Goal: Task Accomplishment & Management: Use online tool/utility

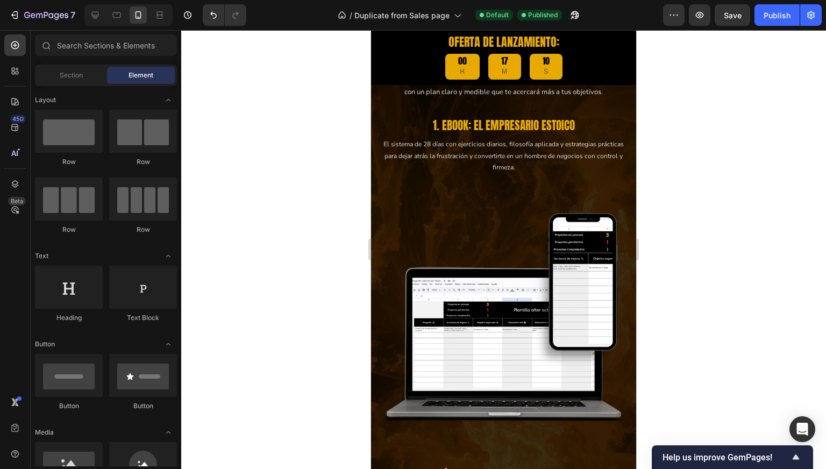
scroll to position [1630, 0]
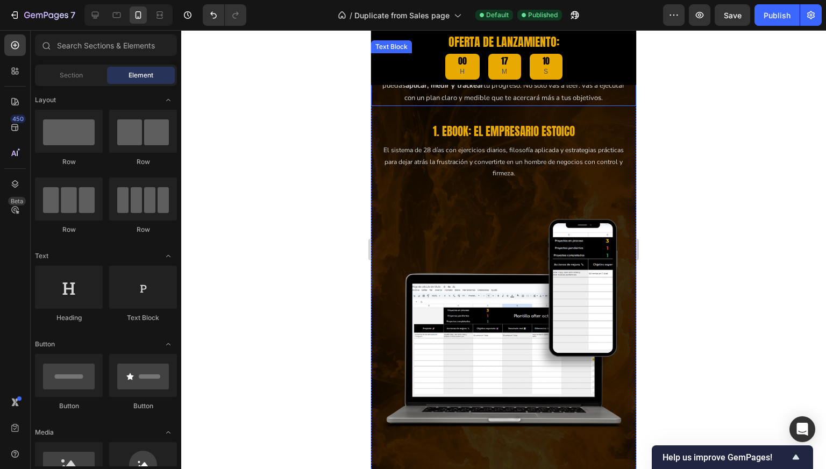
click at [510, 105] on p "Mientras la mayoría de guías se quedan en frases bonitas y teoría filosófica, a…" at bounding box center [504, 79] width 252 height 51
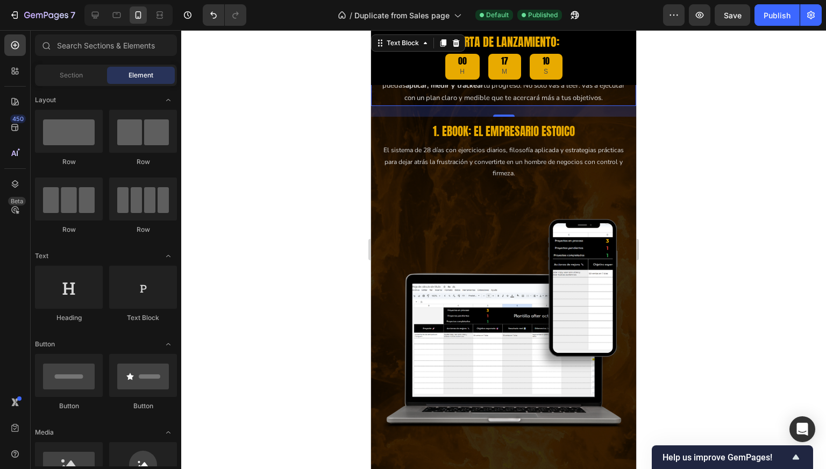
click at [510, 105] on p "Mientras la mayoría de guías se quedan en frases bonitas y teoría filosófica, a…" at bounding box center [504, 79] width 252 height 51
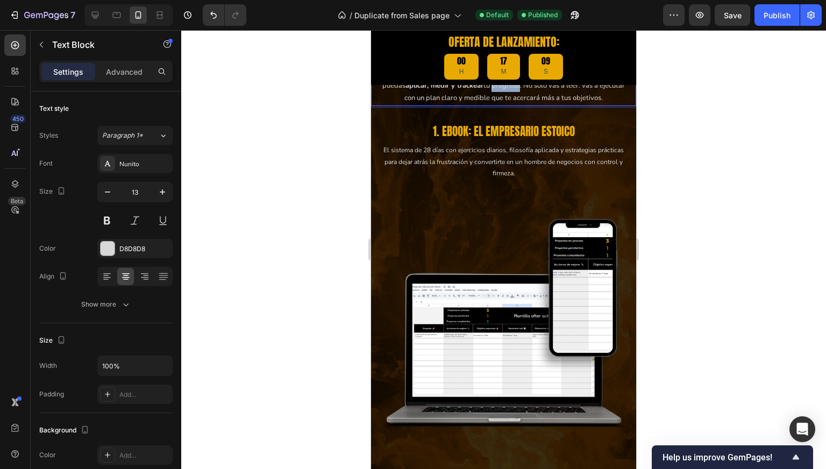
click at [510, 105] on p "Mientras la mayoría de guías se quedan en frases bonitas y teoría filosófica, a…" at bounding box center [504, 79] width 252 height 51
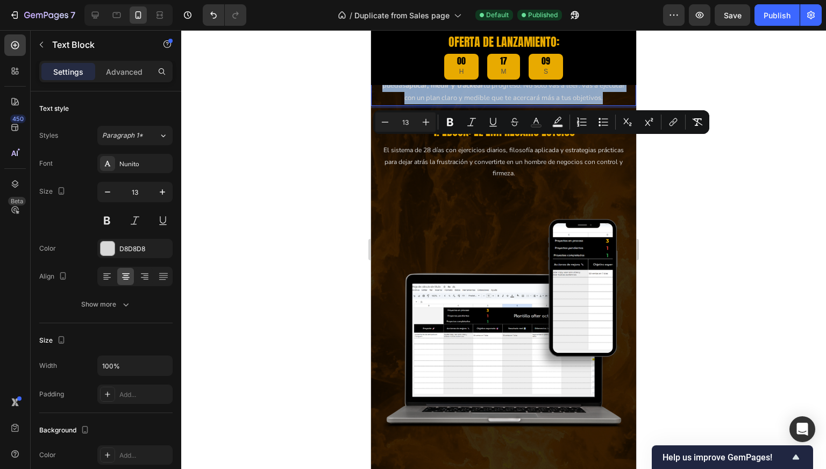
copy p "Mientras la mayoría de guías se quedan en frases bonitas y teoría filosófica, a…"
click at [510, 105] on p "Mientras la mayoría de guías se quedan en frases bonitas y teoría filosófica, a…" at bounding box center [504, 79] width 252 height 51
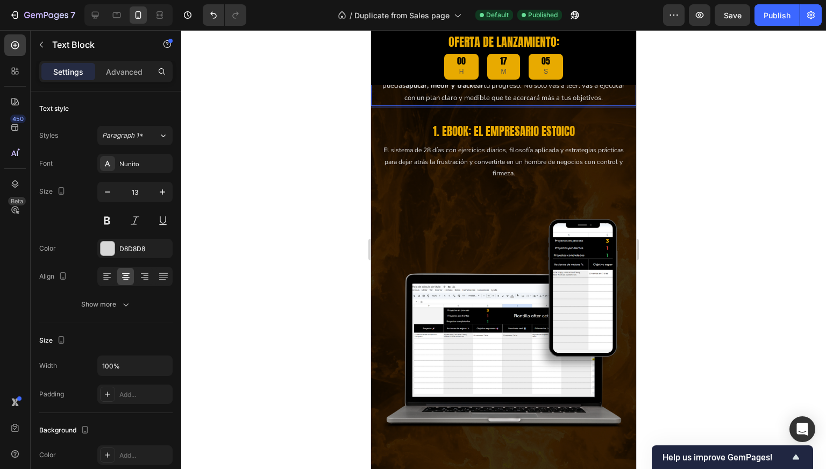
click at [465, 77] on strong "método probado de 7 productos," at bounding box center [498, 73] width 106 height 10
click at [496, 77] on strong "método probado de 7 productos," at bounding box center [498, 73] width 106 height 10
click at [489, 77] on strong "método probado de 7 productos," at bounding box center [498, 73] width 106 height 10
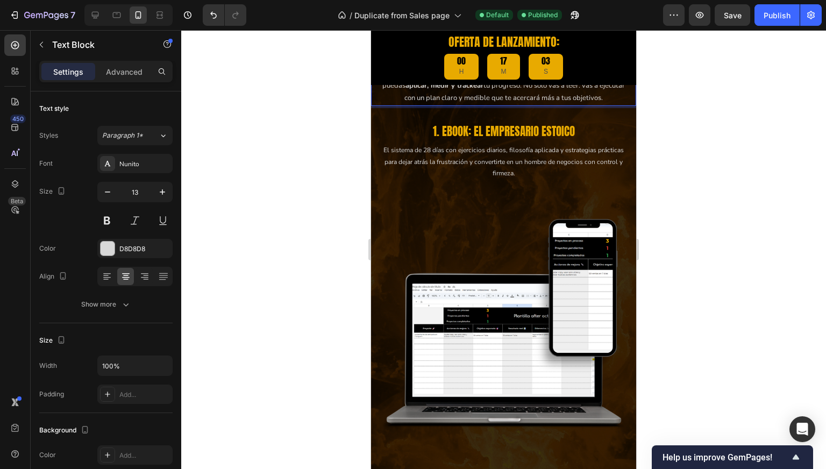
click at [467, 77] on strong "método probado de 7 productos," at bounding box center [498, 73] width 106 height 10
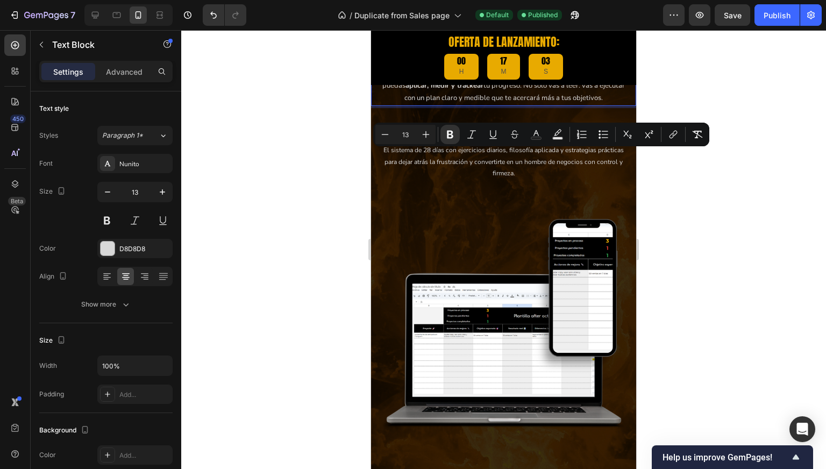
click at [488, 105] on p "Mientras la mayoría de guías se quedan en frases bonitas y teoría filosófica, a…" at bounding box center [504, 79] width 252 height 51
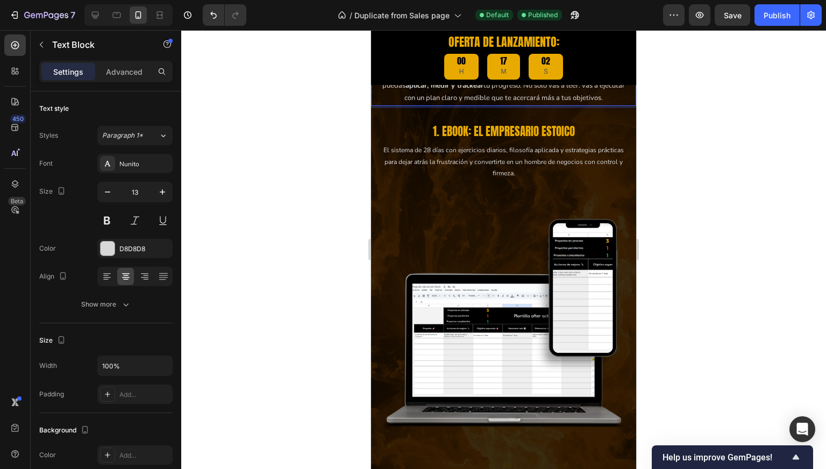
click at [488, 105] on p "Mientras la mayoría de guías se quedan en frases bonitas y teoría filosófica, a…" at bounding box center [504, 79] width 252 height 51
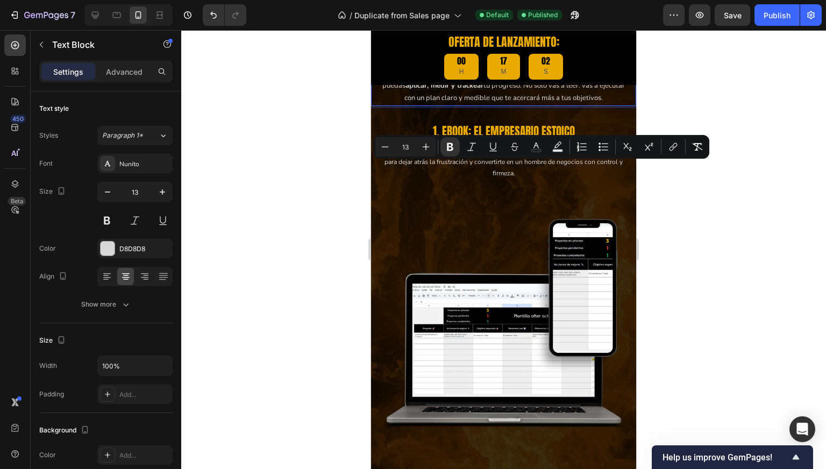
click at [498, 158] on div "Minus 13 Plus Bold Italic Underline Strikethrough Text Color Text Background Co…" at bounding box center [541, 147] width 336 height 24
click at [492, 105] on p "Mientras la mayoría de guías se quedan en frases bonitas y teoría filosófica, a…" at bounding box center [504, 79] width 252 height 51
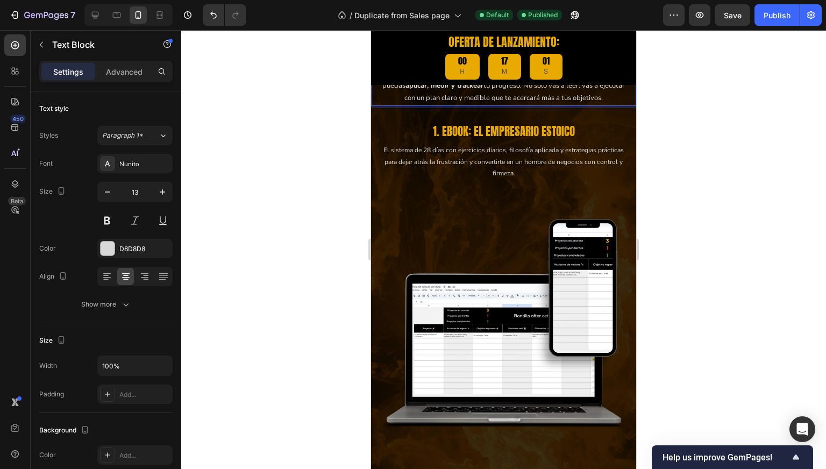
click at [507, 105] on p "Mientras la mayoría de guías se quedan en frases bonitas y teoría filosófica, a…" at bounding box center [504, 79] width 252 height 51
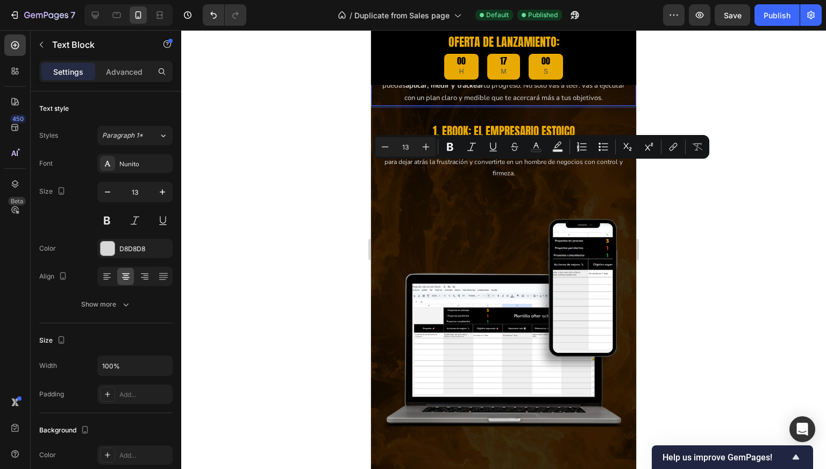
click at [474, 105] on p "Mientras la mayoría de guías se quedan en frases bonitas y teoría filosófica, a…" at bounding box center [504, 79] width 252 height 51
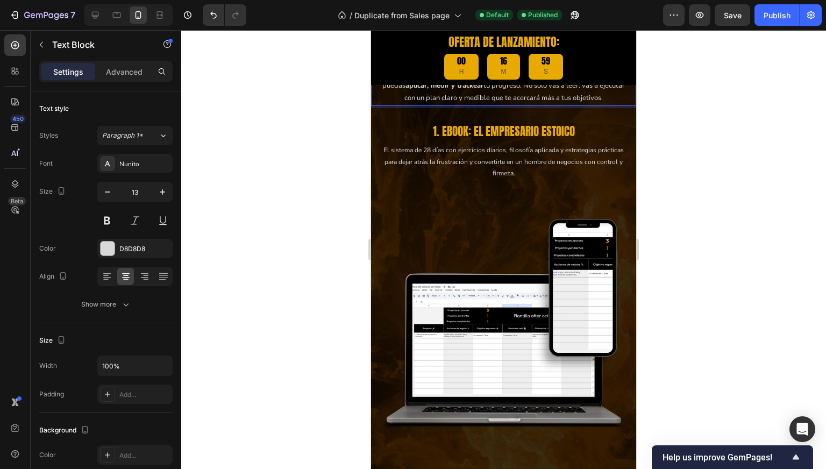
click at [462, 77] on strong "método probado de 7 productos," at bounding box center [498, 73] width 106 height 10
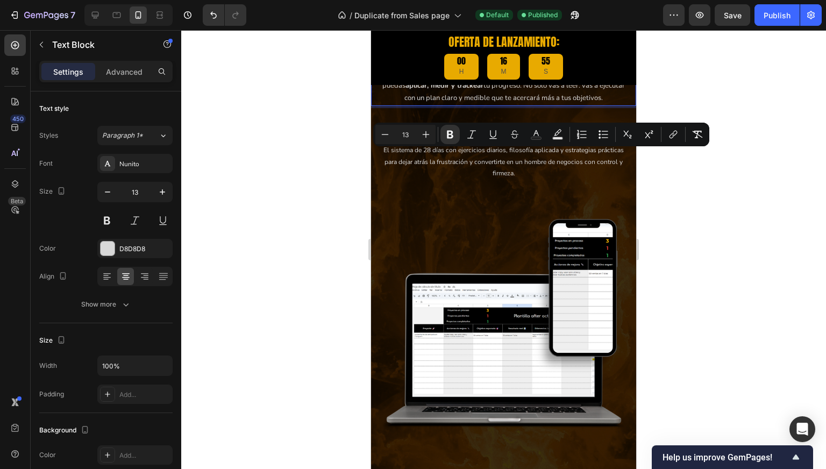
click at [493, 77] on strong "método probado de 7 productos," at bounding box center [498, 73] width 106 height 10
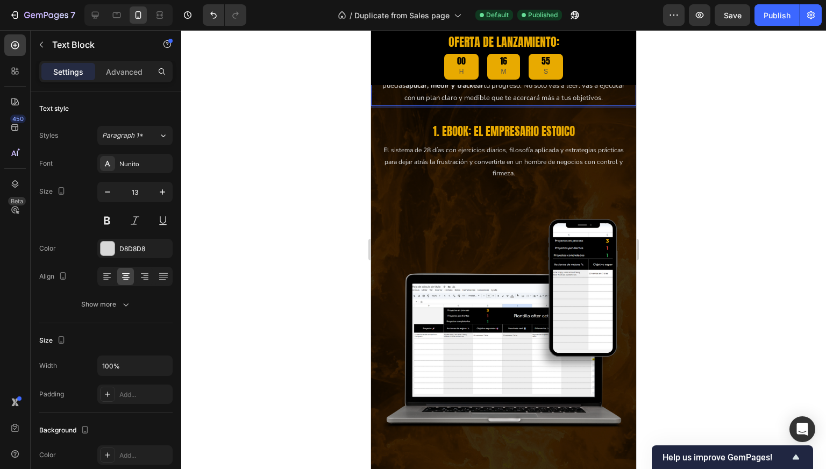
click at [493, 77] on strong "método probado de 7 productos," at bounding box center [498, 73] width 106 height 10
click at [540, 77] on strong "método que consta de 7 productos," at bounding box center [498, 73] width 115 height 10
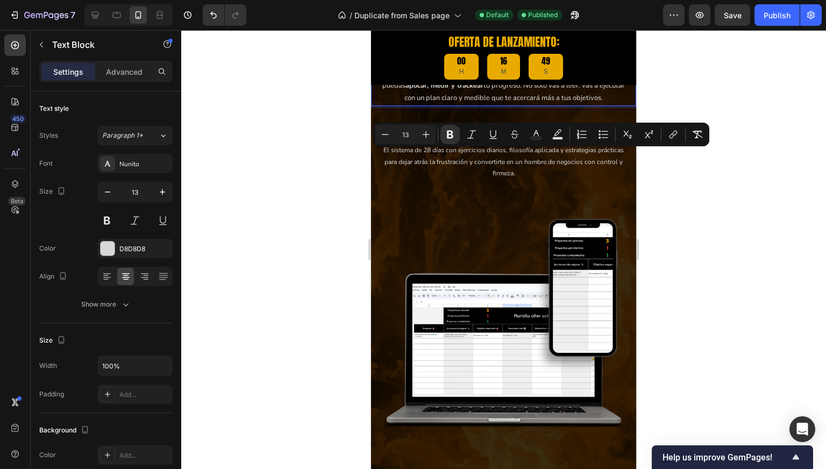
click at [501, 105] on p "Mientras la mayoría de guías se quedan en frases bonitas y teoría filosófica, a…" at bounding box center [504, 79] width 252 height 51
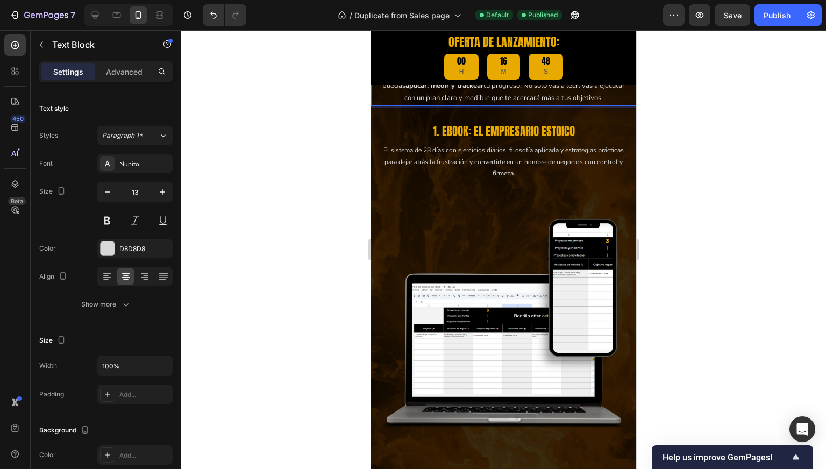
click at [334, 173] on div at bounding box center [503, 249] width 645 height 439
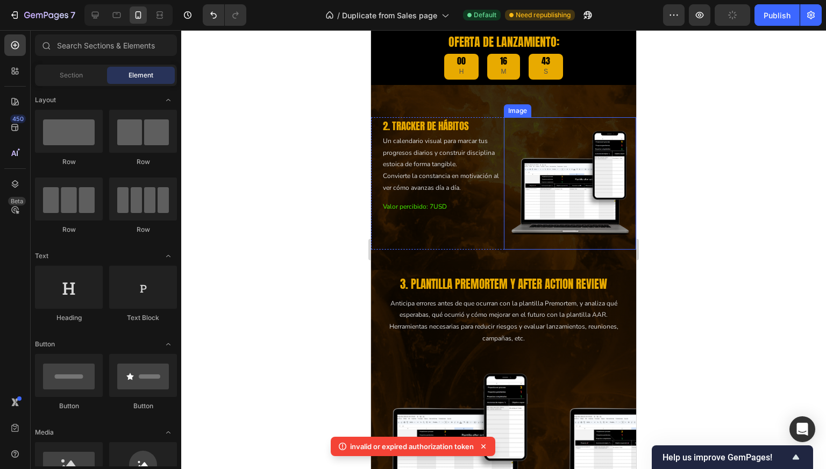
scroll to position [2363, 0]
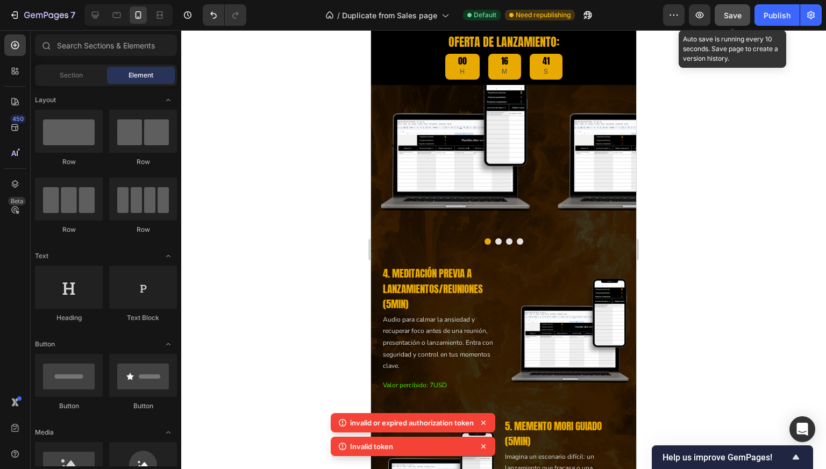
click at [738, 11] on span "Save" at bounding box center [733, 15] width 18 height 9
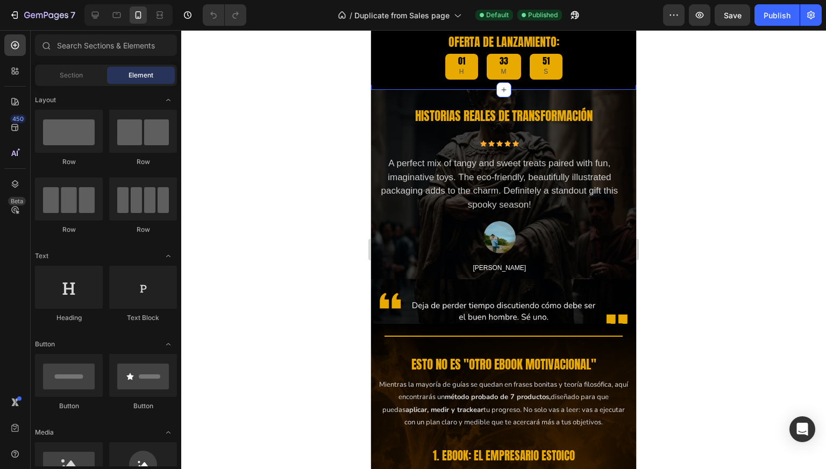
scroll to position [1263, 0]
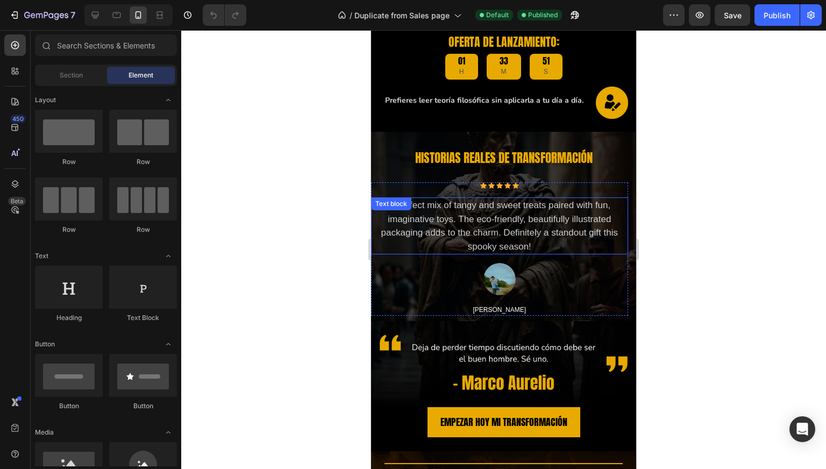
click at [472, 230] on p "A perfect mix of tangy and sweet treats paired with fun, imaginative toys. The …" at bounding box center [499, 226] width 255 height 55
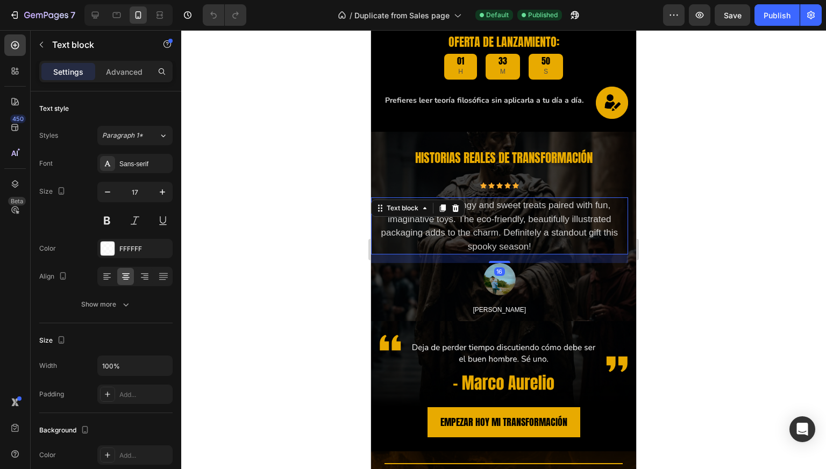
click at [494, 228] on p "A perfect mix of tangy and sweet treats paired with fun, imaginative toys. The …" at bounding box center [499, 226] width 255 height 55
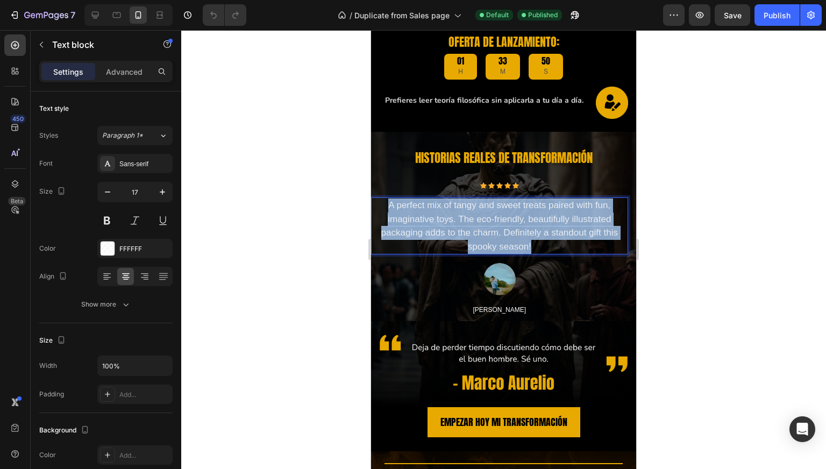
click at [494, 228] on p "A perfect mix of tangy and sweet treats paired with fun, imaginative toys. The …" at bounding box center [499, 226] width 255 height 55
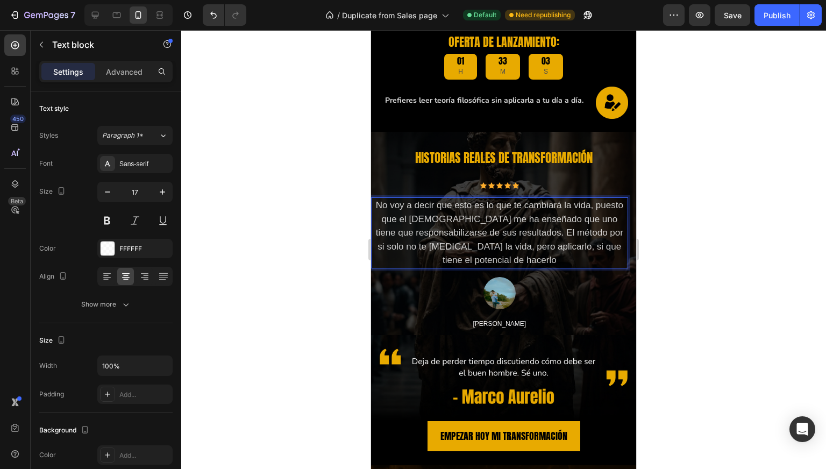
click at [506, 250] on p "No voy a decir que esto es lo que te cambiará la vida, puesto que el estoicismo…" at bounding box center [499, 233] width 255 height 69
click at [510, 250] on p "No voy a decir que esto es lo que te cambiará la vida, puesto que el estoicismo…" at bounding box center [499, 233] width 255 height 69
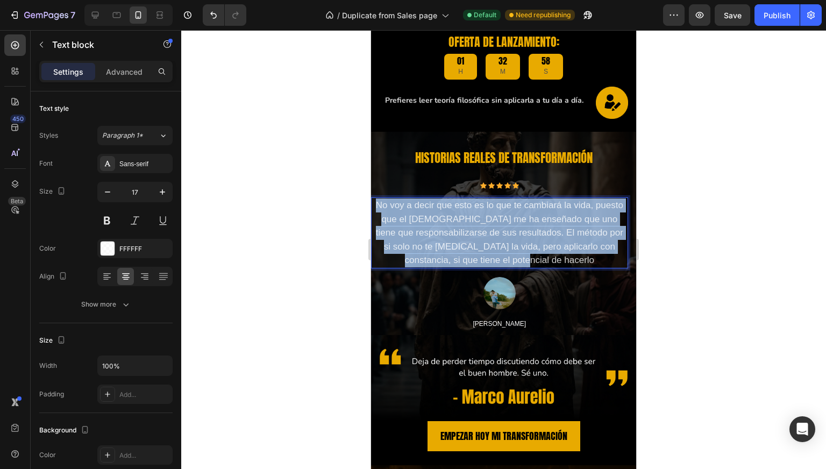
click at [510, 250] on p "No voy a decir que esto es lo que te cambiará la vida, puesto que el estoicismo…" at bounding box center [499, 233] width 255 height 69
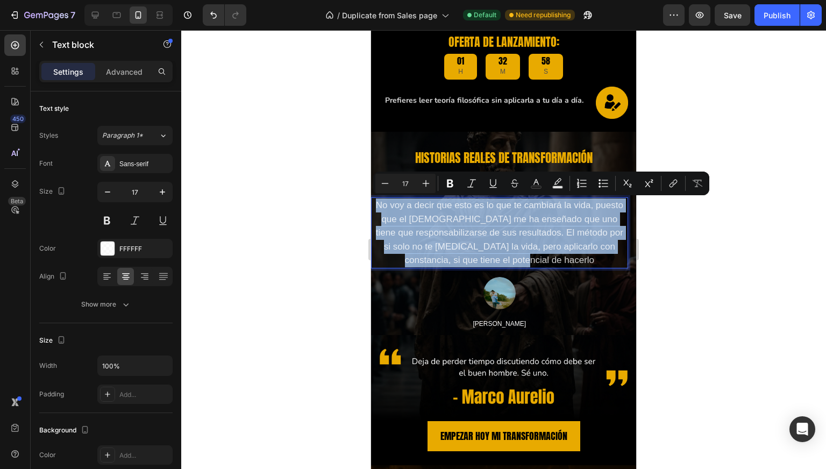
copy p "No voy a decir que esto es lo que te cambiará la vida, puesto que el estoicismo…"
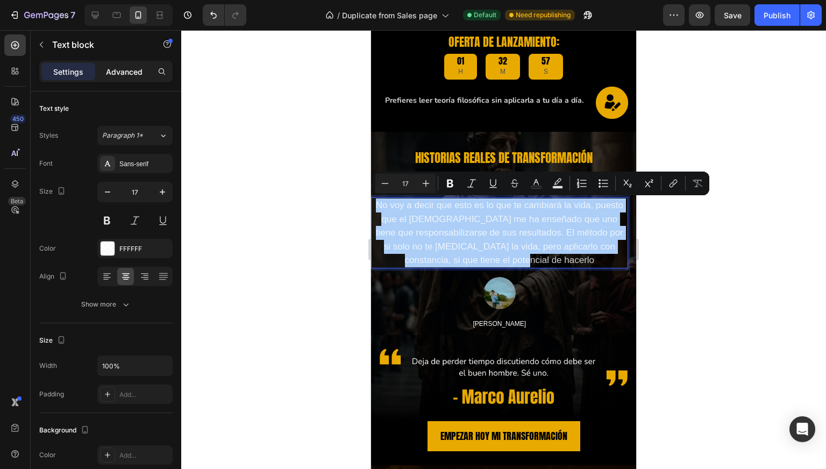
click at [136, 67] on p "Advanced" at bounding box center [124, 71] width 37 height 11
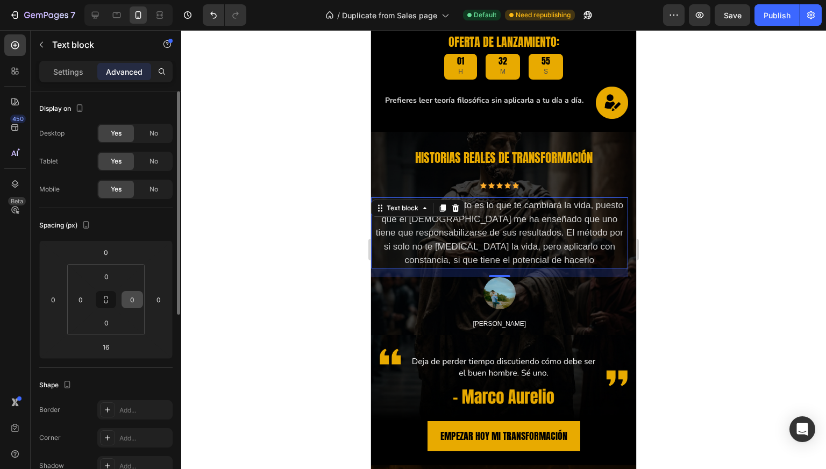
click at [136, 298] on input "0" at bounding box center [132, 300] width 16 height 16
type input "10"
click at [84, 302] on input "0" at bounding box center [81, 300] width 16 height 16
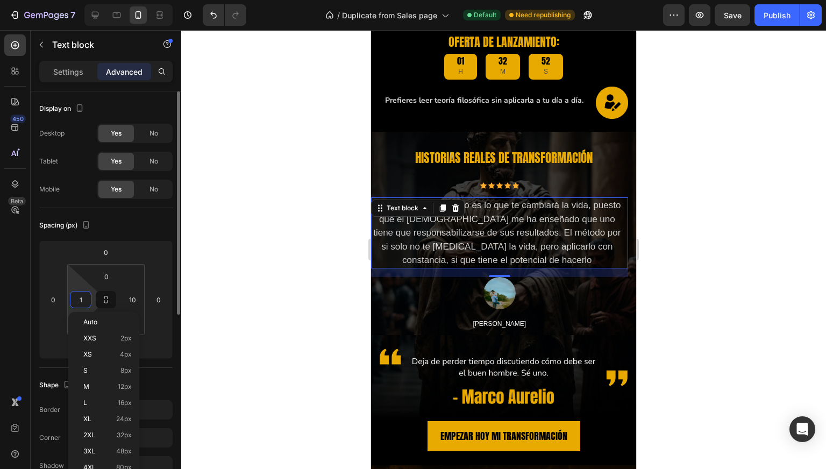
type input "10"
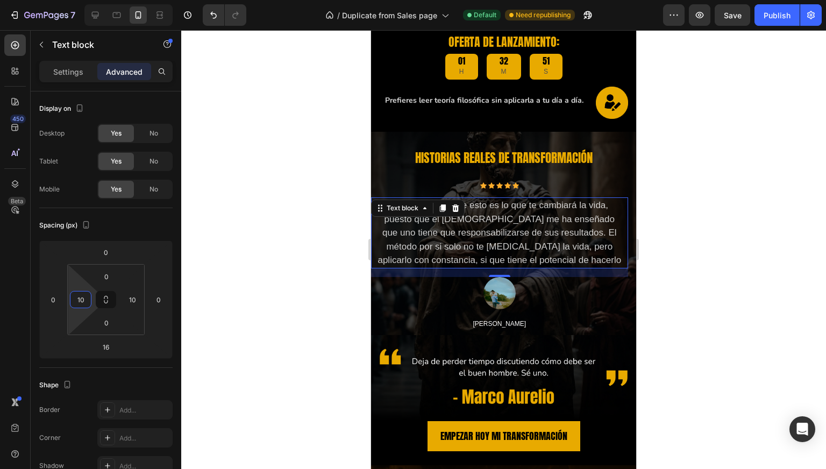
click at [299, 257] on div at bounding box center [503, 249] width 645 height 439
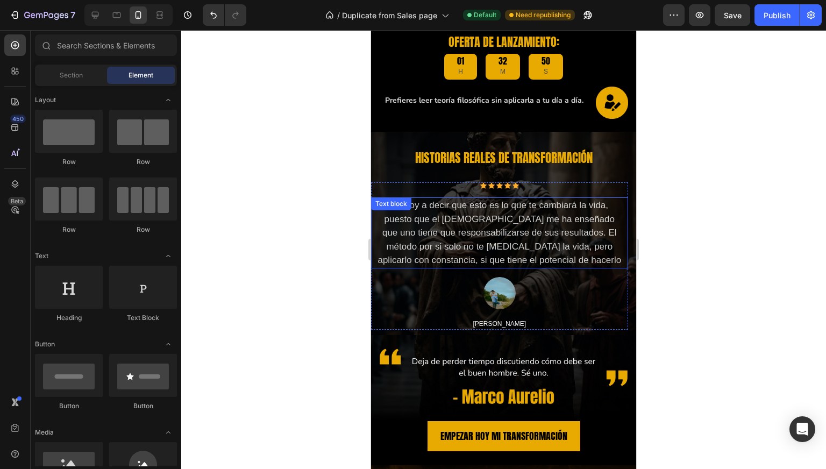
click at [436, 222] on p "No voy a decir que esto es lo que te cambiará la vida, puesto que el estoicismo…" at bounding box center [500, 233] width 244 height 69
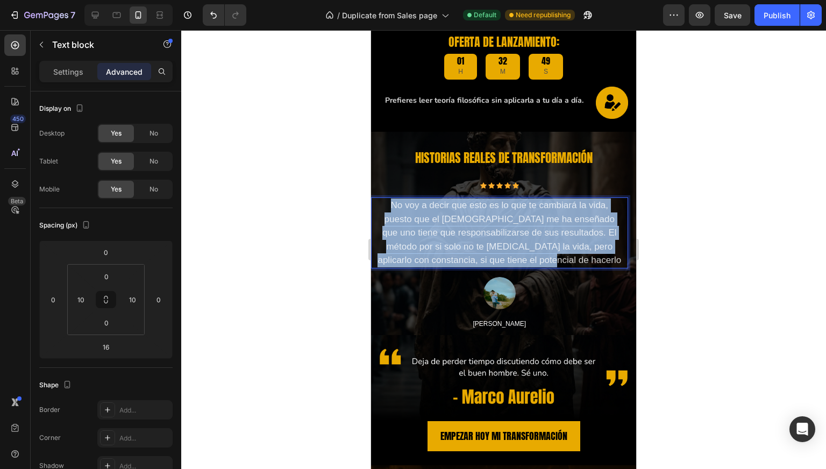
click at [436, 222] on p "No voy a decir que esto es lo que te cambiará la vida, puesto que el estoicismo…" at bounding box center [500, 233] width 244 height 69
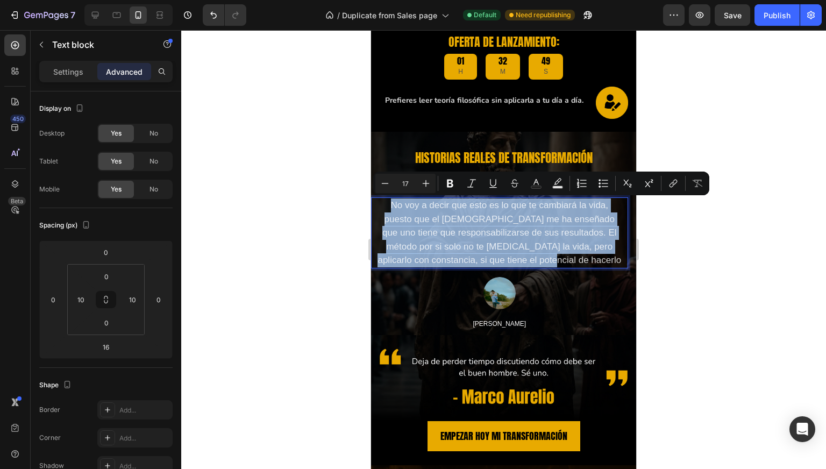
copy p "No voy a decir que esto es lo que te cambiará la vida, puesto que el estoicismo…"
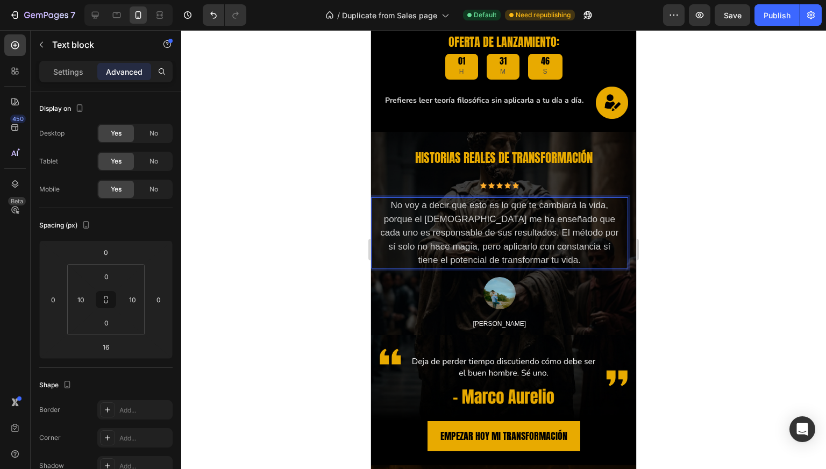
click at [308, 214] on div at bounding box center [503, 249] width 645 height 439
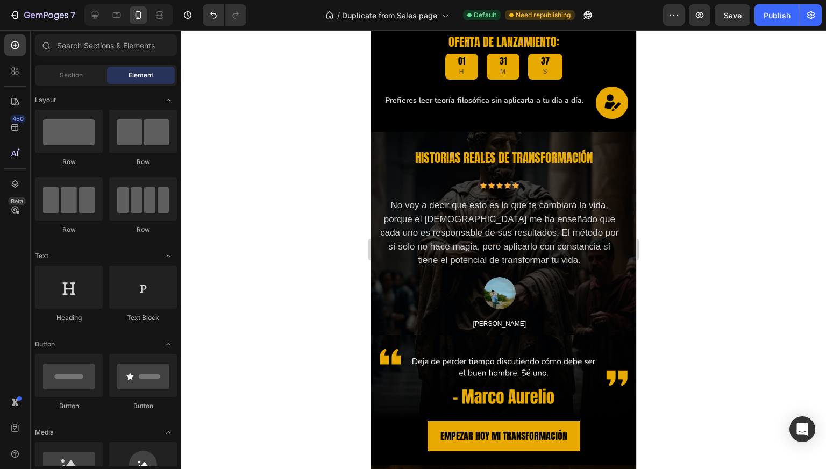
scroll to position [0, 0]
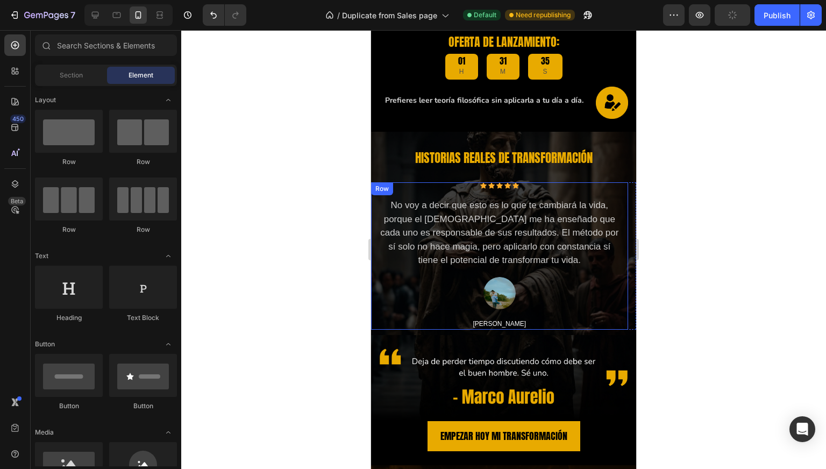
click at [437, 196] on div "Icon Icon Icon Icon Icon Icon List Hoz No voy a decir que esto es lo que te cam…" at bounding box center [499, 255] width 257 height 147
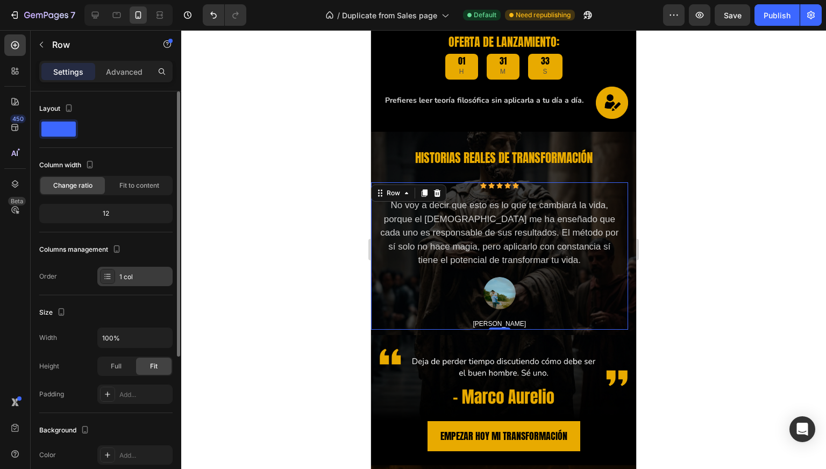
click at [123, 271] on div "1 col" at bounding box center [134, 276] width 75 height 19
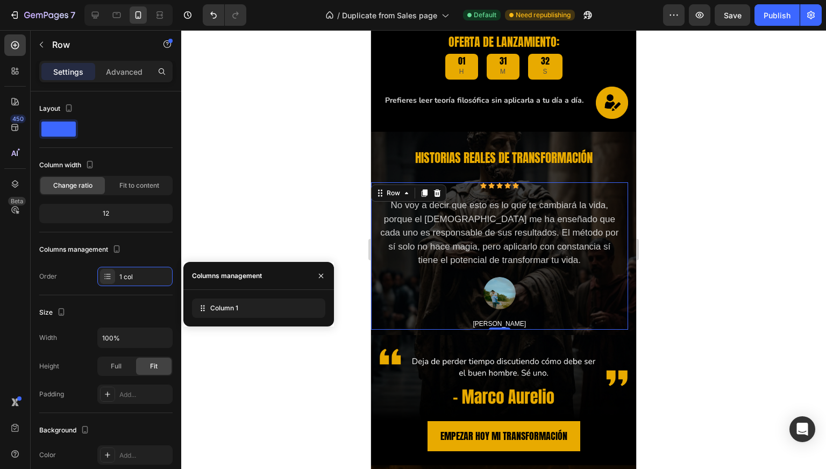
click at [443, 240] on p "No voy a decir que esto es lo que te cambiará la vida, porque el estoicismo me …" at bounding box center [500, 233] width 244 height 69
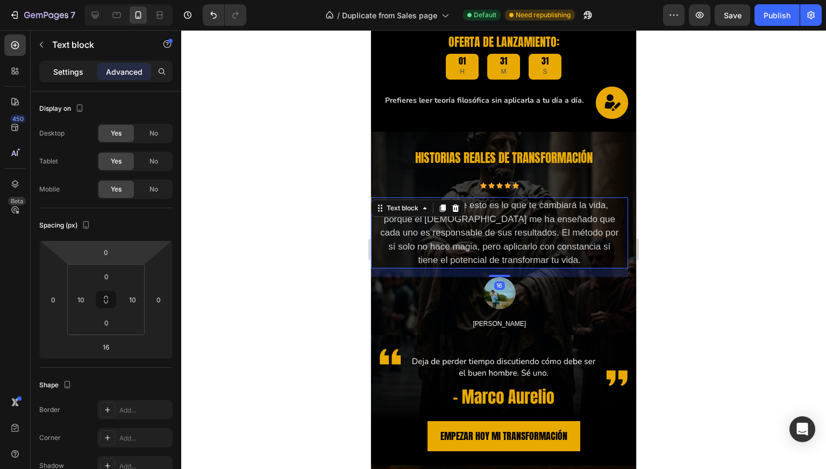
click at [56, 66] on p "Settings" at bounding box center [68, 71] width 30 height 11
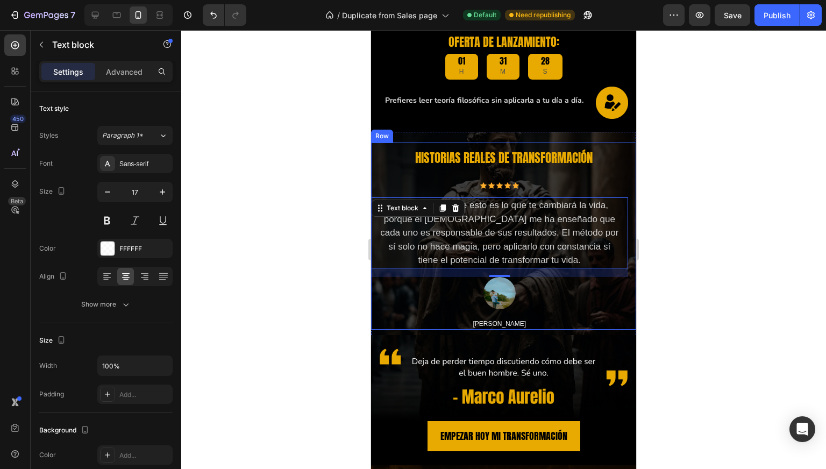
click at [421, 178] on div "HISTORIAS REALES DE TRANSFORMACIÓN Heading Icon Icon Icon Icon Icon Icon List H…" at bounding box center [503, 236] width 265 height 187
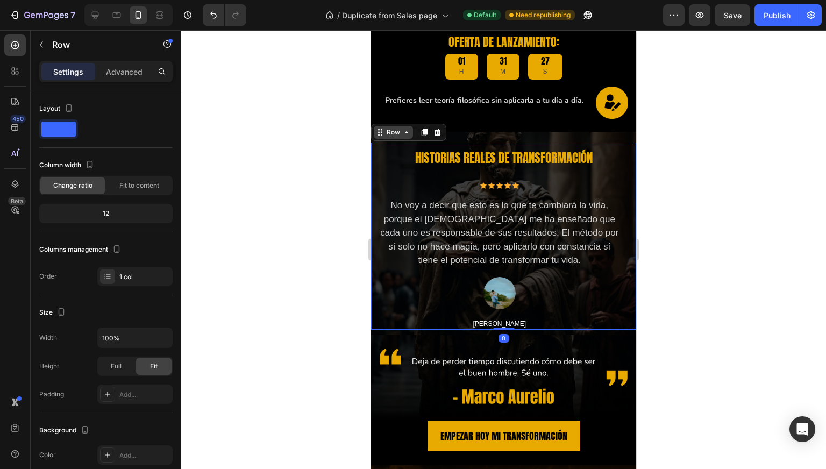
click at [402, 131] on icon at bounding box center [406, 132] width 9 height 9
click at [422, 173] on div "HISTORIAS REALES DE TRANSFORMACIÓN Heading Icon Icon Icon Icon Icon Icon List H…" at bounding box center [503, 236] width 265 height 187
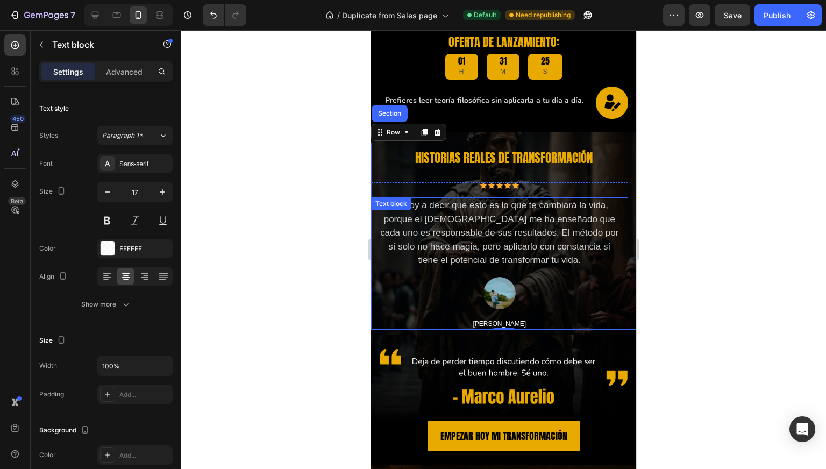
click at [448, 200] on div "No voy a decir que esto es lo que te cambiará la vida, porque el estoicismo me …" at bounding box center [499, 232] width 257 height 71
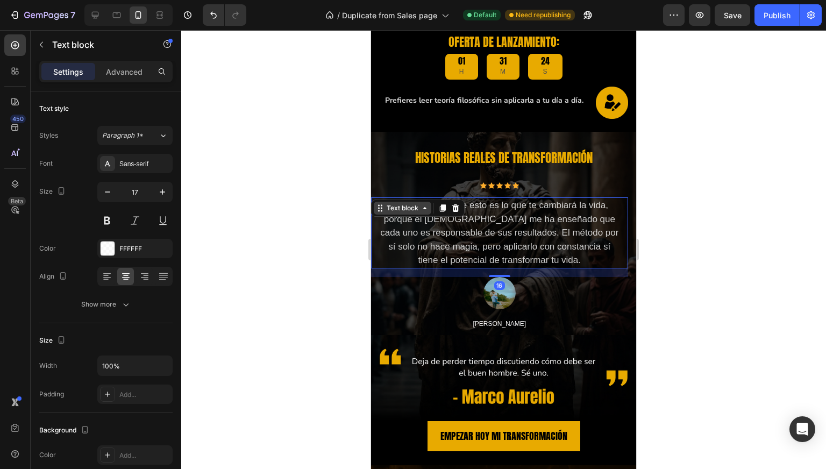
click at [419, 206] on div "Text block" at bounding box center [403, 208] width 36 height 10
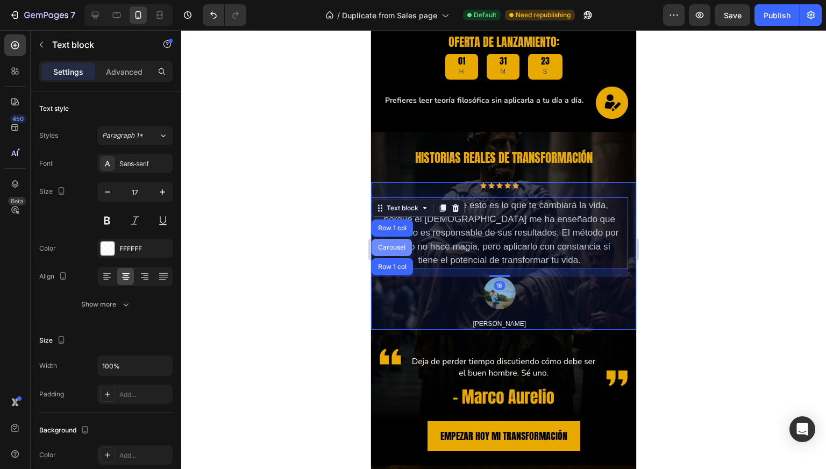
click at [390, 249] on div "Carousel" at bounding box center [392, 247] width 32 height 6
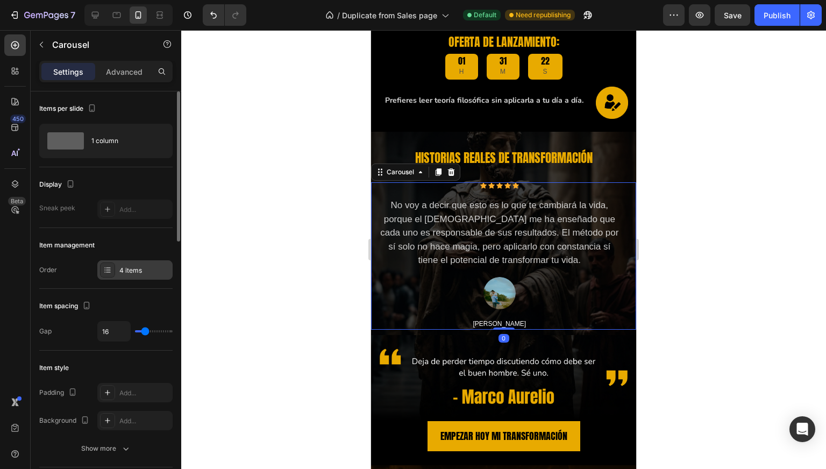
click at [137, 269] on div "4 items" at bounding box center [144, 271] width 51 height 10
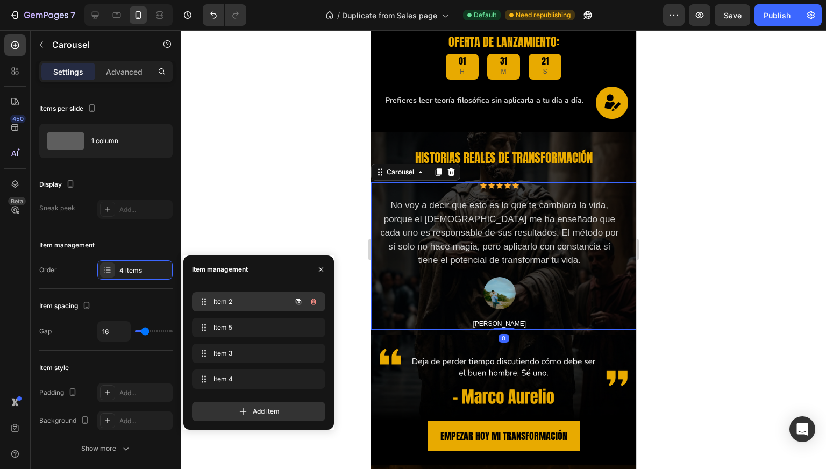
click at [237, 300] on span "Item 2" at bounding box center [244, 302] width 61 height 10
click at [244, 302] on span "Item 2" at bounding box center [244, 302] width 61 height 10
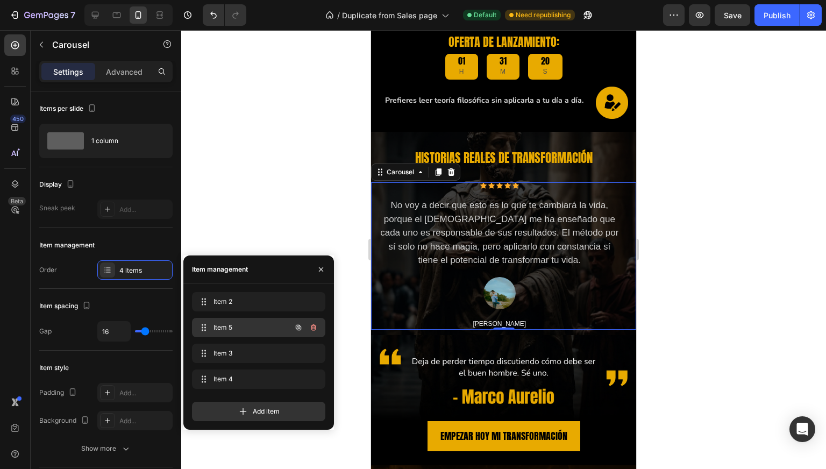
click at [241, 321] on div "Item 5 Item 5" at bounding box center [243, 327] width 95 height 15
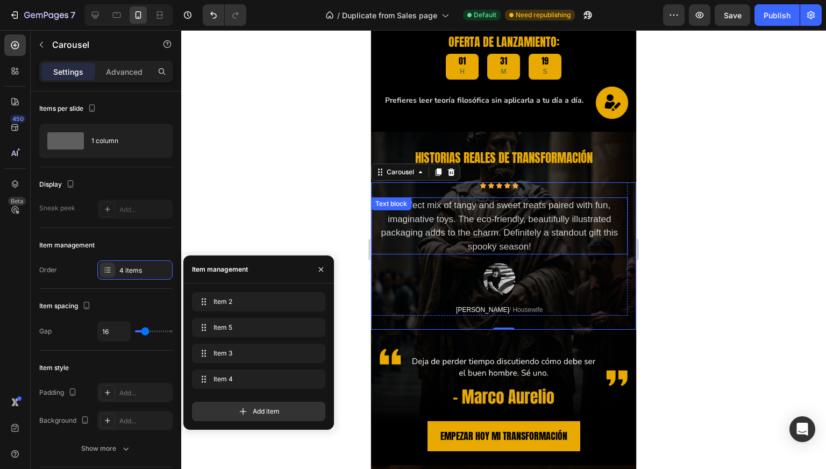
click at [510, 239] on p "A perfect mix of tangy and sweet treats paired with fun, imaginative toys. The …" at bounding box center [499, 226] width 255 height 55
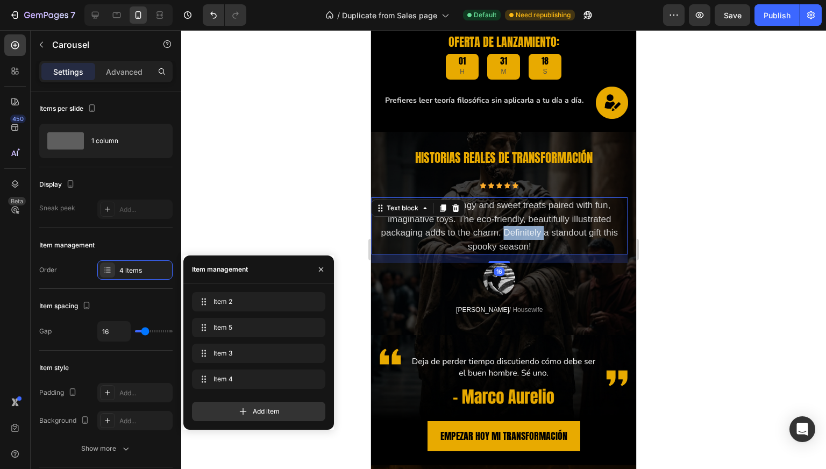
click at [510, 239] on p "A perfect mix of tangy and sweet treats paired with fun, imaginative toys. The …" at bounding box center [499, 226] width 255 height 55
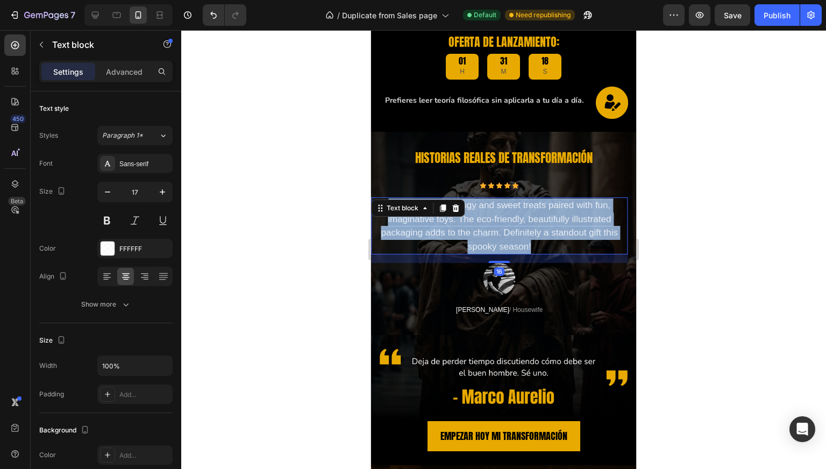
click at [510, 239] on p "A perfect mix of tangy and sweet treats paired with fun, imaginative toys. The …" at bounding box center [499, 226] width 255 height 55
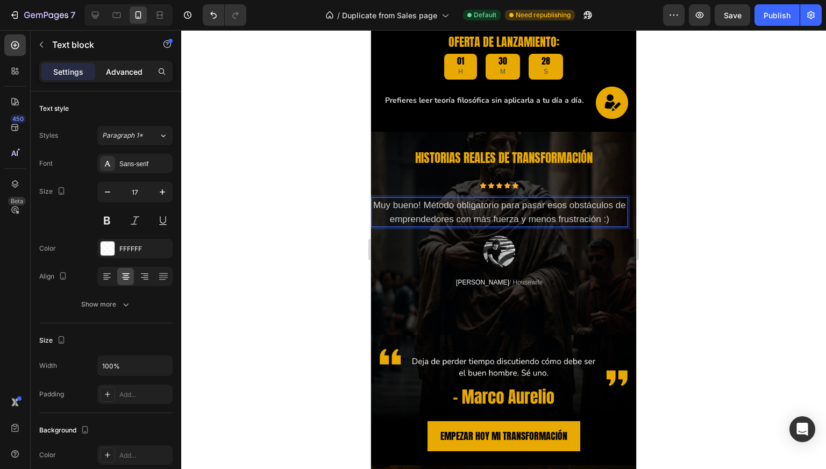
click at [121, 74] on p "Advanced" at bounding box center [124, 71] width 37 height 11
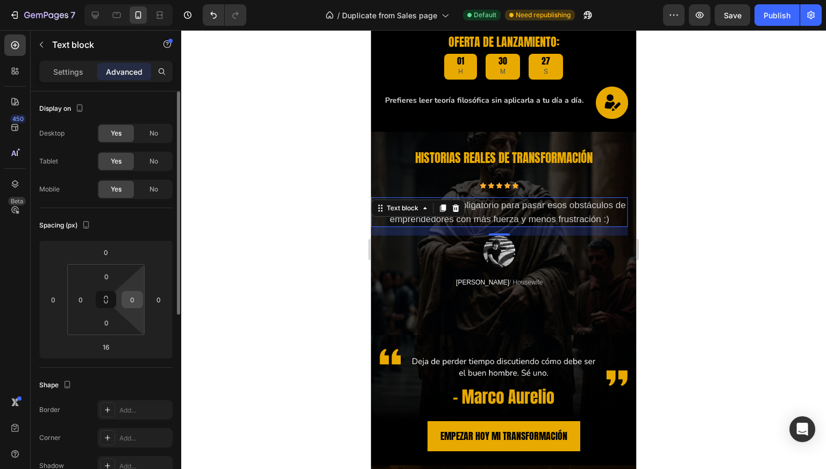
click at [134, 292] on input "0" at bounding box center [132, 300] width 16 height 16
type input "10"
click at [82, 307] on input "0" at bounding box center [81, 300] width 16 height 16
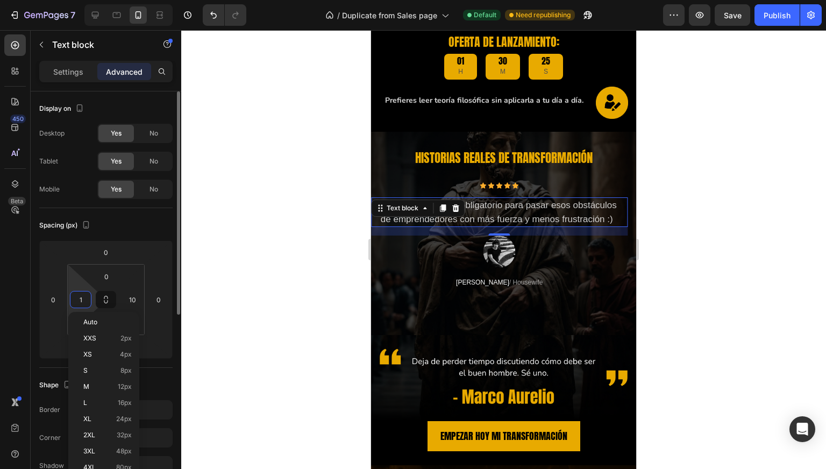
type input "10"
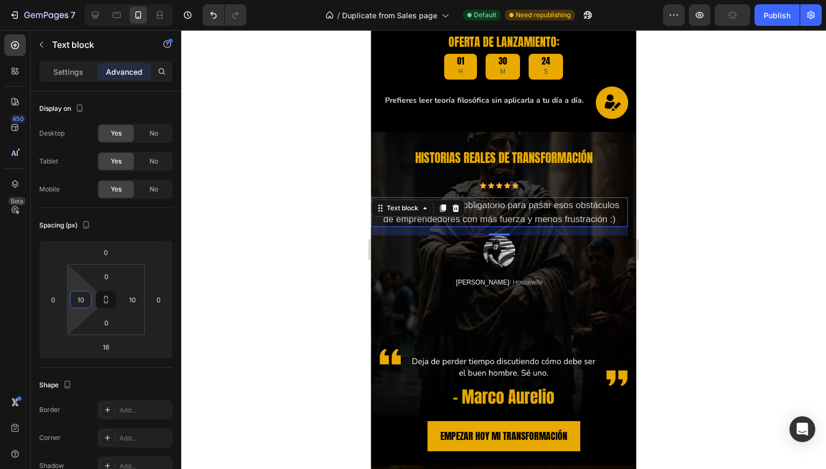
click at [226, 230] on div at bounding box center [503, 249] width 645 height 439
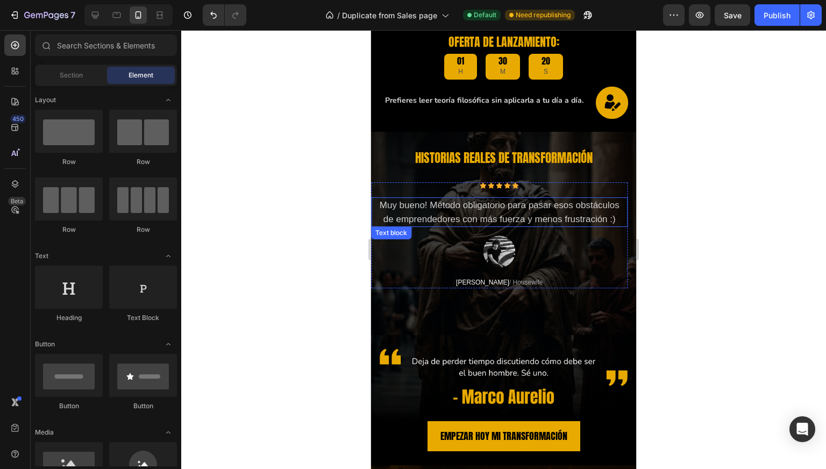
click at [400, 210] on p "Muy bueno! Método obligatorio para pasar esos obstáculos de emprendedores con m…" at bounding box center [500, 212] width 244 height 27
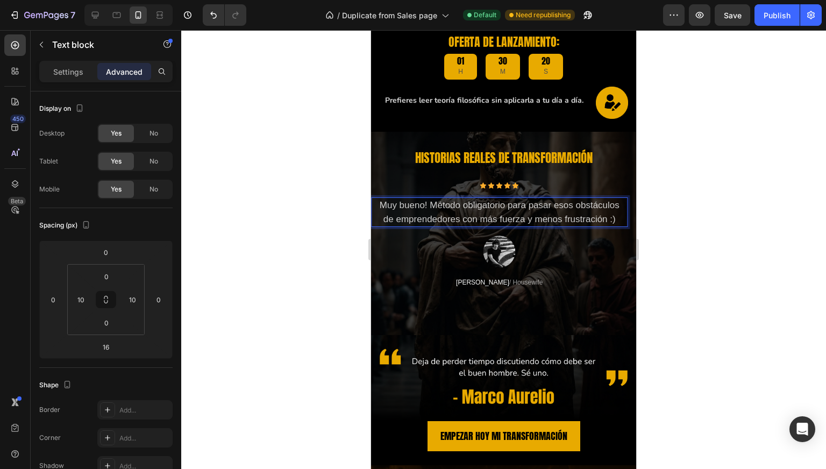
click at [391, 217] on p "Muy bueno! Método obligatorio para pasar esos obstáculos de emprendedores con m…" at bounding box center [500, 212] width 244 height 27
click at [389, 218] on p "Muy bueno! Método obligatorio para pasar esos obstáculos de emprendedores con m…" at bounding box center [500, 212] width 244 height 27
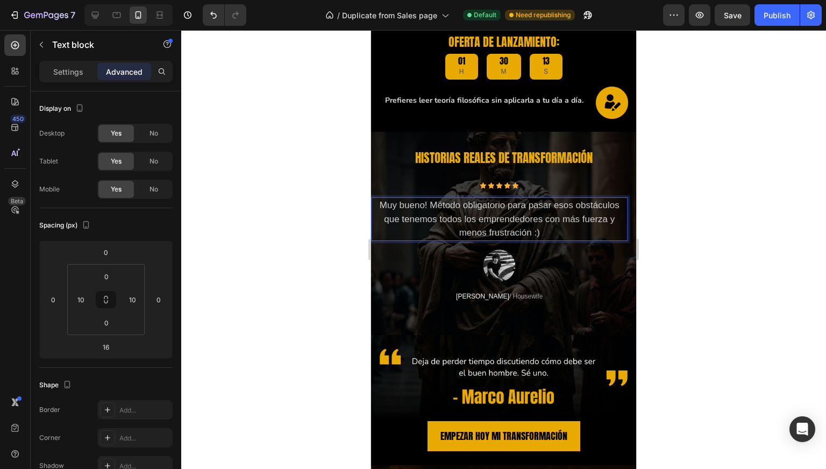
click at [341, 224] on div at bounding box center [503, 249] width 645 height 439
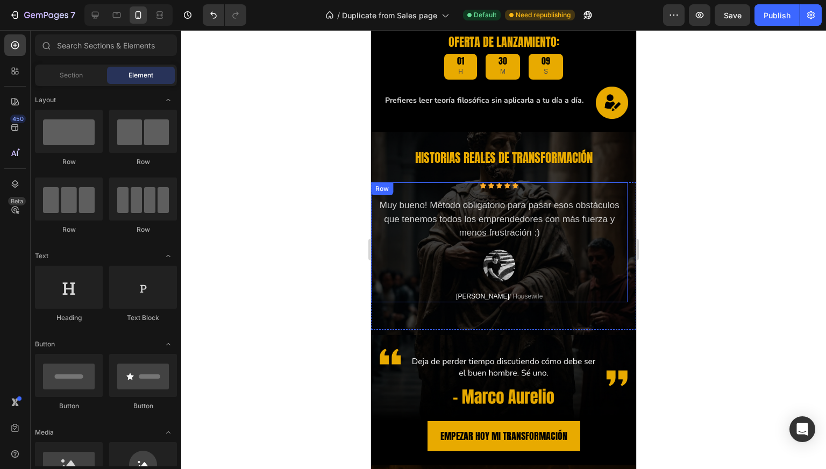
click at [423, 190] on div "Icon Icon Icon Icon Icon Icon List Hoz Muy bueno! Método obligatorio para pasar…" at bounding box center [499, 242] width 257 height 120
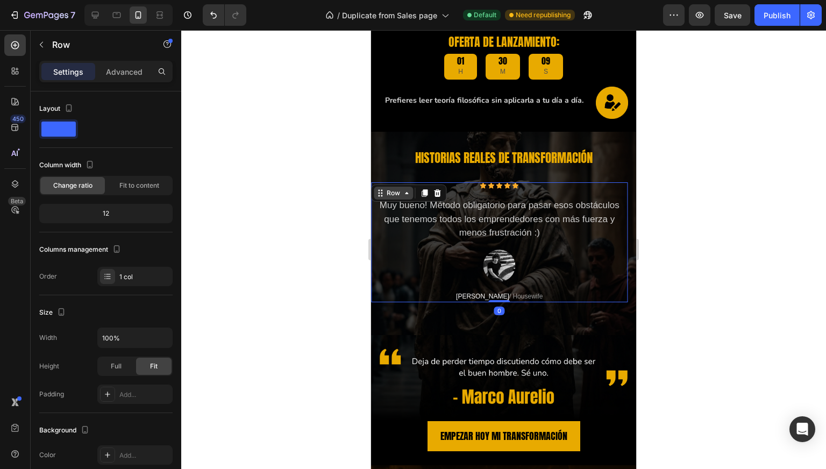
click at [404, 188] on div "Row" at bounding box center [393, 193] width 39 height 13
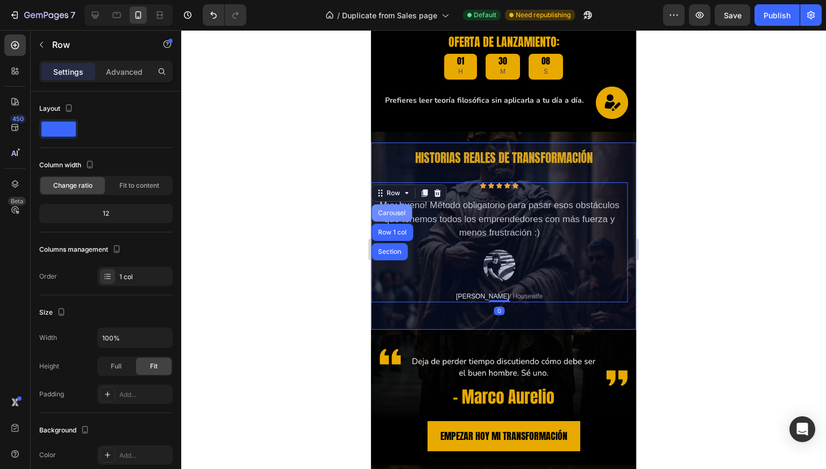
click at [391, 213] on div "Carousel" at bounding box center [392, 213] width 32 height 6
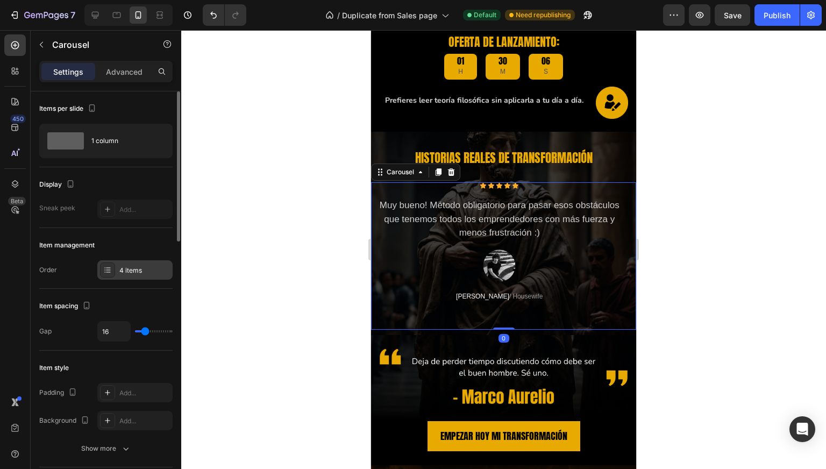
click at [123, 266] on div "4 items" at bounding box center [144, 271] width 51 height 10
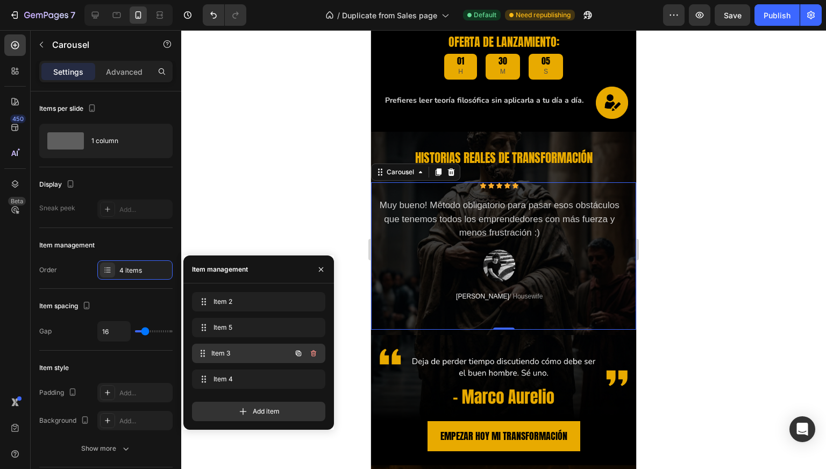
click at [224, 352] on span "Item 3" at bounding box center [251, 354] width 80 height 10
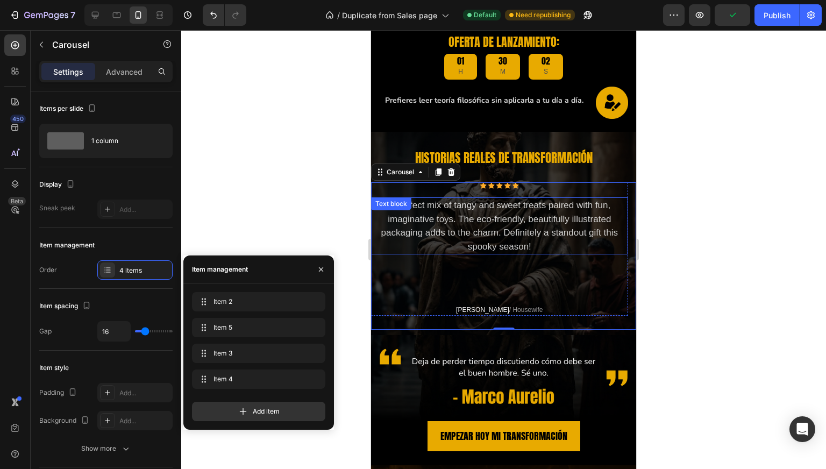
click at [467, 218] on p "A perfect mix of tangy and sweet treats paired with fun, imaginative toys. The …" at bounding box center [499, 226] width 255 height 55
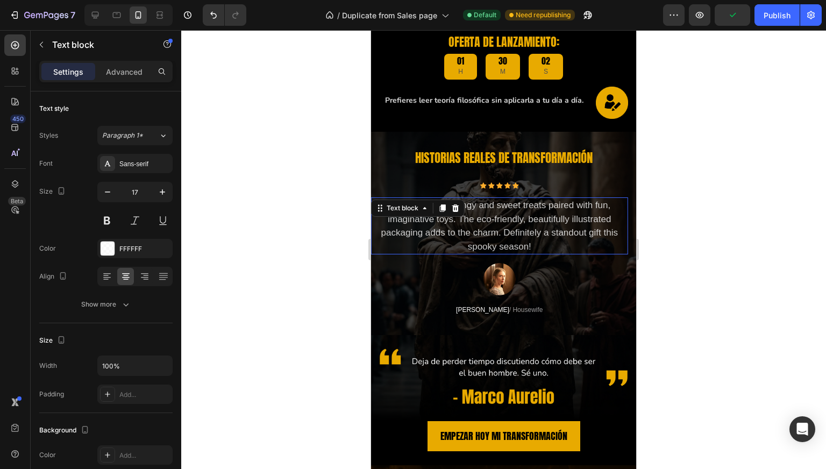
click at [467, 218] on p "A perfect mix of tangy and sweet treats paired with fun, imaginative toys. The …" at bounding box center [499, 226] width 255 height 55
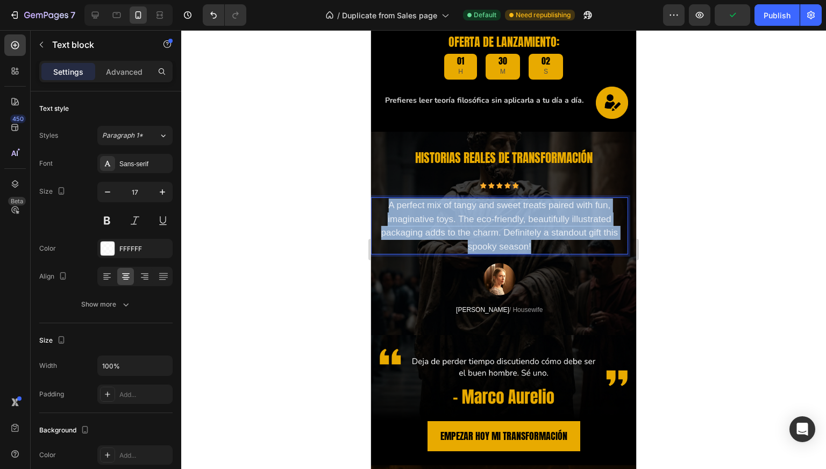
click at [467, 218] on p "A perfect mix of tangy and sweet treats paired with fun, imaginative toys. The …" at bounding box center [499, 226] width 255 height 55
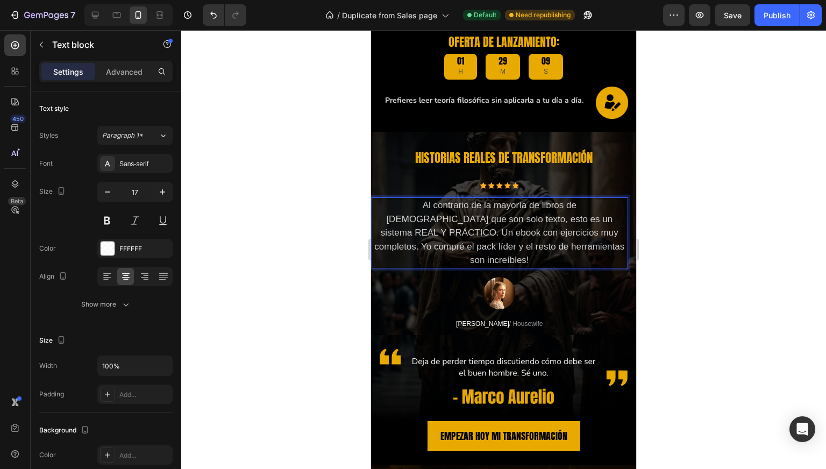
click at [441, 214] on p "Al contrario de la mayoría de libros de esoticismo que son solo texto, esto es …" at bounding box center [499, 233] width 255 height 69
click at [123, 69] on p "Advanced" at bounding box center [124, 71] width 37 height 11
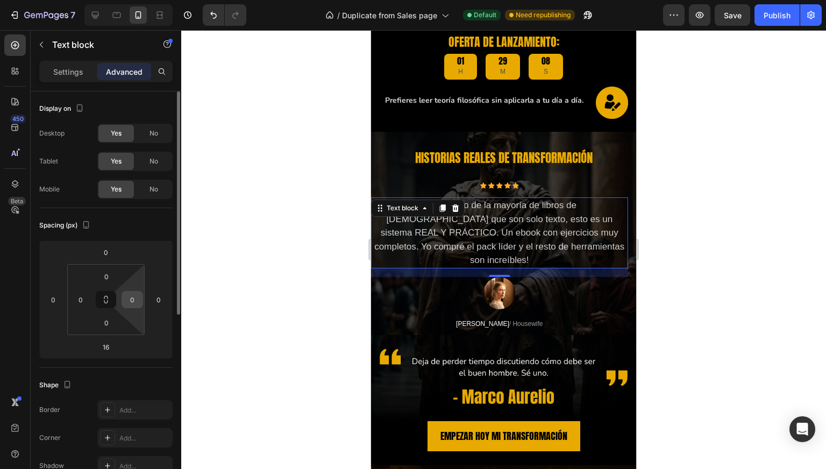
click at [133, 296] on input "0" at bounding box center [132, 300] width 16 height 16
type input "10"
click at [85, 295] on input "0" at bounding box center [81, 300] width 16 height 16
type input "10"
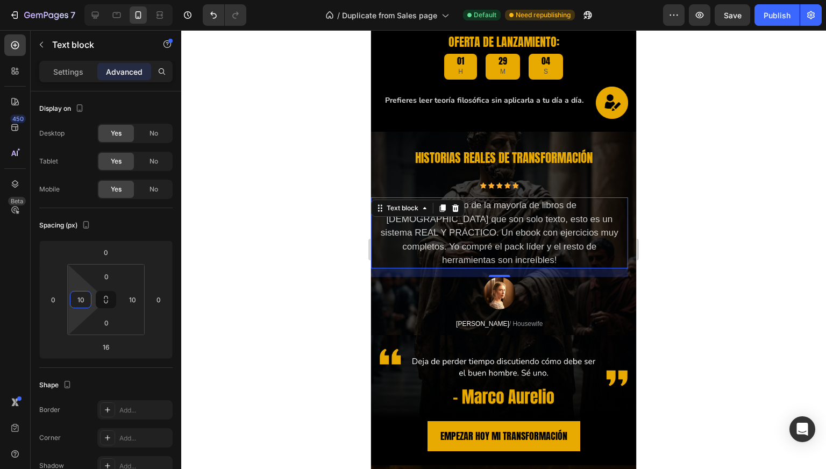
click at [238, 224] on div at bounding box center [503, 249] width 645 height 439
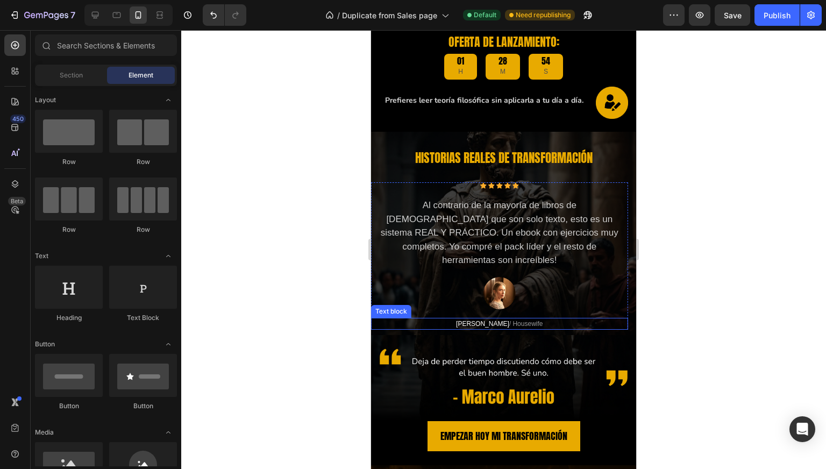
click at [475, 320] on span "[PERSON_NAME]" at bounding box center [482, 324] width 53 height 8
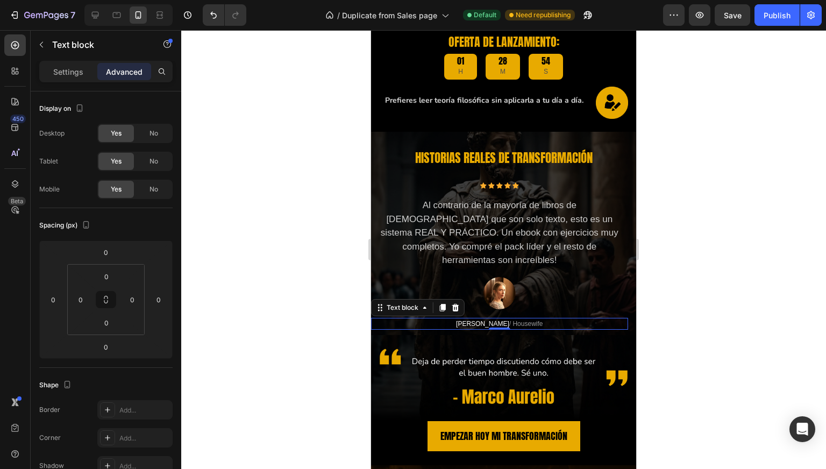
click at [475, 320] on span "[PERSON_NAME]" at bounding box center [482, 324] width 53 height 8
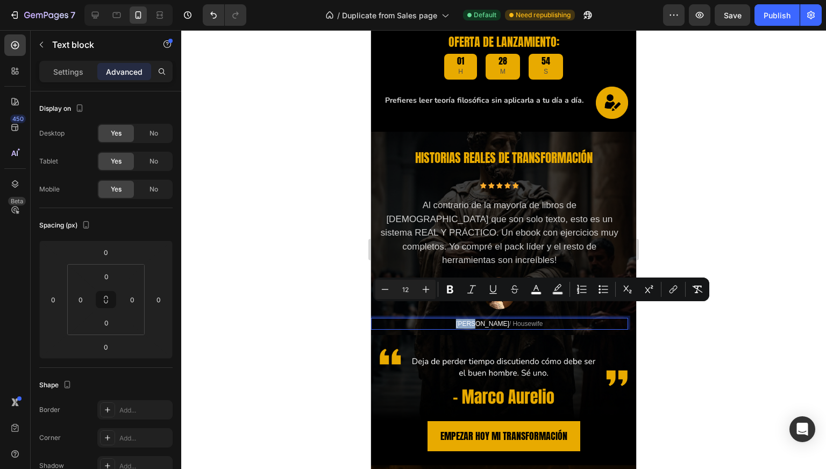
click at [485, 320] on span "[PERSON_NAME]" at bounding box center [482, 324] width 53 height 8
click at [493, 320] on span "[PERSON_NAME]" at bounding box center [482, 324] width 53 height 8
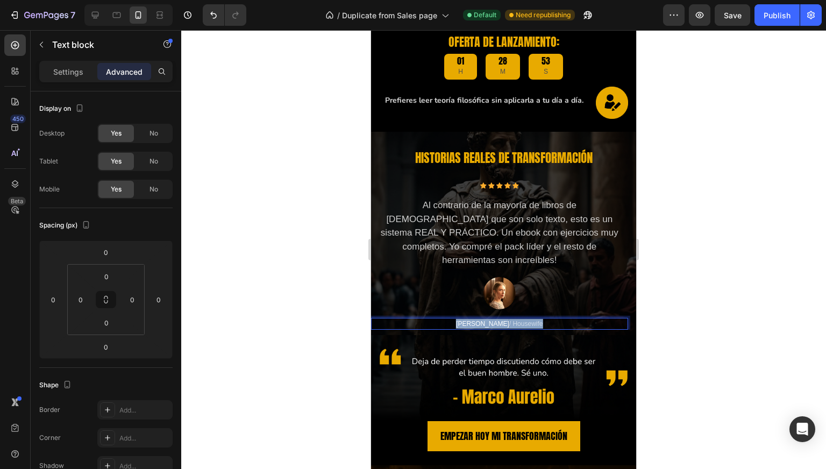
click at [493, 320] on span "[PERSON_NAME]" at bounding box center [482, 324] width 53 height 8
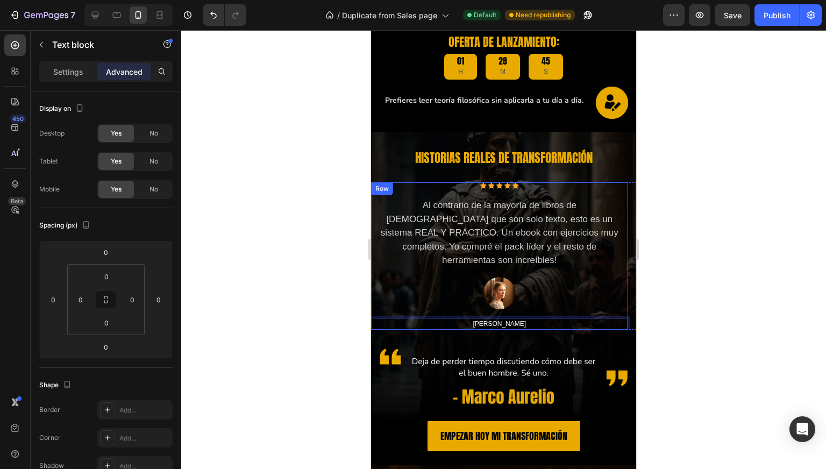
click at [461, 195] on div "Icon Icon Icon Icon Icon Icon List Hoz Al contrario de la mayoría de libros de …" at bounding box center [499, 255] width 257 height 147
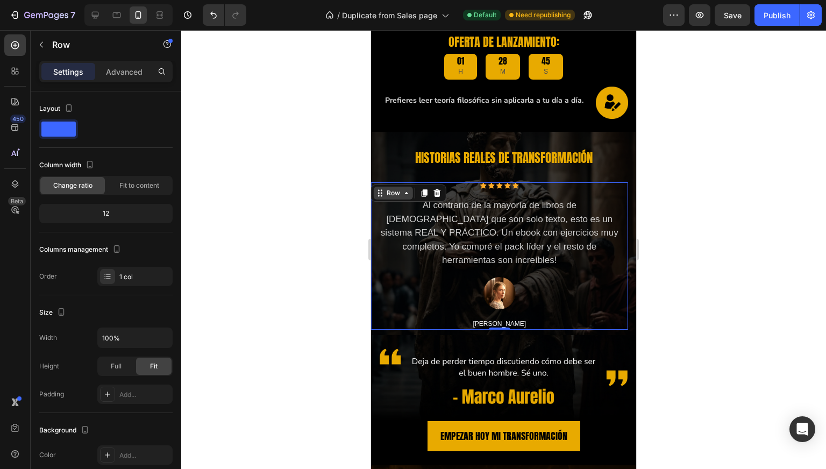
click at [400, 195] on div "Row" at bounding box center [394, 193] width 18 height 10
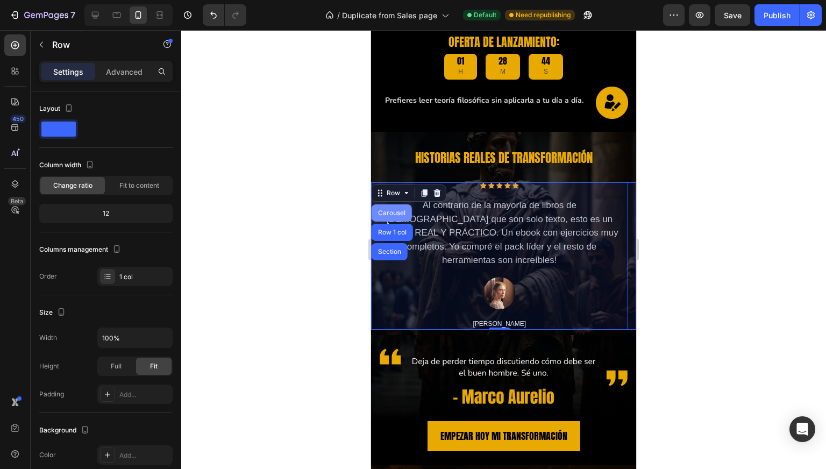
click at [391, 218] on div "Carousel" at bounding box center [392, 212] width 40 height 17
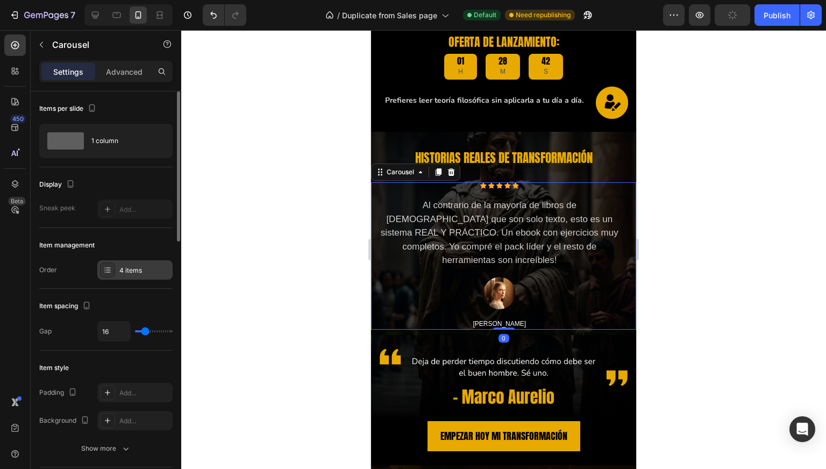
click at [128, 263] on div "4 items" at bounding box center [134, 269] width 75 height 19
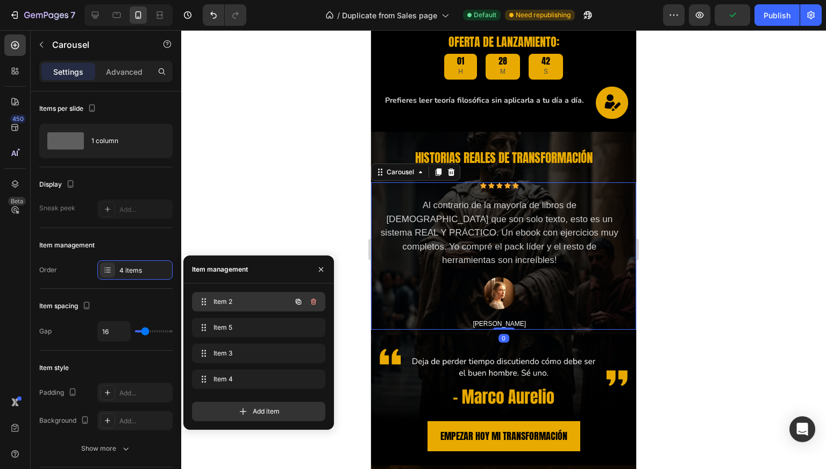
click at [243, 303] on span "Item 2" at bounding box center [244, 302] width 61 height 10
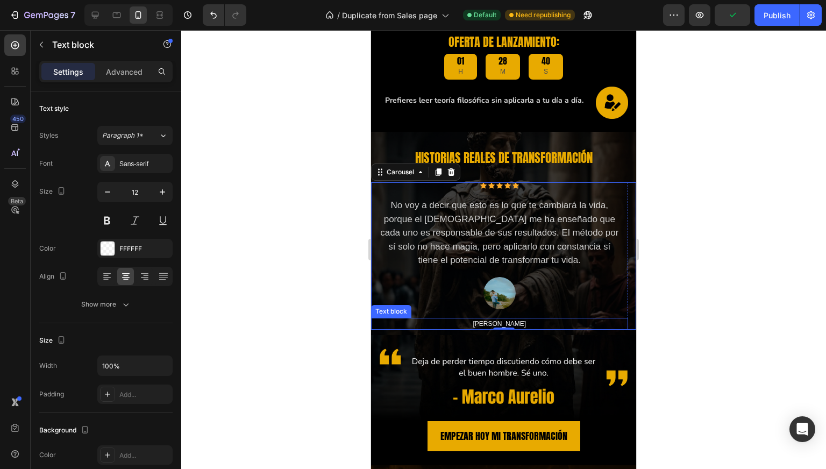
click at [504, 321] on span "[PERSON_NAME]" at bounding box center [499, 324] width 53 height 8
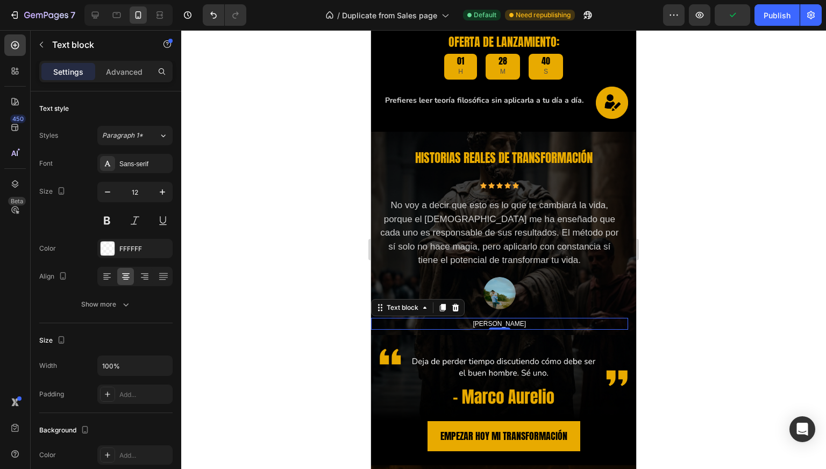
click at [504, 321] on span "[PERSON_NAME]" at bounding box center [499, 324] width 53 height 8
click at [54, 37] on div "Text block" at bounding box center [92, 45] width 123 height 28
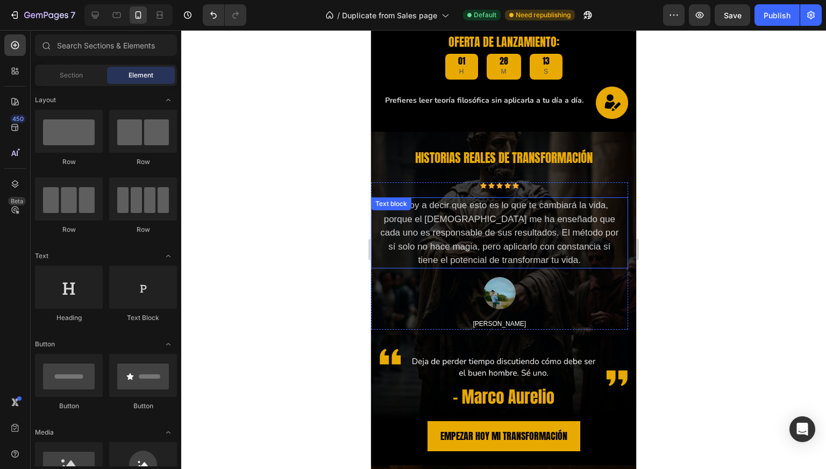
click at [419, 246] on p "No voy a decir que esto es lo que te cambiará la vida, porque el estoicismo me …" at bounding box center [500, 233] width 244 height 69
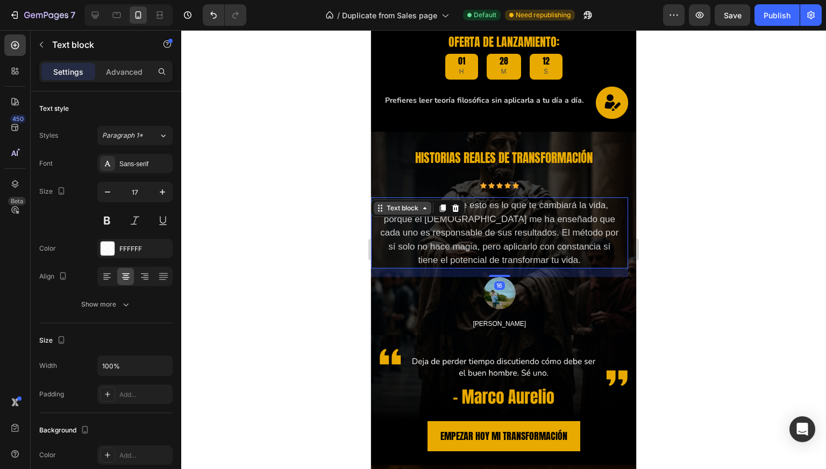
click at [406, 213] on div "Text block" at bounding box center [403, 208] width 36 height 10
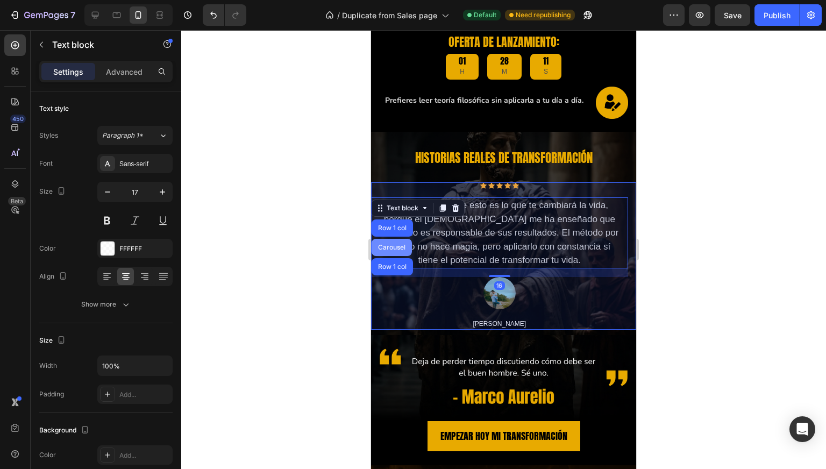
click at [396, 244] on div "Carousel" at bounding box center [392, 247] width 32 height 6
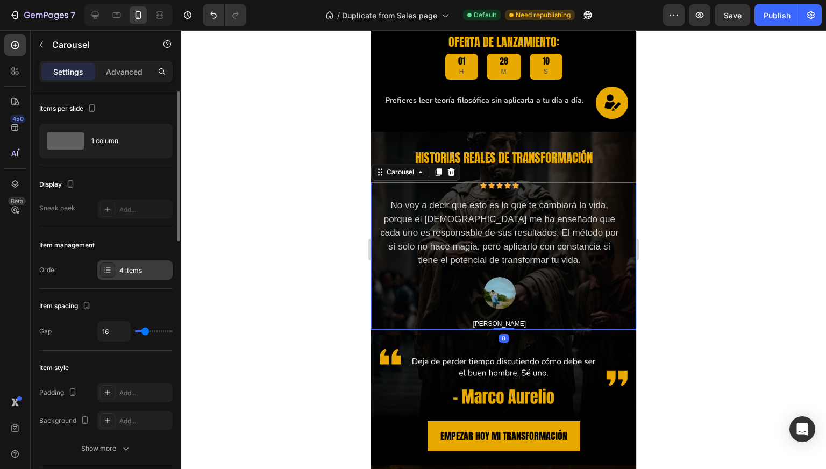
click at [126, 267] on div "4 items" at bounding box center [144, 271] width 51 height 10
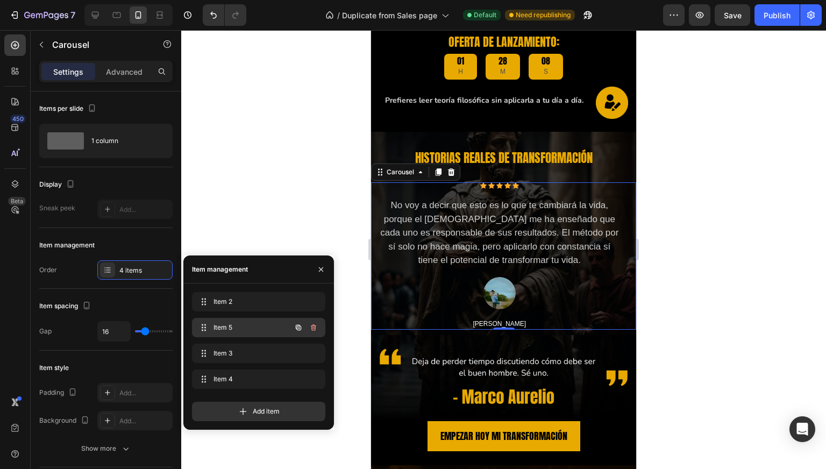
click at [238, 326] on span "Item 5" at bounding box center [244, 328] width 61 height 10
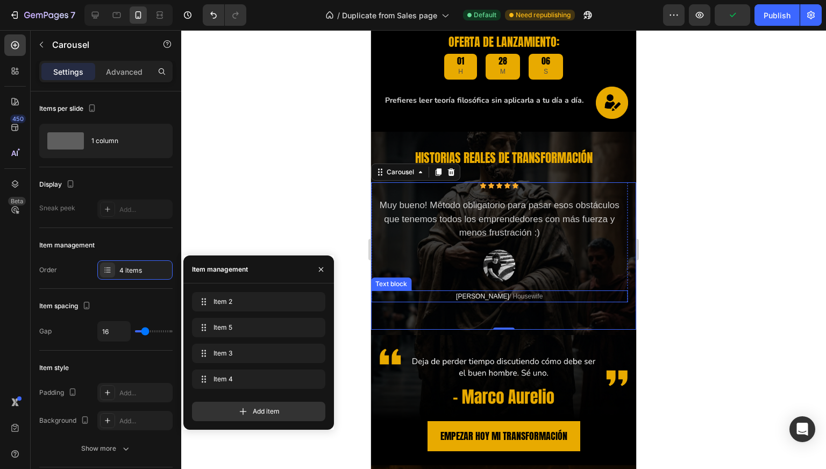
click at [517, 298] on p "ANNA N. / Housewife" at bounding box center [499, 297] width 255 height 10
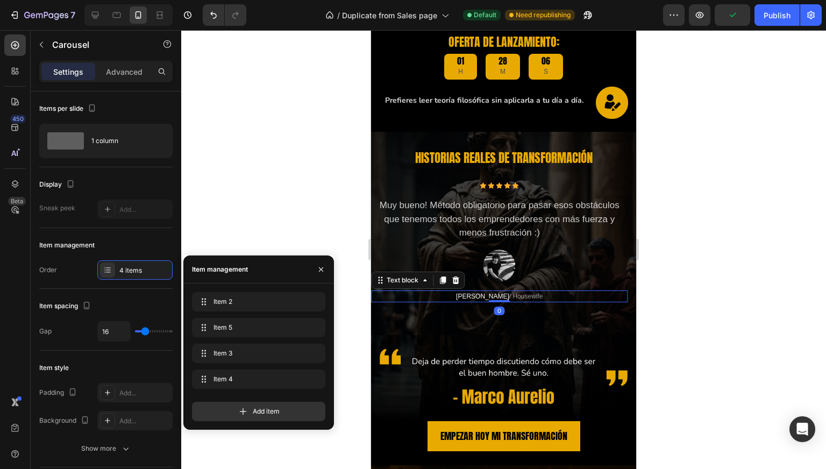
click at [517, 298] on p "ANNA N. / Housewife" at bounding box center [499, 297] width 255 height 10
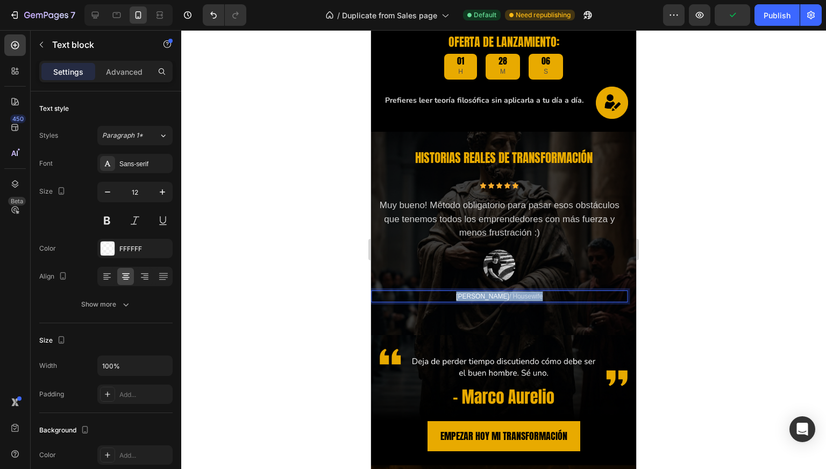
click at [517, 298] on p "ANNA N. / Housewife" at bounding box center [499, 297] width 255 height 10
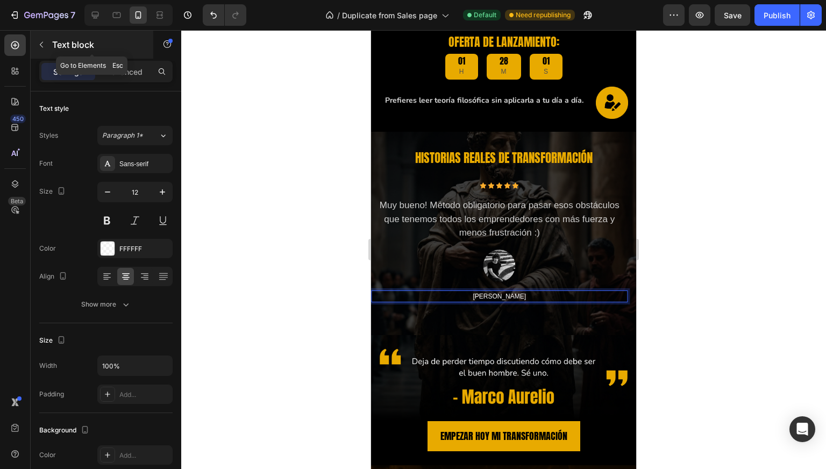
click at [39, 41] on icon "button" at bounding box center [41, 44] width 9 height 9
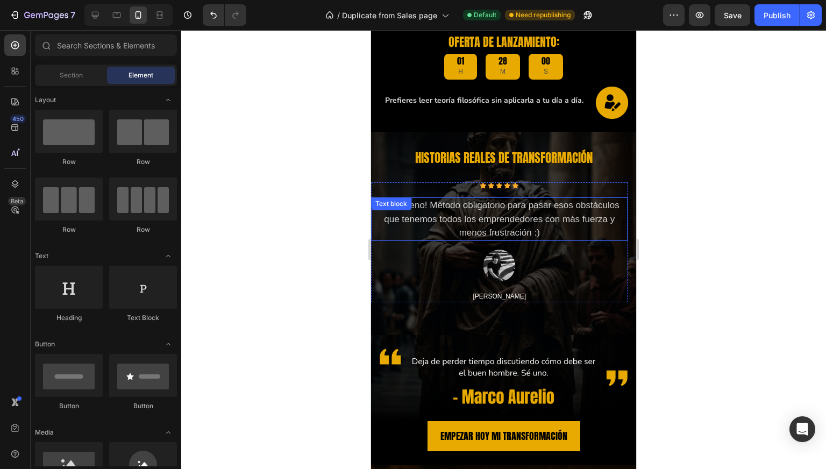
click at [378, 228] on p "Muy bueno! Método obligatorio para pasar esos obstáculos que tenemos todos los …" at bounding box center [500, 219] width 244 height 41
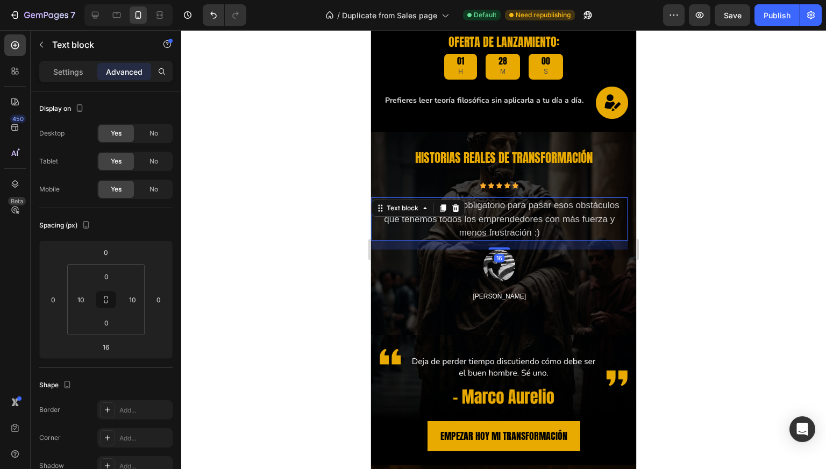
click at [411, 242] on div "16" at bounding box center [499, 245] width 257 height 9
click at [422, 216] on div "Text block" at bounding box center [418, 208] width 94 height 17
click at [418, 209] on div "Text block" at bounding box center [403, 208] width 36 height 10
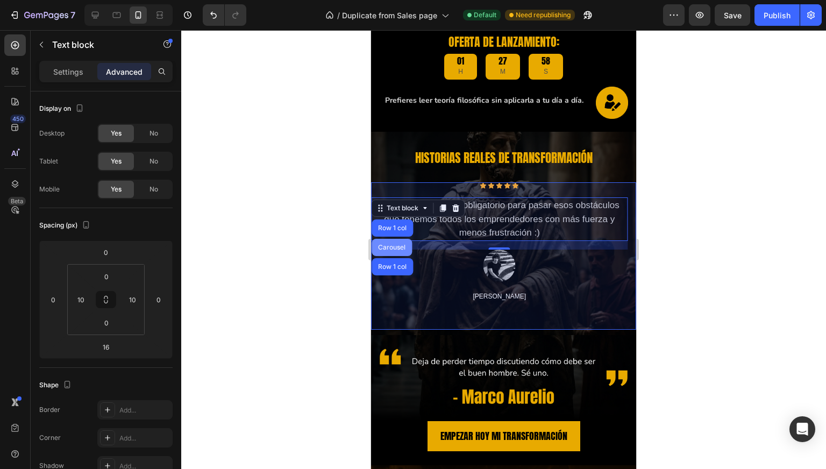
click at [394, 244] on div "Carousel" at bounding box center [392, 247] width 32 height 6
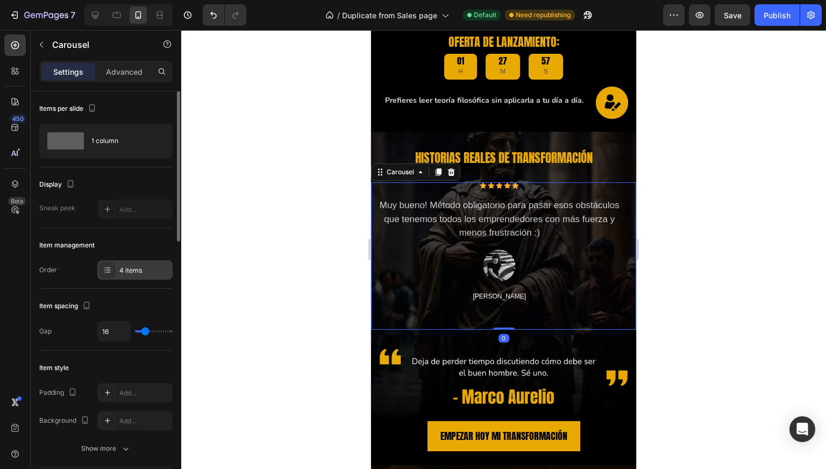
click at [140, 267] on div "4 items" at bounding box center [144, 271] width 51 height 10
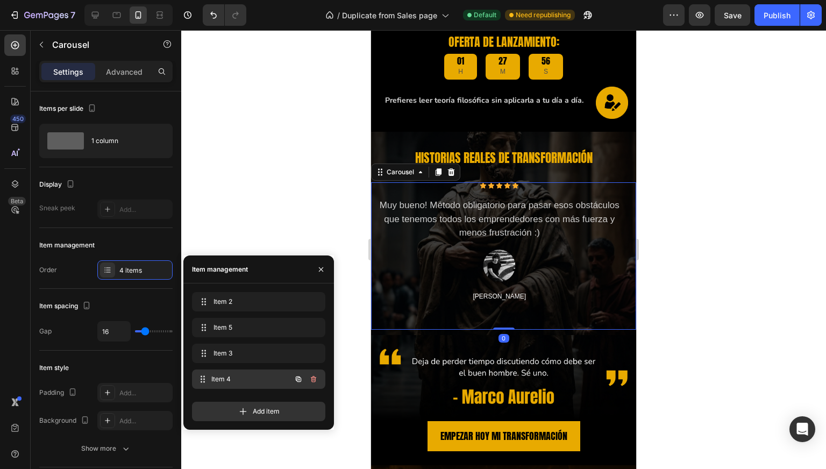
click at [229, 383] on span "Item 4" at bounding box center [251, 380] width 80 height 10
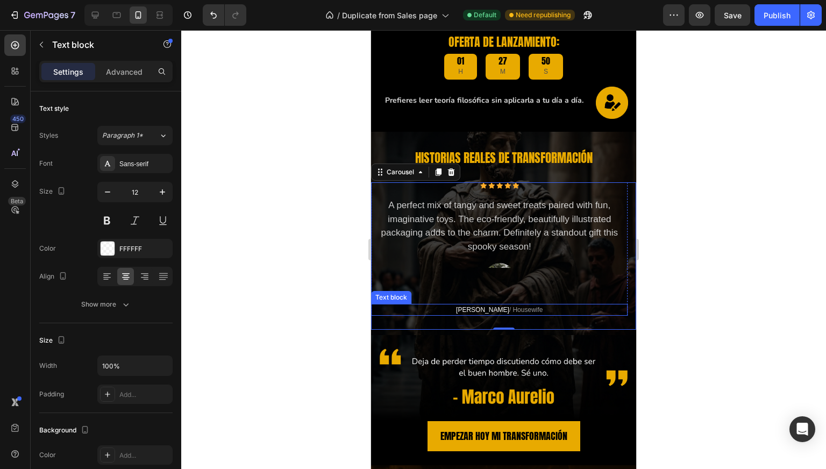
click at [485, 308] on span "[PERSON_NAME]" at bounding box center [482, 310] width 53 height 8
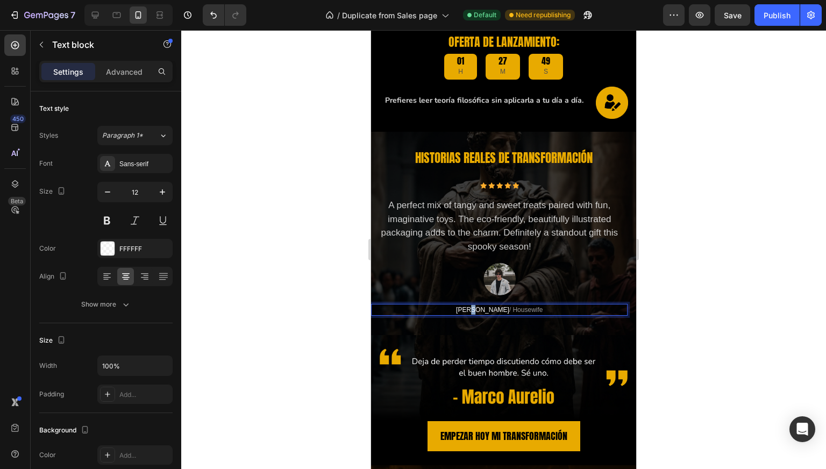
click at [485, 308] on span "[PERSON_NAME]" at bounding box center [482, 310] width 53 height 8
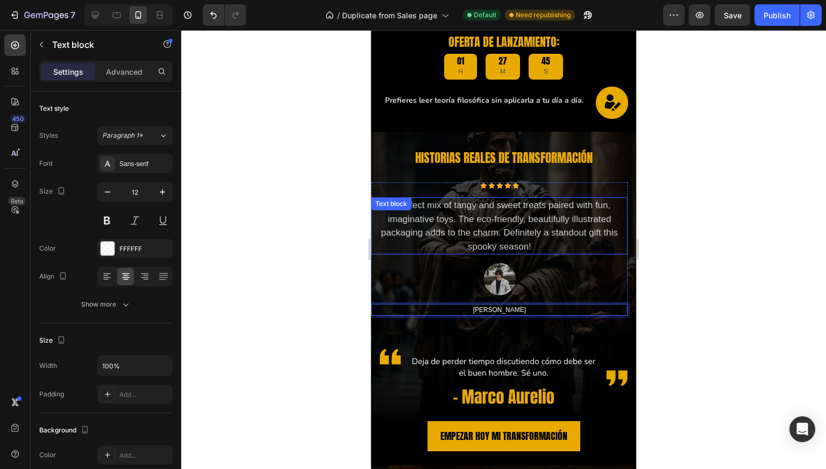
click at [534, 217] on p "A perfect mix of tangy and sweet treats paired with fun, imaginative toys. The …" at bounding box center [499, 226] width 255 height 55
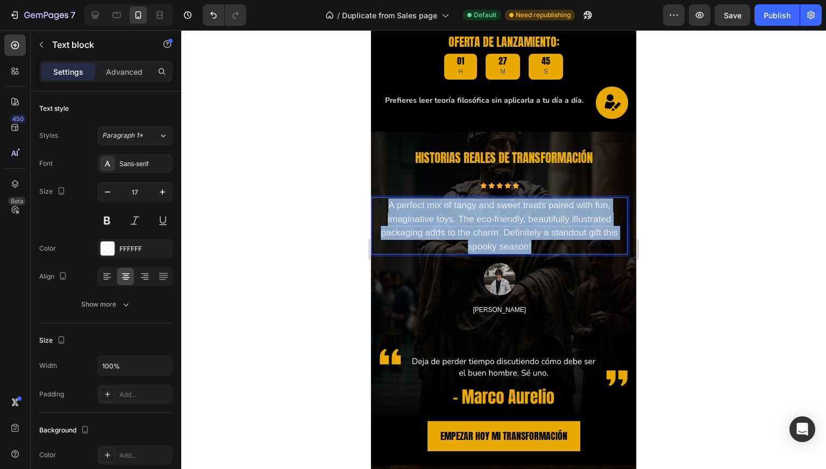
click at [534, 217] on p "A perfect mix of tangy and sweet treats paired with fun, imaginative toys. The …" at bounding box center [499, 226] width 255 height 55
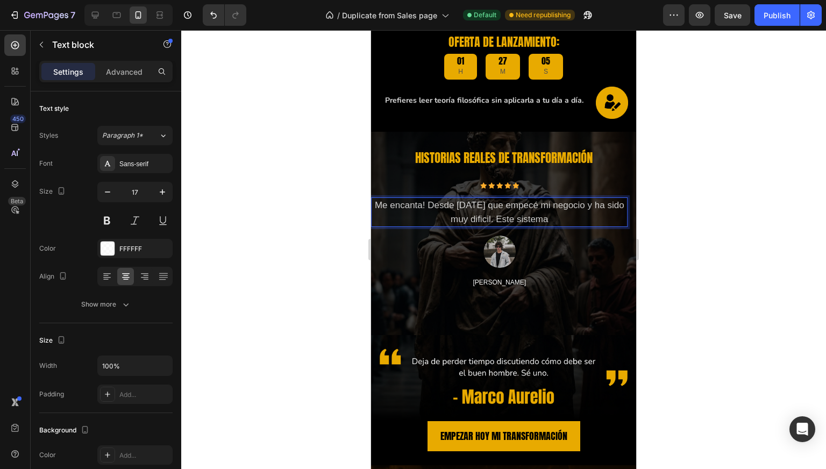
click at [501, 220] on p "Me encanta! Desde hace 5 meses que empecé mi negocio y ha sido muy dificil. Est…" at bounding box center [499, 212] width 255 height 27
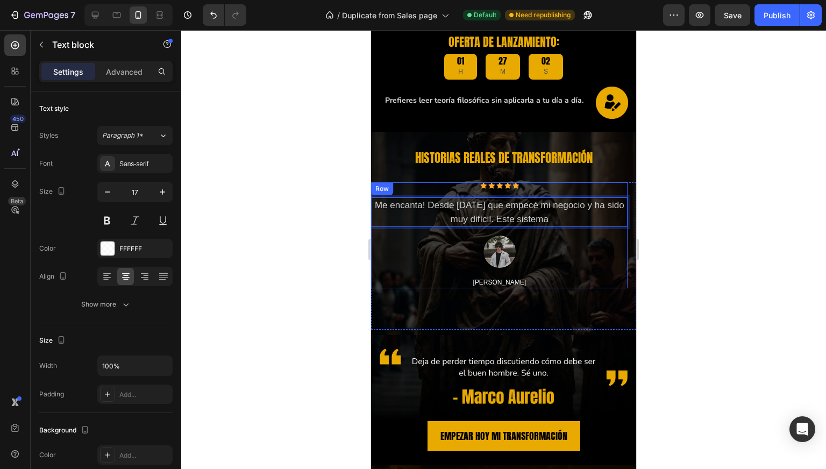
click at [576, 221] on p "Me encanta! Desde hace 5 meses que empecé mi negocio y ha sido muy difícil. Est…" at bounding box center [499, 212] width 255 height 27
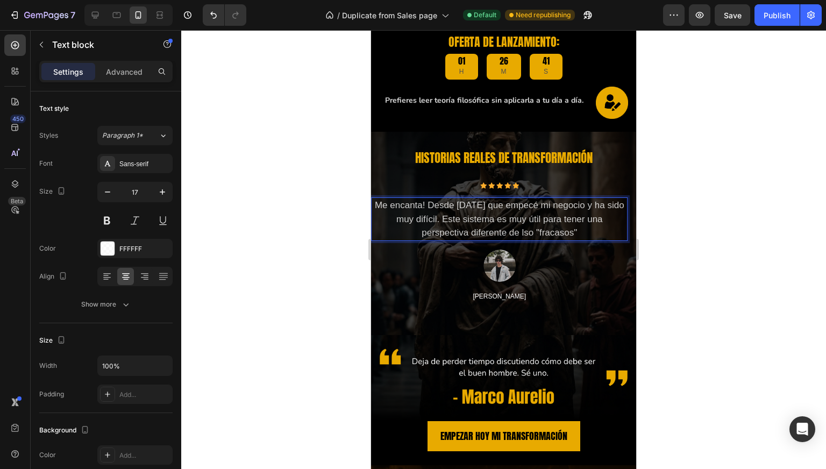
click at [527, 232] on p "Me encanta! Desde hace 5 meses que empecé mi negocio y ha sido muy difícil. Est…" at bounding box center [499, 219] width 255 height 41
click at [118, 77] on div "Advanced" at bounding box center [124, 71] width 54 height 17
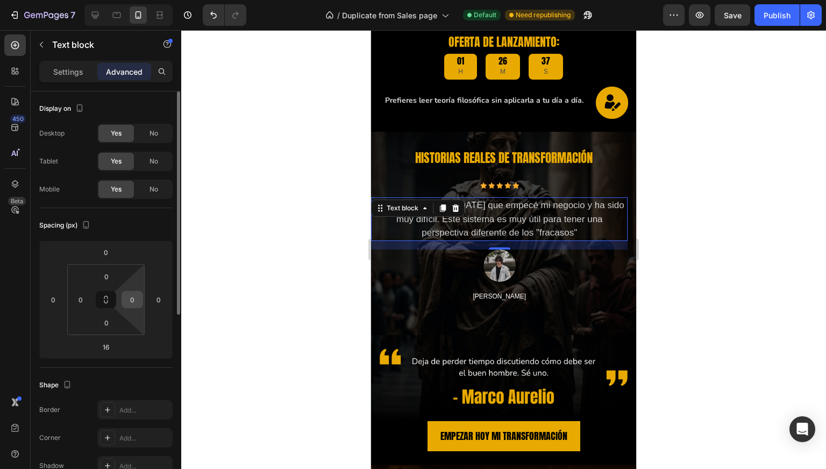
click at [129, 298] on input "0" at bounding box center [132, 300] width 16 height 16
type input "10"
click at [81, 299] on input "0" at bounding box center [81, 300] width 16 height 16
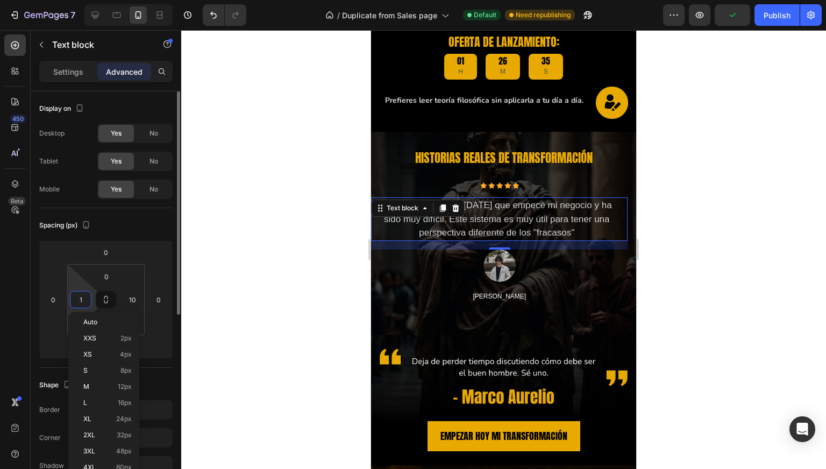
type input "10"
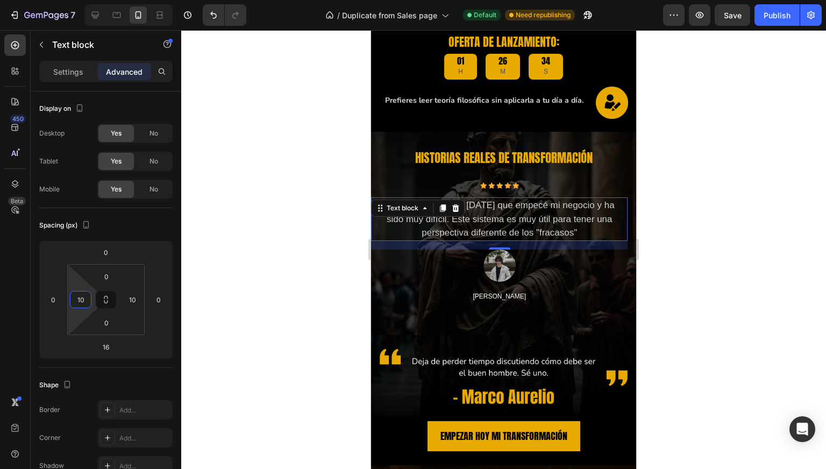
click at [266, 164] on div at bounding box center [503, 249] width 645 height 439
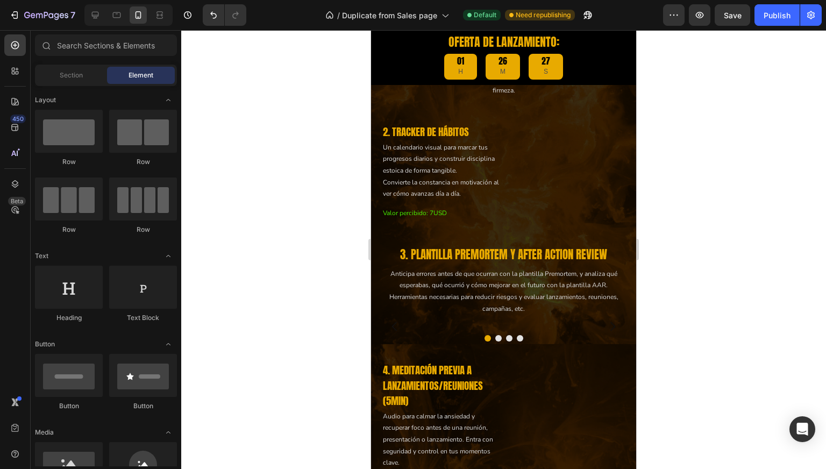
scroll to position [1812, 0]
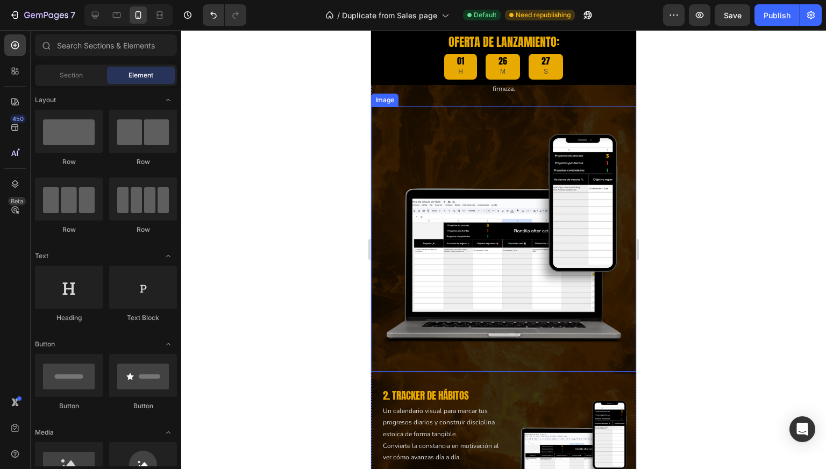
click at [495, 208] on img at bounding box center [503, 239] width 265 height 265
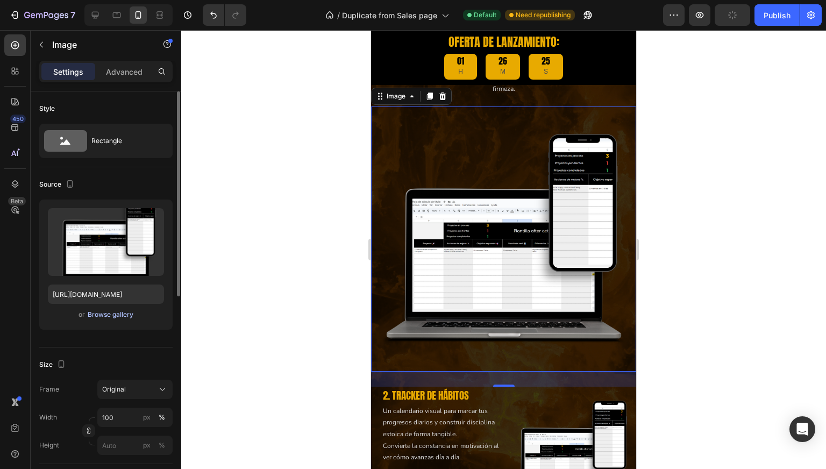
click at [109, 315] on div "Browse gallery" at bounding box center [111, 315] width 46 height 10
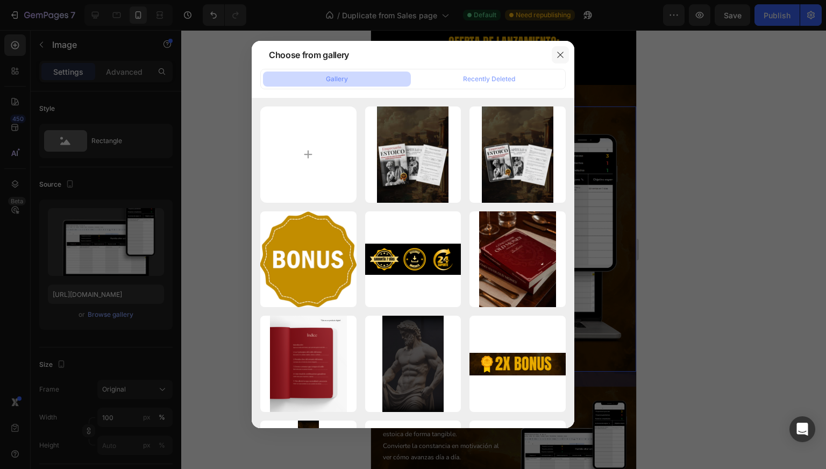
click at [555, 56] on button "button" at bounding box center [560, 54] width 17 height 17
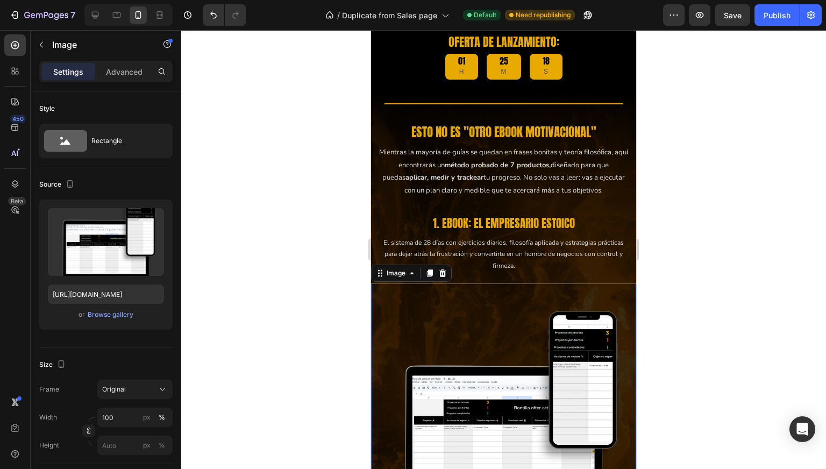
scroll to position [1633, 0]
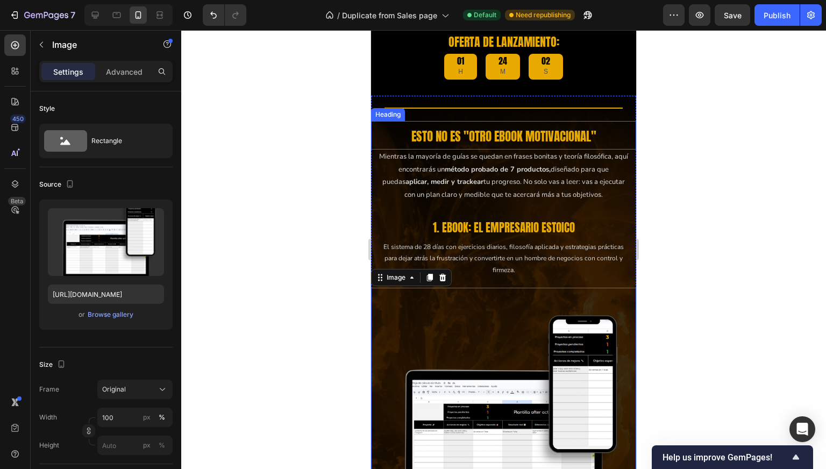
click at [478, 126] on h2 "ESTO NO ES "OTRO EBOOK MOTIVACIONAL"" at bounding box center [504, 136] width 255 height 21
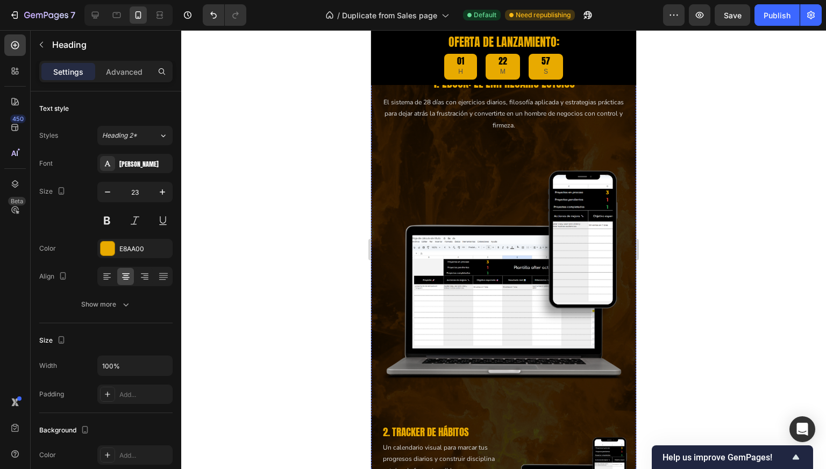
scroll to position [1734, 0]
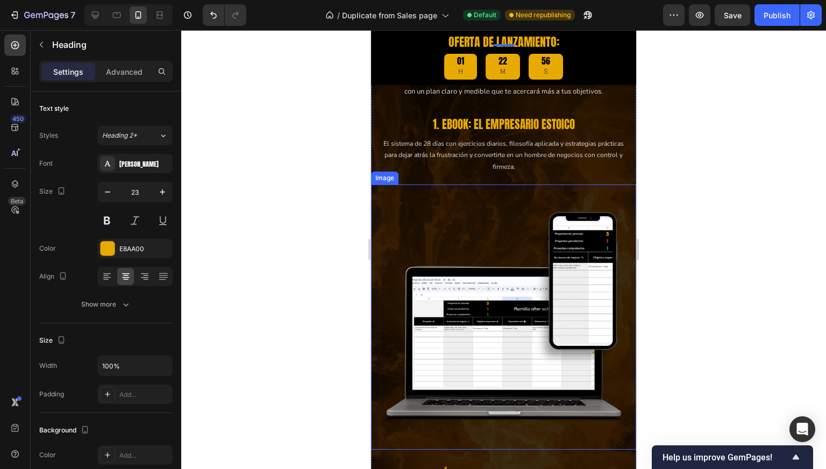
click at [463, 265] on img at bounding box center [503, 317] width 265 height 265
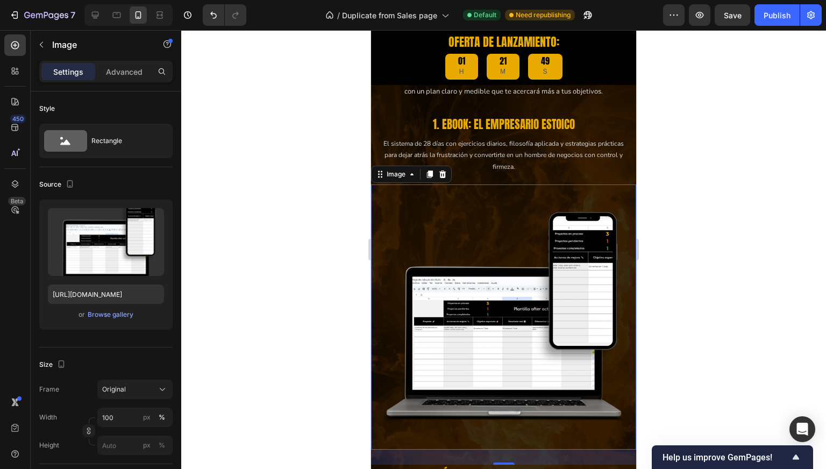
click at [435, 234] on img at bounding box center [503, 317] width 265 height 265
click at [37, 43] on icon "button" at bounding box center [41, 44] width 9 height 9
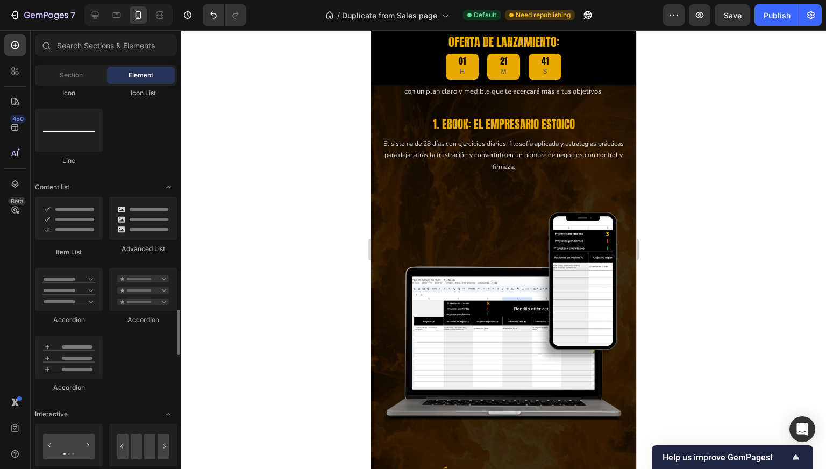
scroll to position [950, 0]
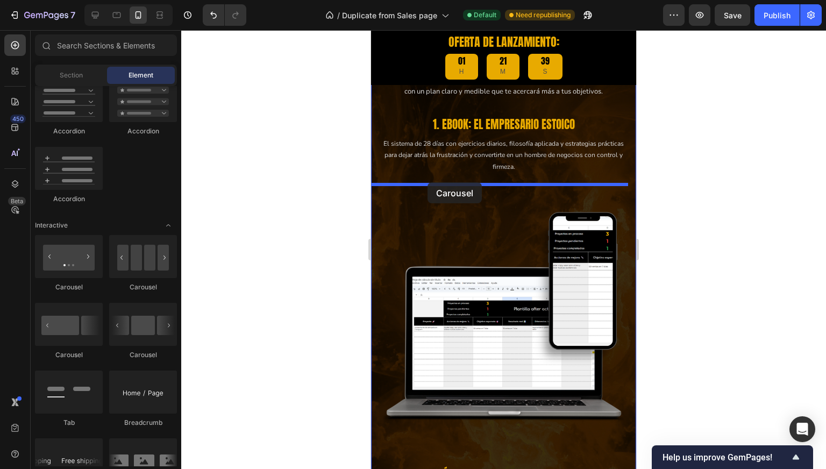
drag, startPoint x: 457, startPoint y: 307, endPoint x: 428, endPoint y: 183, distance: 127.1
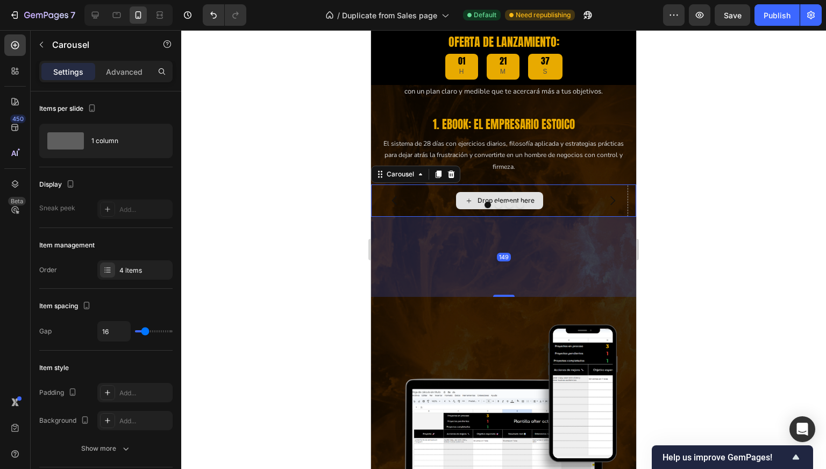
click at [422, 196] on div "Drop element here" at bounding box center [499, 201] width 257 height 32
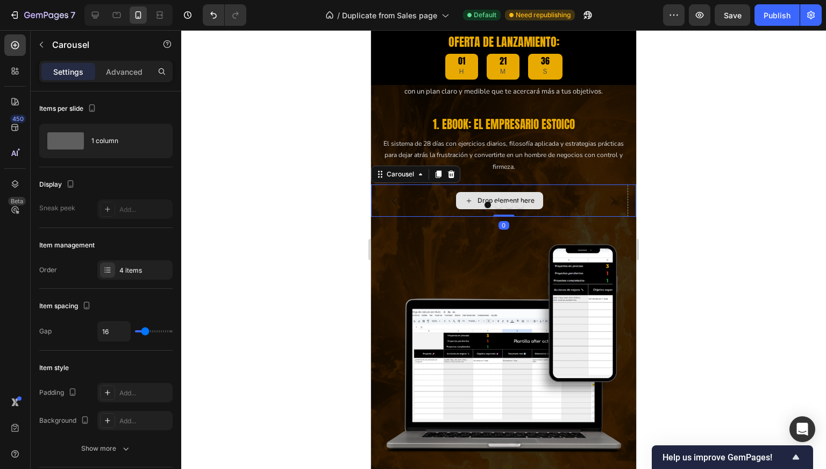
drag, startPoint x: 497, startPoint y: 295, endPoint x: 490, endPoint y: 186, distance: 109.4
click at [490, 186] on div "Drop element here Drop element here Drop element here Drop element here Carouse…" at bounding box center [503, 201] width 265 height 32
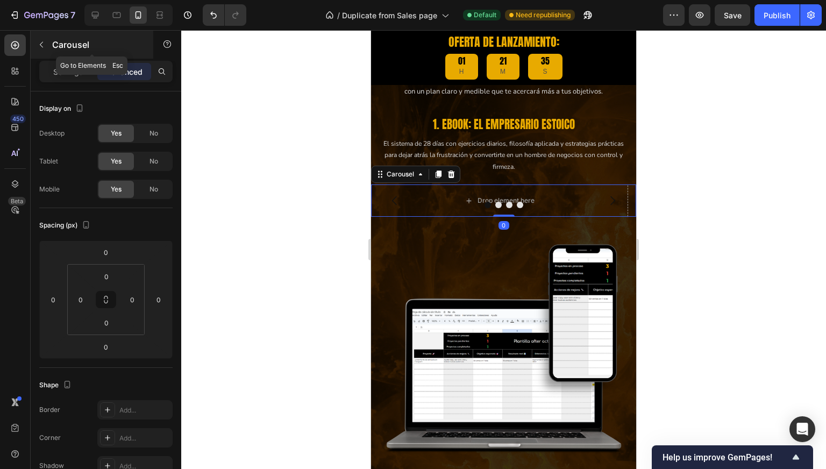
click at [44, 36] on button "button" at bounding box center [41, 44] width 17 height 17
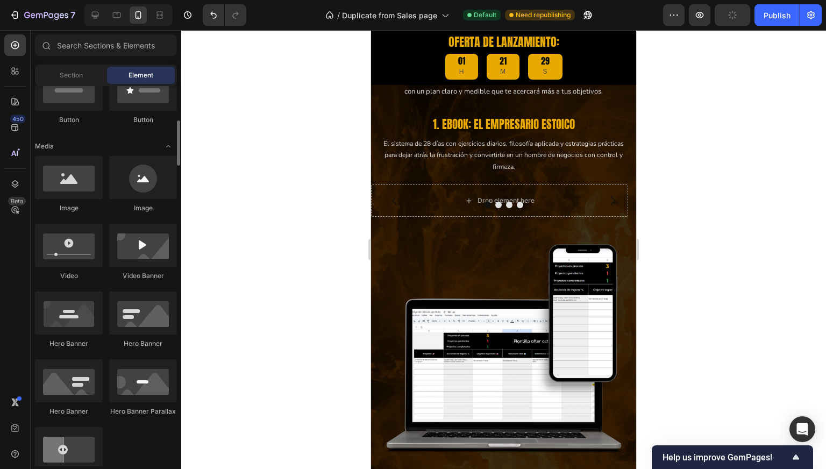
scroll to position [287, 0]
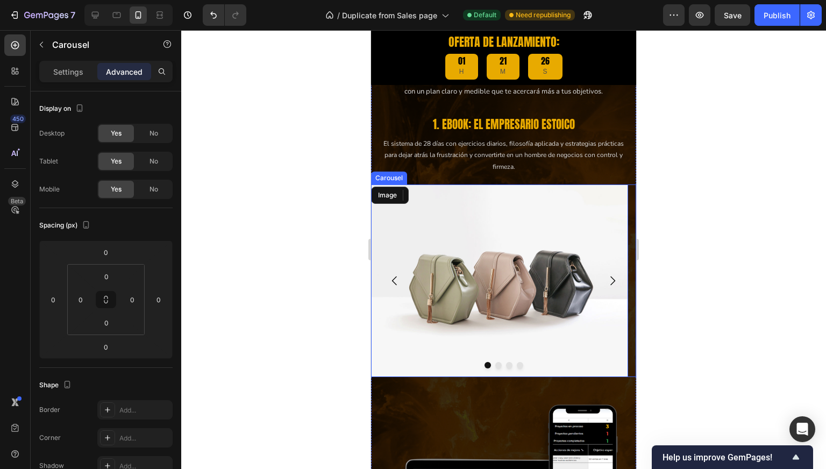
click at [496, 368] on button "Dot" at bounding box center [499, 365] width 6 height 6
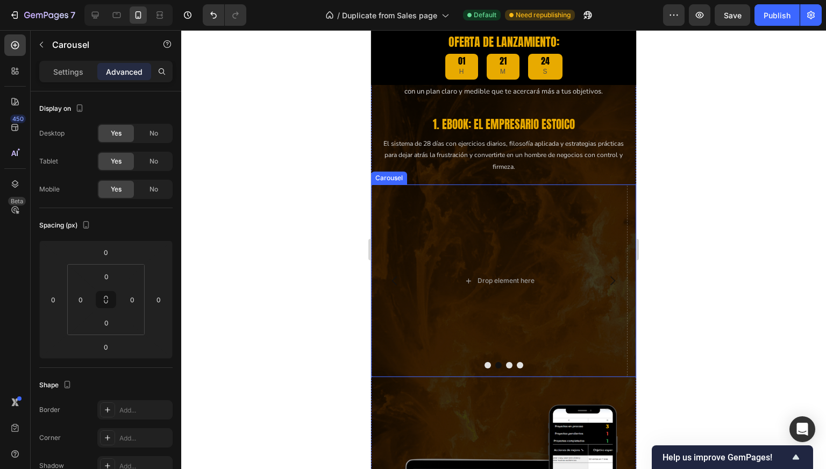
click at [485, 364] on button "Dot" at bounding box center [488, 365] width 6 height 6
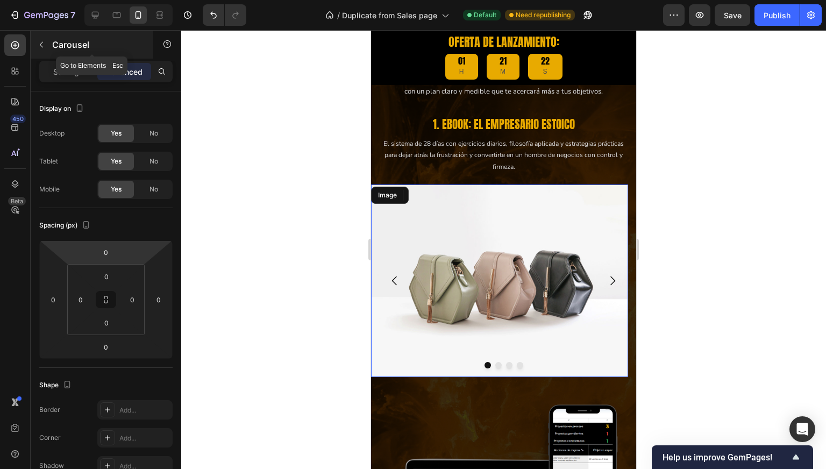
click at [44, 52] on button "button" at bounding box center [41, 44] width 17 height 17
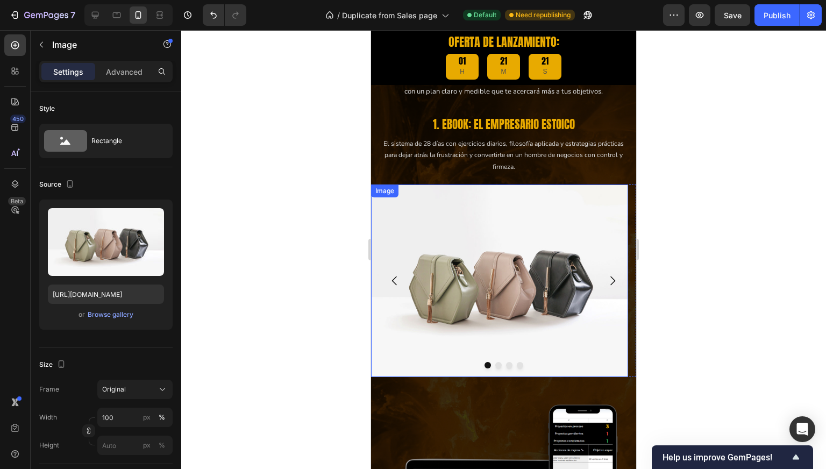
click at [478, 280] on img at bounding box center [499, 281] width 257 height 193
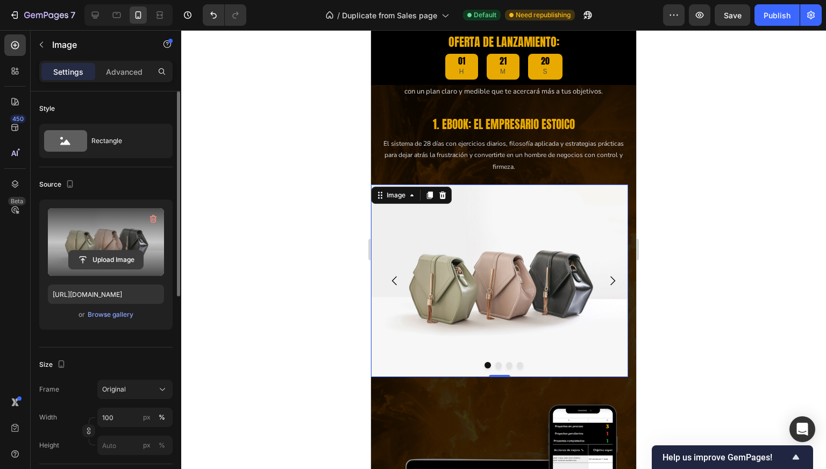
click at [88, 250] on button "Upload Image" at bounding box center [105, 259] width 75 height 19
click at [105, 261] on input "file" at bounding box center [106, 260] width 74 height 18
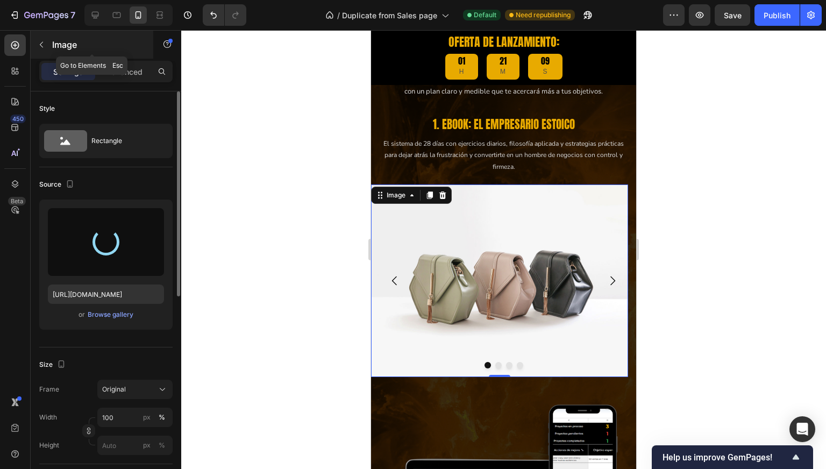
click at [42, 44] on icon "button" at bounding box center [41, 44] width 9 height 9
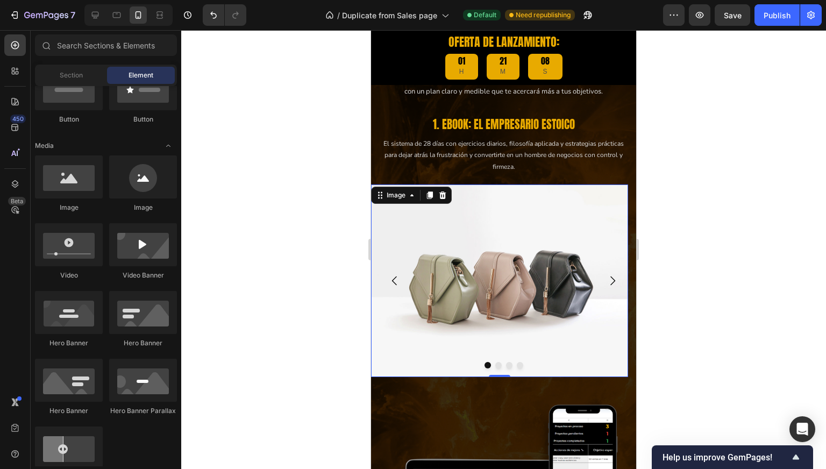
click at [507, 289] on img at bounding box center [499, 281] width 257 height 193
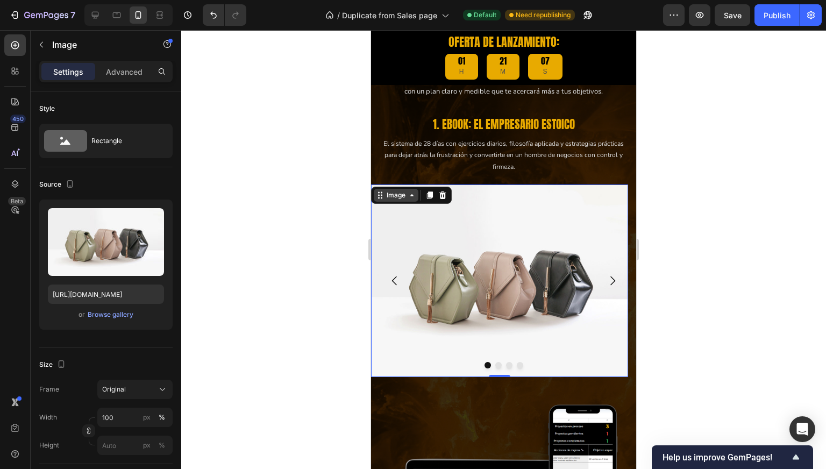
click at [399, 190] on div "Image" at bounding box center [396, 195] width 23 height 10
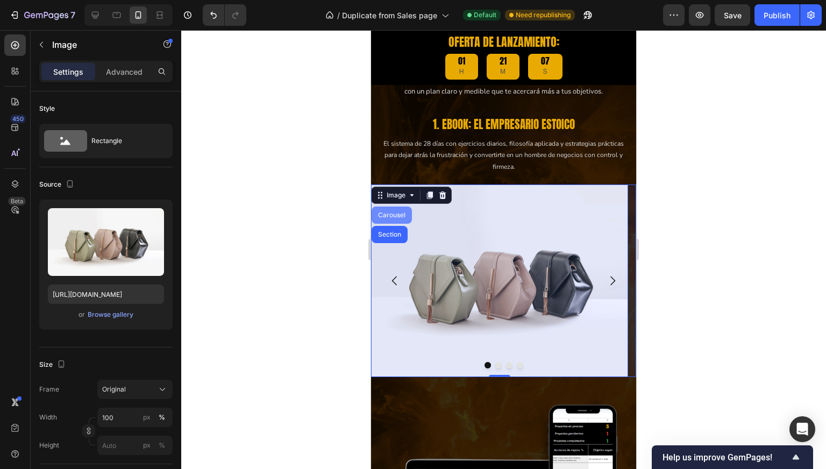
click at [396, 214] on div "Carousel" at bounding box center [392, 215] width 32 height 6
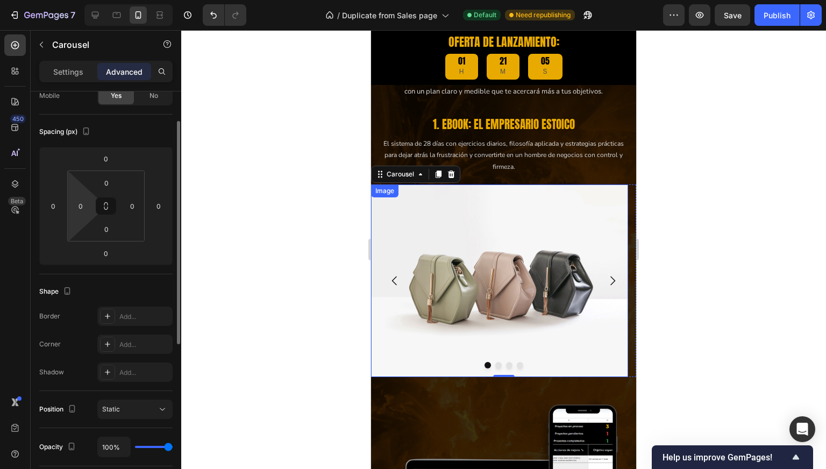
scroll to position [0, 0]
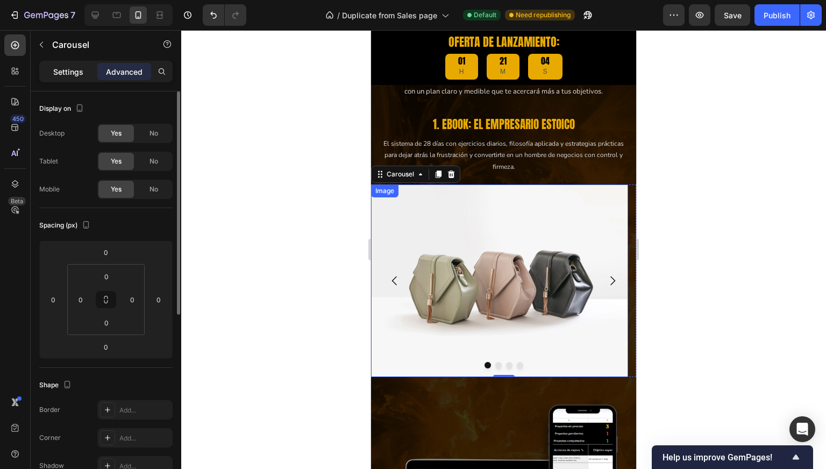
click at [80, 74] on p "Settings" at bounding box center [68, 71] width 30 height 11
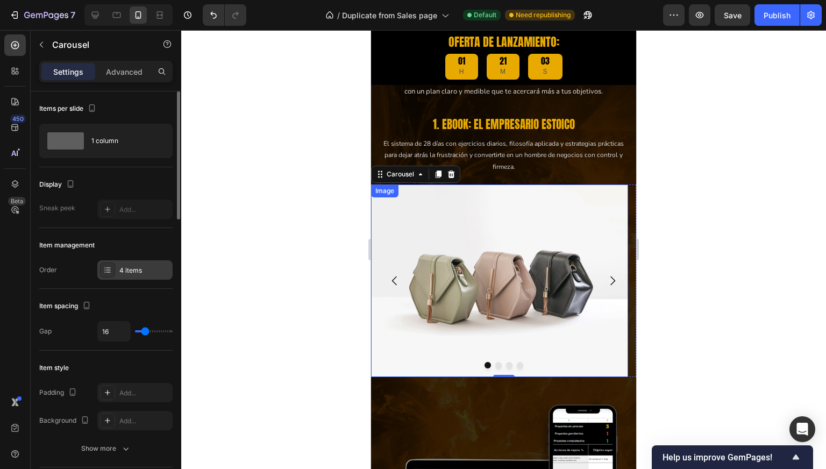
click at [131, 274] on div "4 items" at bounding box center [144, 271] width 51 height 10
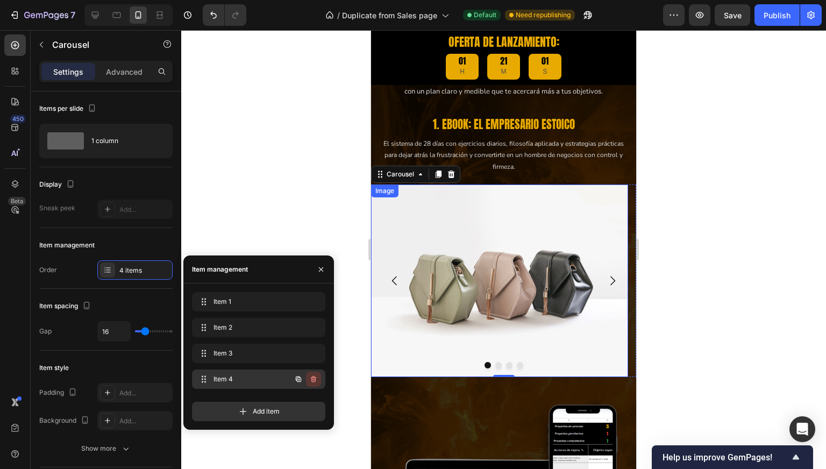
click at [317, 379] on icon "button" at bounding box center [313, 379] width 9 height 9
click at [305, 382] on div "Delete" at bounding box center [306, 380] width 20 height 10
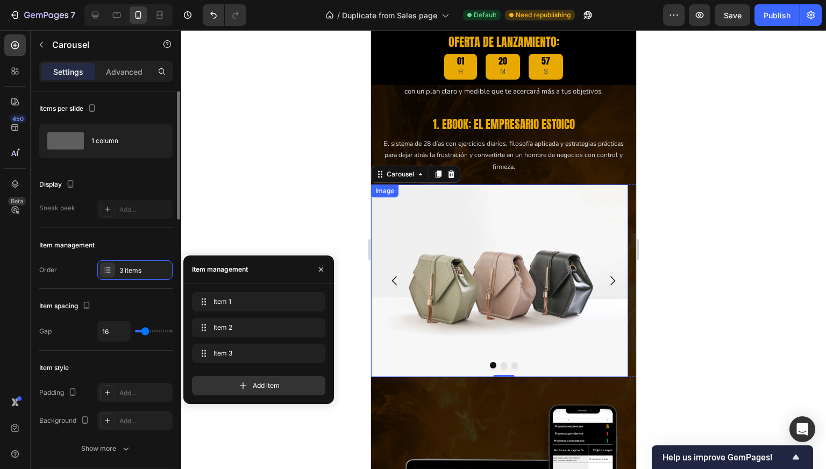
click at [72, 272] on div "Order 3 items" at bounding box center [105, 269] width 133 height 19
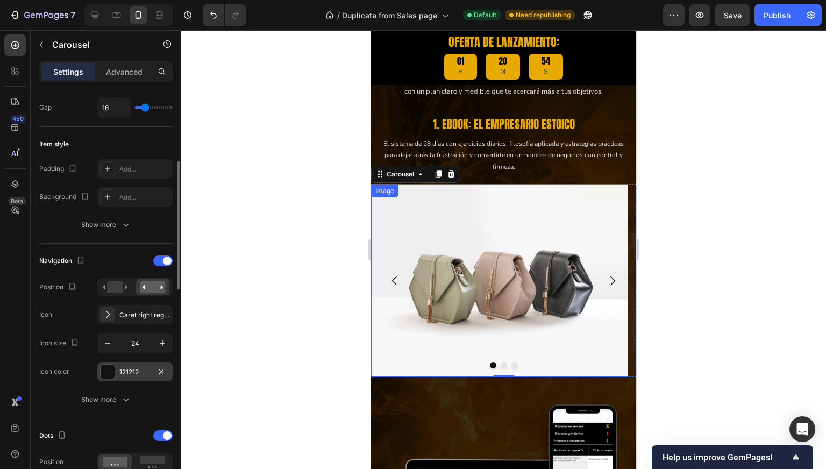
scroll to position [224, 0]
click at [119, 397] on div "Show more" at bounding box center [106, 399] width 50 height 11
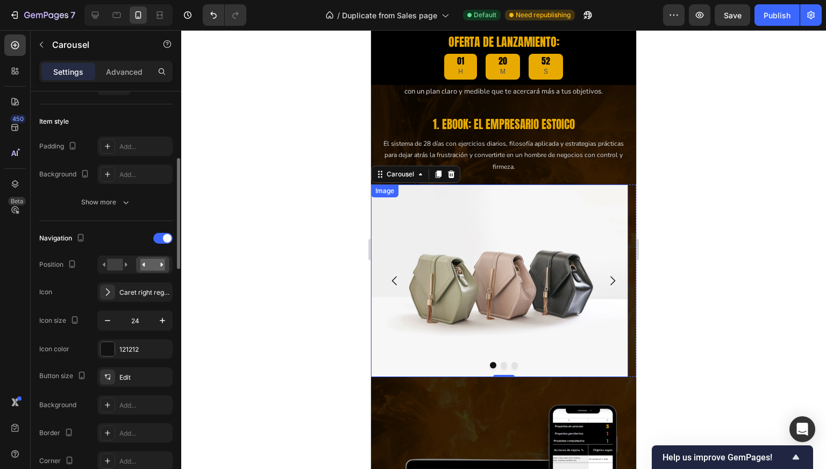
scroll to position [247, 0]
click at [107, 345] on div at bounding box center [108, 349] width 14 height 14
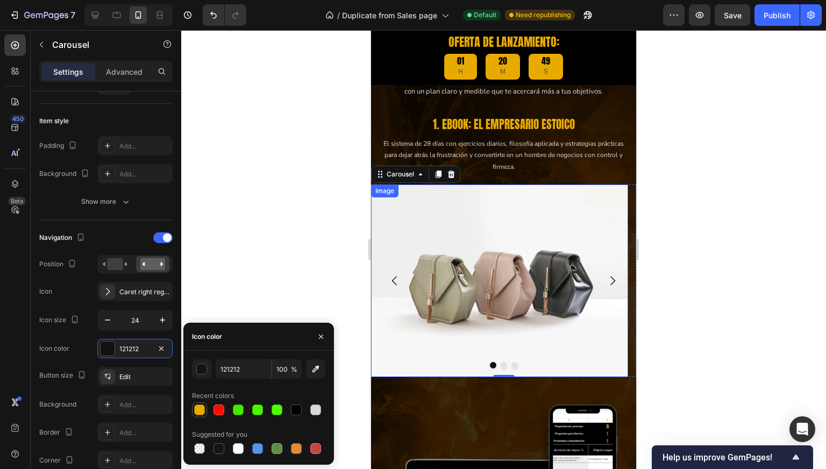
click at [195, 413] on div at bounding box center [199, 410] width 11 height 11
type input "E8AA00"
click at [198, 413] on div at bounding box center [199, 410] width 11 height 11
click at [164, 237] on span at bounding box center [167, 238] width 9 height 9
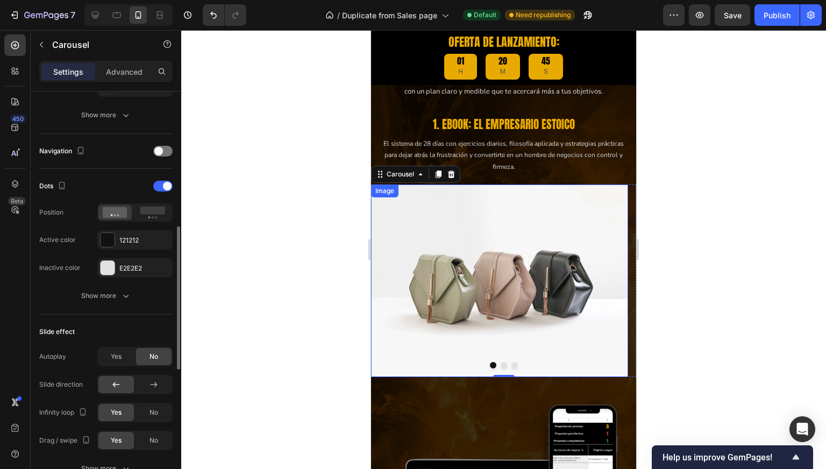
scroll to position [347, 0]
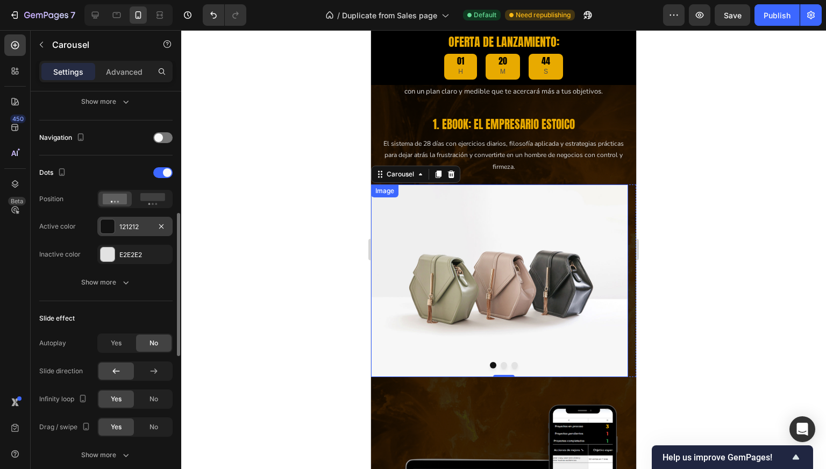
click at [123, 223] on div "121212" at bounding box center [134, 227] width 31 height 10
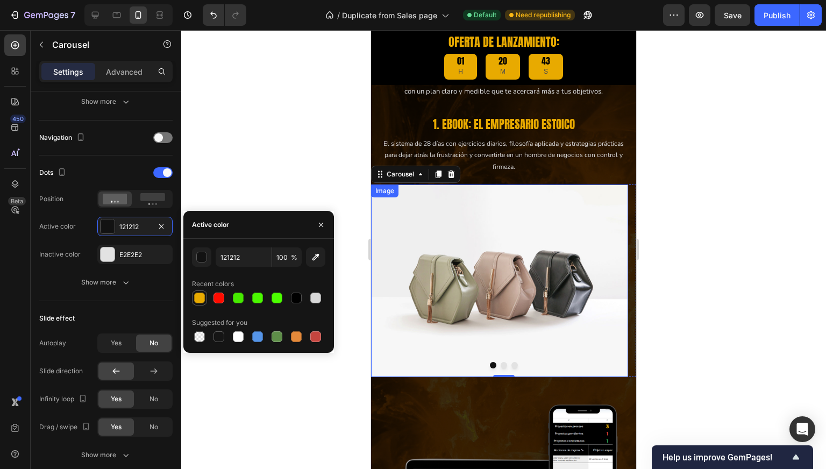
click at [200, 296] on div at bounding box center [199, 298] width 11 height 11
type input "E8AA00"
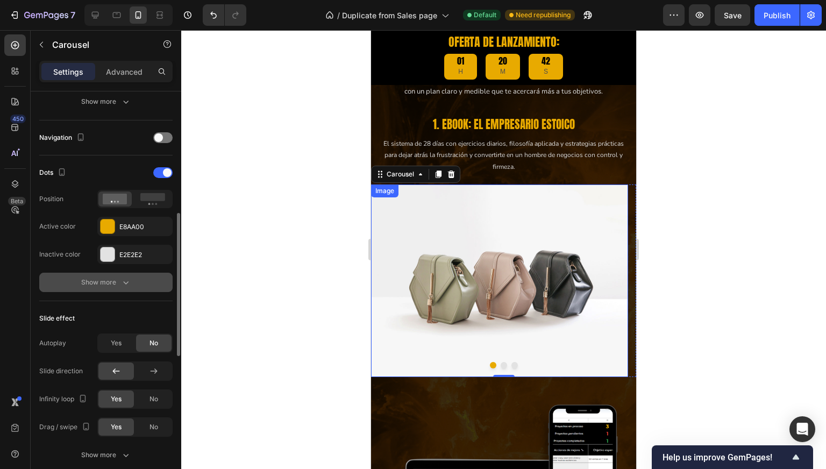
click at [43, 280] on button "Show more" at bounding box center [105, 282] width 133 height 19
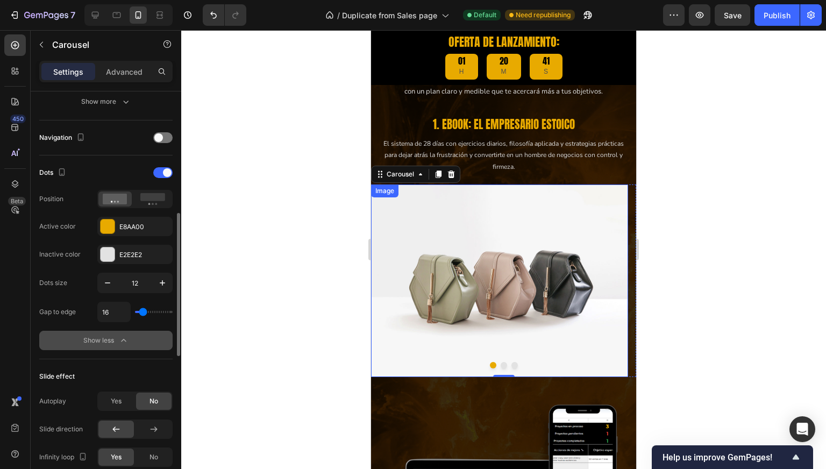
click at [101, 341] on div "Show less" at bounding box center [106, 340] width 46 height 11
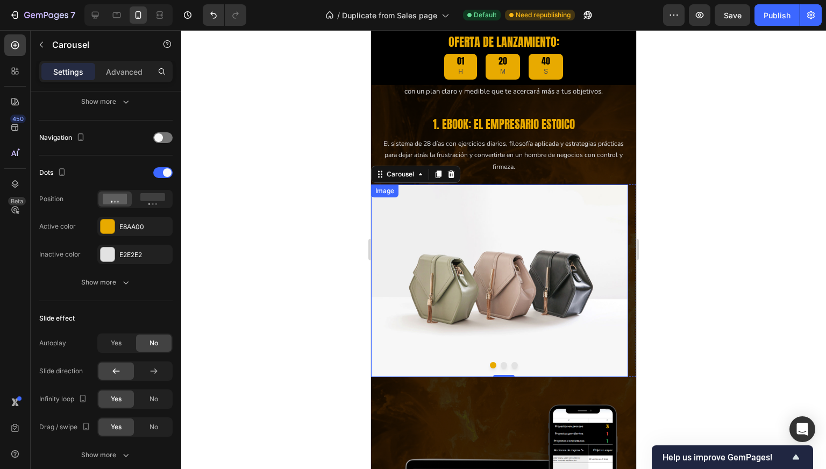
scroll to position [159, 0]
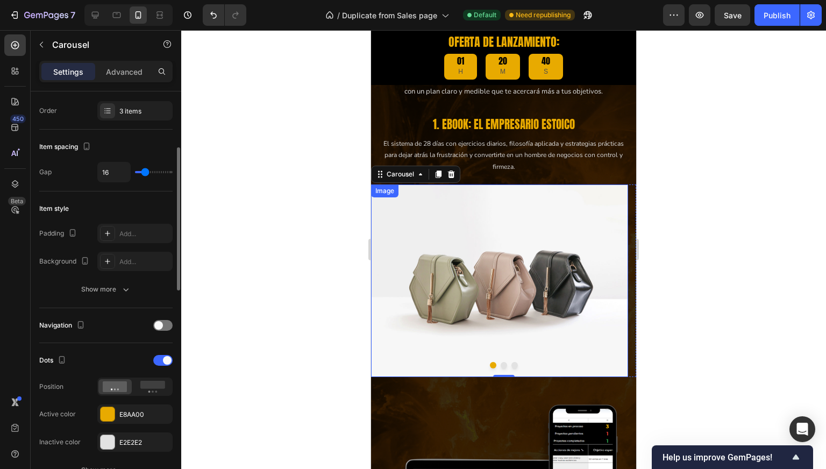
click at [413, 230] on img at bounding box center [499, 281] width 257 height 193
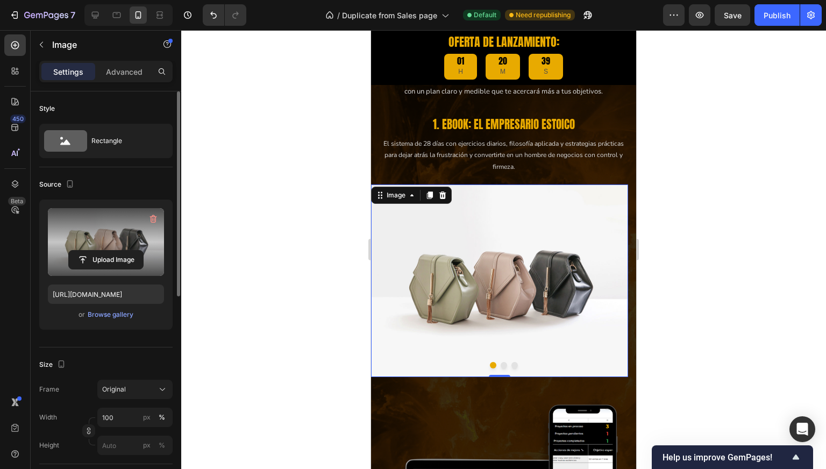
click at [151, 242] on label at bounding box center [106, 242] width 116 height 68
click at [143, 251] on input "file" at bounding box center [106, 260] width 74 height 18
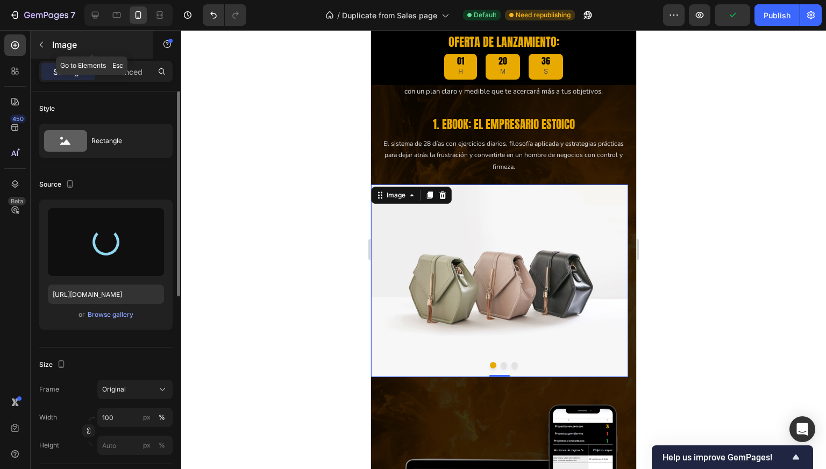
type input "https://cdn.shopify.com/s/files/1/0997/5801/4802/files/gempages_585250243709239…"
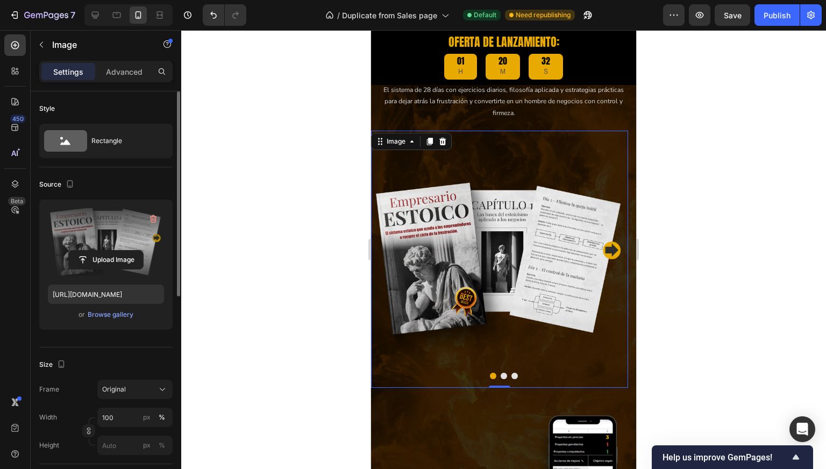
scroll to position [1841, 0]
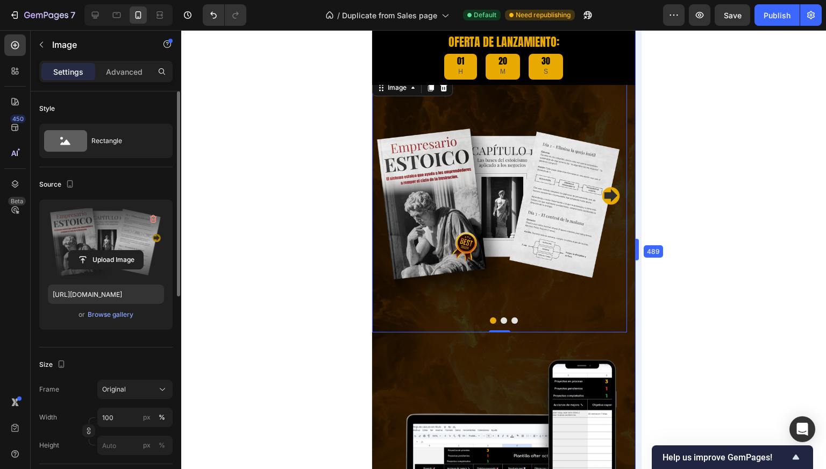
drag, startPoint x: 637, startPoint y: 194, endPoint x: 635, endPoint y: 189, distance: 5.8
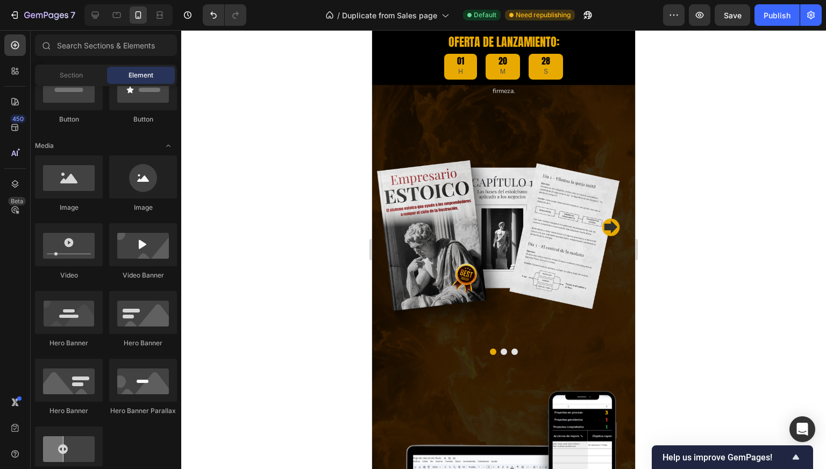
scroll to position [1815, 0]
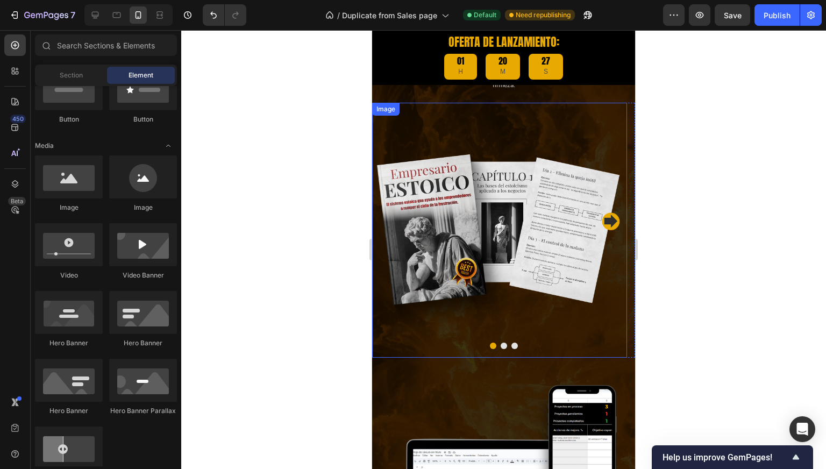
click at [527, 210] on img at bounding box center [499, 230] width 255 height 255
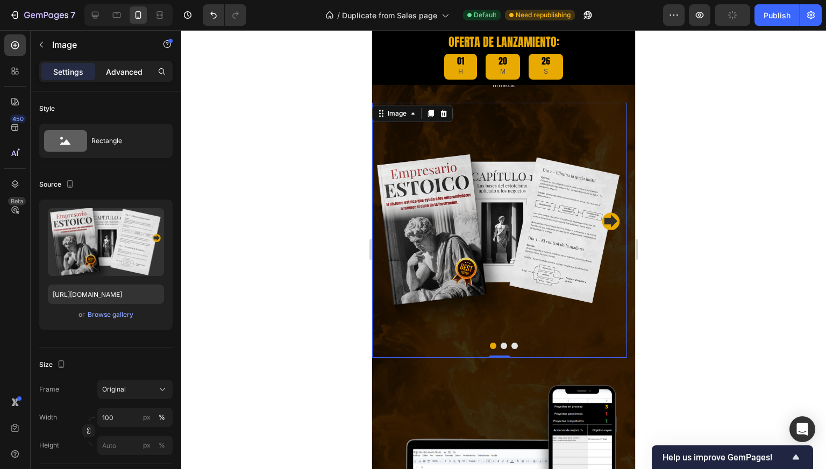
click at [115, 72] on p "Advanced" at bounding box center [124, 71] width 37 height 11
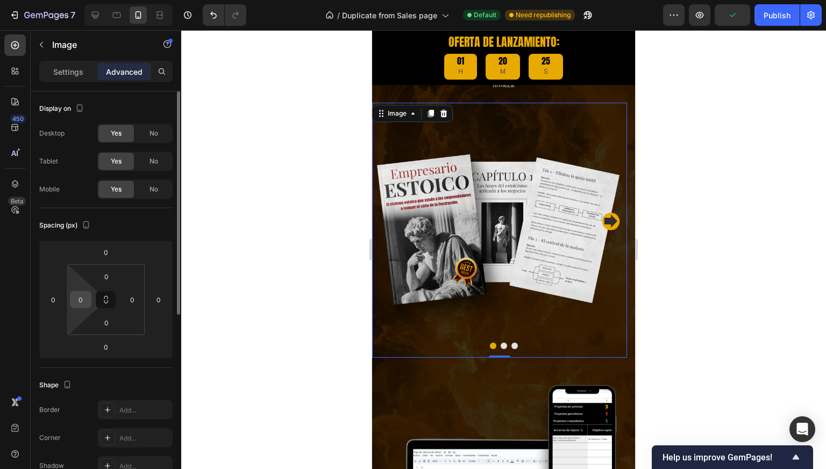
click at [80, 301] on input "0" at bounding box center [81, 300] width 16 height 16
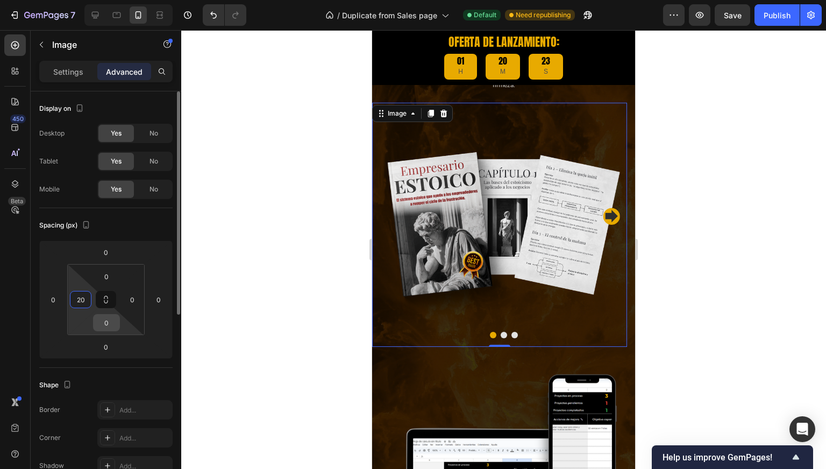
type input "2"
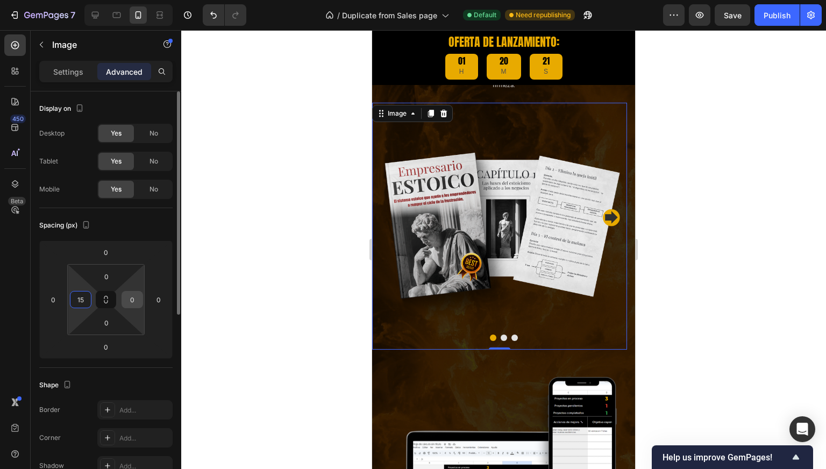
type input "15"
click at [128, 295] on input "0" at bounding box center [132, 300] width 16 height 16
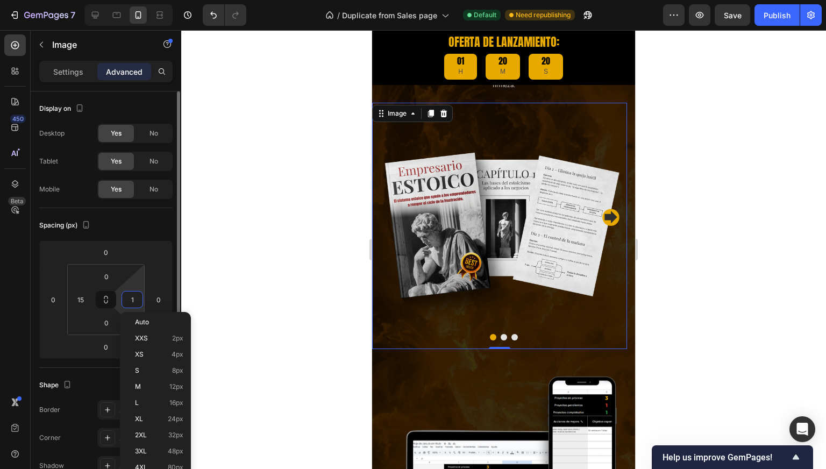
type input "15"
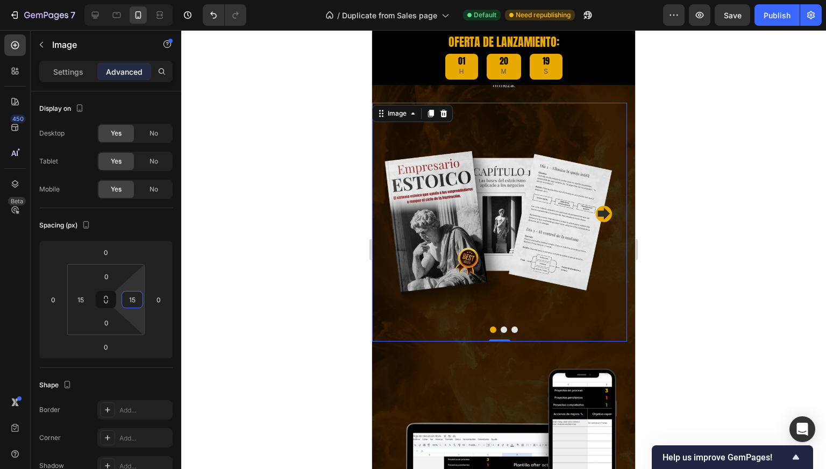
click at [241, 206] on div at bounding box center [503, 249] width 645 height 439
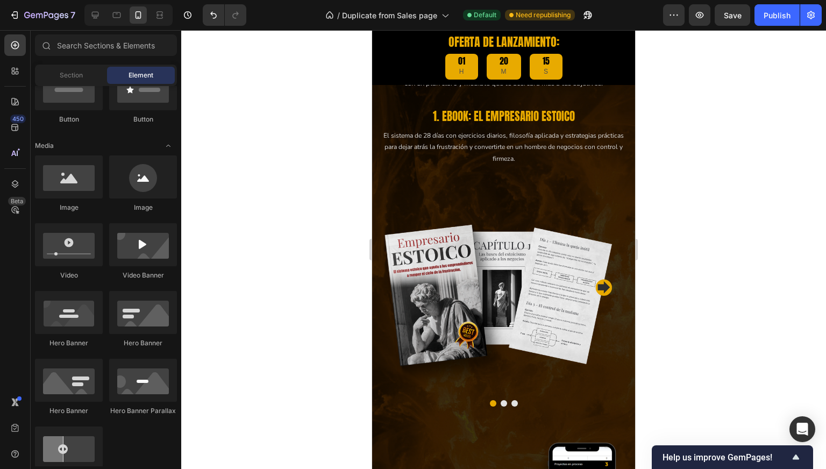
scroll to position [1766, 0]
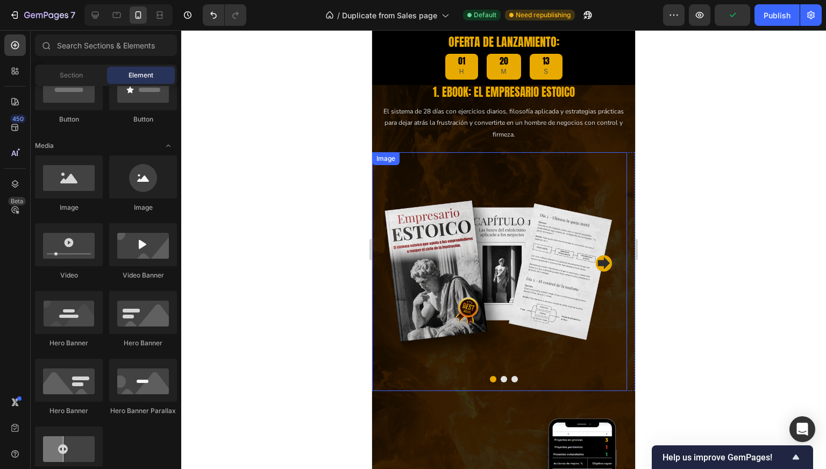
click at [492, 261] on img at bounding box center [499, 271] width 239 height 239
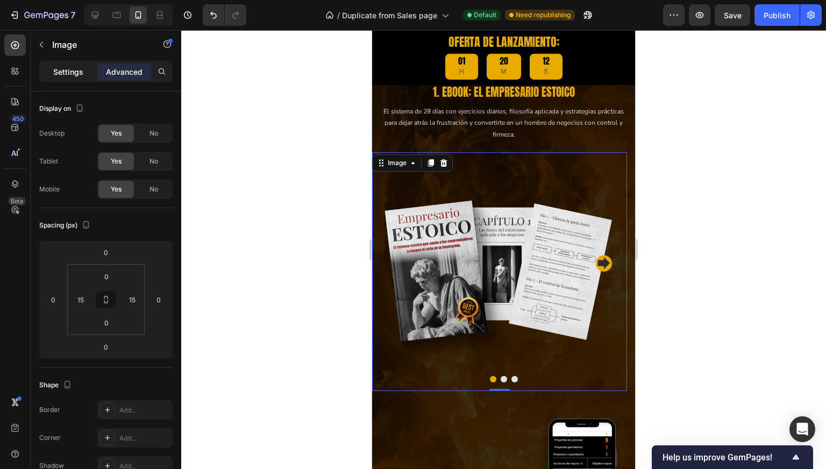
click at [77, 75] on p "Settings" at bounding box center [68, 71] width 30 height 11
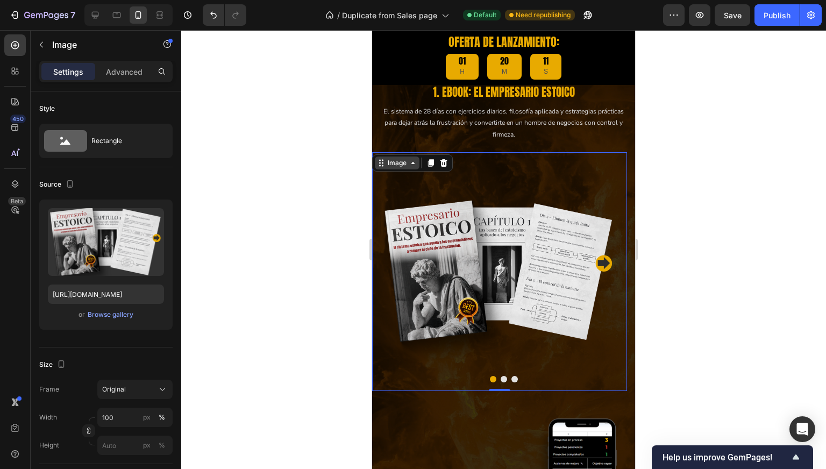
click at [401, 158] on div "Image" at bounding box center [397, 163] width 23 height 10
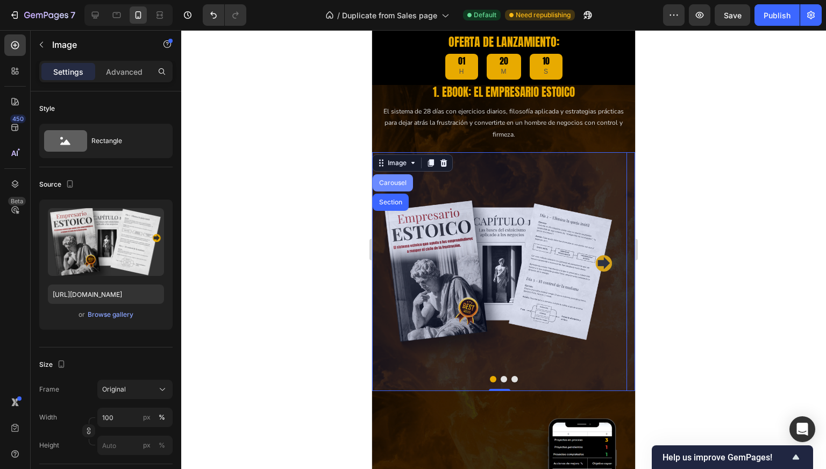
click at [399, 185] on div "Carousel" at bounding box center [393, 183] width 32 height 6
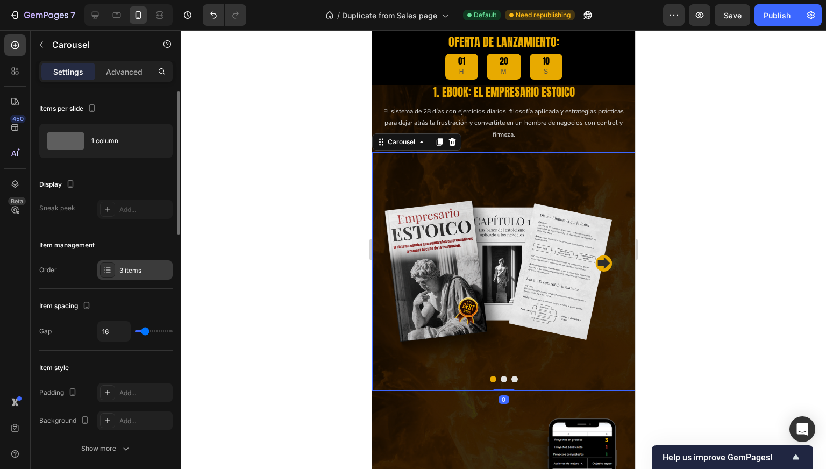
click at [112, 268] on div at bounding box center [107, 270] width 15 height 15
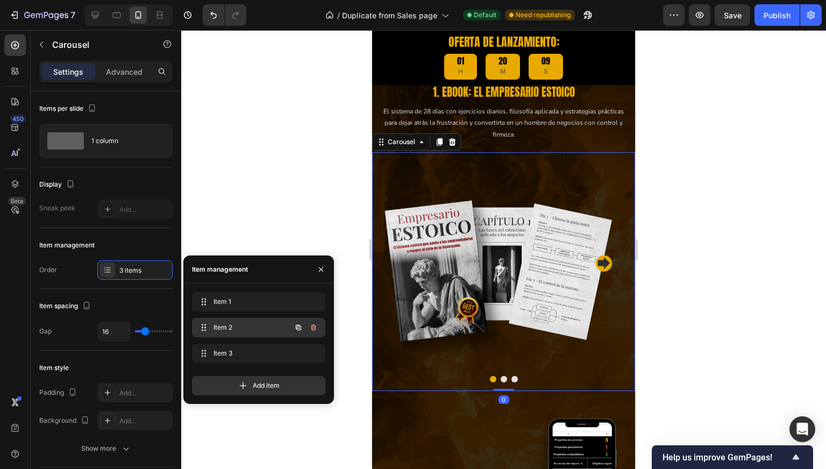
click at [221, 330] on span "Item 2" at bounding box center [244, 328] width 61 height 10
click at [223, 335] on div "Item 2 Item 2" at bounding box center [243, 327] width 95 height 15
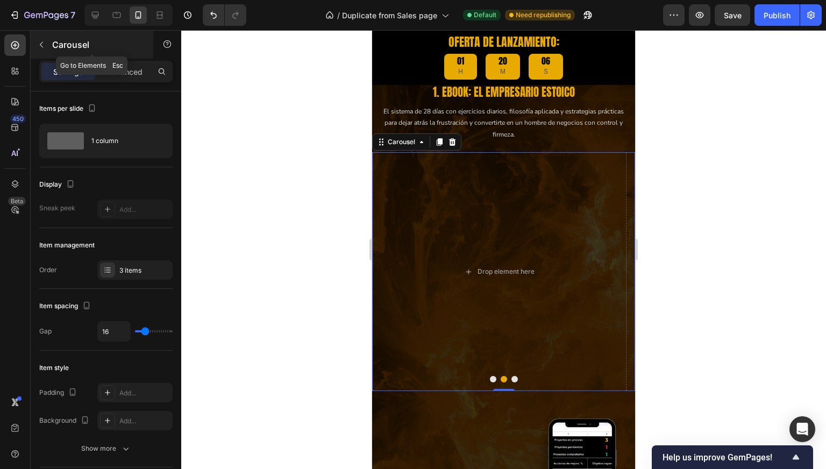
click at [48, 41] on button "button" at bounding box center [41, 44] width 17 height 17
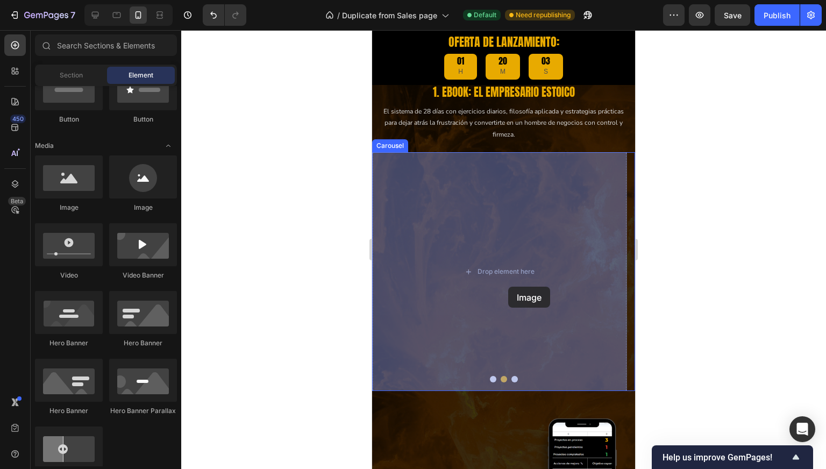
drag, startPoint x: 437, startPoint y: 214, endPoint x: 456, endPoint y: 273, distance: 61.8
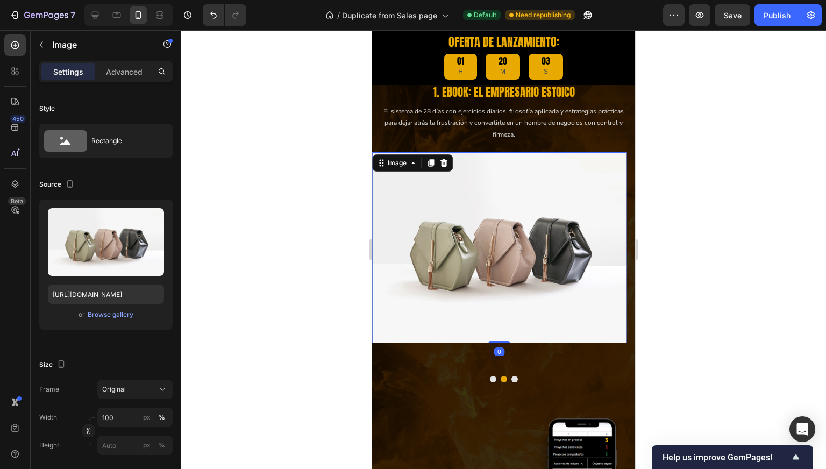
click at [502, 263] on img at bounding box center [499, 247] width 255 height 191
click at [118, 72] on p "Advanced" at bounding box center [124, 71] width 37 height 11
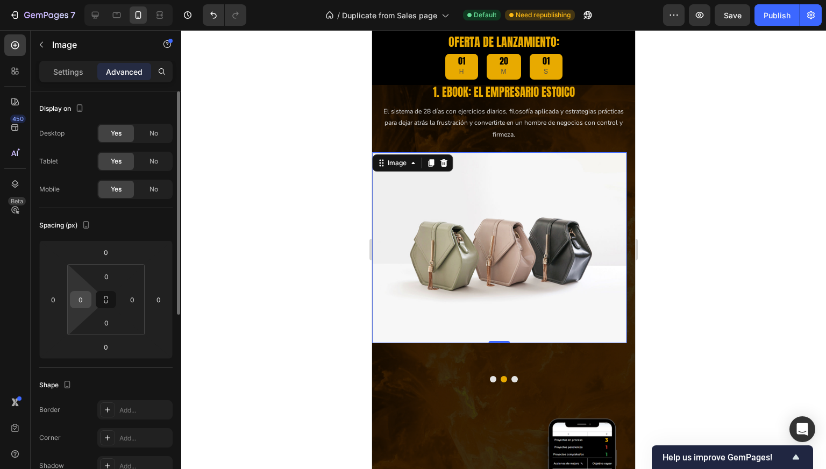
click at [81, 297] on input "0" at bounding box center [81, 300] width 16 height 16
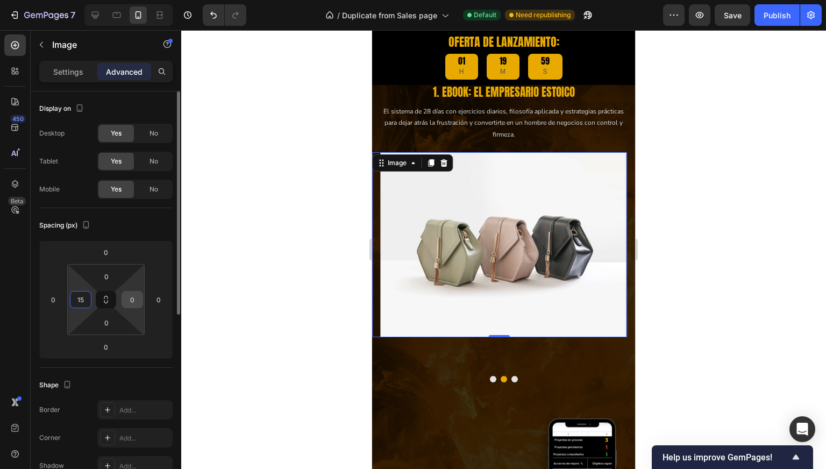
type input "15"
click at [136, 295] on input "0" at bounding box center [132, 300] width 16 height 16
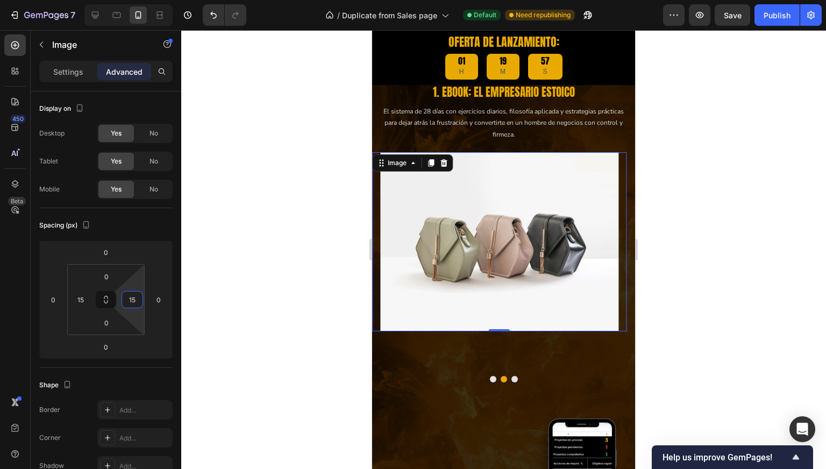
type input "15"
click at [482, 232] on img at bounding box center [499, 241] width 239 height 179
click at [58, 74] on p "Settings" at bounding box center [68, 71] width 30 height 11
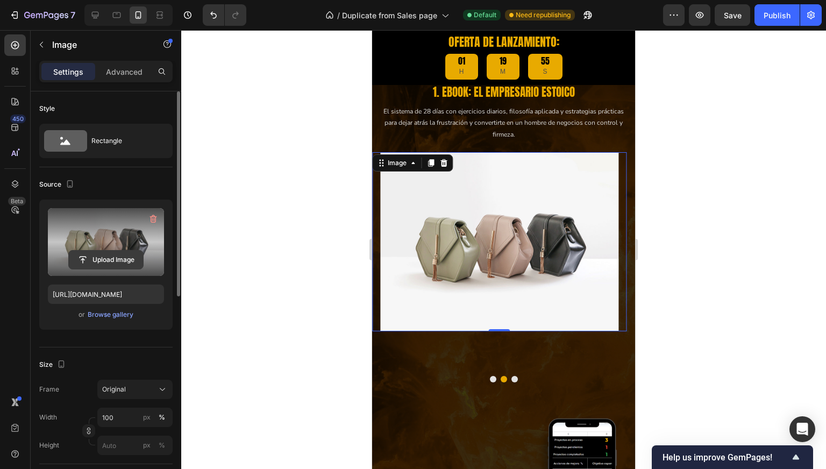
click at [116, 257] on input "file" at bounding box center [106, 260] width 74 height 18
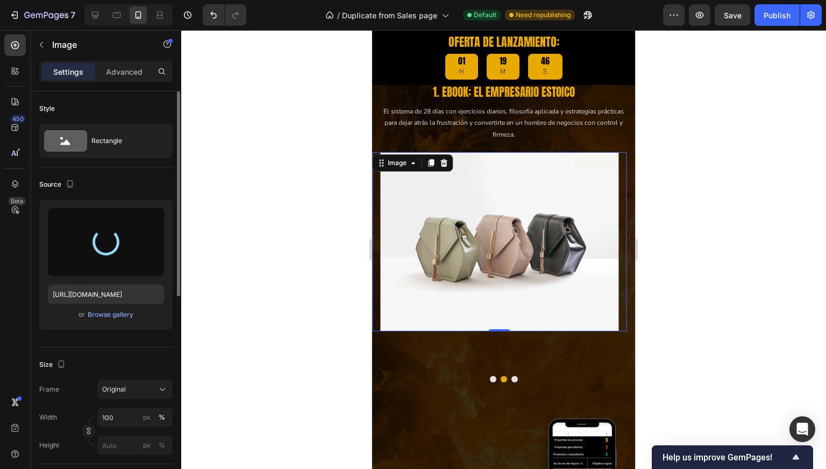
type input "https://cdn.shopify.com/s/files/1/0997/5801/4802/files/gempages_585250243709239…"
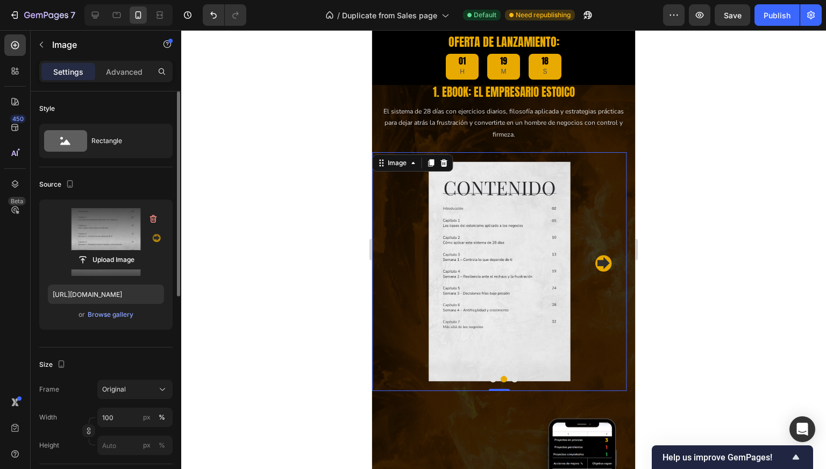
click at [277, 126] on div at bounding box center [503, 249] width 645 height 439
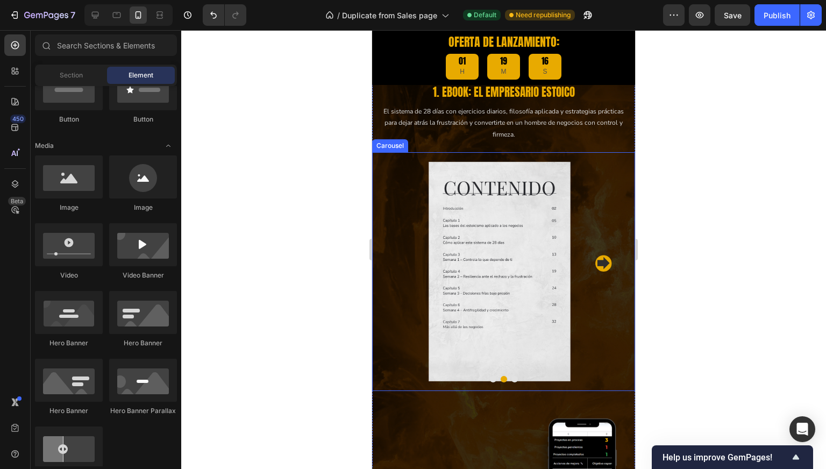
click at [490, 378] on button "Dot" at bounding box center [493, 379] width 6 height 6
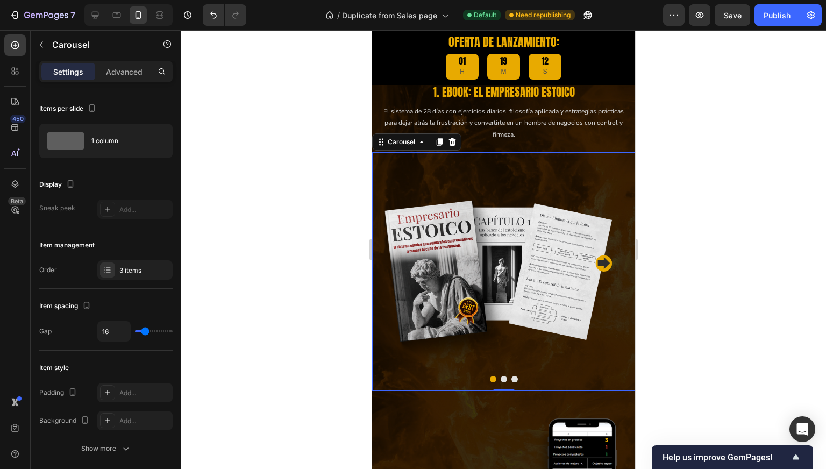
click at [501, 377] on button "Dot" at bounding box center [504, 379] width 6 height 6
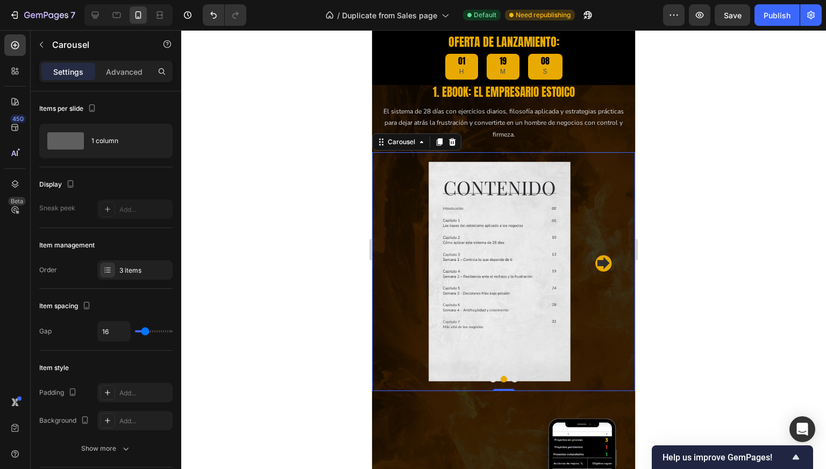
click at [512, 380] on button "Dot" at bounding box center [515, 379] width 6 height 6
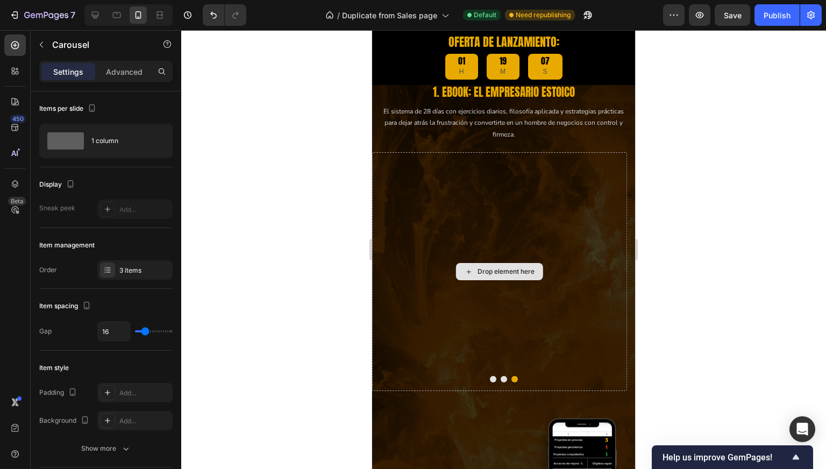
click at [507, 265] on div "Drop element here" at bounding box center [499, 271] width 87 height 17
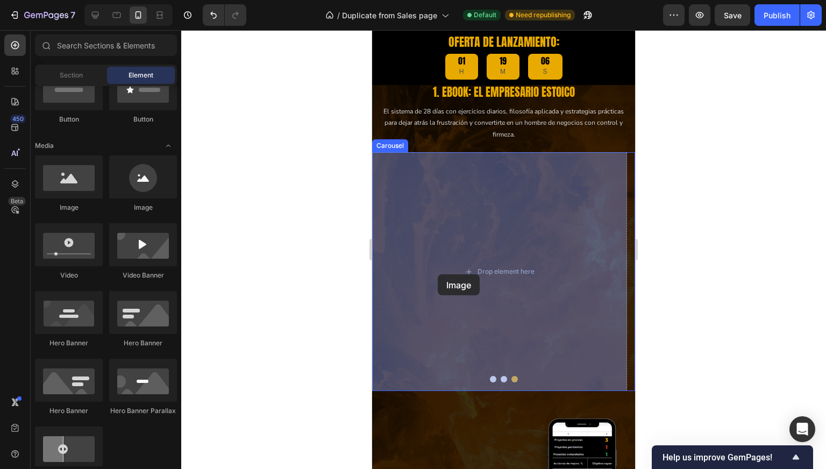
drag, startPoint x: 542, startPoint y: 252, endPoint x: 438, endPoint y: 274, distance: 106.7
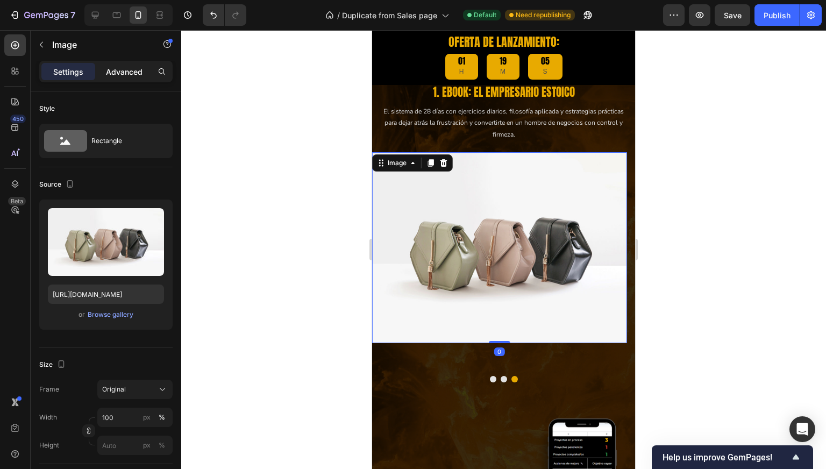
click at [121, 75] on p "Advanced" at bounding box center [124, 71] width 37 height 11
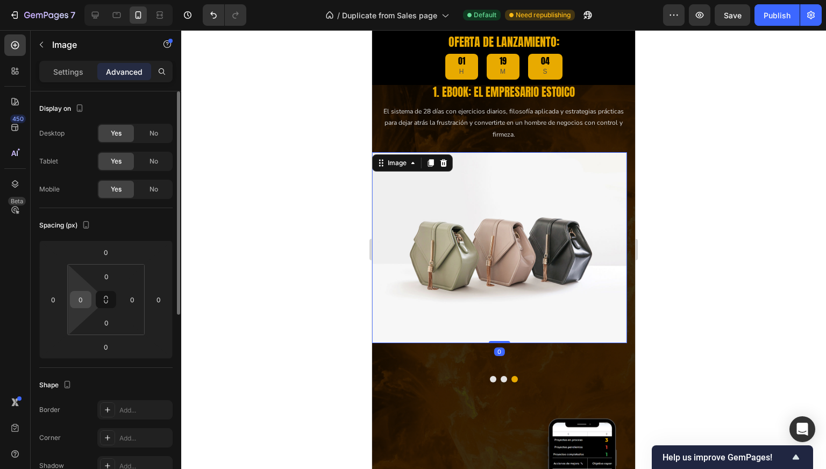
click at [82, 294] on input "0" at bounding box center [81, 300] width 16 height 16
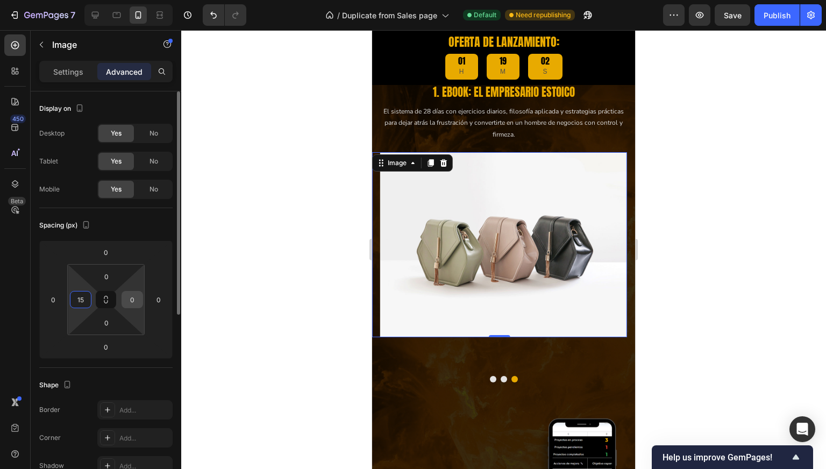
type input "15"
click at [136, 298] on input "0" at bounding box center [132, 300] width 16 height 16
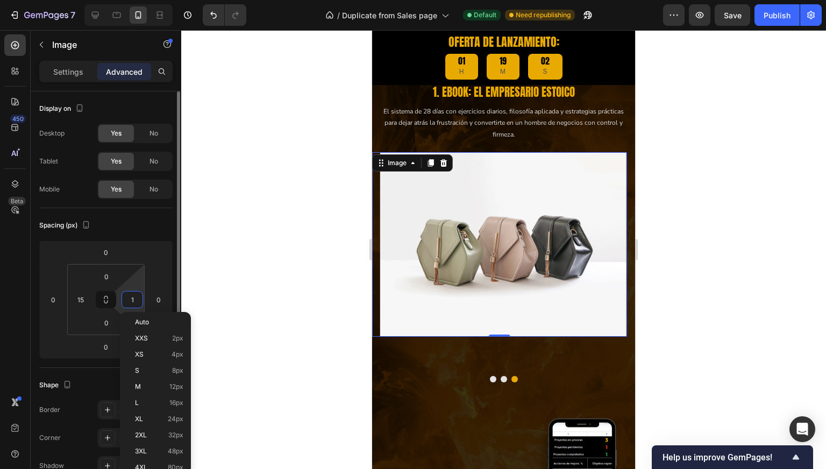
type input "15"
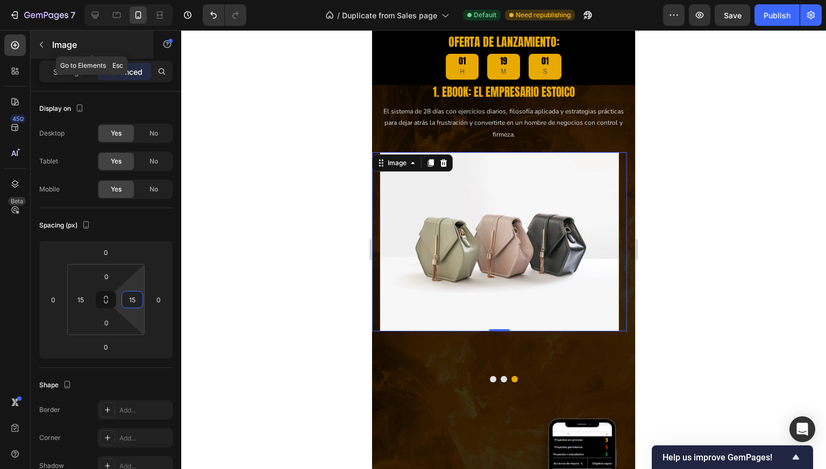
click at [50, 49] on div at bounding box center [41, 44] width 17 height 17
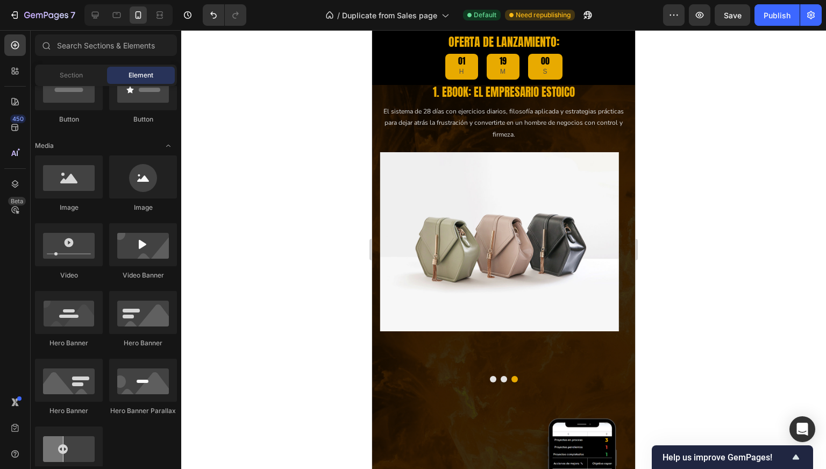
click at [517, 242] on img at bounding box center [499, 241] width 239 height 179
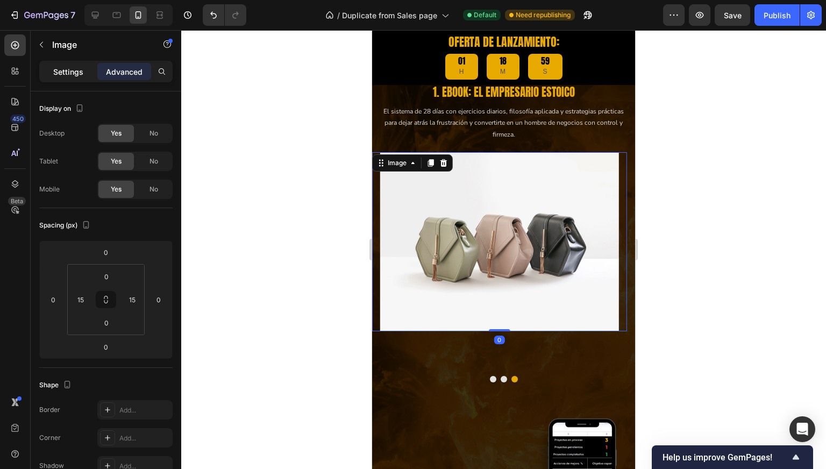
click at [74, 72] on p "Settings" at bounding box center [68, 71] width 30 height 11
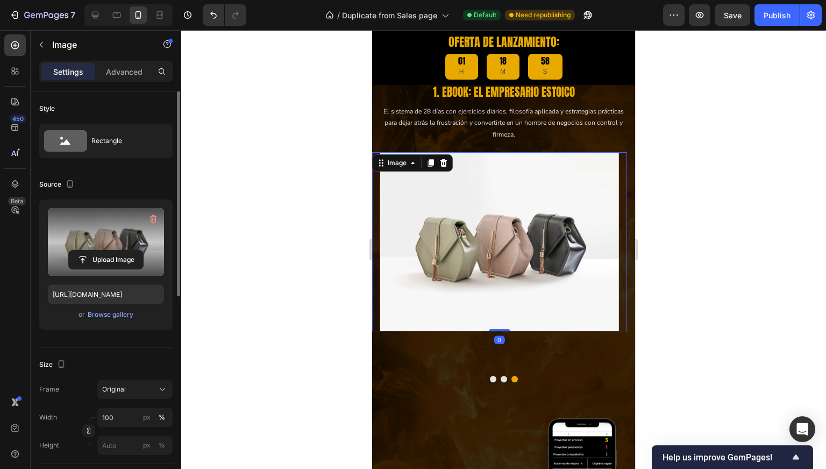
click at [127, 249] on label at bounding box center [106, 242] width 116 height 68
click at [127, 251] on input "file" at bounding box center [106, 260] width 74 height 18
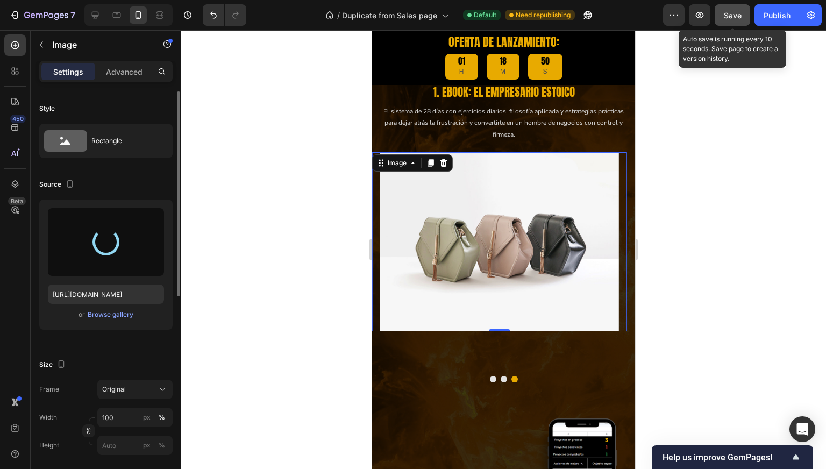
type input "https://cdn.shopify.com/s/files/1/0997/5801/4802/files/gempages_585250243709239…"
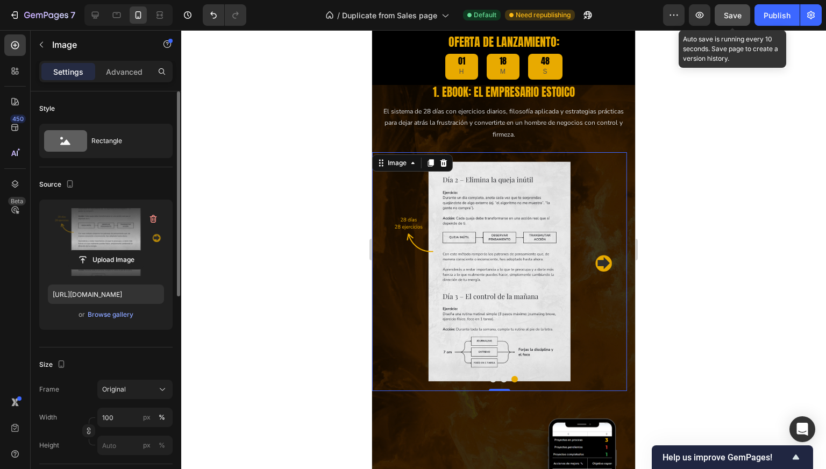
click at [739, 11] on span "Save" at bounding box center [733, 15] width 18 height 9
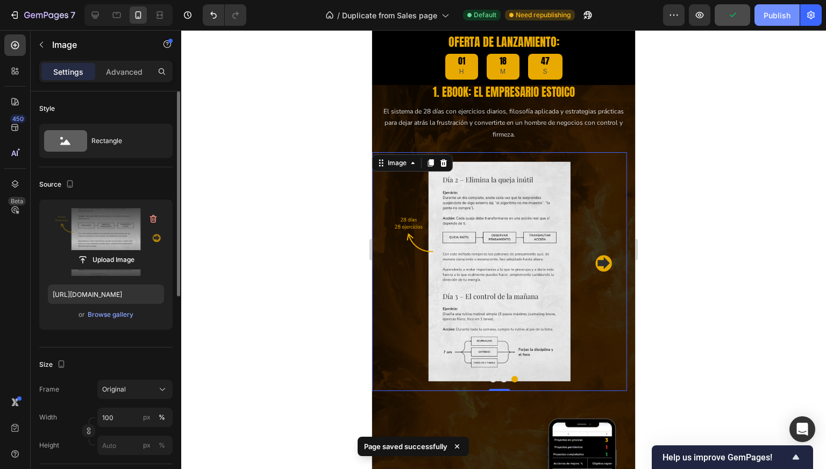
click at [779, 15] on div "Publish" at bounding box center [777, 15] width 27 height 11
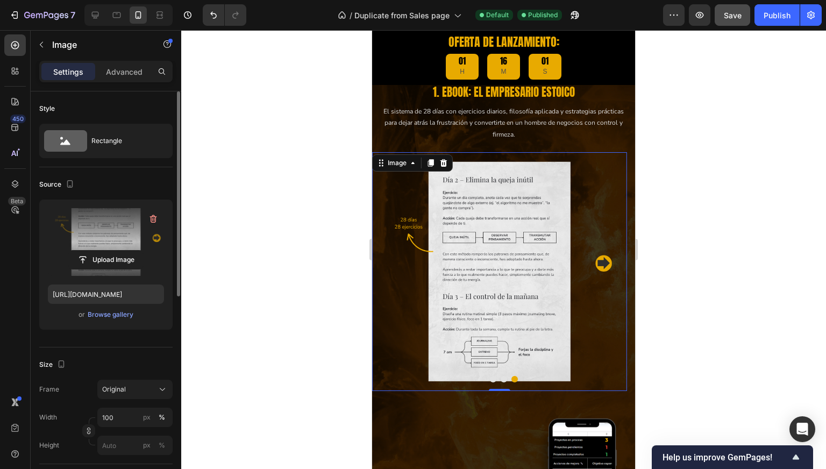
scroll to position [1820, 0]
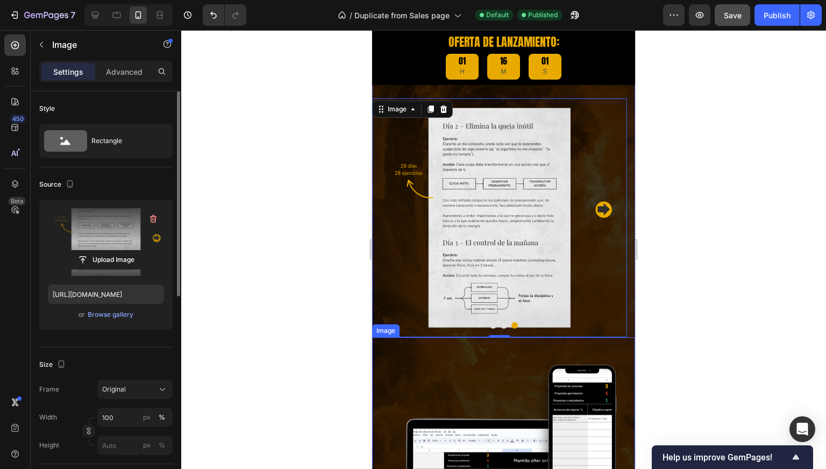
click at [540, 388] on img at bounding box center [503, 468] width 263 height 263
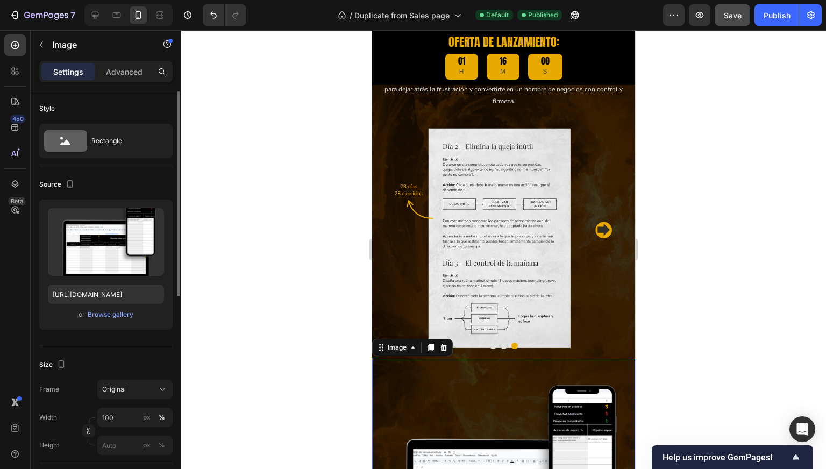
scroll to position [1766, 0]
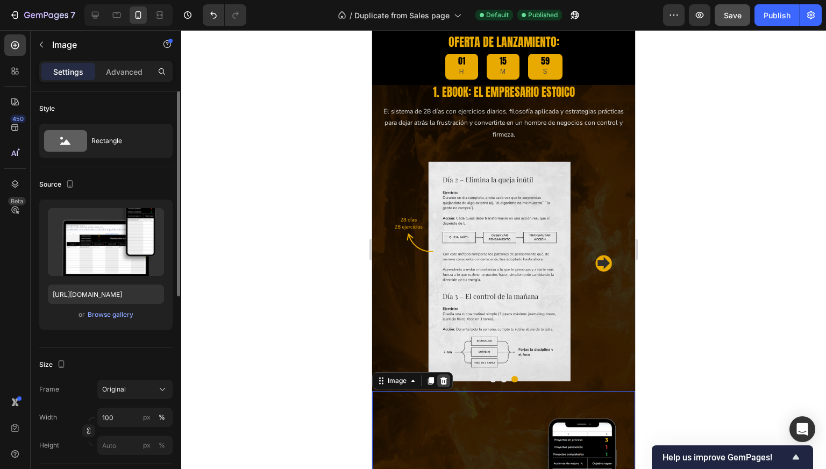
click at [445, 379] on icon at bounding box center [444, 381] width 7 height 8
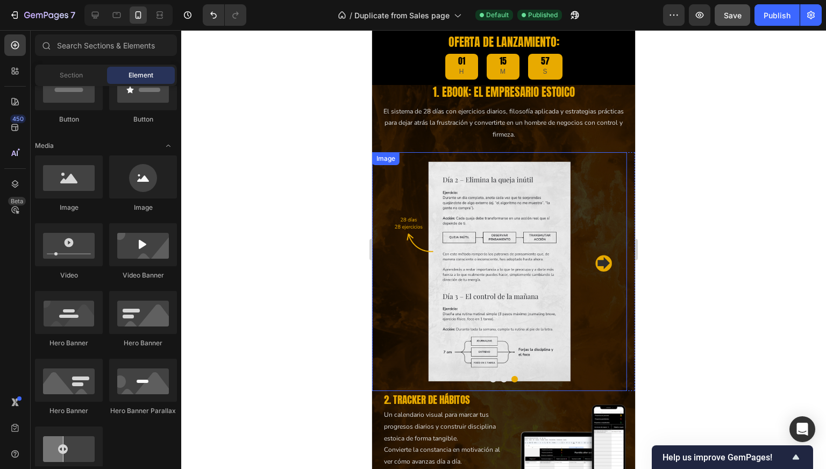
click at [443, 263] on img at bounding box center [499, 271] width 239 height 239
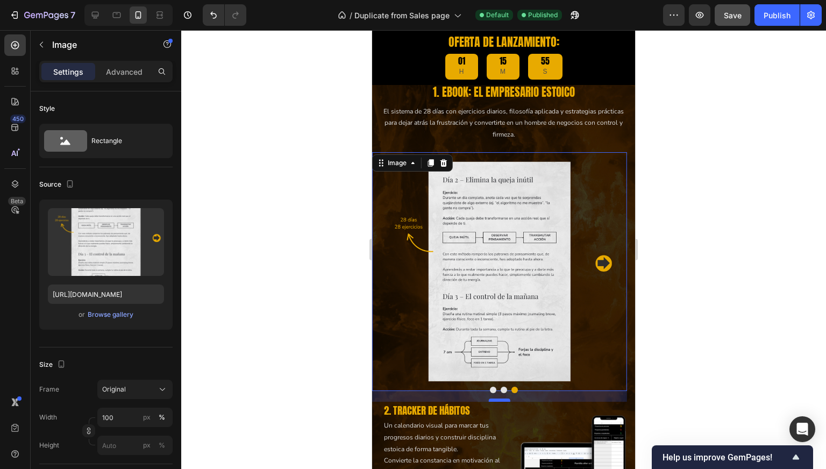
drag, startPoint x: 499, startPoint y: 388, endPoint x: 500, endPoint y: 399, distance: 10.9
click at [500, 399] on div at bounding box center [500, 400] width 22 height 3
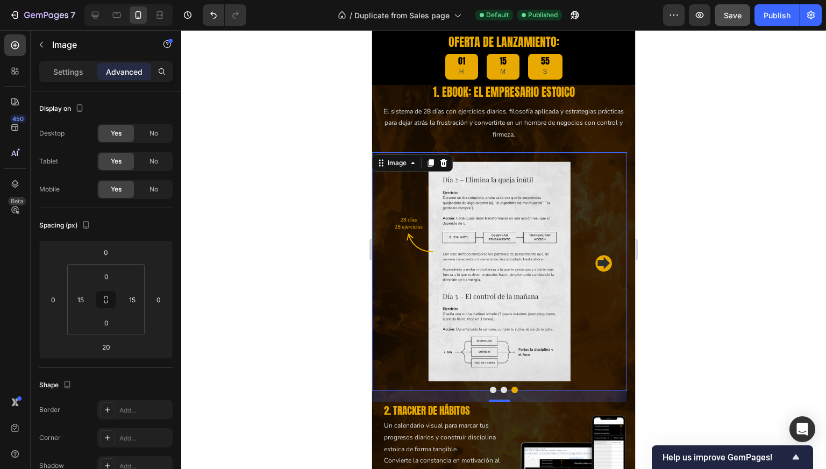
click at [784, 269] on div at bounding box center [503, 249] width 645 height 439
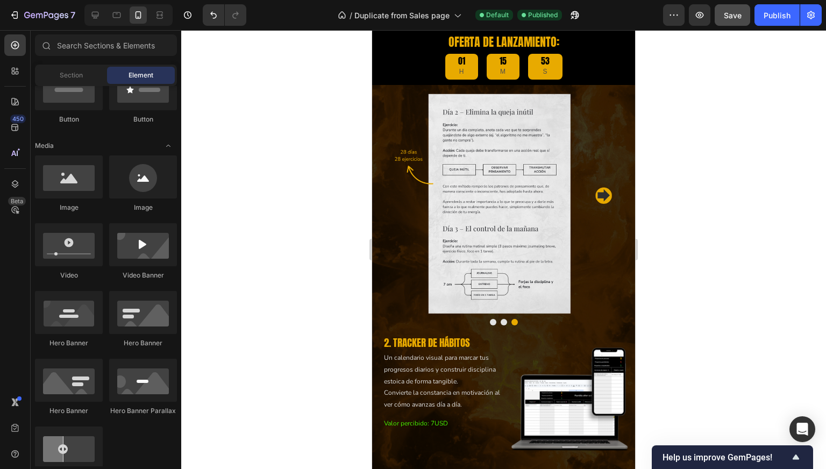
scroll to position [1827, 0]
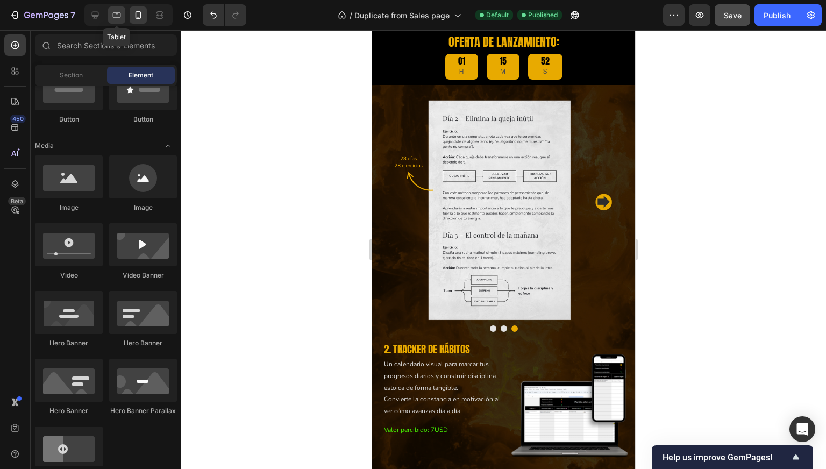
click at [116, 13] on icon at bounding box center [116, 15] width 11 height 11
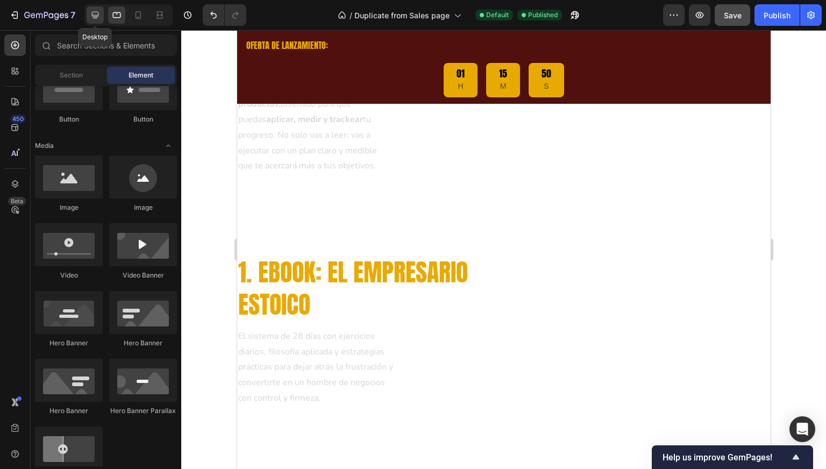
click at [92, 10] on icon at bounding box center [95, 15] width 11 height 11
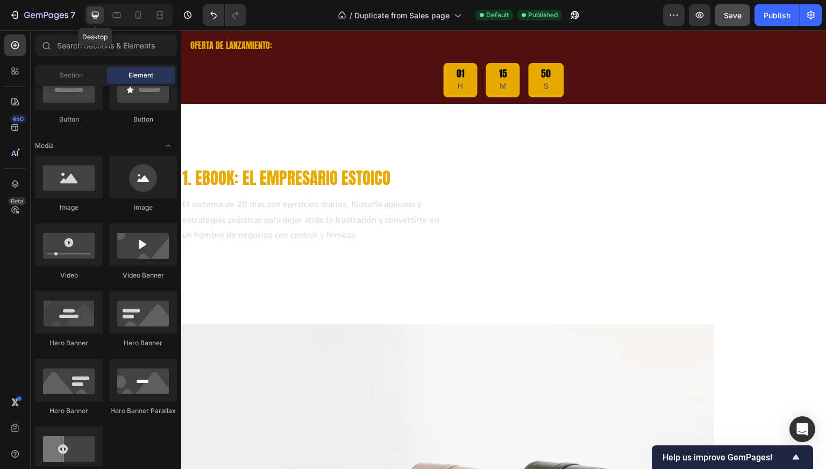
scroll to position [1806, 0]
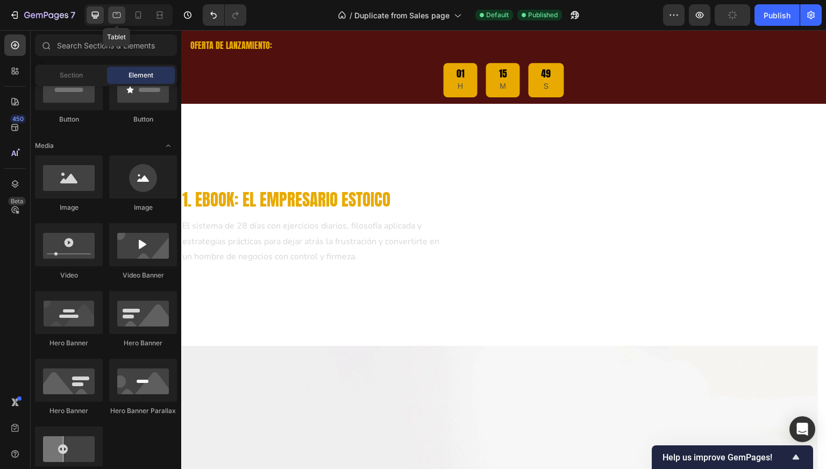
click at [113, 12] on icon at bounding box center [117, 15] width 8 height 6
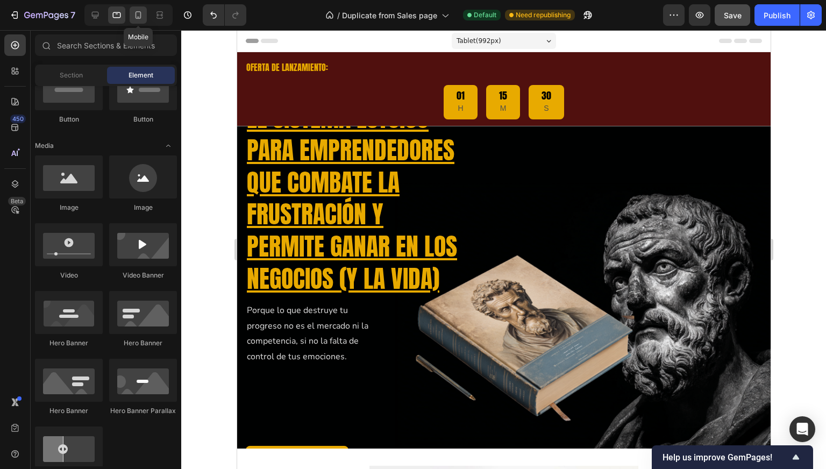
click at [139, 13] on icon at bounding box center [138, 15] width 11 height 11
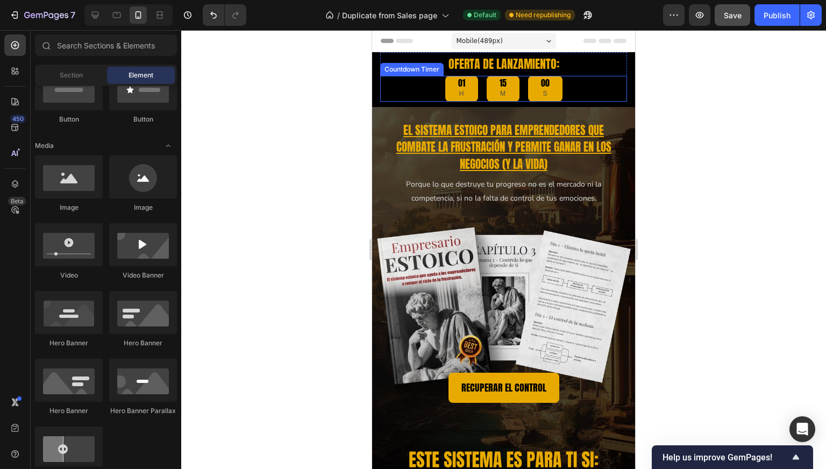
click at [416, 86] on div "01 H 15 M 00 S" at bounding box center [503, 89] width 247 height 26
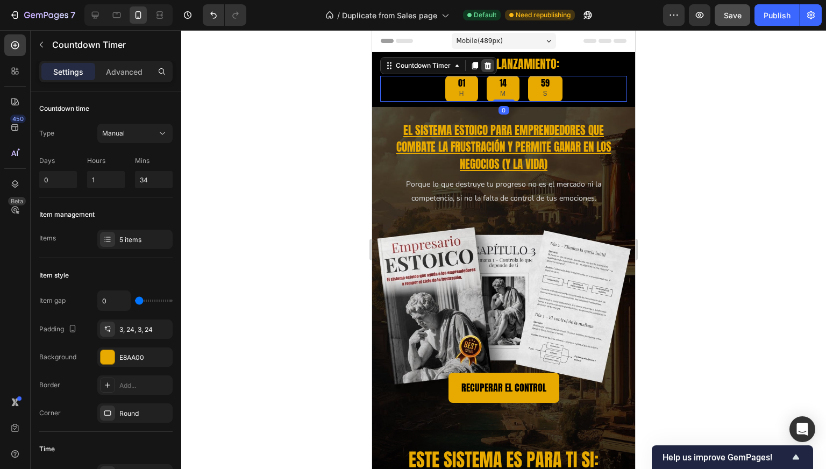
click at [486, 63] on icon at bounding box center [488, 65] width 7 height 8
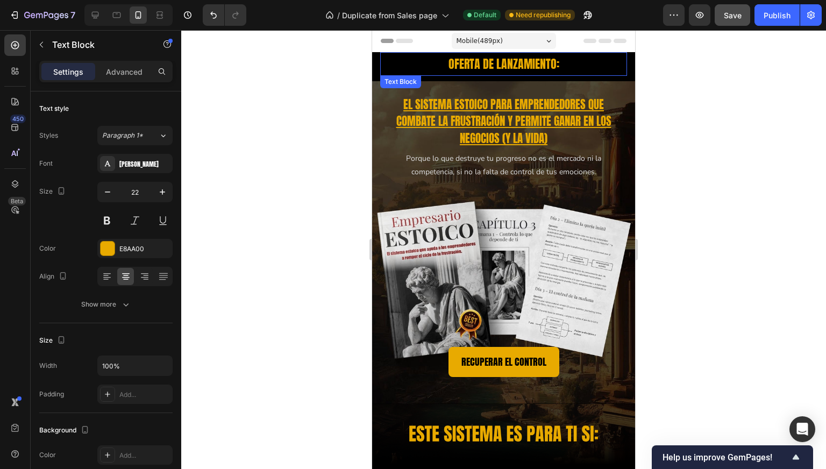
click at [541, 67] on p "OFERTA DE LANZAMIENTO:" at bounding box center [504, 64] width 245 height 22
click at [527, 79] on div "OFERTA DE LANZAMIENTO: Text Block 0 Row Section 1" at bounding box center [503, 66] width 263 height 29
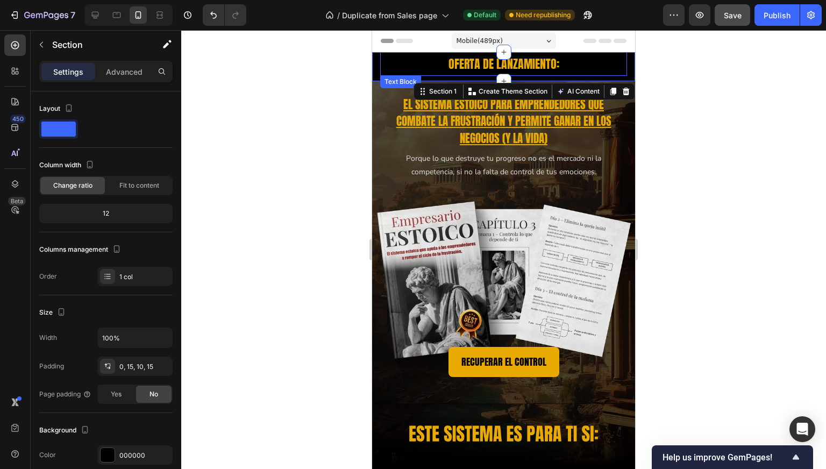
click at [454, 65] on p "OFERTA DE LANZAMIENTO:" at bounding box center [504, 64] width 245 height 22
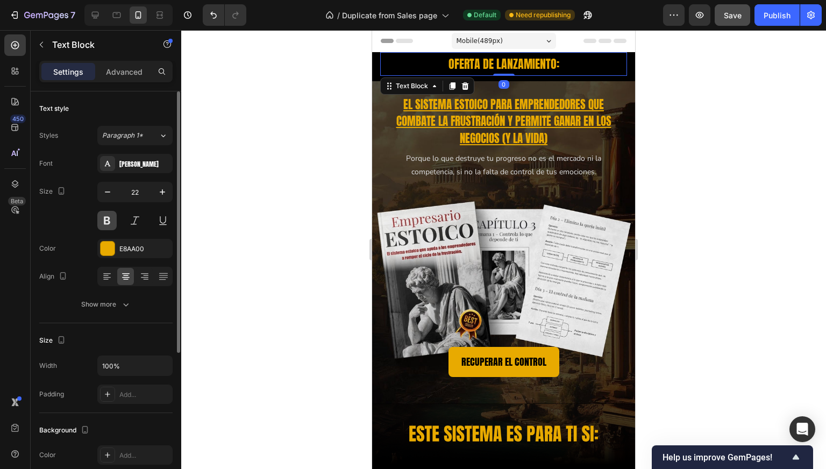
scroll to position [228, 0]
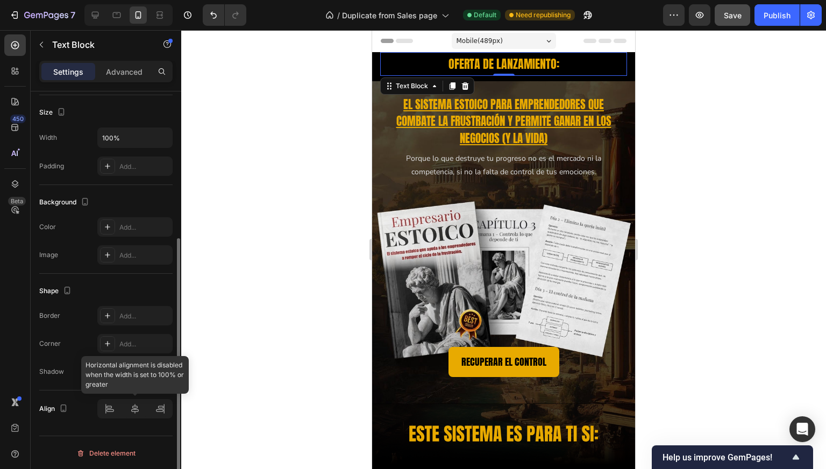
click at [132, 411] on div at bounding box center [134, 408] width 75 height 19
click at [120, 412] on div at bounding box center [134, 408] width 75 height 19
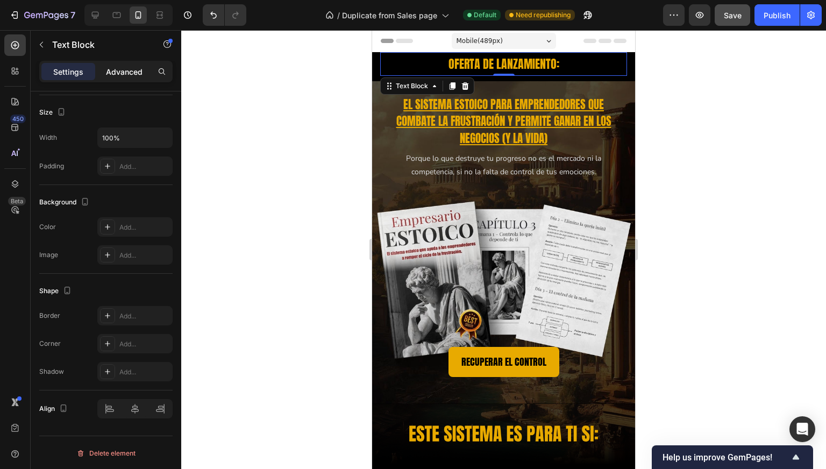
click at [136, 75] on p "Advanced" at bounding box center [124, 71] width 37 height 11
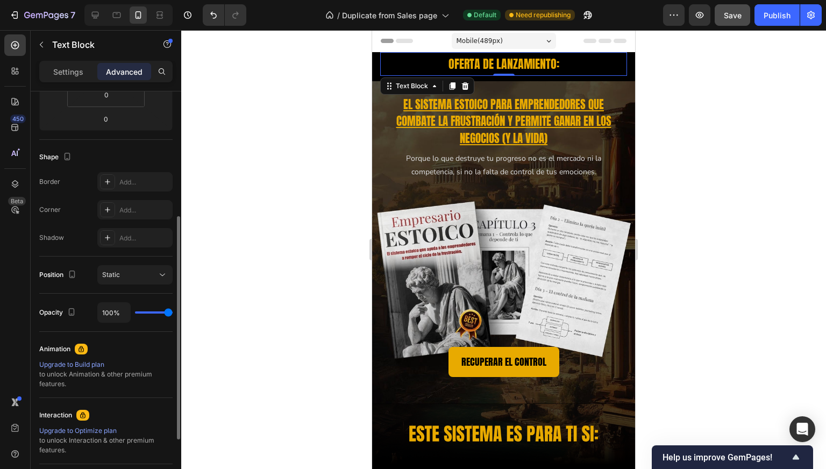
scroll to position [0, 0]
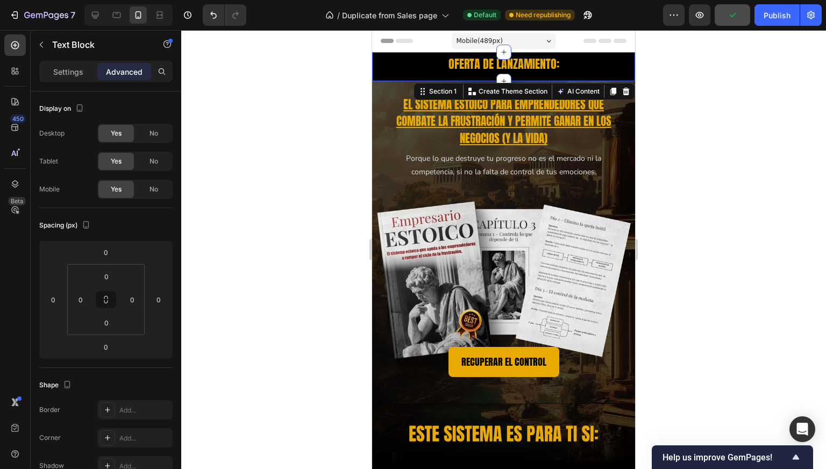
click at [376, 61] on div "OFERTA DE LANZAMIENTO: Text Block Row Section 1 You can create reusable section…" at bounding box center [503, 66] width 263 height 29
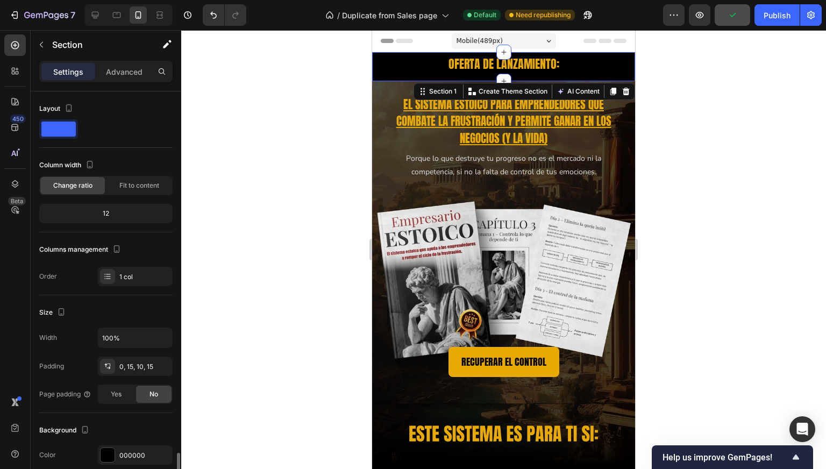
scroll to position [219, 0]
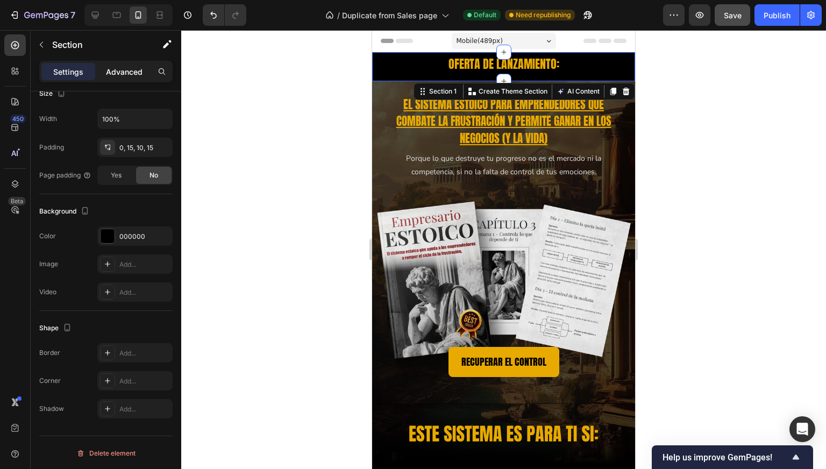
click at [125, 73] on p "Advanced" at bounding box center [124, 71] width 37 height 11
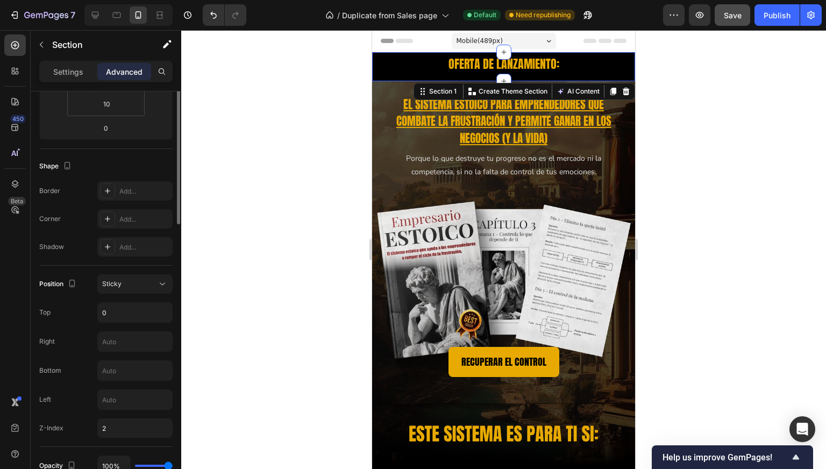
scroll to position [0, 0]
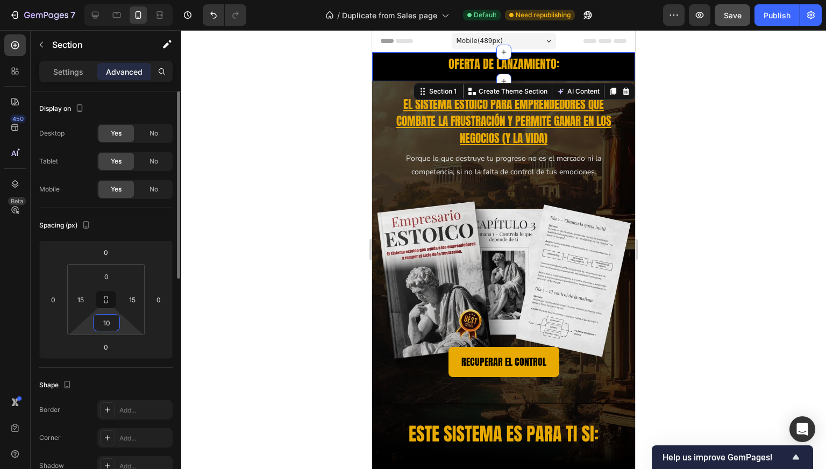
click at [104, 321] on input "10" at bounding box center [107, 323] width 22 height 16
type input "0"
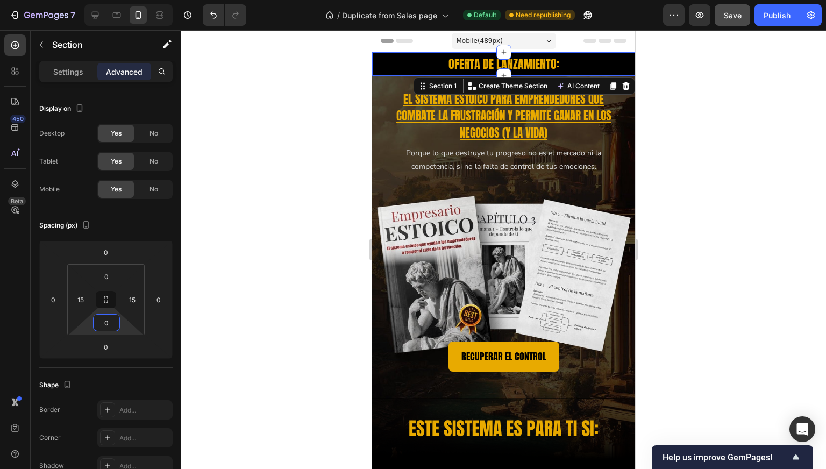
click at [266, 224] on div at bounding box center [503, 249] width 645 height 439
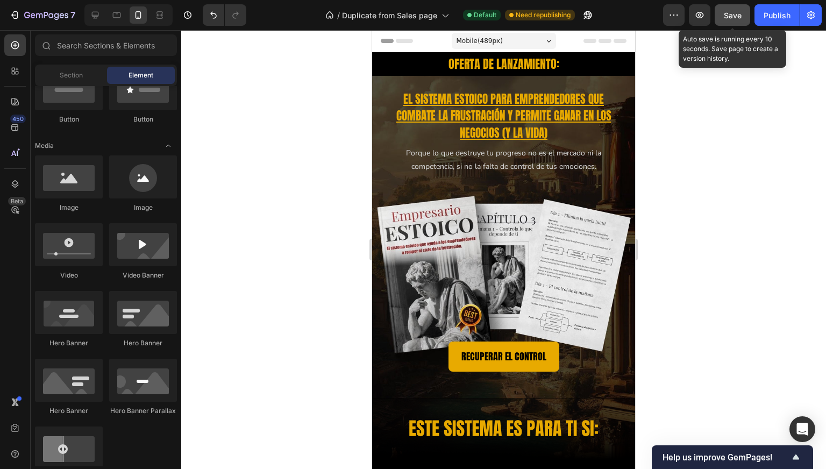
click at [734, 13] on span "Save" at bounding box center [733, 15] width 18 height 9
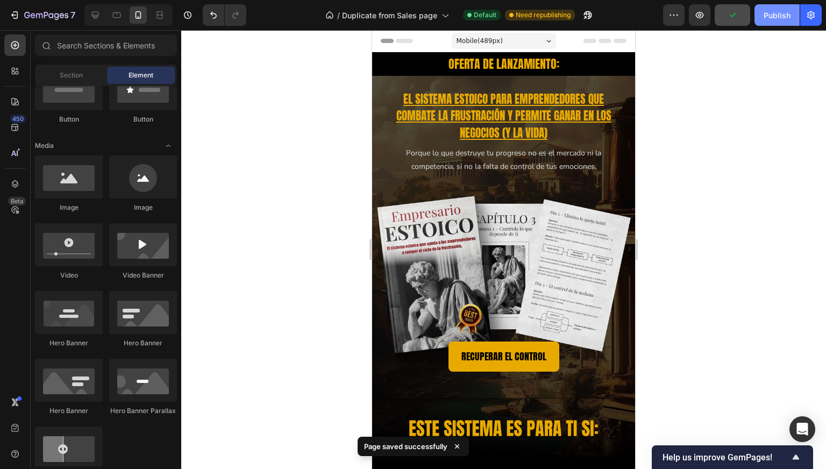
click at [768, 11] on div "Publish" at bounding box center [777, 15] width 27 height 11
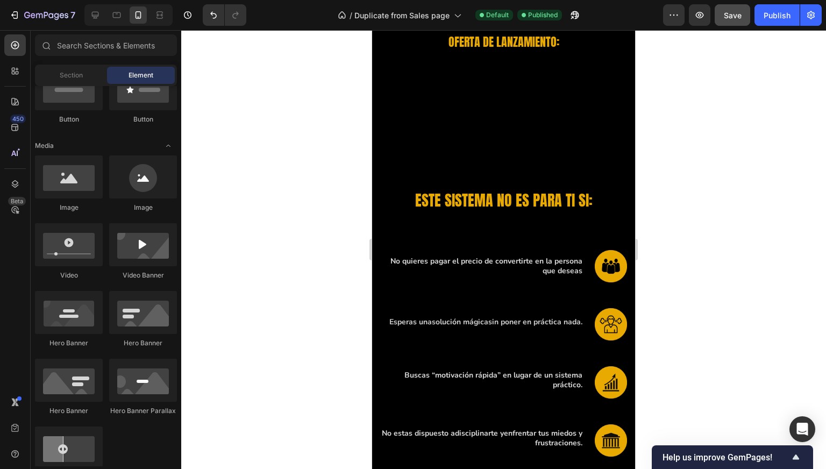
scroll to position [1029, 0]
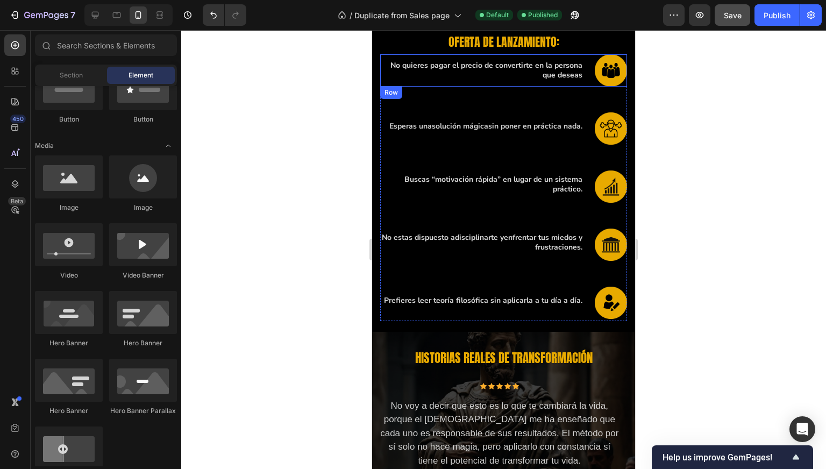
click at [597, 69] on img at bounding box center [611, 70] width 32 height 32
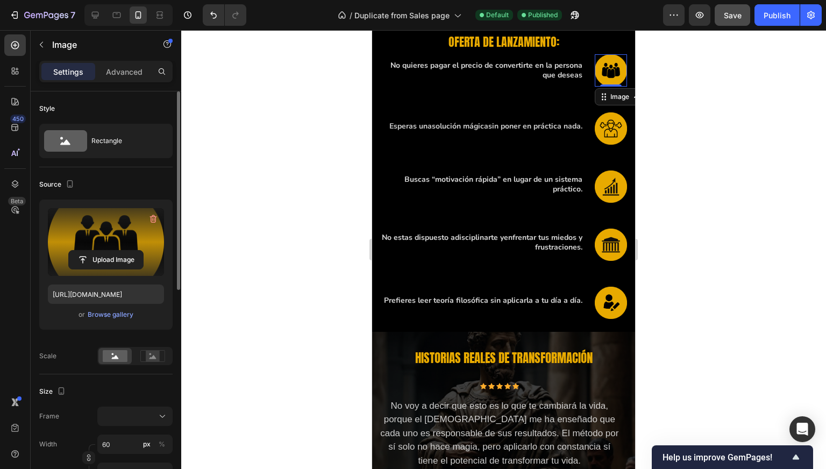
click at [118, 241] on label at bounding box center [106, 242] width 116 height 68
click at [118, 251] on input "file" at bounding box center [106, 260] width 74 height 18
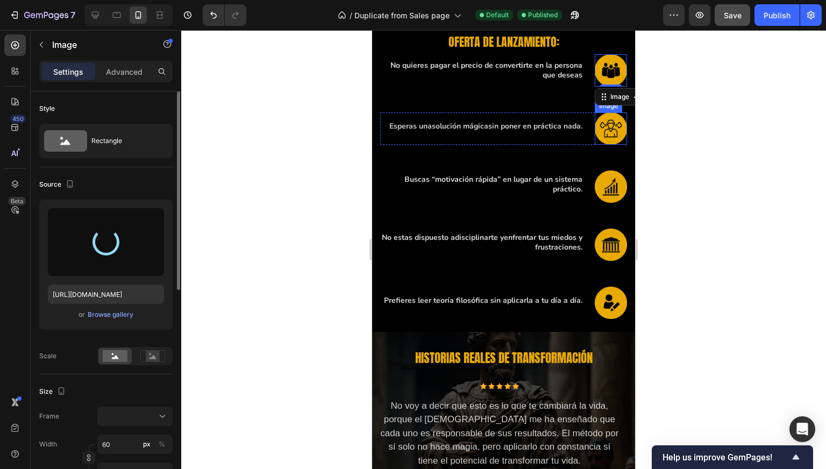
type input "https://cdn.shopify.com/s/files/1/0997/5801/4802/files/gempages_585250243709239…"
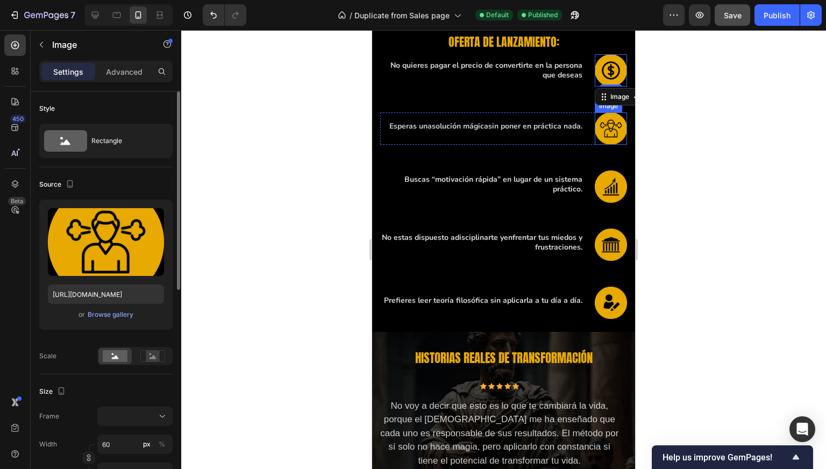
click at [611, 127] on img at bounding box center [611, 128] width 32 height 32
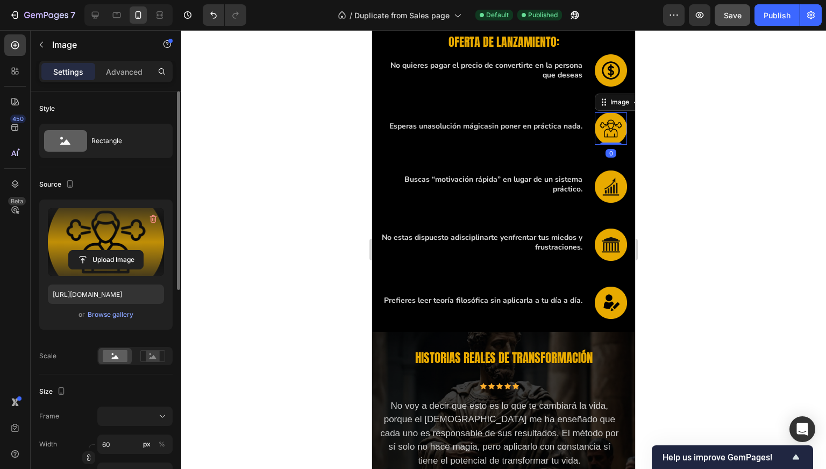
click at [123, 231] on label at bounding box center [106, 242] width 116 height 68
click at [123, 251] on input "file" at bounding box center [106, 260] width 74 height 18
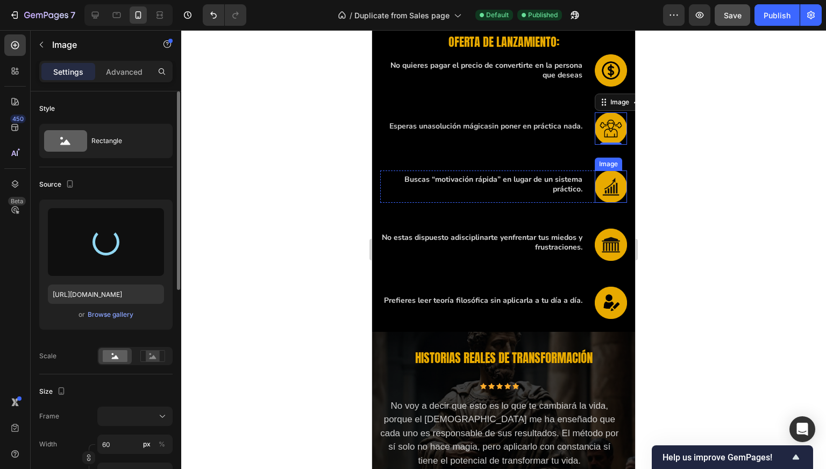
type input "https://cdn.shopify.com/s/files/1/0997/5801/4802/files/gempages_585250243709239…"
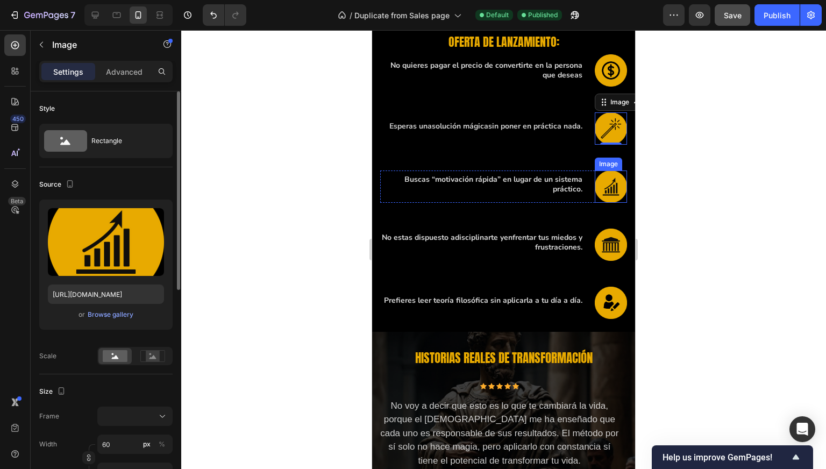
click at [607, 188] on img at bounding box center [611, 187] width 32 height 32
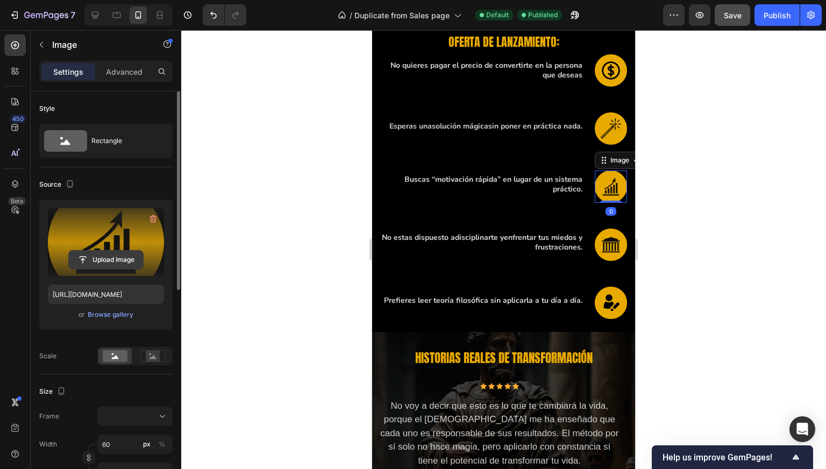
click at [73, 252] on input "file" at bounding box center [106, 260] width 74 height 18
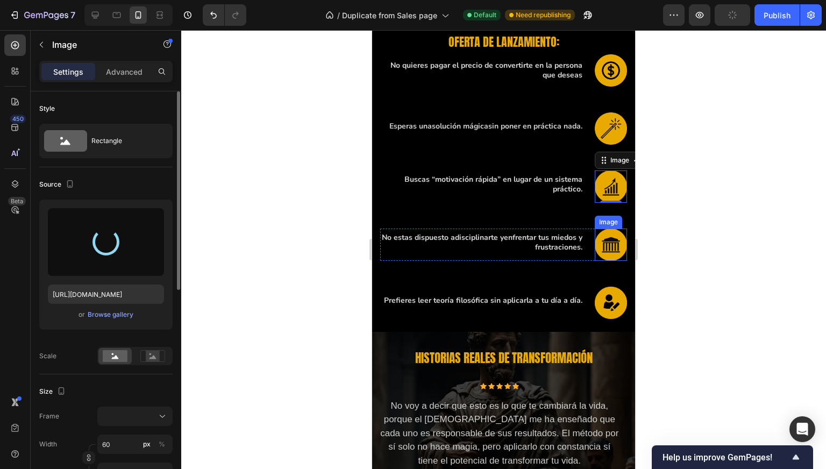
type input "https://cdn.shopify.com/s/files/1/0997/5801/4802/files/gempages_585250243709239…"
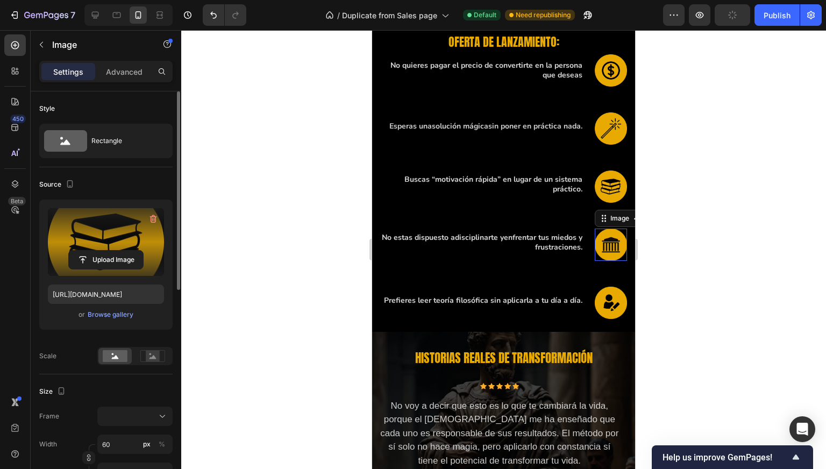
click at [598, 242] on img at bounding box center [611, 245] width 32 height 32
click at [101, 231] on label at bounding box center [106, 242] width 116 height 68
click at [101, 251] on input "file" at bounding box center [106, 260] width 74 height 18
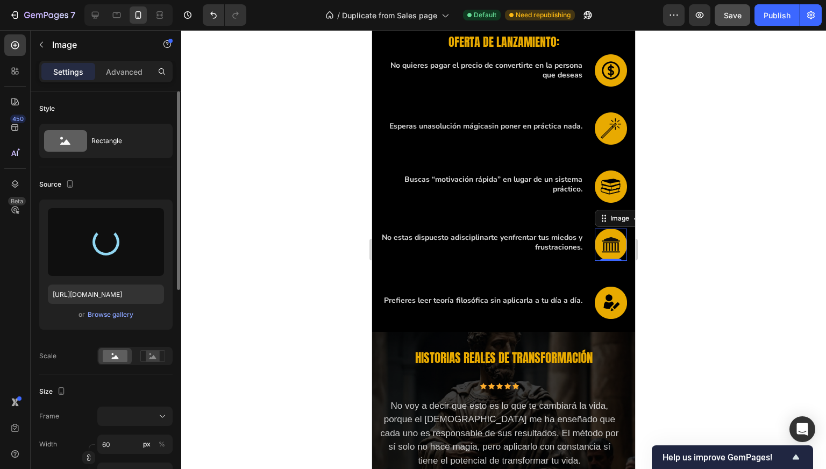
type input "https://cdn.shopify.com/s/files/1/0997/5801/4802/files/gempages_585250243709239…"
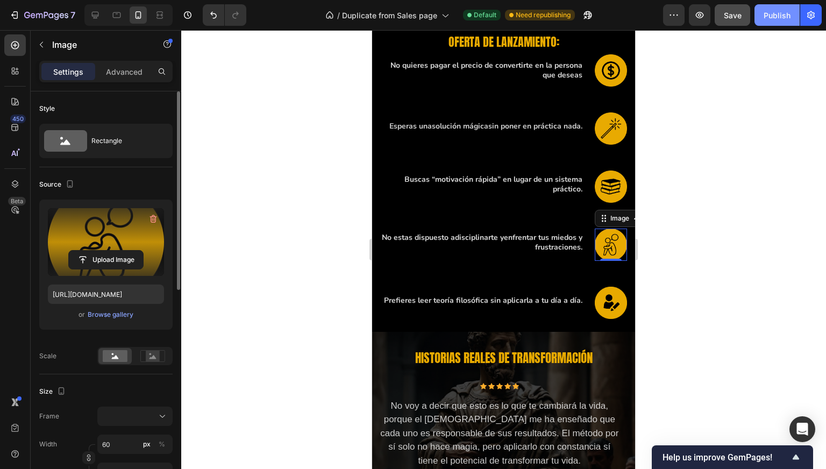
click at [767, 10] on div "Publish" at bounding box center [777, 15] width 27 height 11
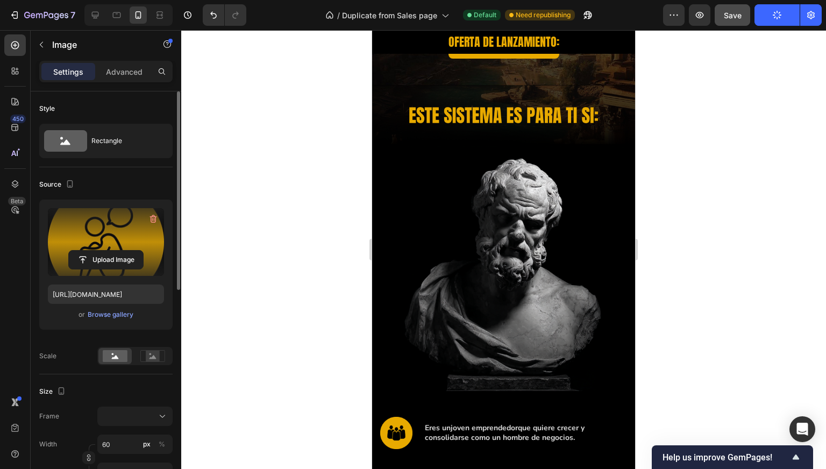
scroll to position [307, 0]
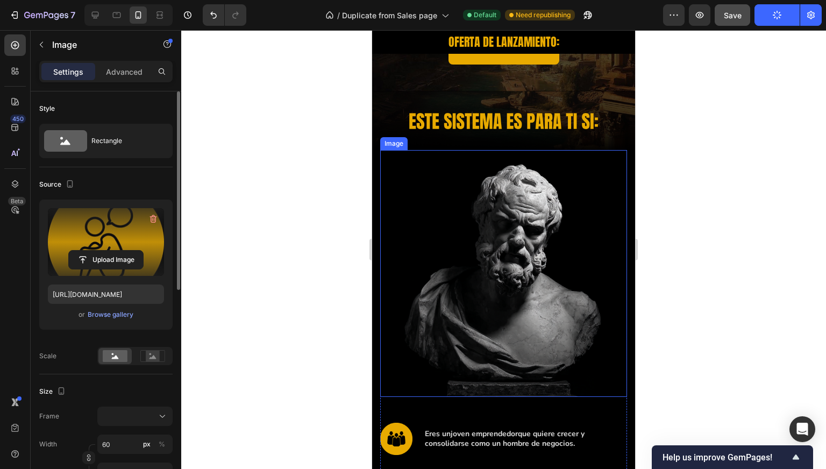
click at [500, 211] on img at bounding box center [503, 273] width 247 height 247
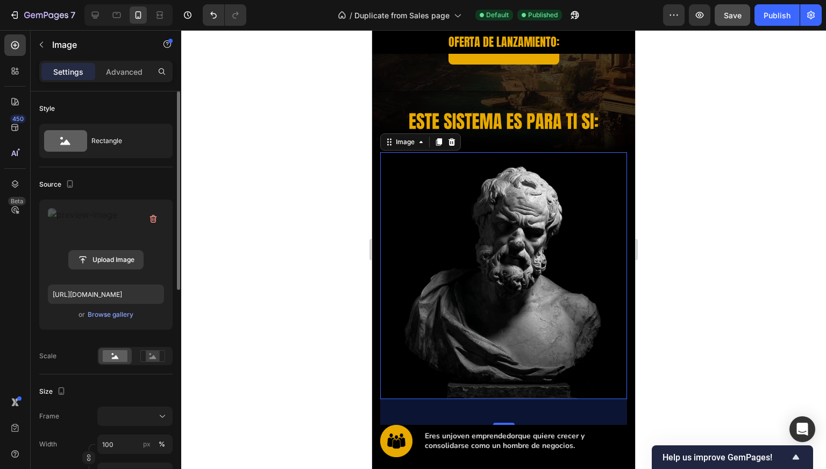
click at [116, 251] on input "file" at bounding box center [106, 260] width 74 height 18
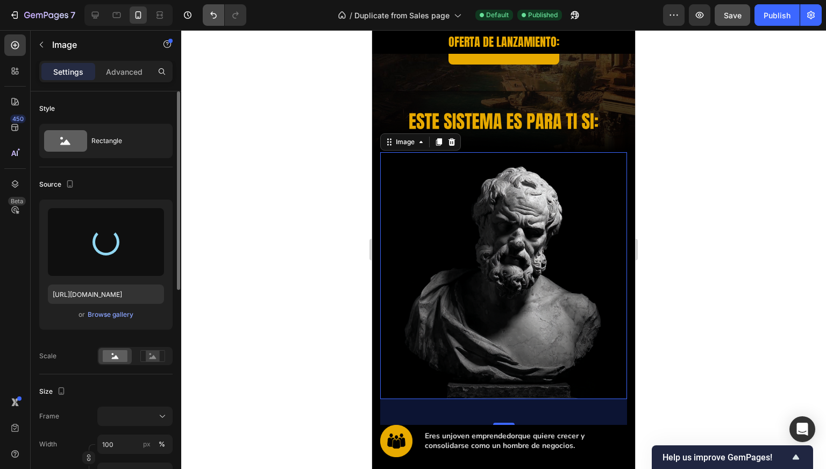
type input "https://cdn.shopify.com/s/files/1/0997/5801/4802/files/gempages_585250243709239…"
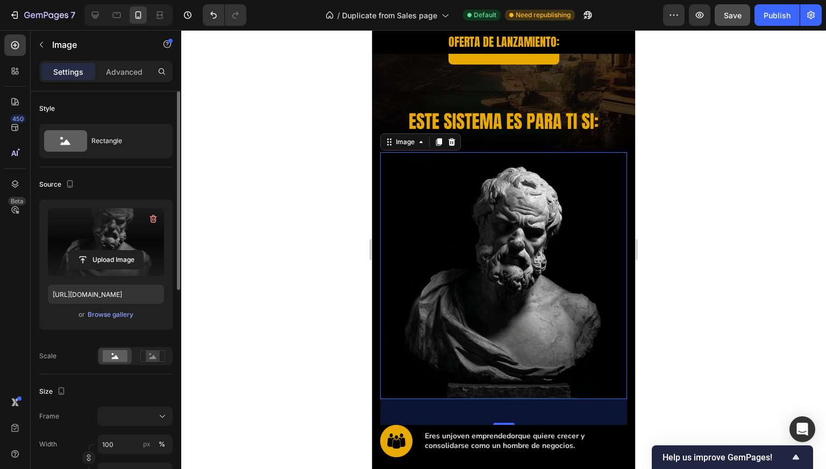
click at [349, 124] on div at bounding box center [503, 249] width 645 height 439
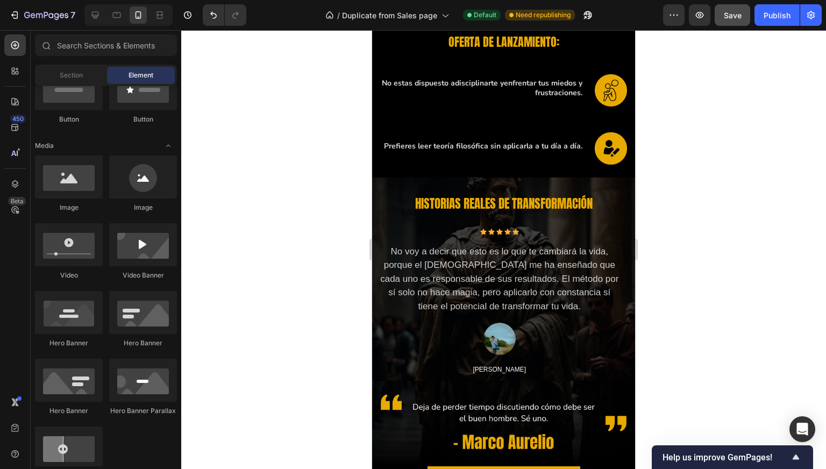
scroll to position [1184, 0]
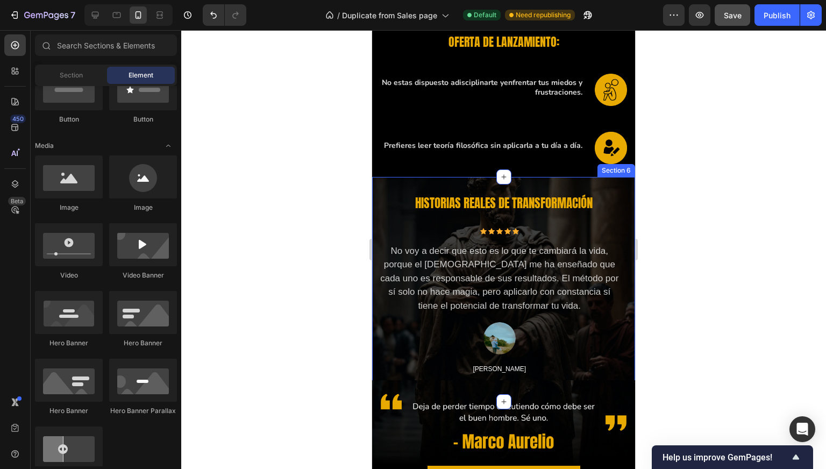
click at [593, 181] on div "HISTORIAS REALES DE TRANSFORMACIÓN Heading Icon Icon Icon Icon Icon Icon List H…" at bounding box center [503, 289] width 263 height 225
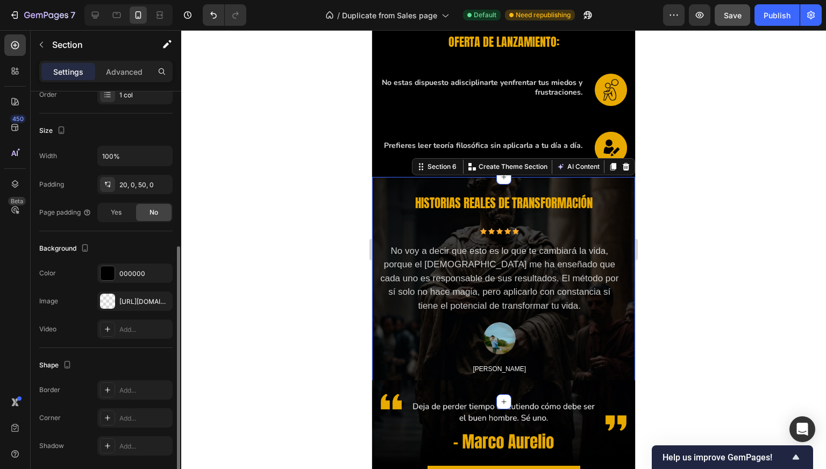
scroll to position [207, 0]
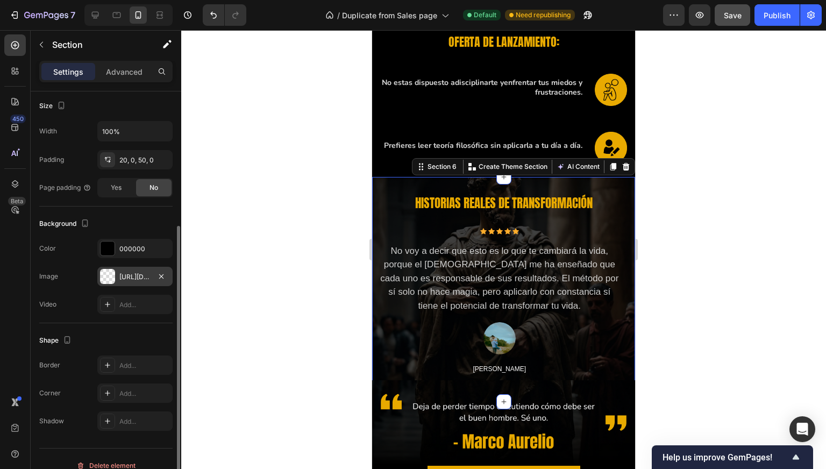
click at [137, 272] on div "https://cdn.shopify.com/s/files/1/0997/5801/4802/files/gempages_585250243709239…" at bounding box center [134, 277] width 31 height 10
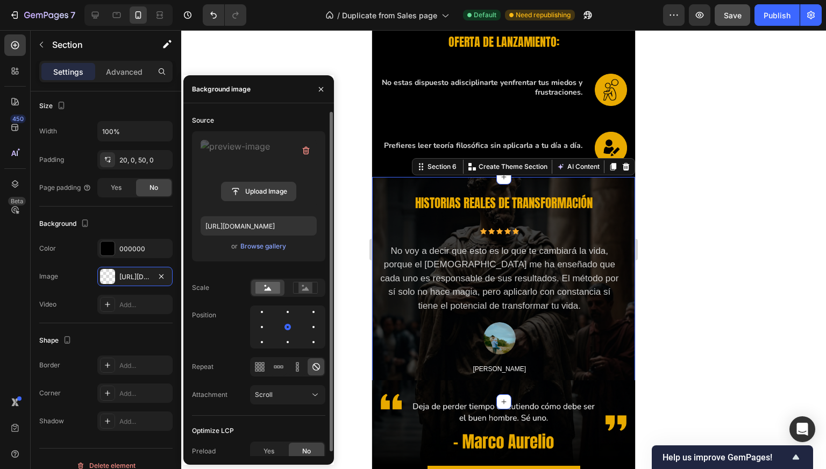
click at [243, 185] on input "file" at bounding box center [259, 191] width 74 height 18
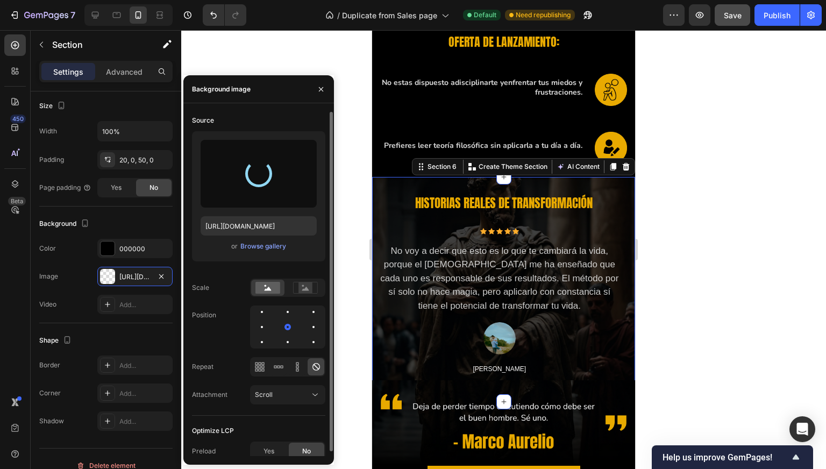
type input "https://cdn.shopify.com/s/files/1/0997/5801/4802/files/gempages_585250243709239…"
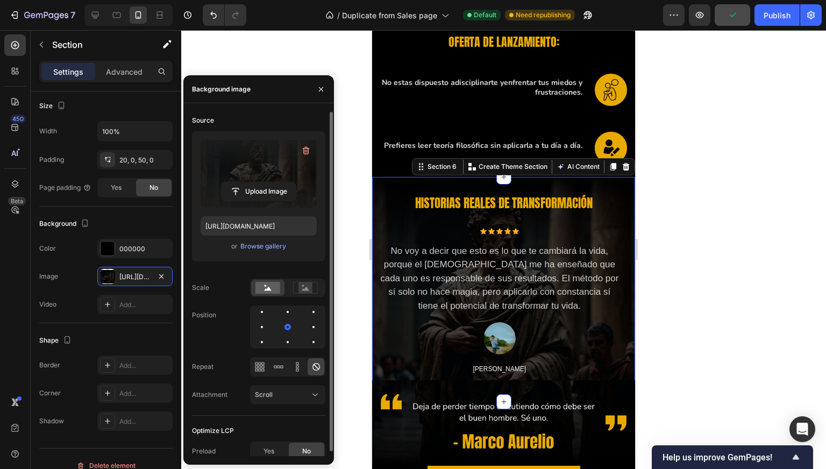
click at [349, 137] on div at bounding box center [503, 249] width 645 height 439
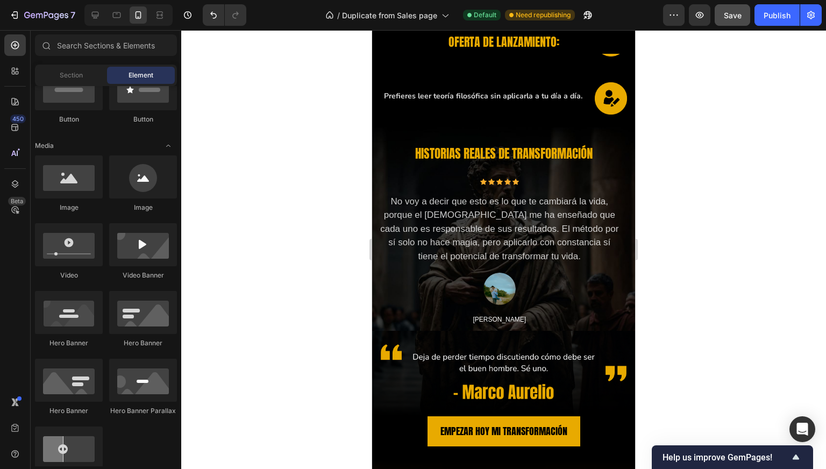
scroll to position [1245, 0]
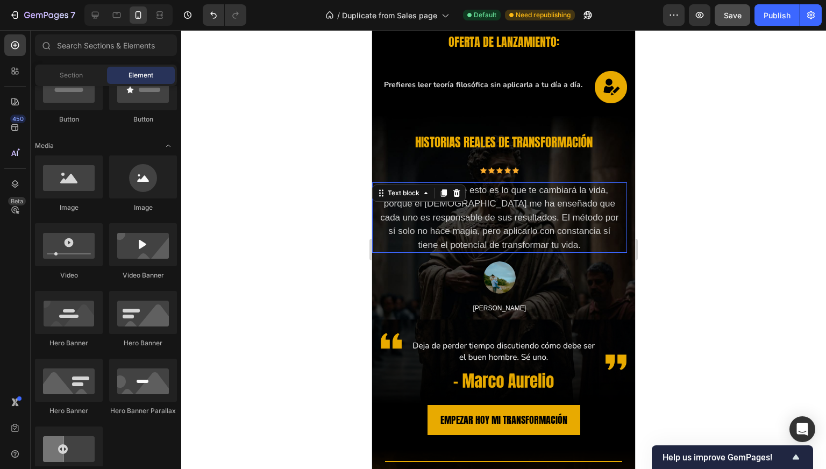
click at [471, 218] on p "No voy a decir que esto es lo que te cambiará la vida, porque el estoicismo me …" at bounding box center [500, 217] width 242 height 69
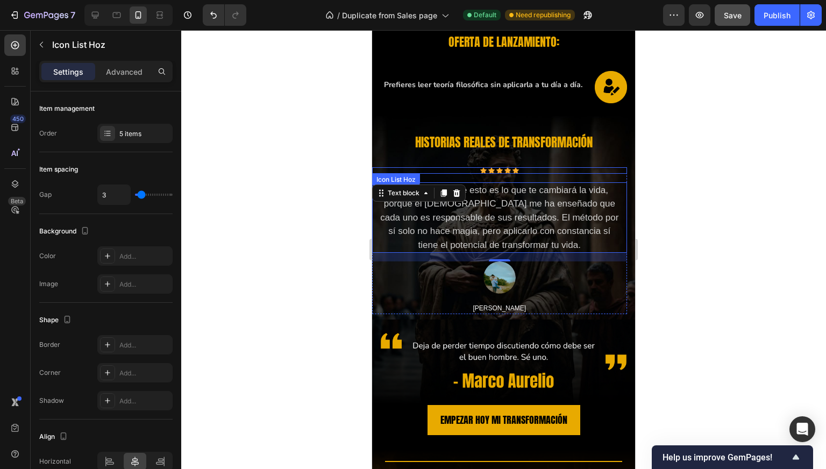
click at [433, 167] on div "Icon Icon Icon Icon Icon" at bounding box center [499, 170] width 255 height 6
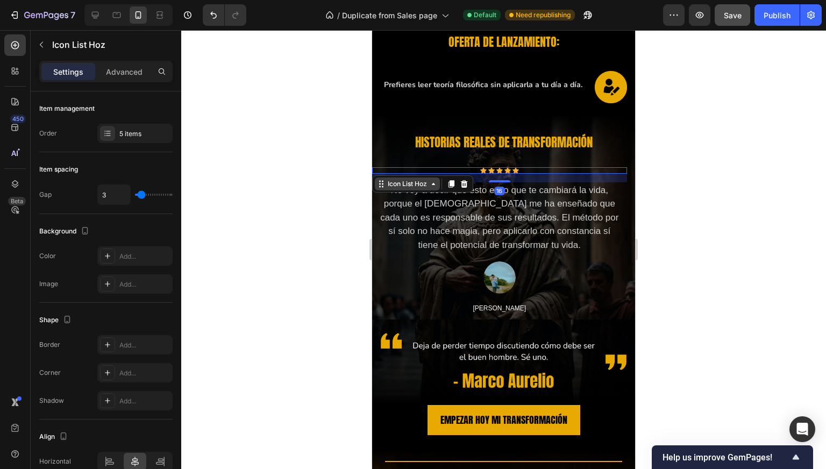
click at [407, 183] on div "Icon List Hoz" at bounding box center [408, 184] width 44 height 10
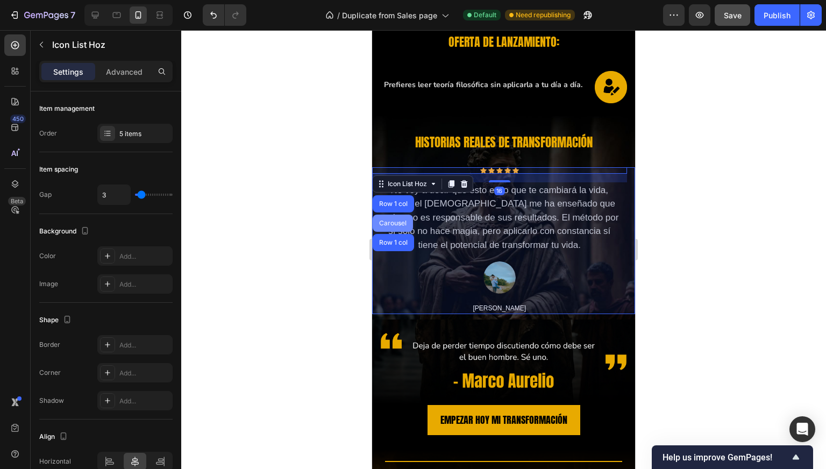
click at [398, 223] on div "Carousel" at bounding box center [393, 223] width 32 height 6
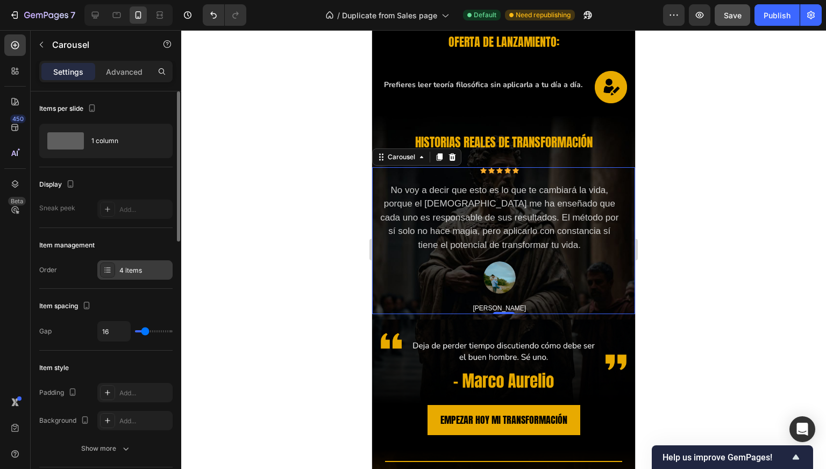
click at [123, 270] on div "4 items" at bounding box center [144, 271] width 51 height 10
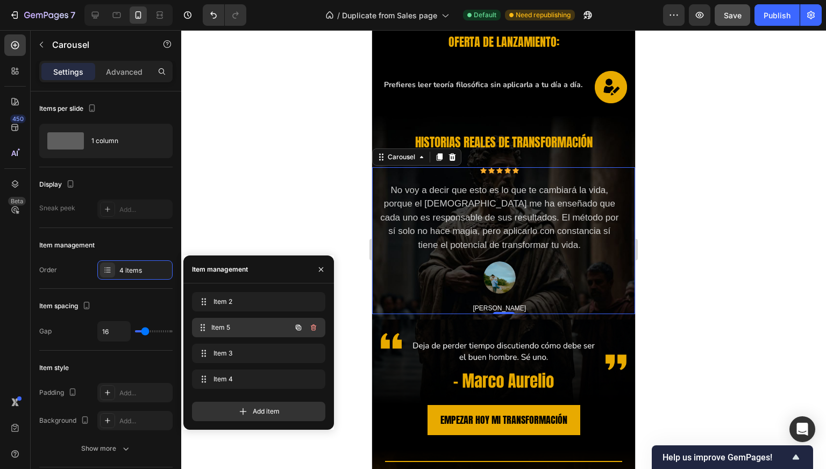
click at [218, 323] on span "Item 5" at bounding box center [251, 328] width 80 height 10
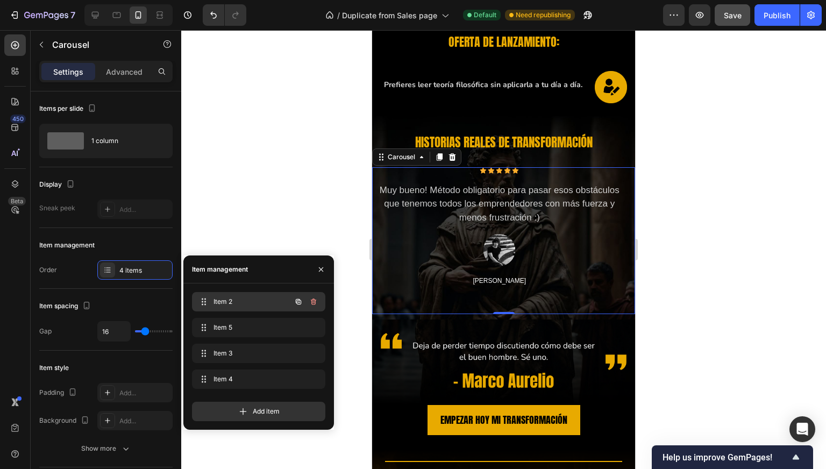
click at [226, 308] on div "Item 2 Item 2" at bounding box center [243, 301] width 95 height 15
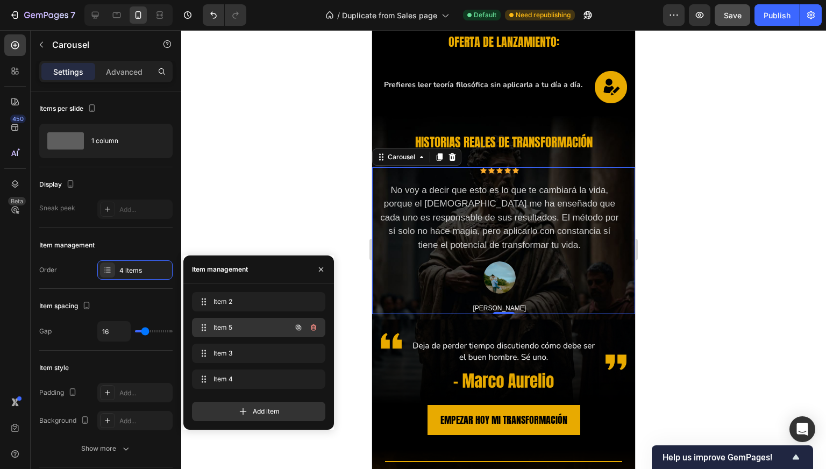
click at [239, 321] on div "Item 5 Item 5" at bounding box center [243, 327] width 95 height 15
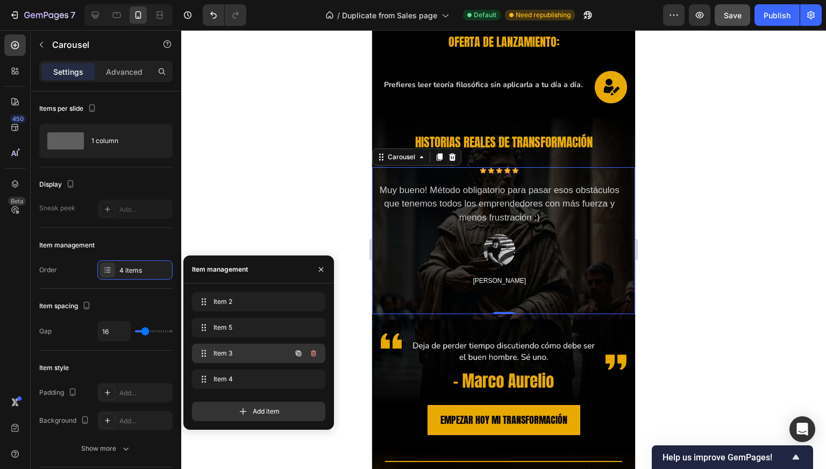
click at [253, 345] on div "Item 3 Item 3" at bounding box center [258, 353] width 133 height 19
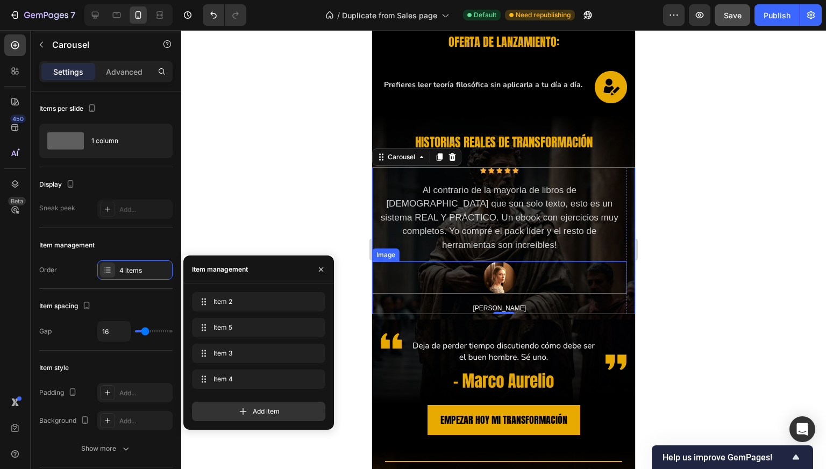
click at [482, 267] on div at bounding box center [499, 278] width 255 height 32
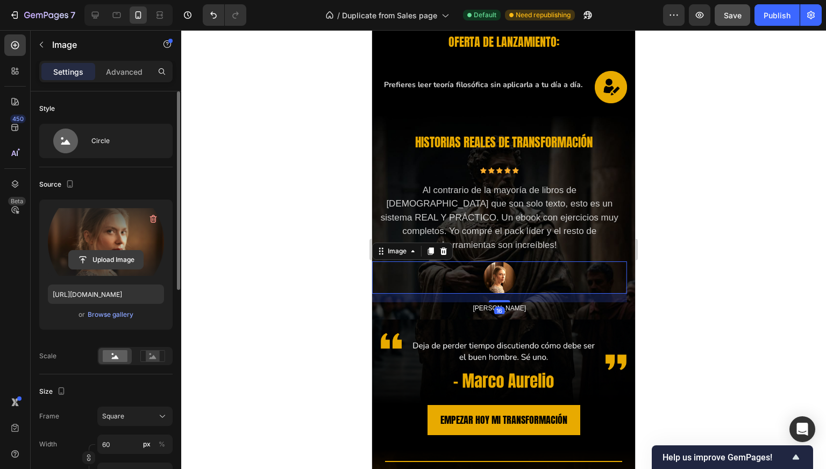
click at [102, 251] on input "file" at bounding box center [106, 260] width 74 height 18
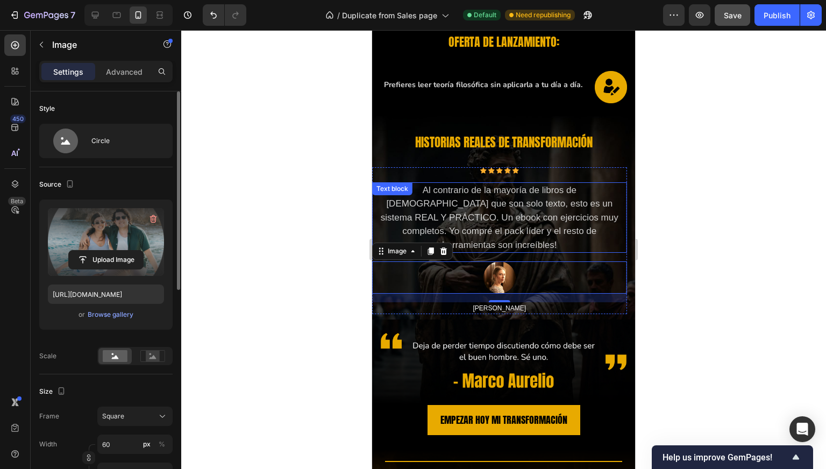
type input "https://cdn.shopify.com/s/files/1/0997/5801/4802/files/gempages_585250243709239…"
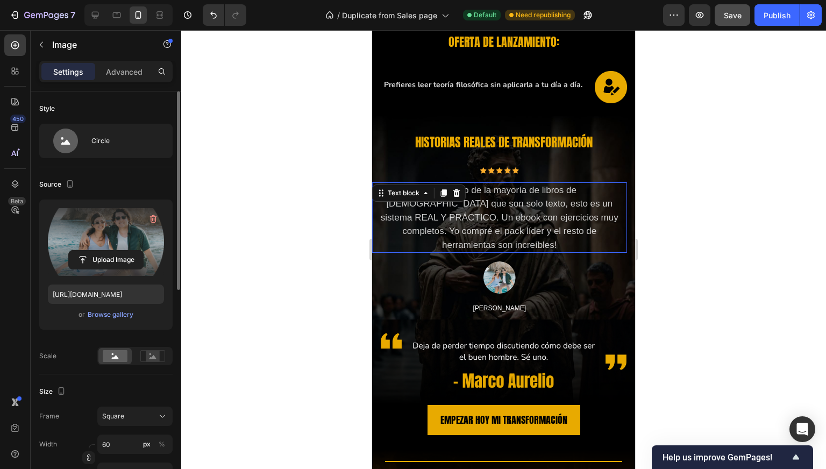
click at [450, 183] on p "Al contrario de la mayoría de libros de esoticismo que son solo texto, esto es …" at bounding box center [500, 217] width 242 height 69
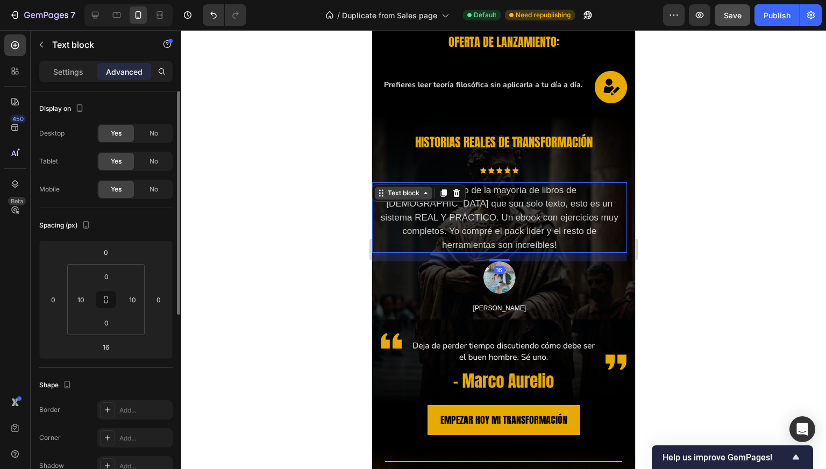
click at [407, 188] on div "Text block" at bounding box center [404, 193] width 36 height 10
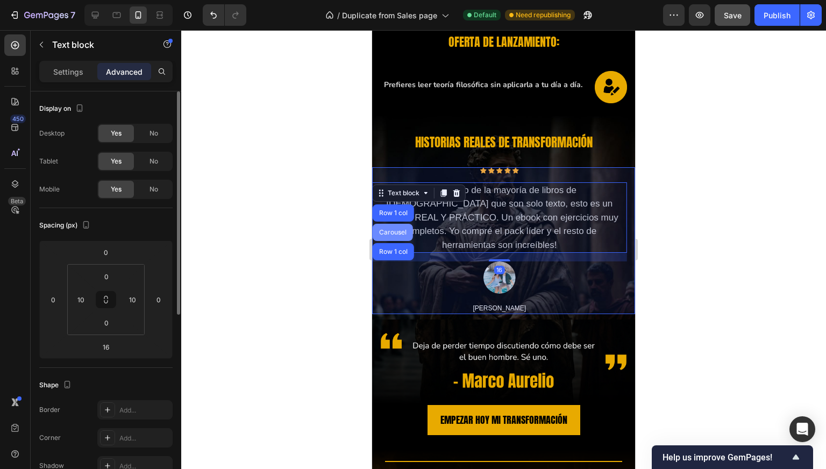
click at [390, 229] on div "Carousel" at bounding box center [393, 232] width 32 height 6
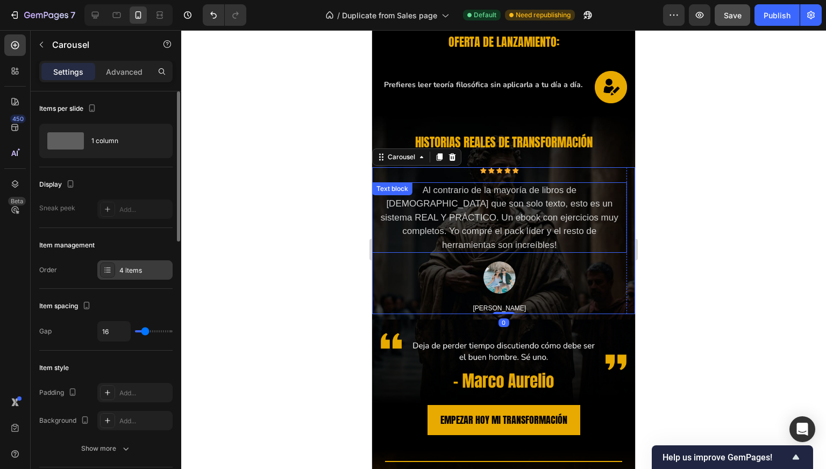
click at [132, 274] on div "4 items" at bounding box center [144, 271] width 51 height 10
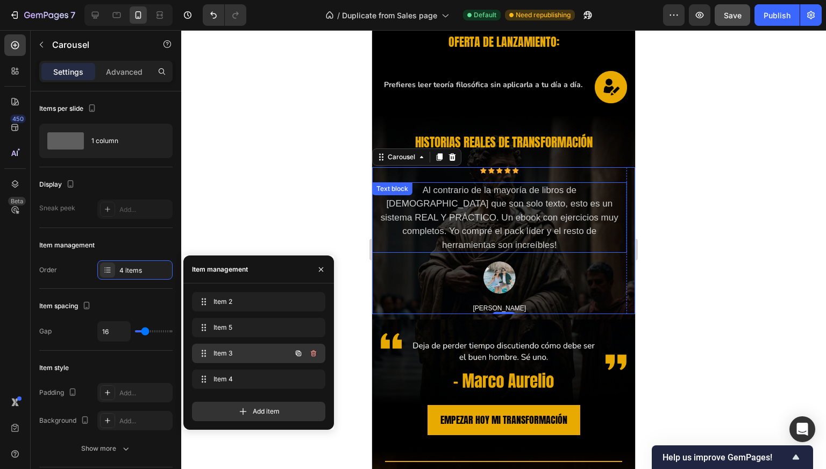
click at [274, 350] on span "Item 3" at bounding box center [244, 354] width 61 height 10
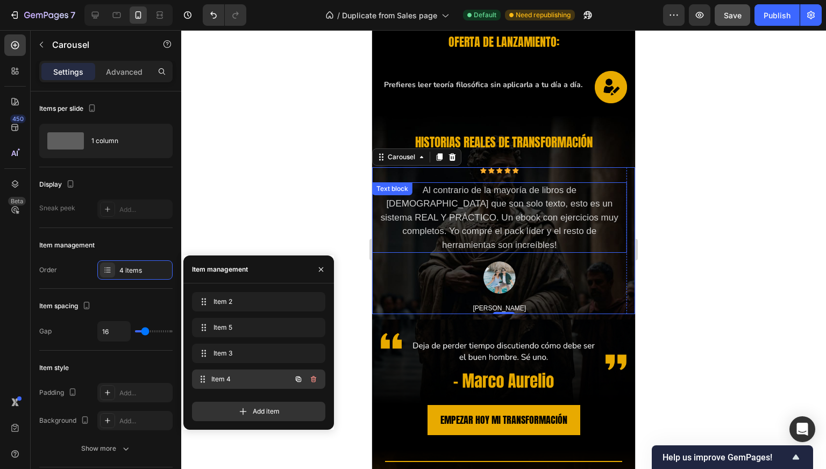
click at [260, 376] on span "Item 4" at bounding box center [251, 380] width 80 height 10
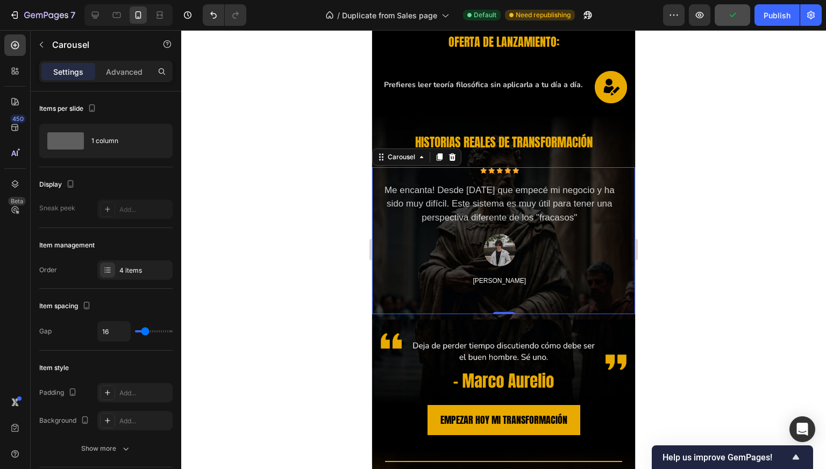
click at [273, 166] on div at bounding box center [503, 249] width 645 height 439
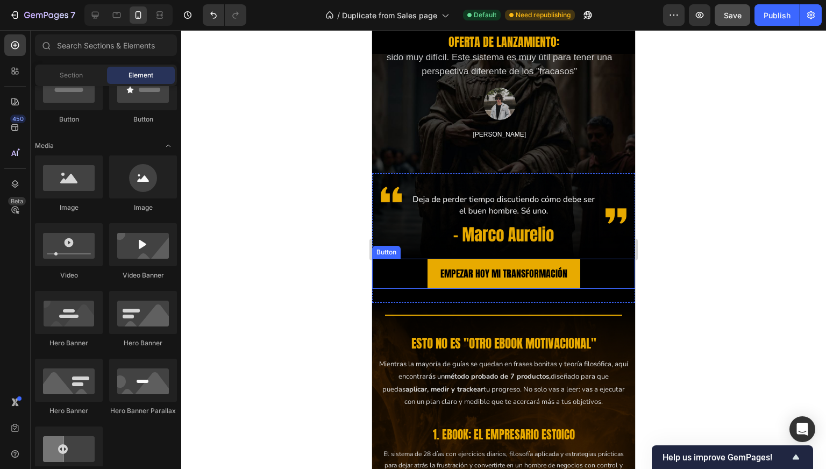
scroll to position [1391, 0]
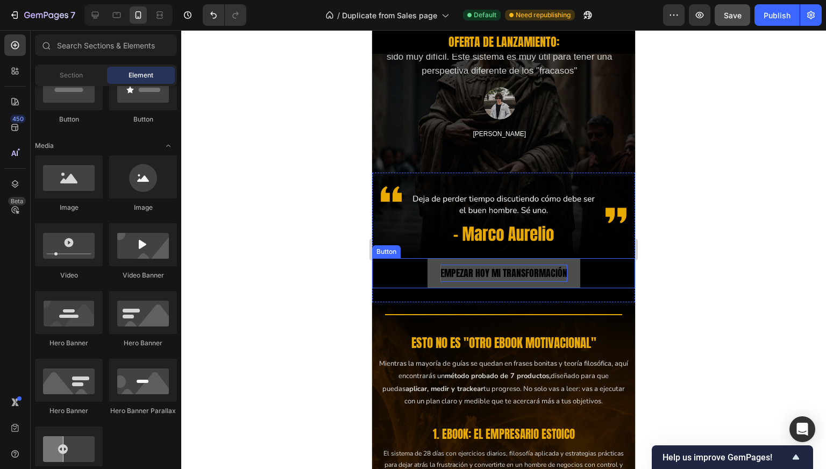
click at [452, 266] on p "EMPEZAR HOY MI TRANSFORMACIÓN" at bounding box center [504, 273] width 127 height 17
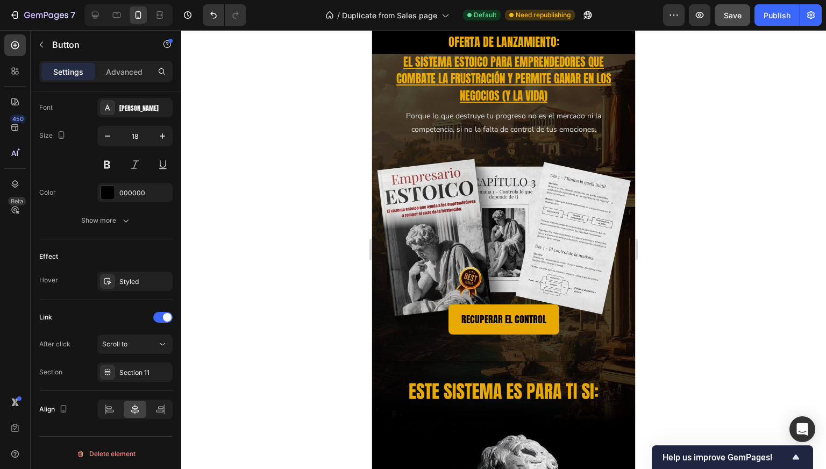
scroll to position [0, 0]
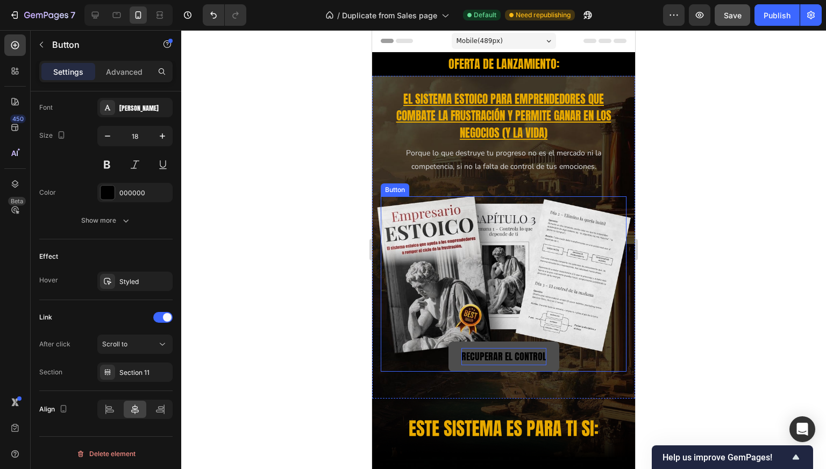
click at [469, 351] on p "RECUPERAR EL CONTROL" at bounding box center [504, 356] width 85 height 17
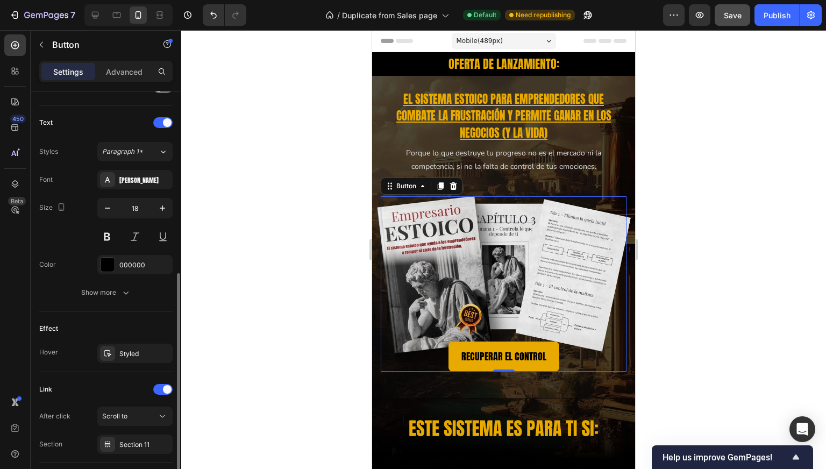
scroll to position [338, 0]
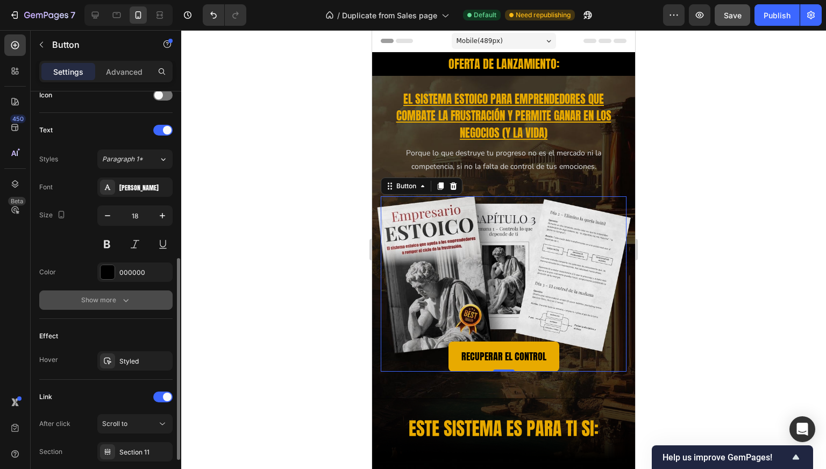
click at [99, 295] on div "Show more" at bounding box center [106, 300] width 50 height 11
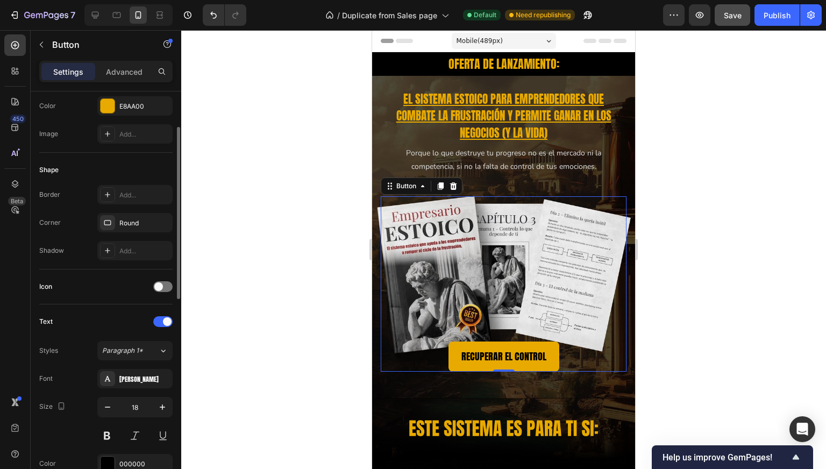
scroll to position [123, 0]
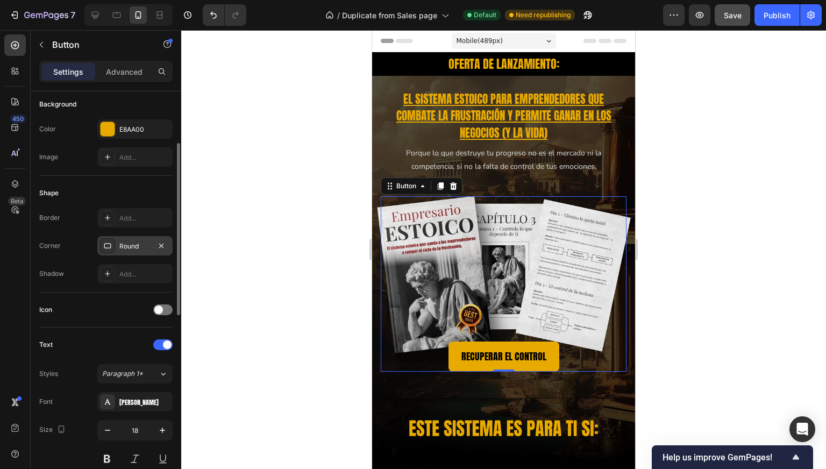
click at [131, 238] on div "Round" at bounding box center [134, 245] width 75 height 19
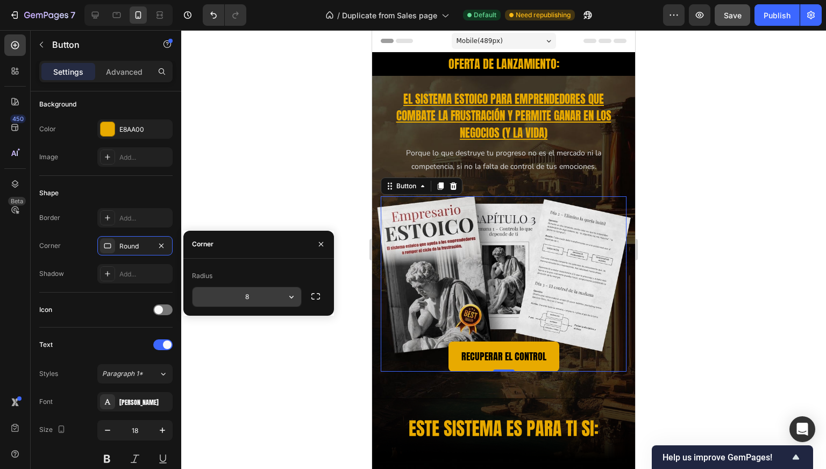
click at [244, 301] on input "8" at bounding box center [247, 296] width 109 height 19
type input "0"
click at [82, 249] on div "Corner Sharp" at bounding box center [105, 245] width 133 height 19
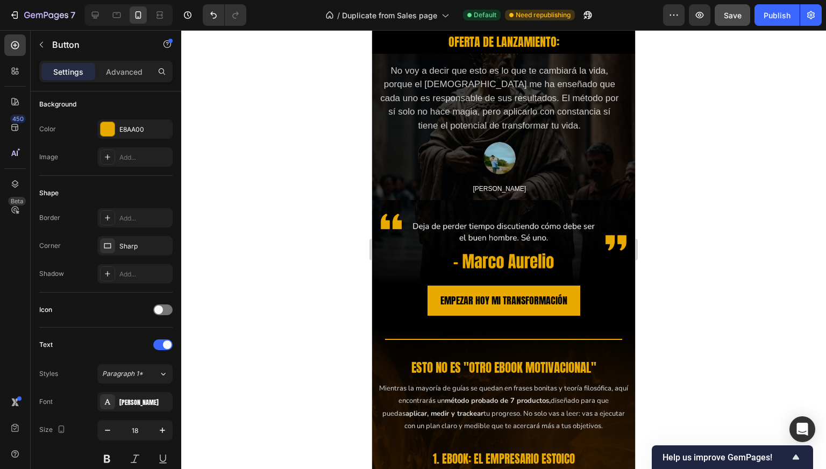
scroll to position [1371, 0]
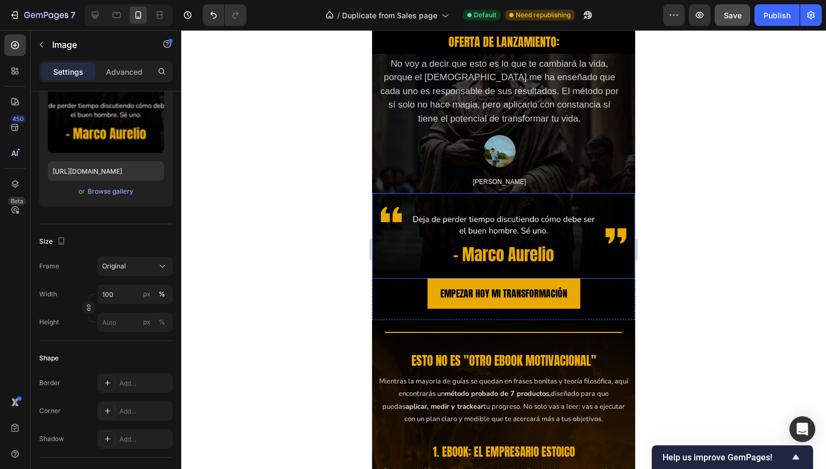
click at [446, 274] on img at bounding box center [503, 236] width 263 height 86
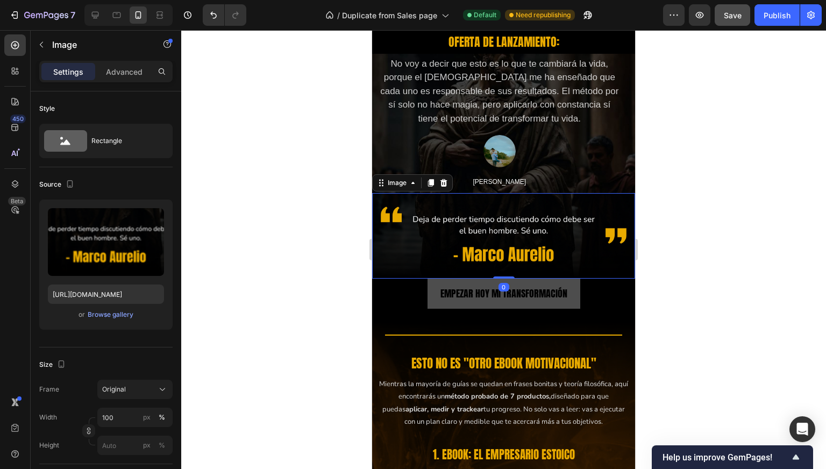
click at [428, 286] on link "EMPEZAR HOY MI TRANSFORMACIÓN" at bounding box center [504, 294] width 153 height 30
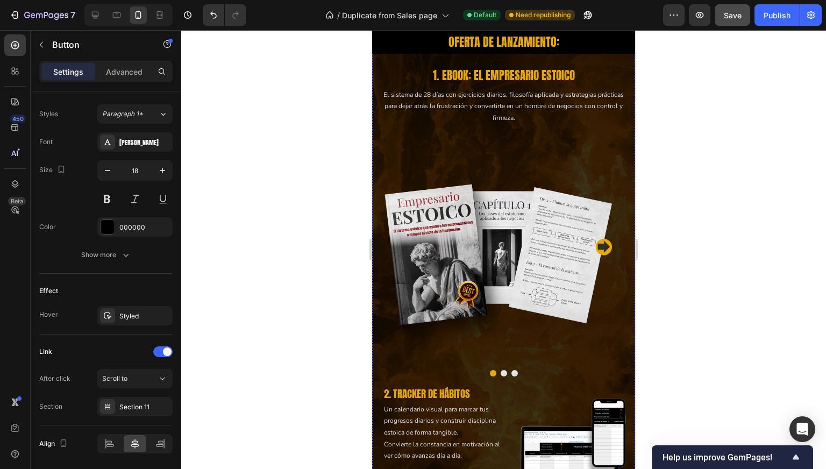
scroll to position [1752, 0]
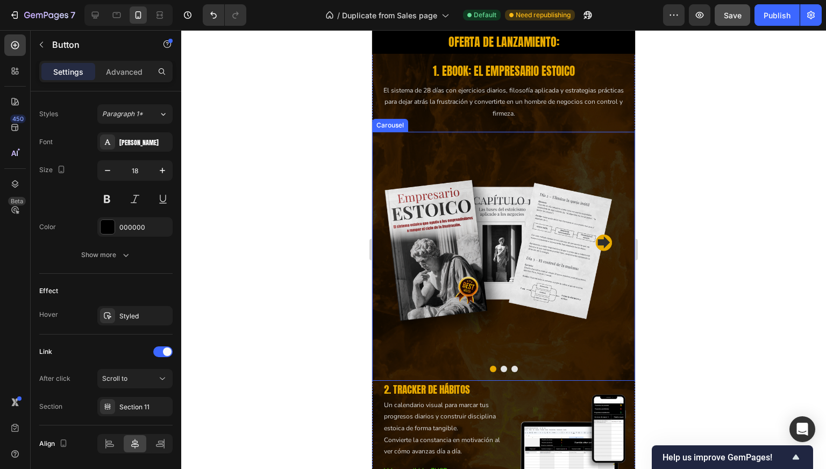
click at [501, 366] on button "Dot" at bounding box center [504, 369] width 6 height 6
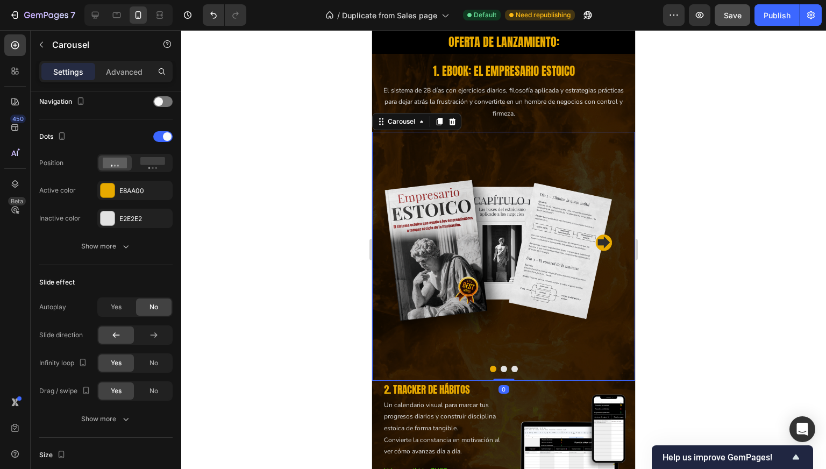
scroll to position [0, 0]
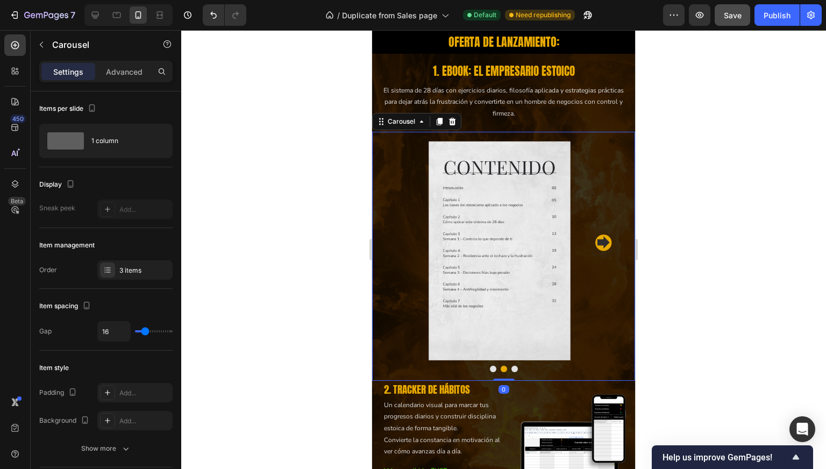
click at [512, 366] on button "Dot" at bounding box center [515, 369] width 6 height 6
click at [512, 371] on button "Dot" at bounding box center [515, 369] width 6 height 6
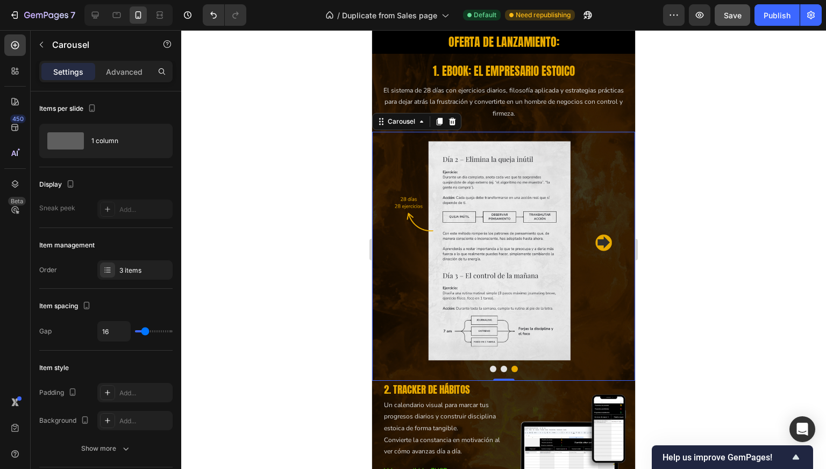
click at [501, 369] on button "Dot" at bounding box center [504, 369] width 6 height 6
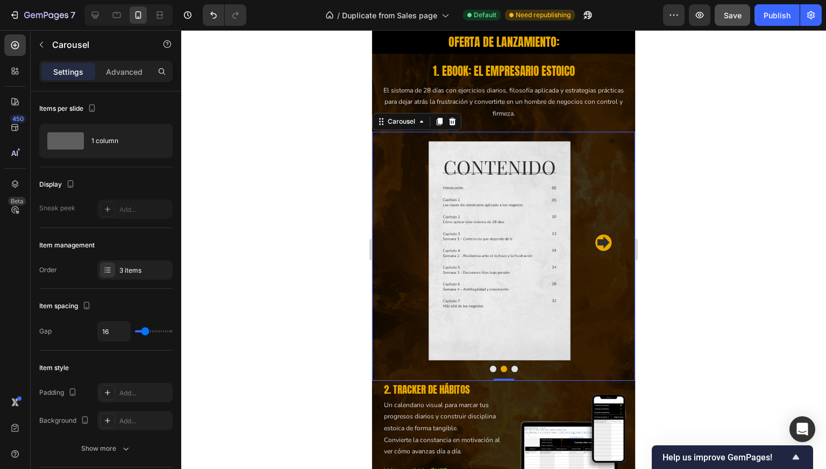
click at [490, 369] on button "Dot" at bounding box center [493, 369] width 6 height 6
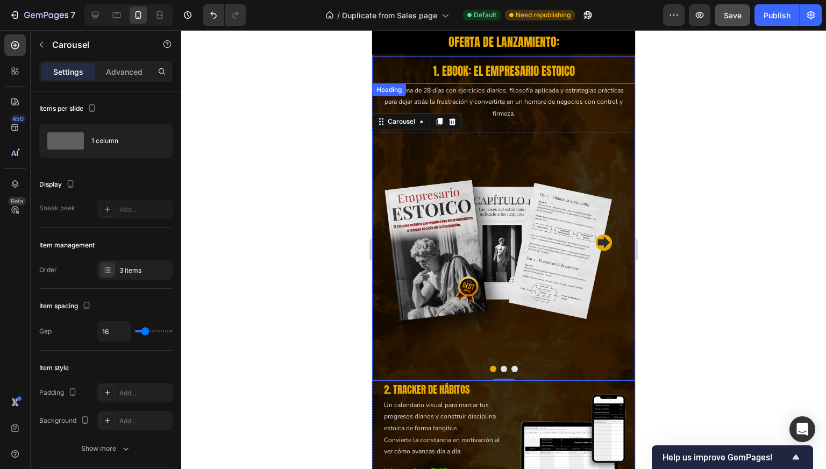
click at [484, 76] on h2 "1. EBOOK: EL EMPRESARIO ESTOICO" at bounding box center [504, 71] width 252 height 19
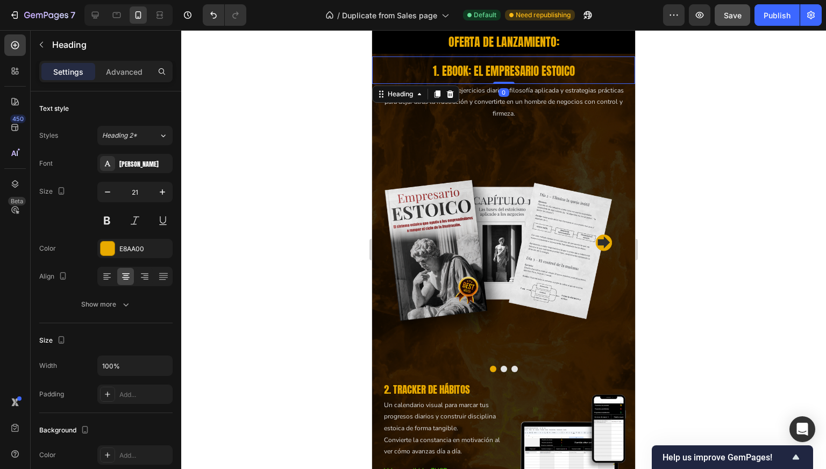
click at [484, 76] on h2 "1. EBOOK: EL EMPRESARIO ESTOICO" at bounding box center [504, 71] width 252 height 19
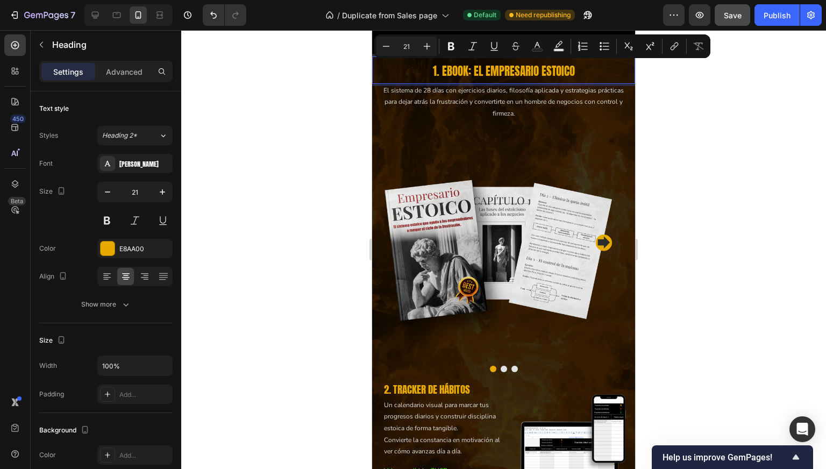
click at [482, 73] on p "1. EBOOK: EL EMPRESARIO ESTOICO" at bounding box center [504, 71] width 250 height 17
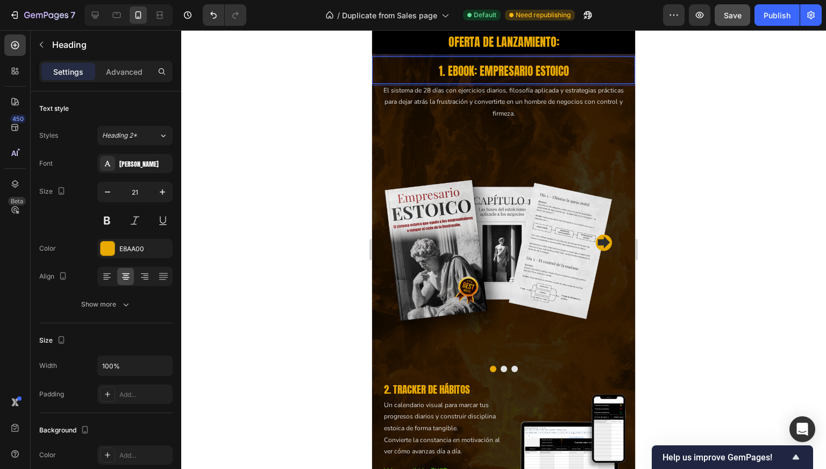
click at [347, 132] on div at bounding box center [503, 249] width 645 height 439
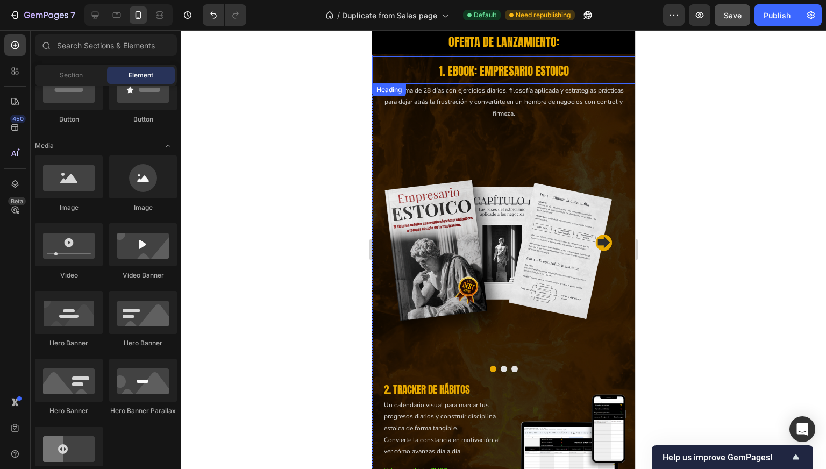
click at [455, 74] on p "1. EBOOK: EMPRESARIO ESTOICO" at bounding box center [504, 71] width 250 height 17
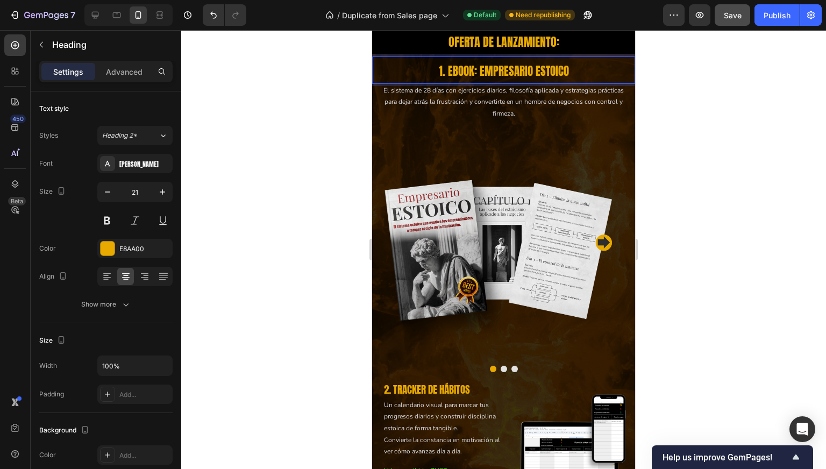
click at [466, 70] on p "1. EBOOK: EMPRESARIO ESTOICO" at bounding box center [504, 71] width 250 height 17
drag, startPoint x: 470, startPoint y: 70, endPoint x: 446, endPoint y: 74, distance: 24.5
click at [446, 74] on p "1. EBOOK: EMPRESARIO ESTOICO" at bounding box center [504, 71] width 250 height 17
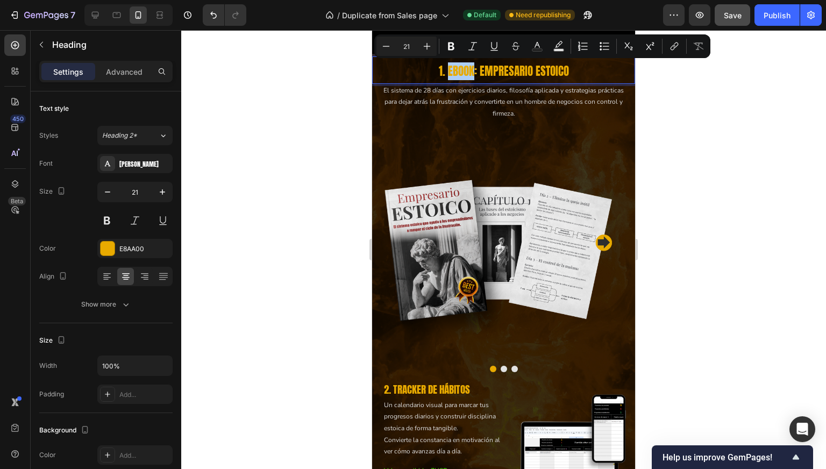
click at [349, 149] on div at bounding box center [503, 249] width 645 height 439
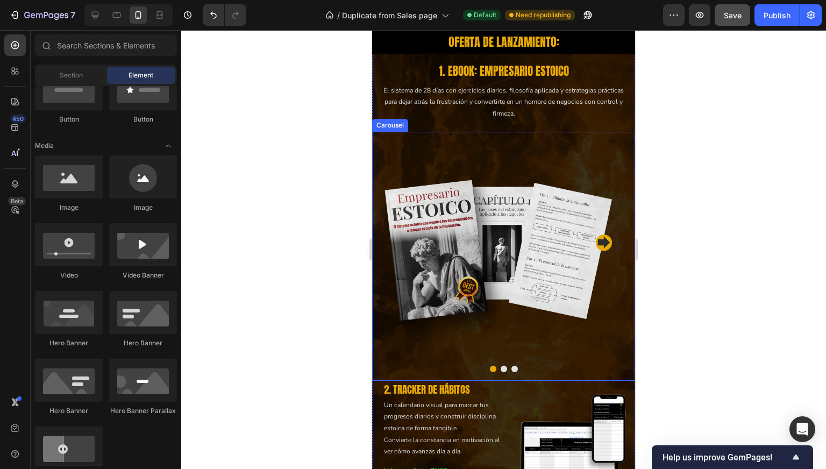
click at [501, 371] on button "Dot" at bounding box center [504, 369] width 6 height 6
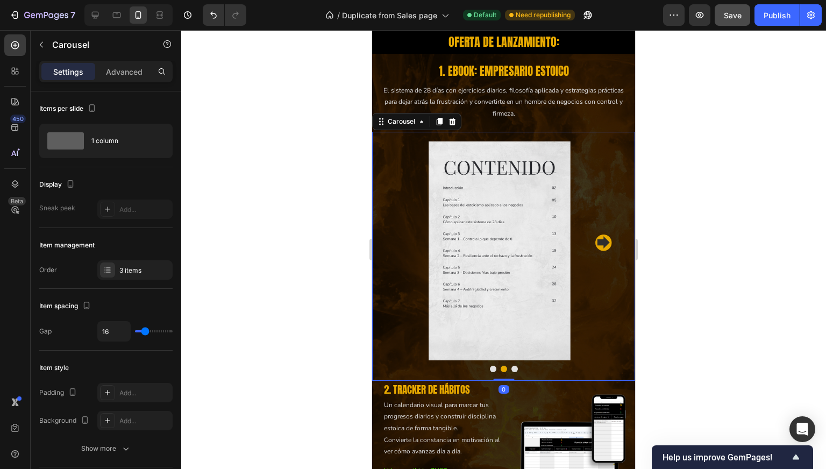
click at [514, 368] on div at bounding box center [503, 369] width 263 height 6
click at [512, 369] on button "Dot" at bounding box center [515, 369] width 6 height 6
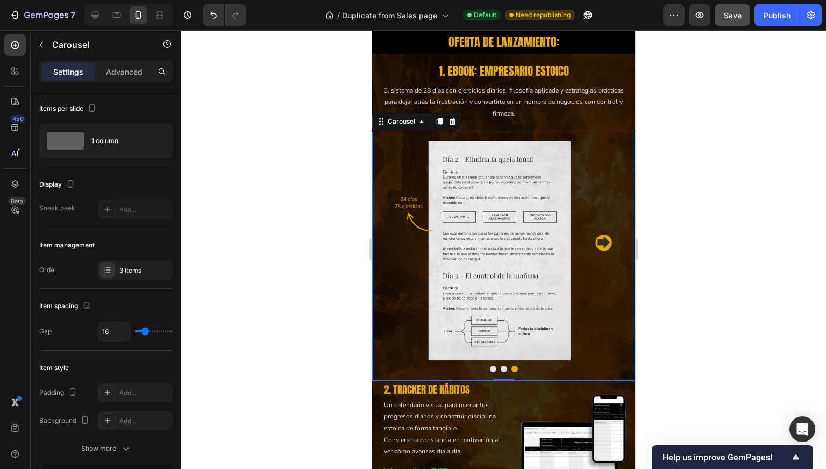
click at [490, 369] on button "Dot" at bounding box center [493, 369] width 6 height 6
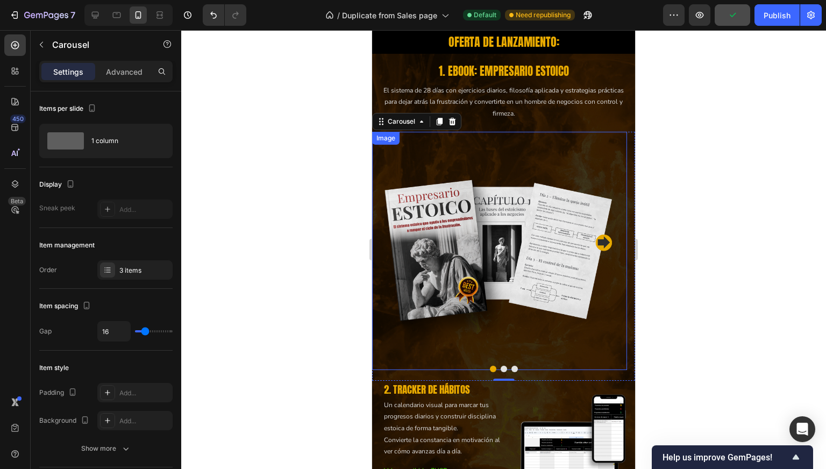
scroll to position [1821, 0]
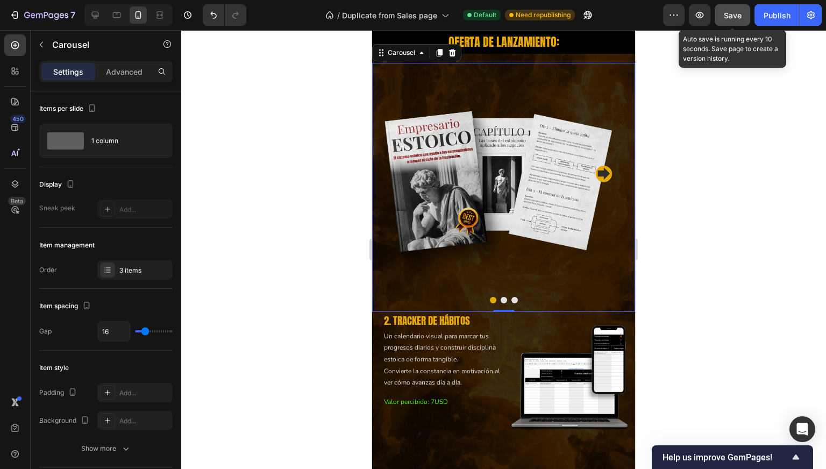
click at [732, 17] on span "Save" at bounding box center [733, 15] width 18 height 9
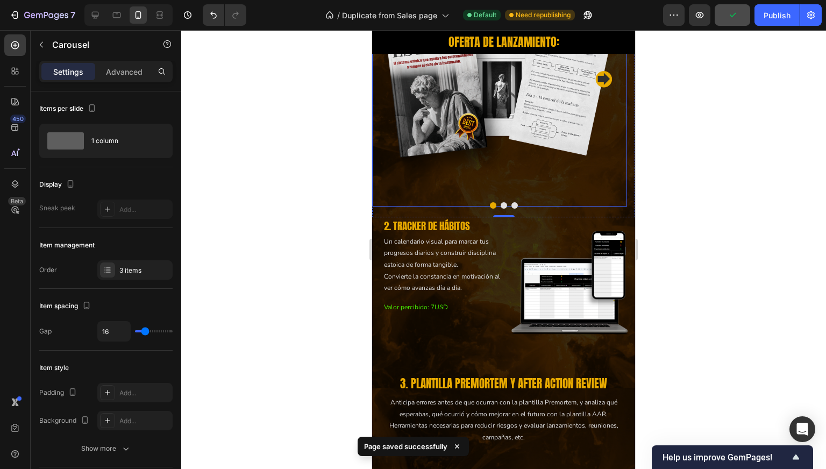
scroll to position [1921, 0]
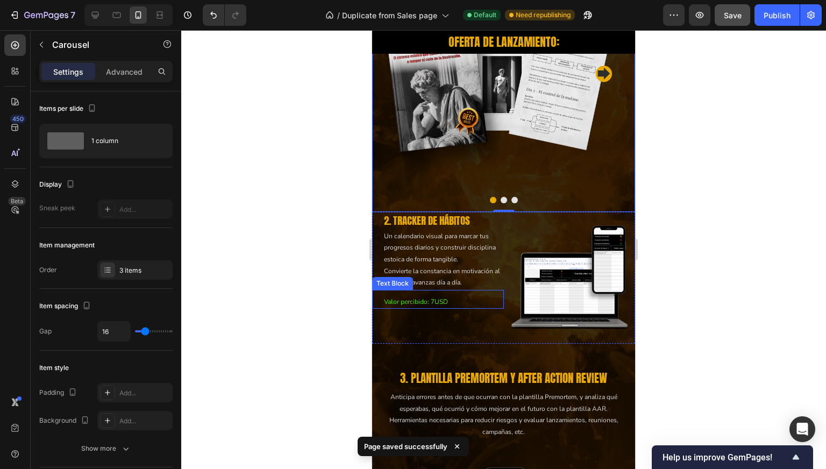
click at [443, 302] on p "Valor percibido: 7USD" at bounding box center [443, 302] width 119 height 12
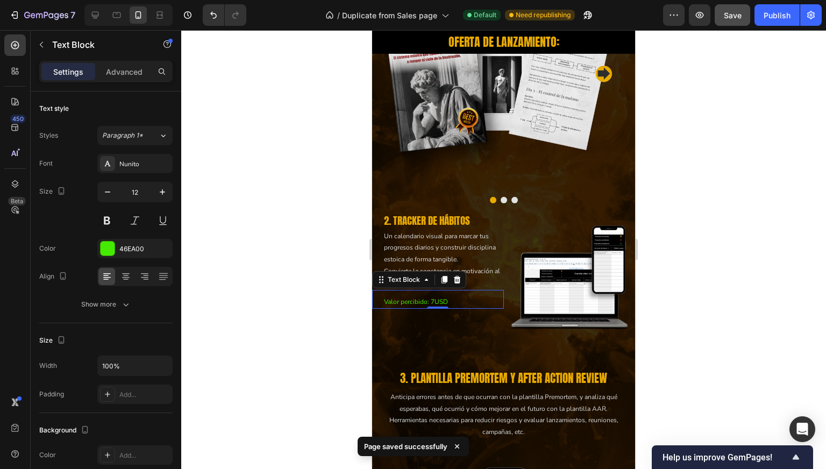
click at [443, 302] on p "Valor percibido: 7USD" at bounding box center [443, 302] width 119 height 12
click at [414, 306] on p "Valor percibido: 7USD" at bounding box center [443, 302] width 119 height 12
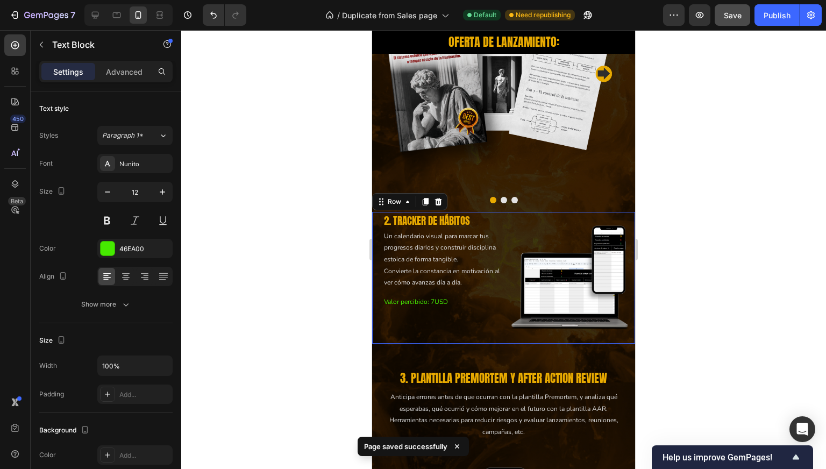
click at [418, 326] on div "2. TRACKER DE HÁBITOS Heading Un calendario visual para marcar tus progresos di…" at bounding box center [438, 278] width 132 height 132
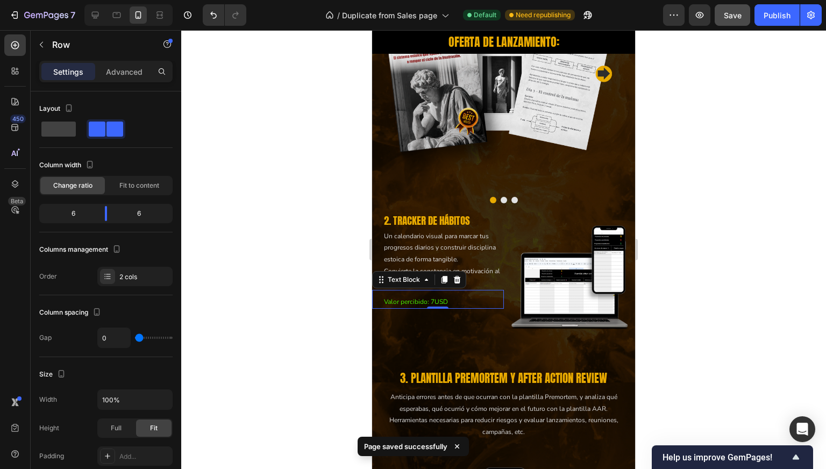
click at [439, 299] on p "Valor percibido: 7USD" at bounding box center [443, 302] width 119 height 12
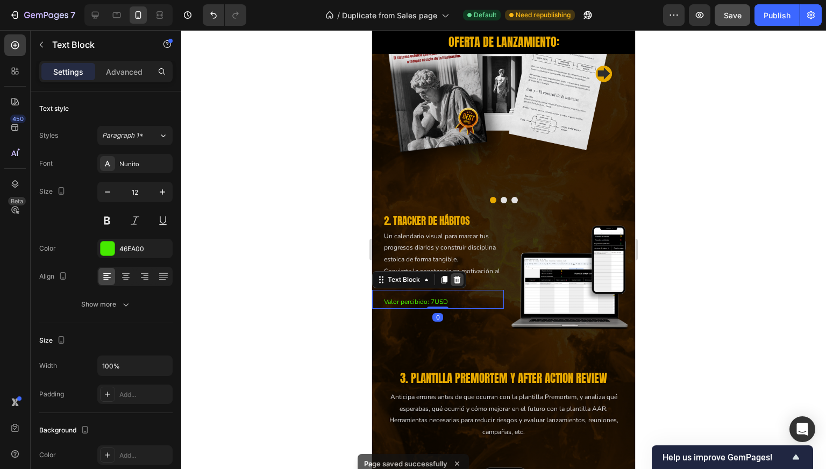
click at [457, 277] on icon at bounding box center [457, 280] width 7 height 8
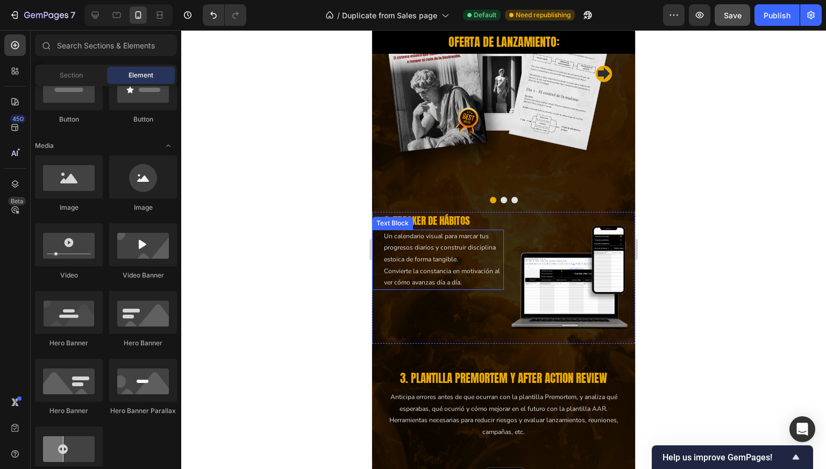
click at [320, 255] on div at bounding box center [503, 249] width 645 height 439
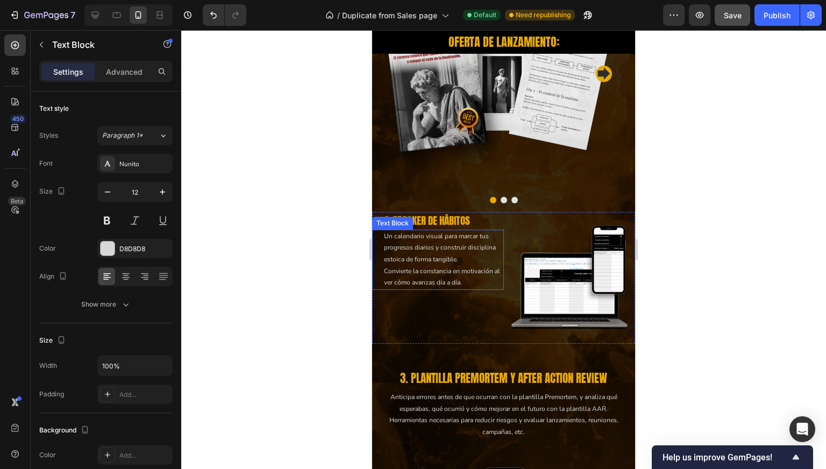
click at [435, 245] on p "Un calendario visual para marcar tus progresos diarios y construir disciplina e…" at bounding box center [443, 260] width 119 height 58
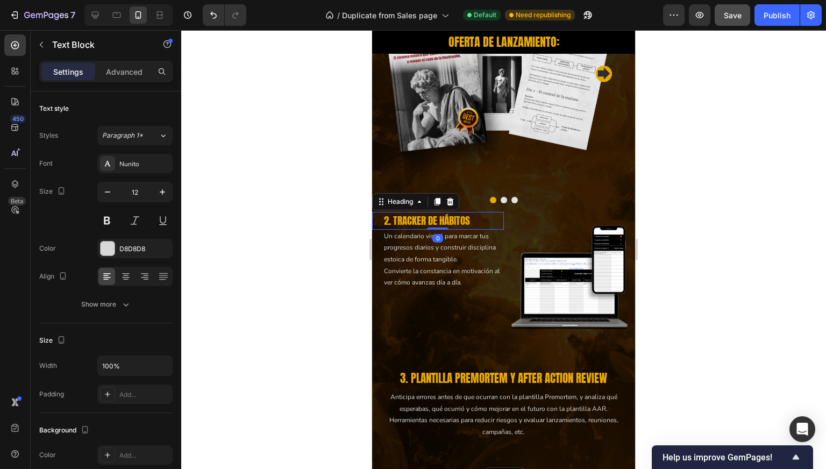
click at [483, 220] on h2 "2. TRACKER DE HÁBITOS" at bounding box center [443, 221] width 121 height 18
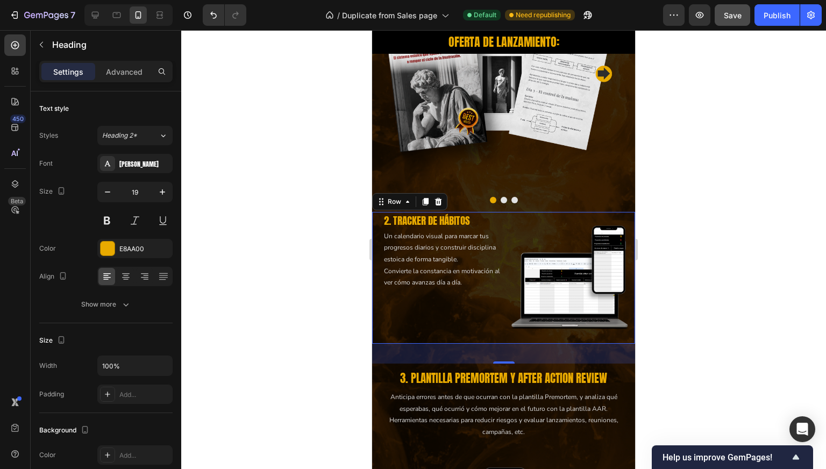
click at [482, 309] on div "2. TRACKER DE HÁBITOS Heading Un calendario visual para marcar tus progresos di…" at bounding box center [438, 278] width 132 height 132
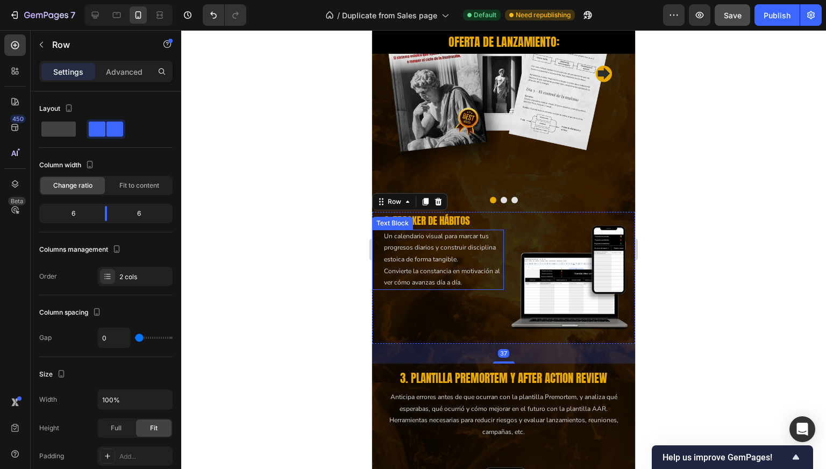
click at [481, 282] on p "Un calendario visual para marcar tus progresos diarios y construir disciplina e…" at bounding box center [443, 260] width 119 height 58
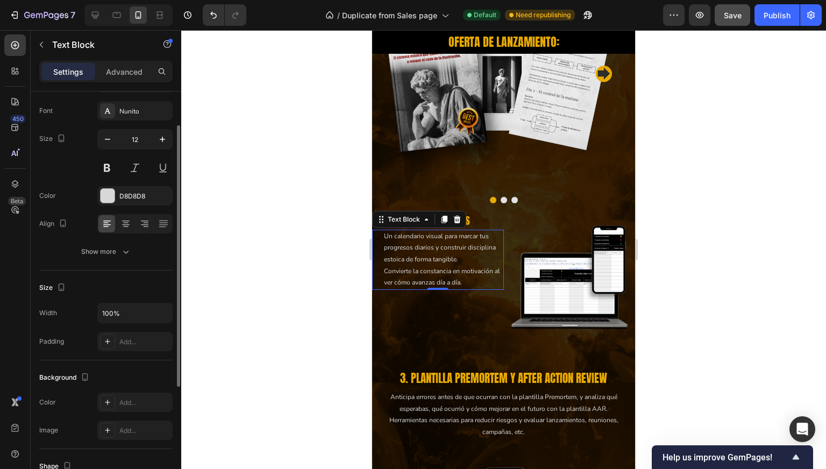
scroll to position [52, 0]
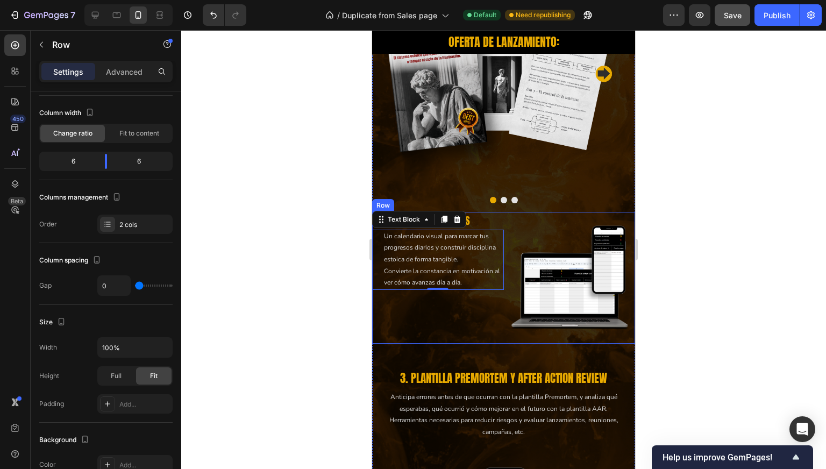
click at [461, 324] on div "2. TRACKER DE HÁBITOS Heading Un calendario visual para marcar tus progresos di…" at bounding box center [438, 278] width 132 height 132
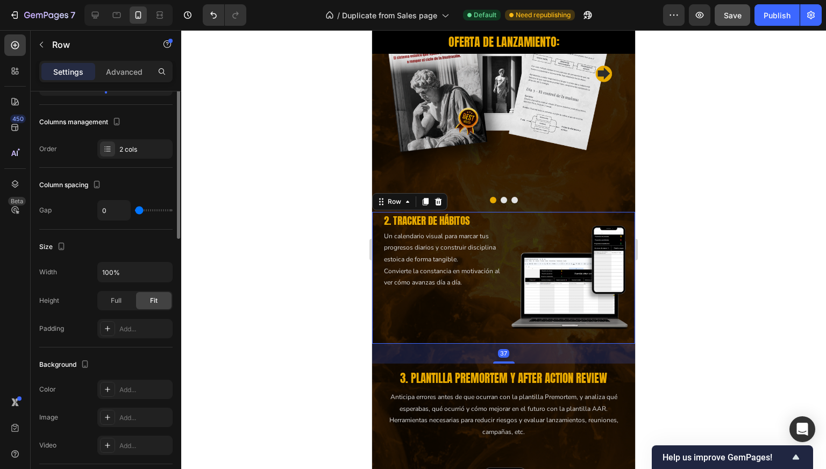
scroll to position [341, 0]
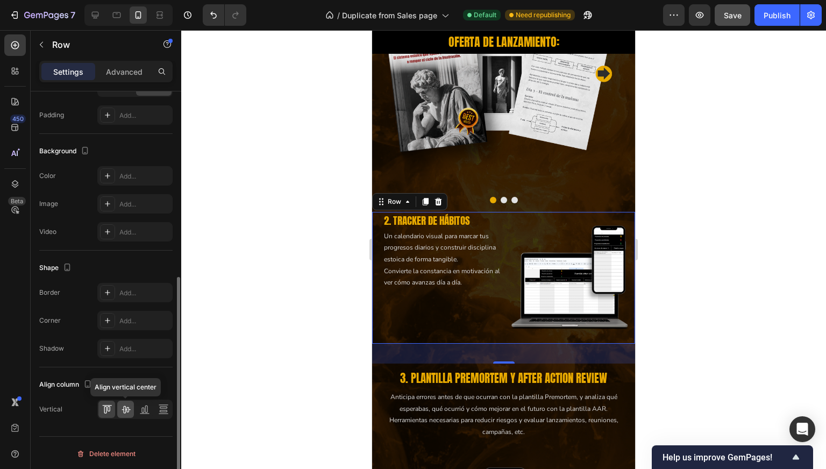
click at [124, 409] on icon at bounding box center [126, 409] width 11 height 11
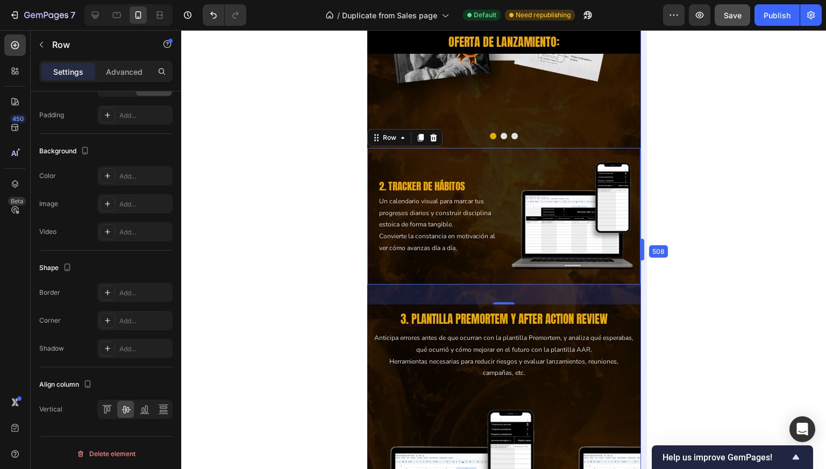
scroll to position [2004, 0]
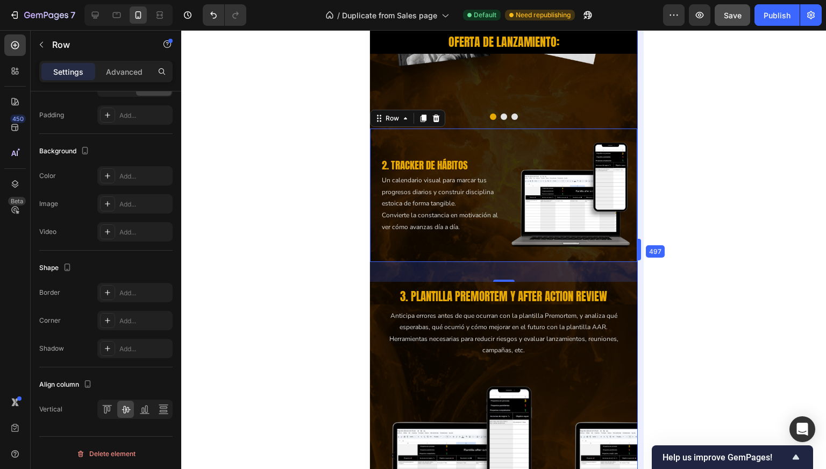
drag, startPoint x: 637, startPoint y: 246, endPoint x: 639, endPoint y: 263, distance: 17.4
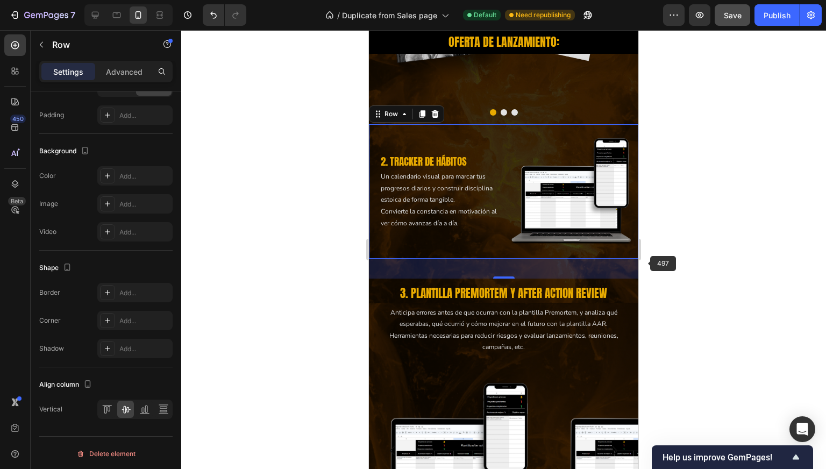
click at [708, 254] on div at bounding box center [503, 249] width 645 height 439
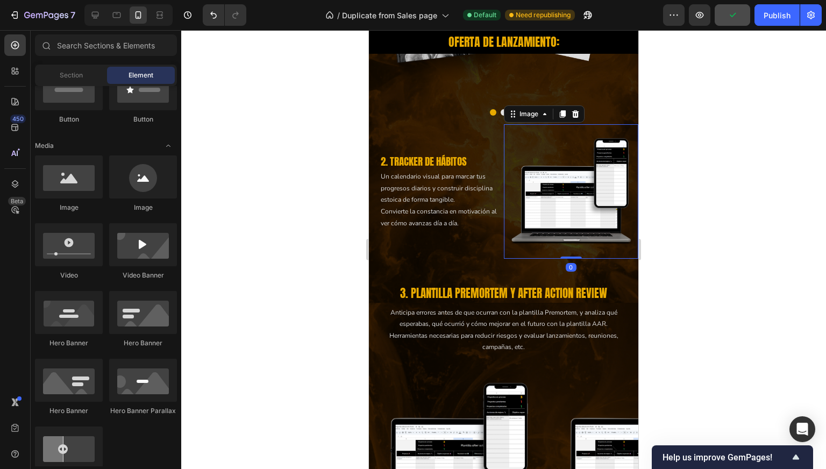
click at [577, 209] on img at bounding box center [571, 191] width 135 height 135
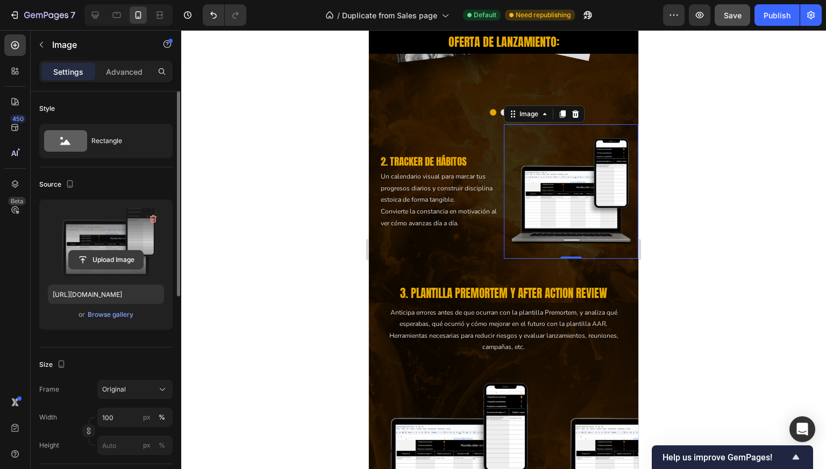
click at [117, 264] on input "file" at bounding box center [106, 260] width 74 height 18
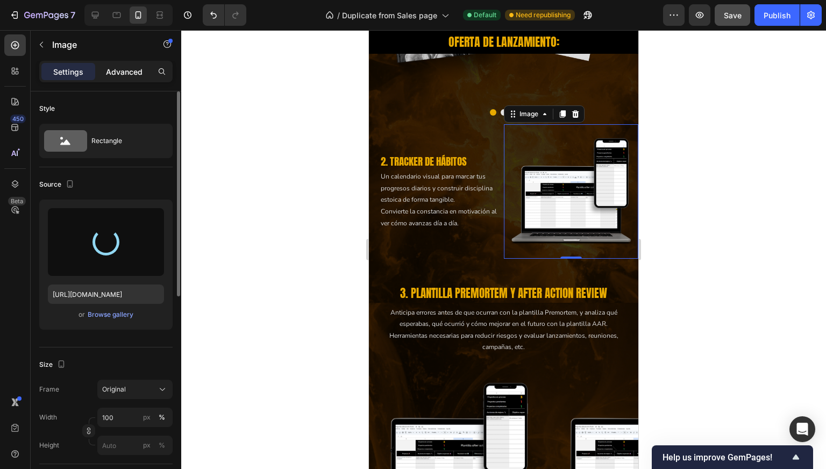
type input "https://cdn.shopify.com/s/files/1/0997/5801/4802/files/gempages_585250243709239…"
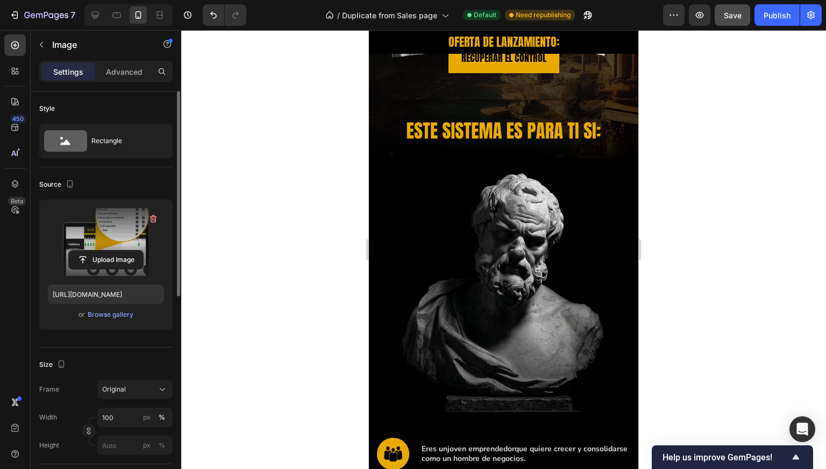
scroll to position [315, 0]
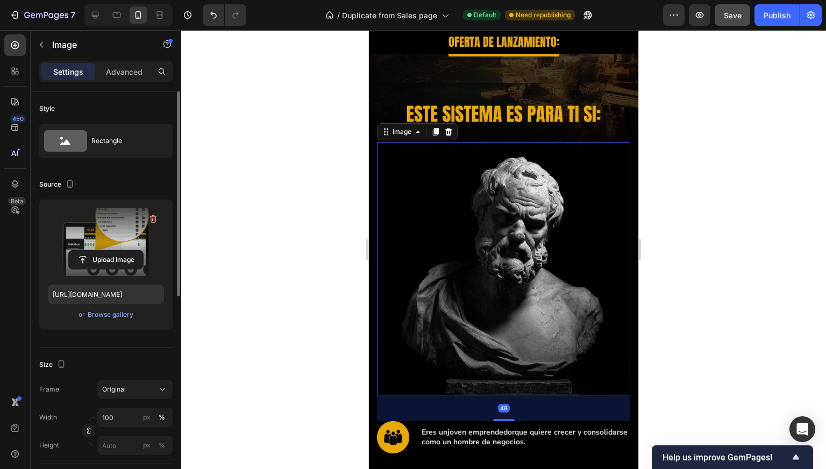
click at [471, 203] on img at bounding box center [503, 268] width 253 height 253
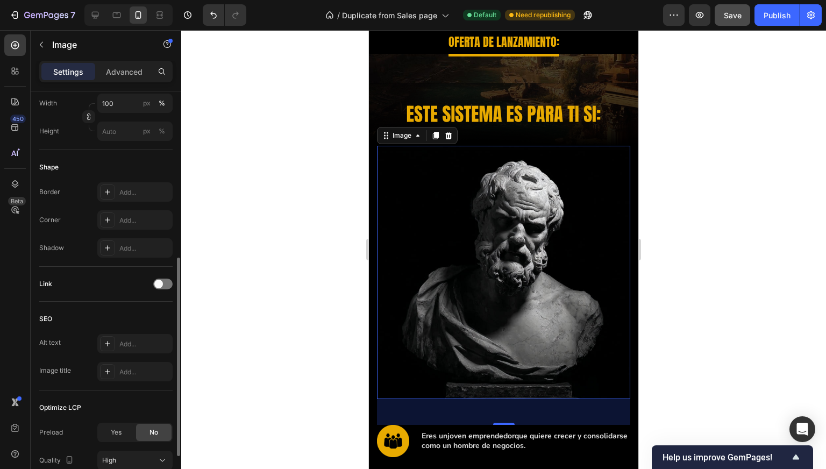
click at [269, 207] on div at bounding box center [503, 249] width 645 height 439
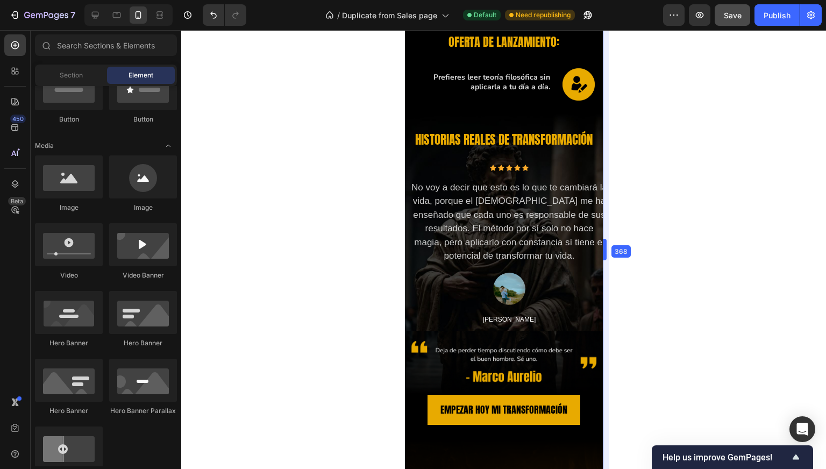
scroll to position [1232, 0]
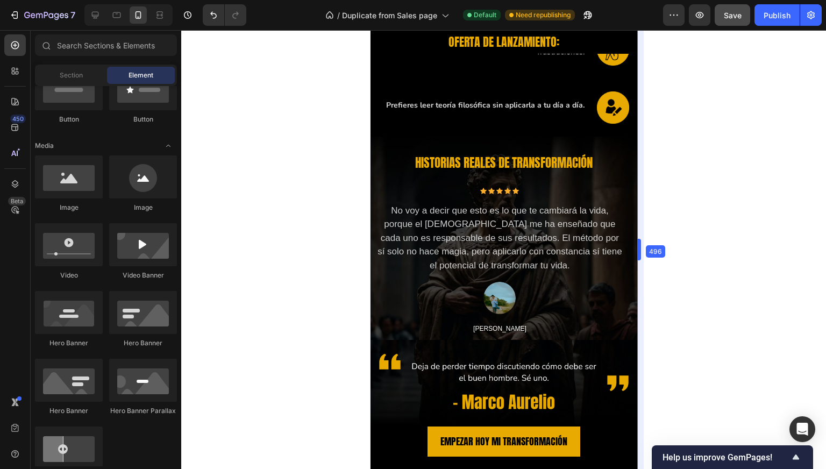
drag, startPoint x: 641, startPoint y: 250, endPoint x: 641, endPoint y: 239, distance: 10.8
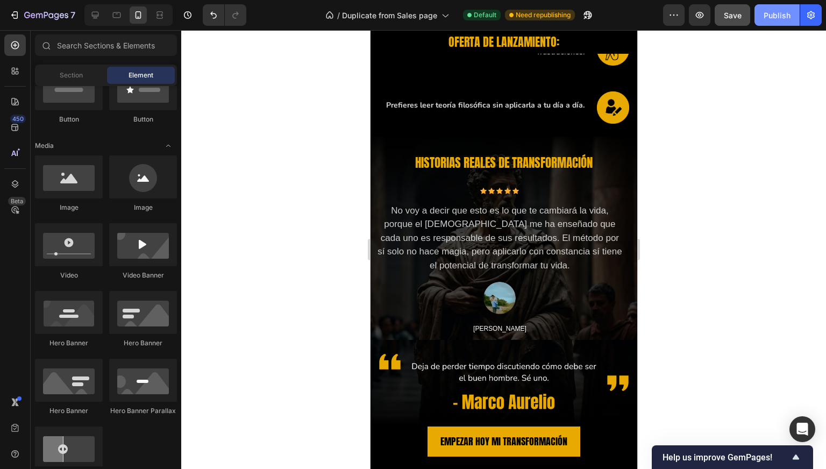
click at [767, 14] on div "Publish" at bounding box center [777, 15] width 27 height 11
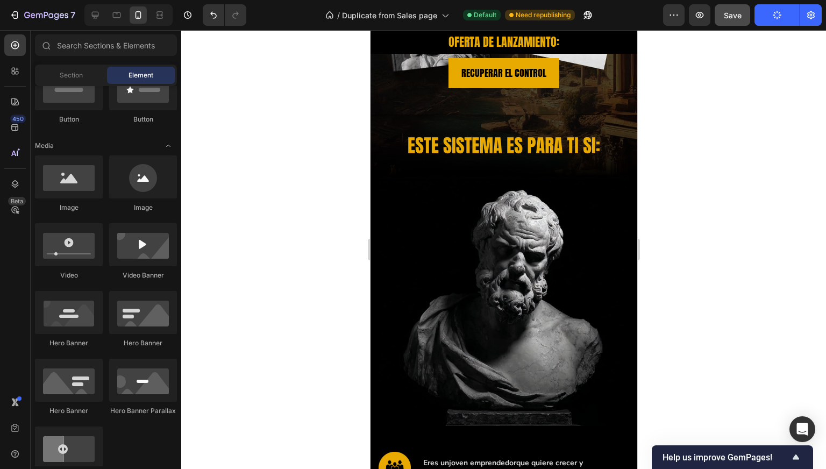
scroll to position [284, 0]
click at [355, 248] on div at bounding box center [503, 249] width 645 height 439
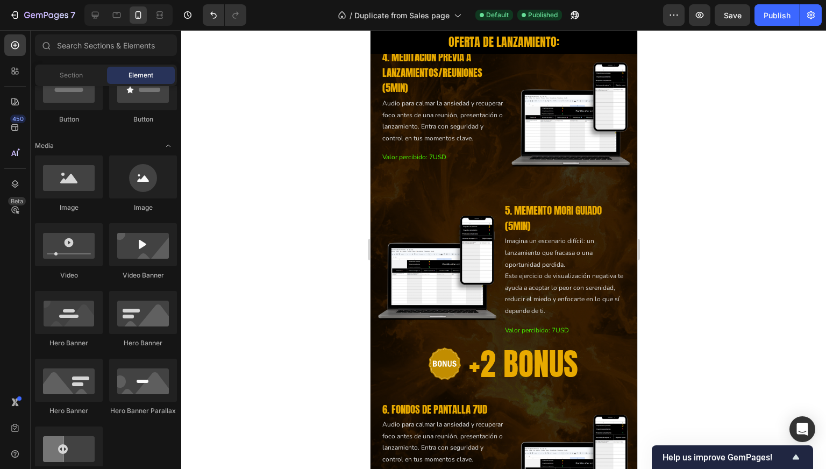
scroll to position [2240, 0]
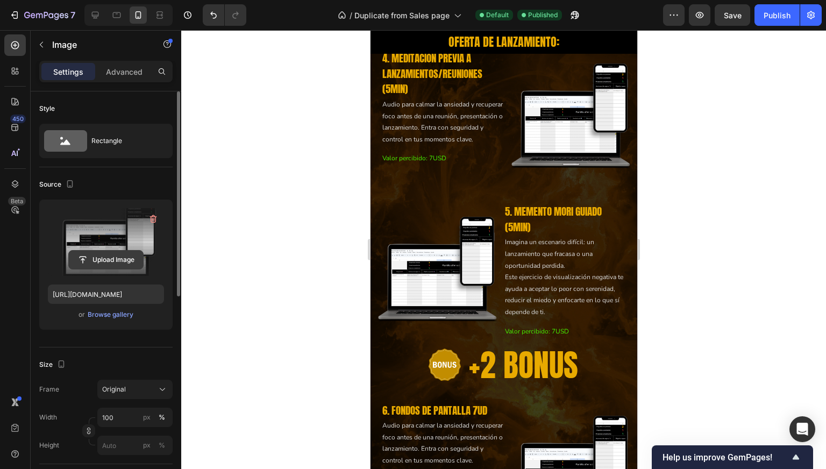
click at [112, 262] on input "file" at bounding box center [106, 260] width 74 height 18
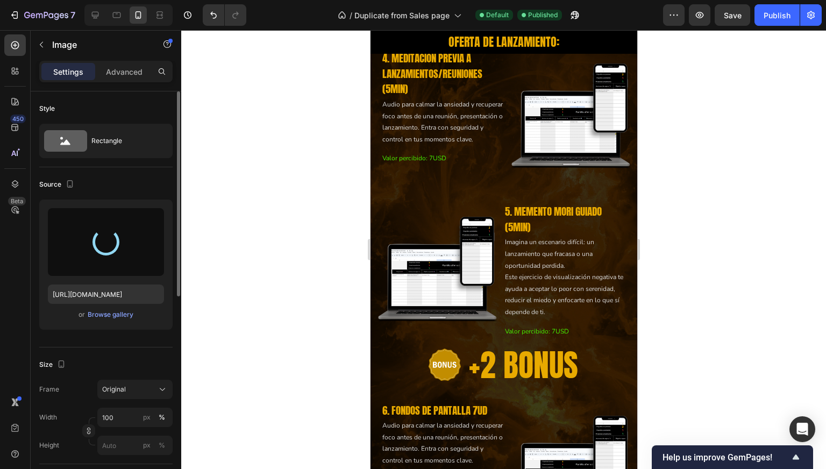
type input "https://cdn.shopify.com/s/files/1/0997/5801/4802/files/gempages_585250243709239…"
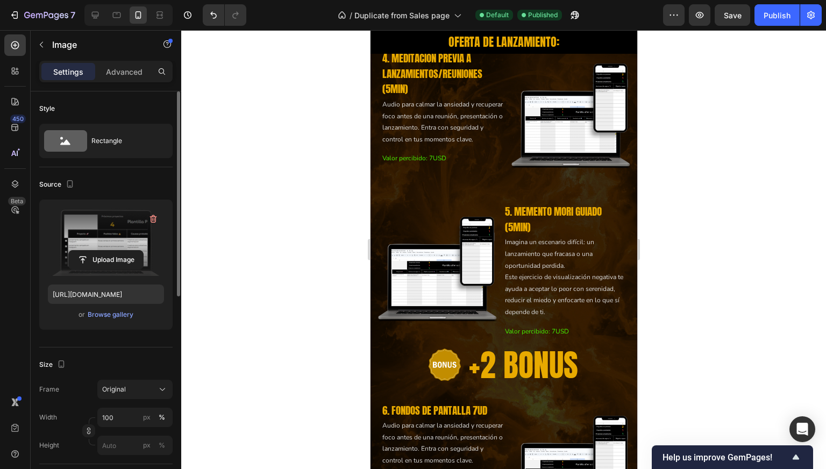
click at [280, 168] on div at bounding box center [503, 249] width 645 height 439
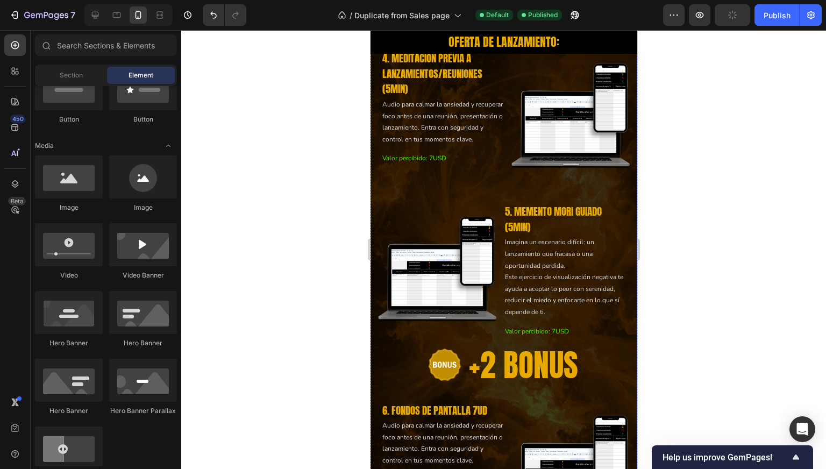
click at [495, 30] on button "Dot" at bounding box center [498, 26] width 6 height 6
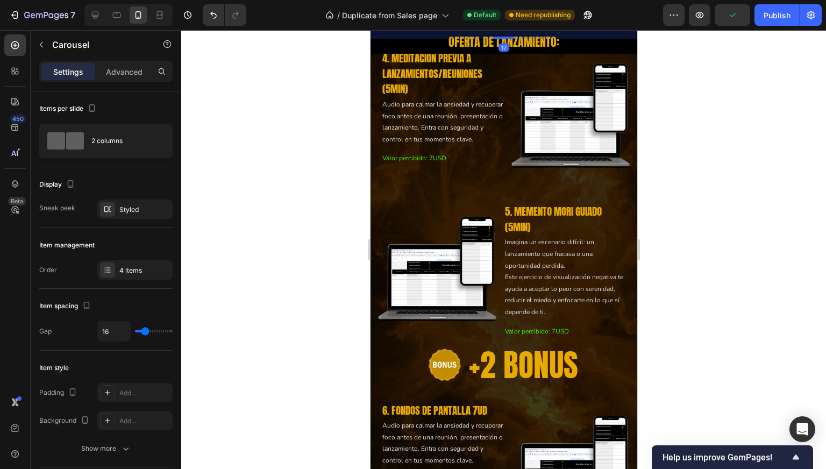
click at [486, 30] on div at bounding box center [503, 26] width 267 height 6
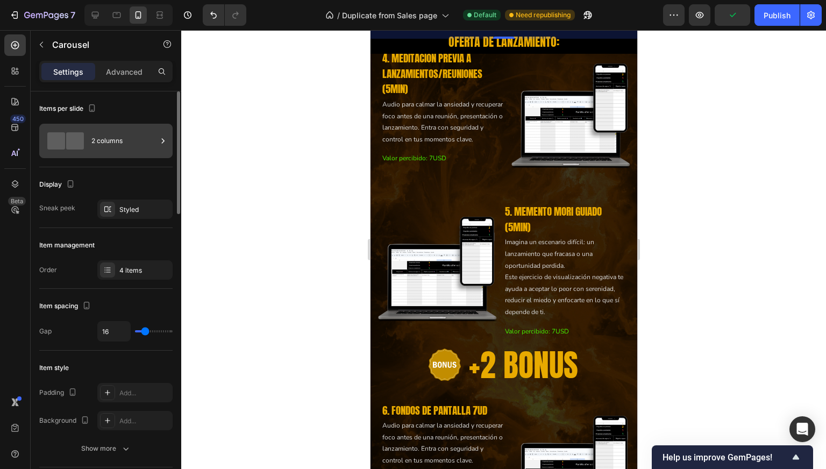
click at [93, 152] on div "2 columns" at bounding box center [124, 141] width 66 height 25
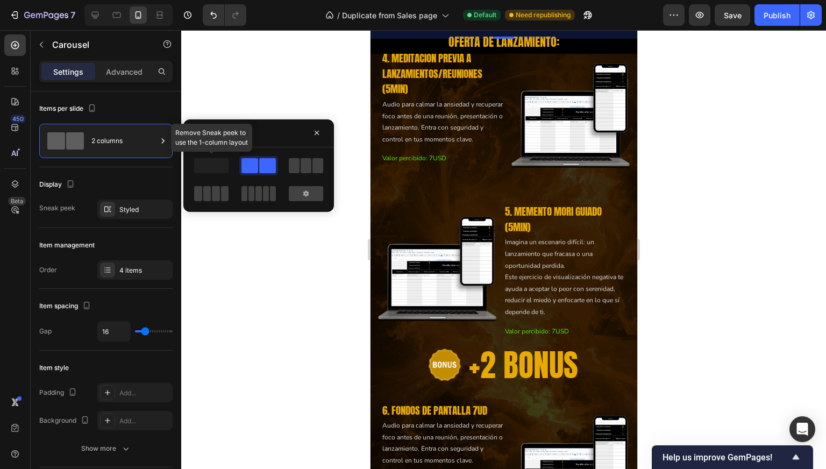
click at [210, 164] on span at bounding box center [211, 165] width 34 height 15
click at [211, 171] on span at bounding box center [211, 165] width 34 height 15
click at [143, 200] on div "Styled" at bounding box center [134, 209] width 75 height 19
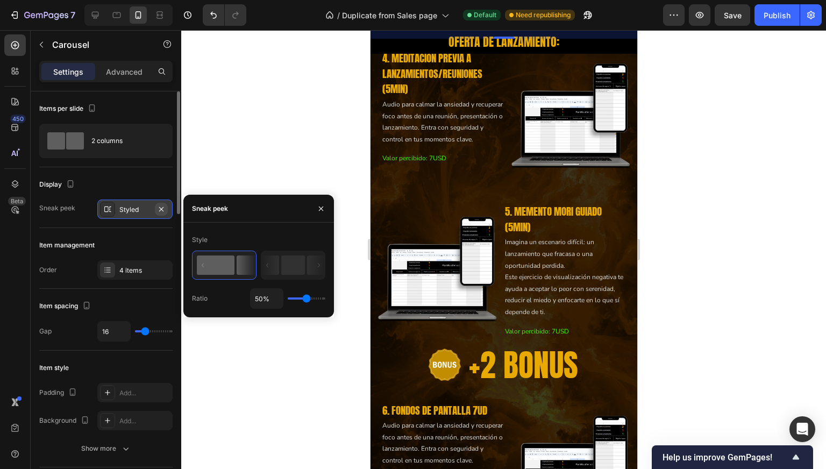
click at [159, 210] on icon "button" at bounding box center [161, 209] width 9 height 9
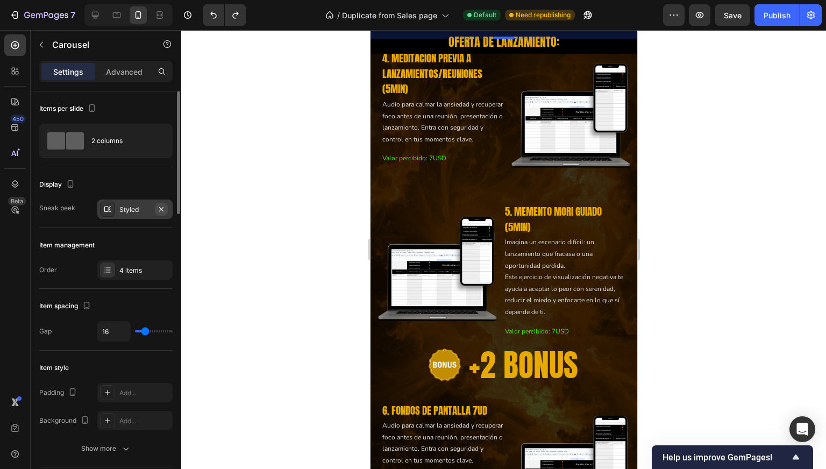
click at [159, 209] on icon "button" at bounding box center [161, 209] width 9 height 9
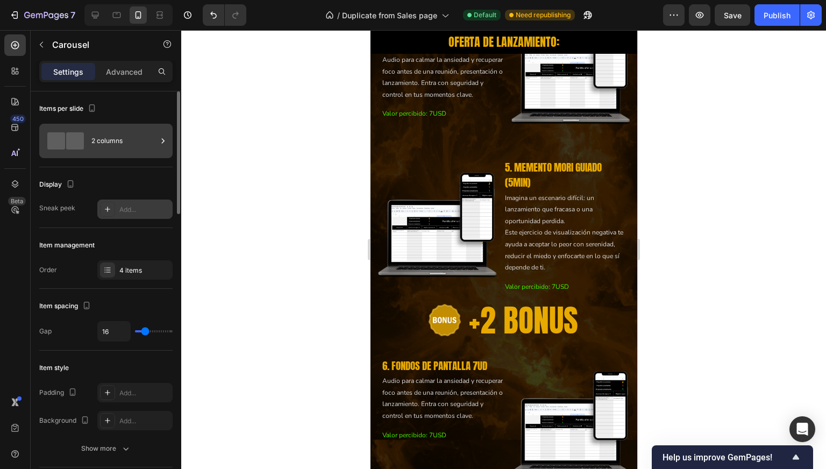
click at [109, 131] on div "2 columns" at bounding box center [124, 141] width 66 height 25
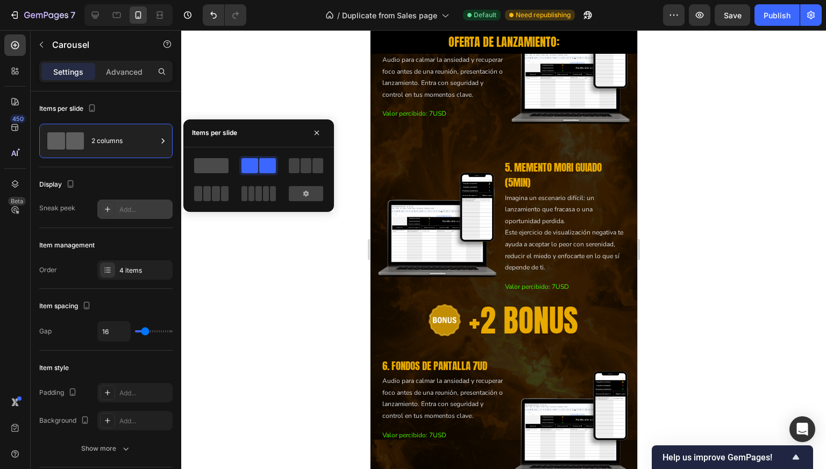
click at [214, 161] on span at bounding box center [211, 165] width 34 height 15
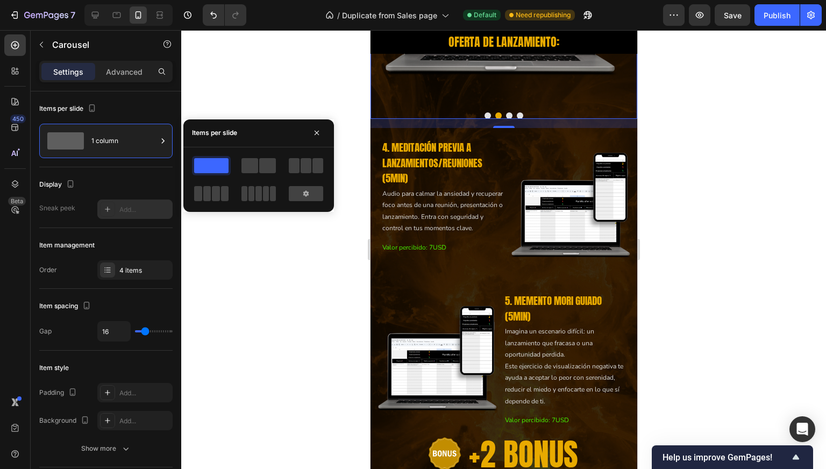
click at [269, 319] on div at bounding box center [503, 249] width 645 height 439
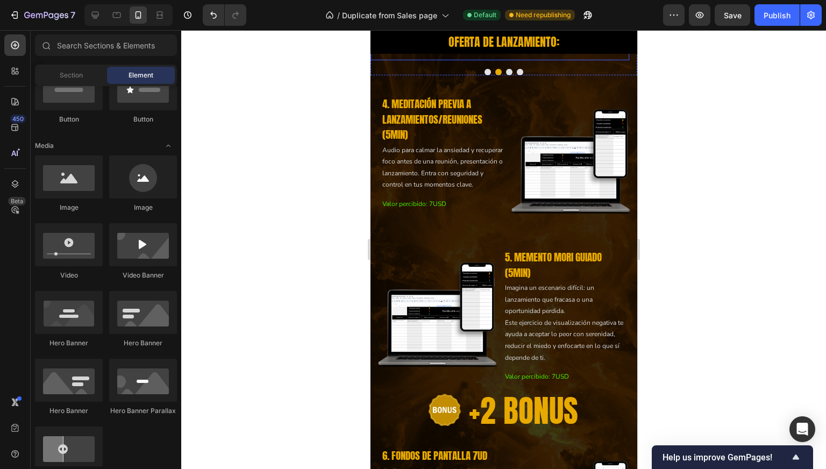
scroll to position [2284, 0]
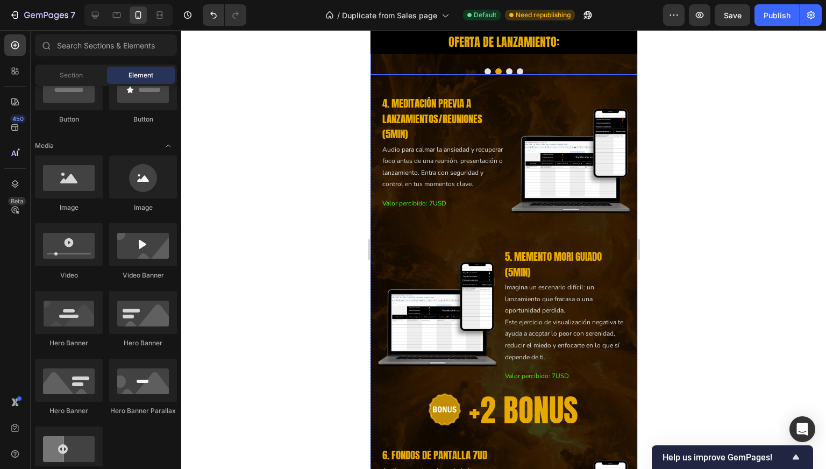
click at [484, 75] on button "Dot" at bounding box center [487, 71] width 6 height 6
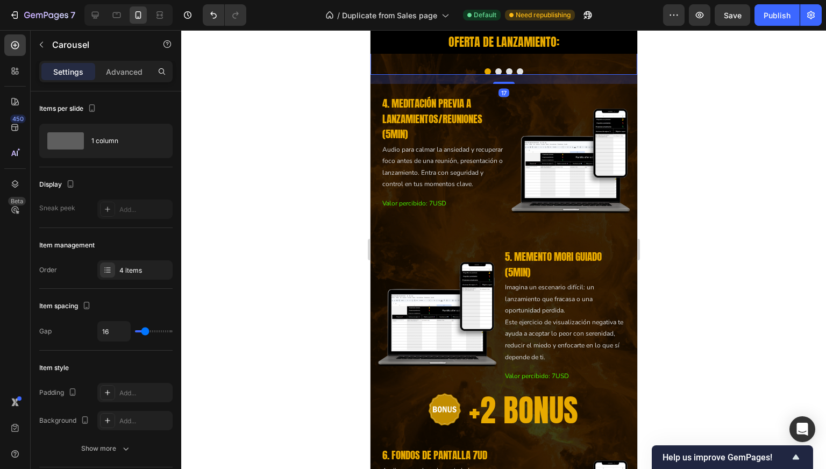
click at [254, 221] on div at bounding box center [503, 249] width 645 height 439
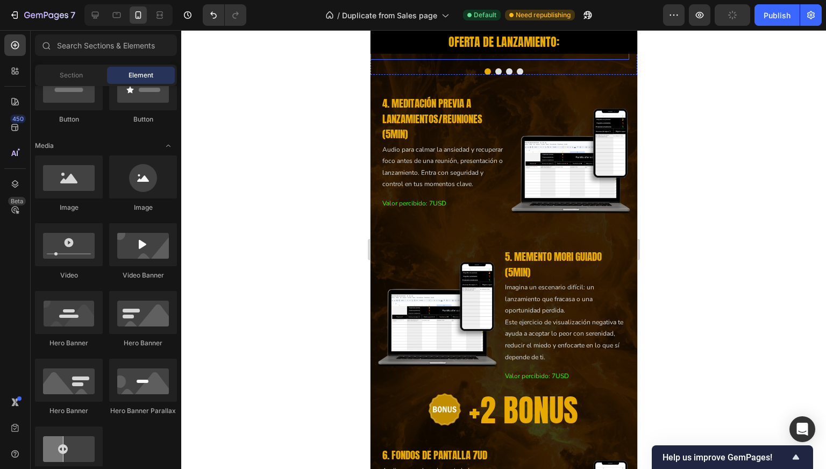
scroll to position [2238, 0]
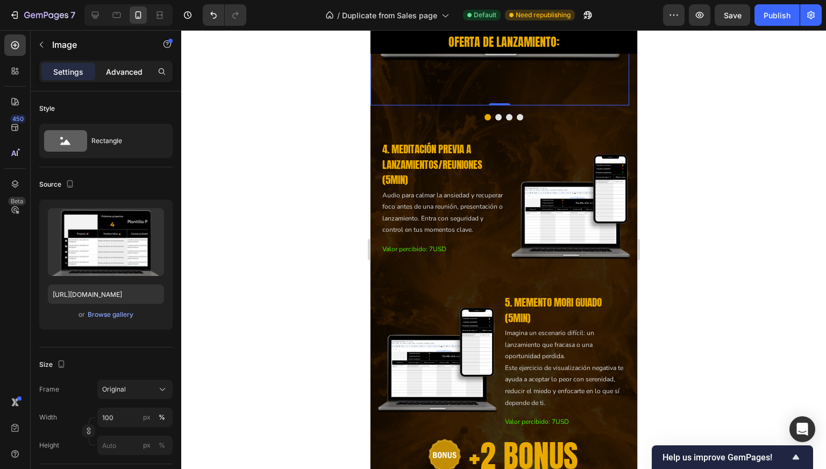
click at [124, 66] on p "Advanced" at bounding box center [124, 71] width 37 height 11
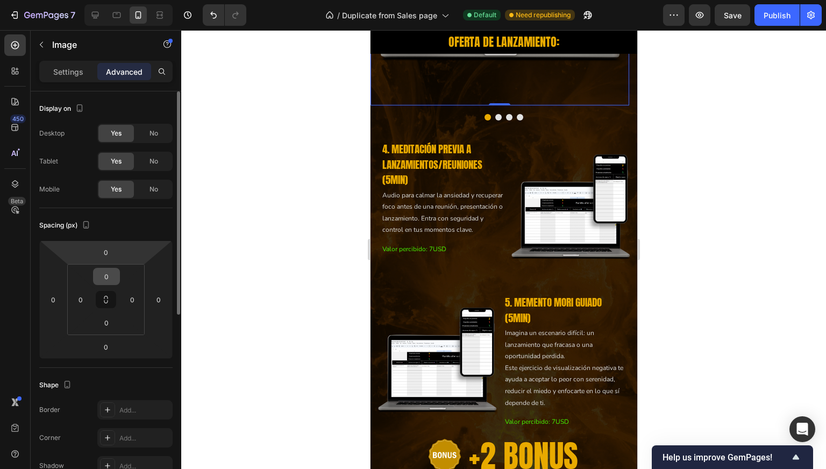
click at [108, 273] on input "0" at bounding box center [107, 277] width 22 height 16
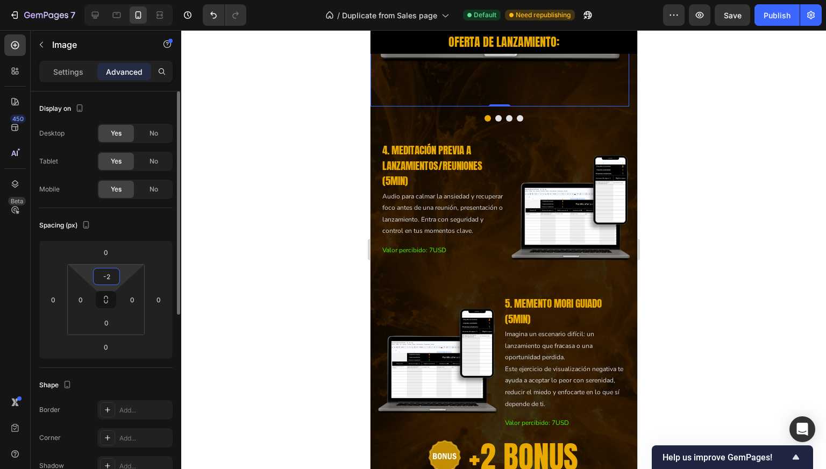
type input "-"
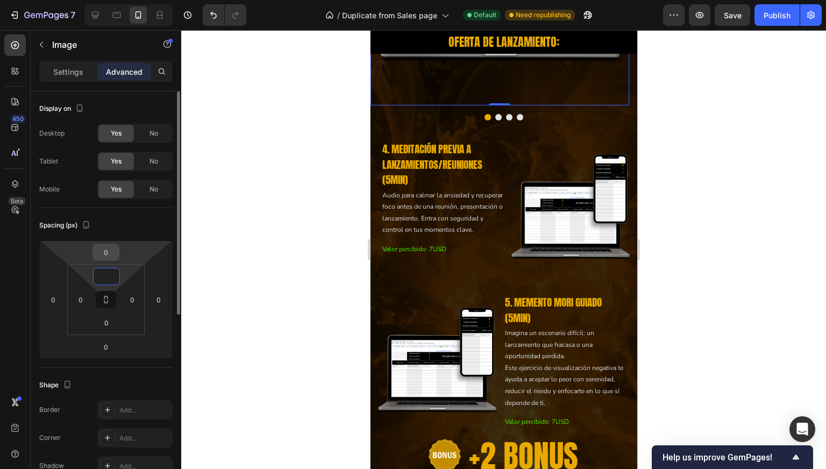
click at [107, 250] on input "0" at bounding box center [106, 252] width 22 height 16
type input "0"
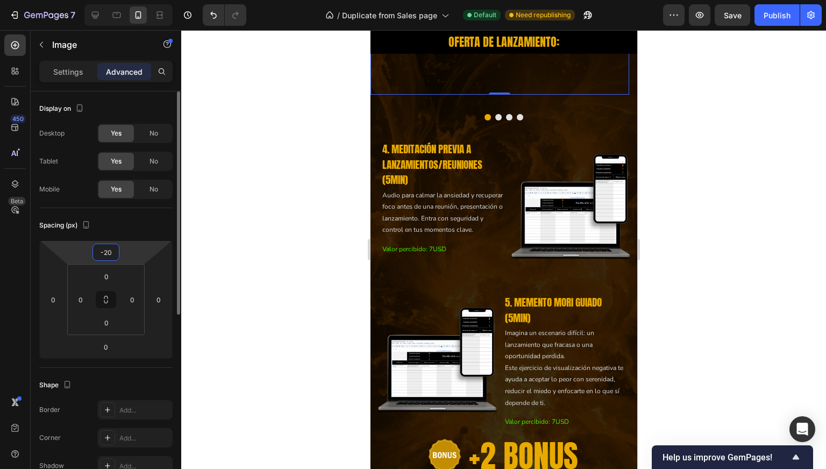
click at [107, 250] on input "-20" at bounding box center [106, 252] width 22 height 16
type input "-50"
click at [271, 219] on div at bounding box center [503, 249] width 645 height 439
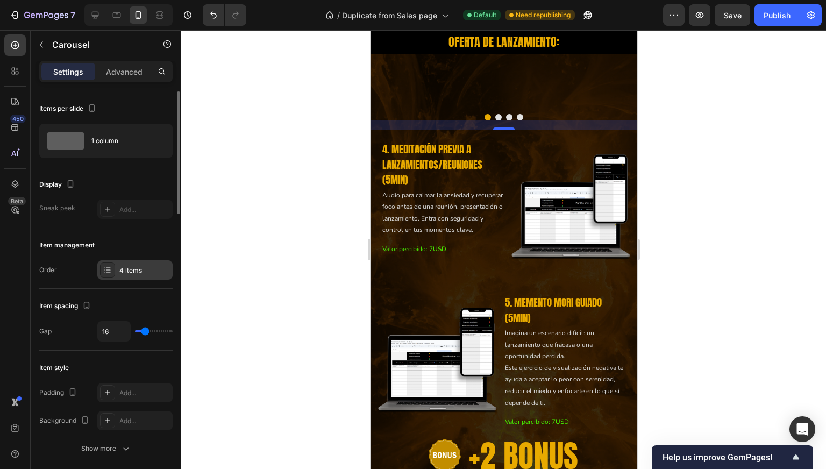
click at [133, 267] on div "4 items" at bounding box center [144, 271] width 51 height 10
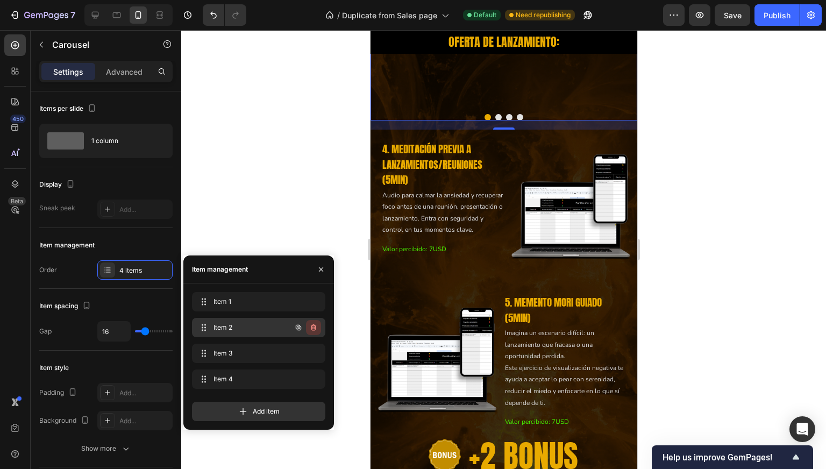
click at [309, 326] on icon "button" at bounding box center [313, 327] width 9 height 9
click at [312, 331] on div "Delete" at bounding box center [306, 328] width 20 height 10
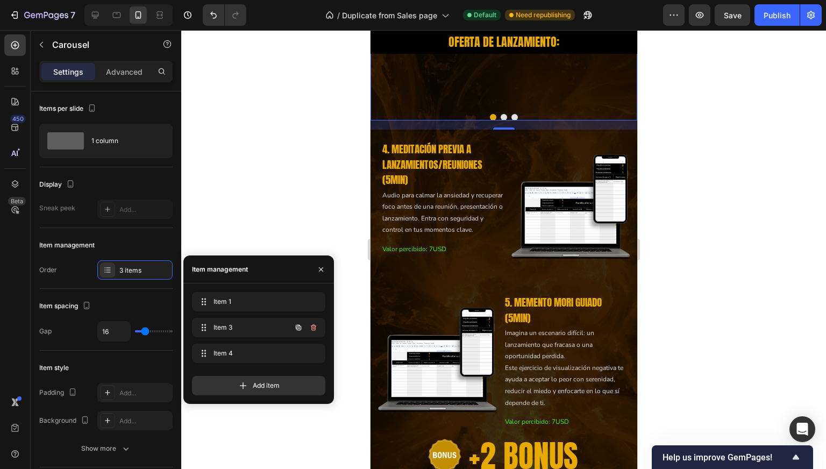
click at [312, 331] on icon "button" at bounding box center [313, 327] width 9 height 9
click at [312, 331] on div "Delete" at bounding box center [306, 328] width 20 height 10
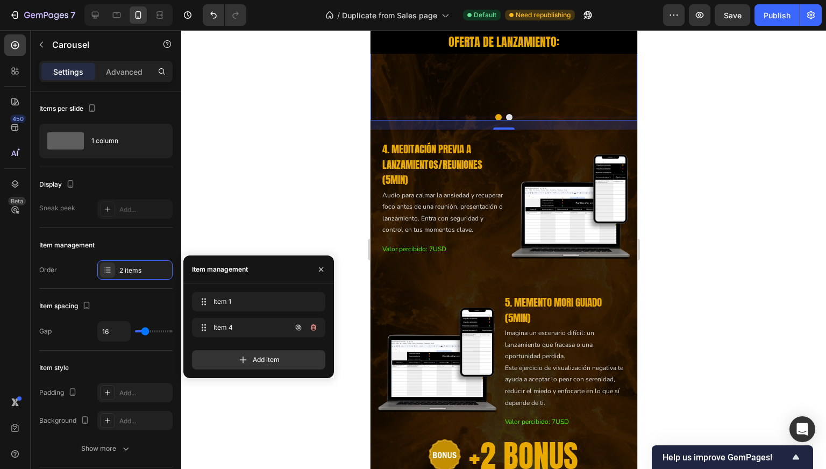
click at [312, 331] on icon "button" at bounding box center [313, 327] width 9 height 9
click at [312, 331] on div "Delete" at bounding box center [306, 328] width 20 height 10
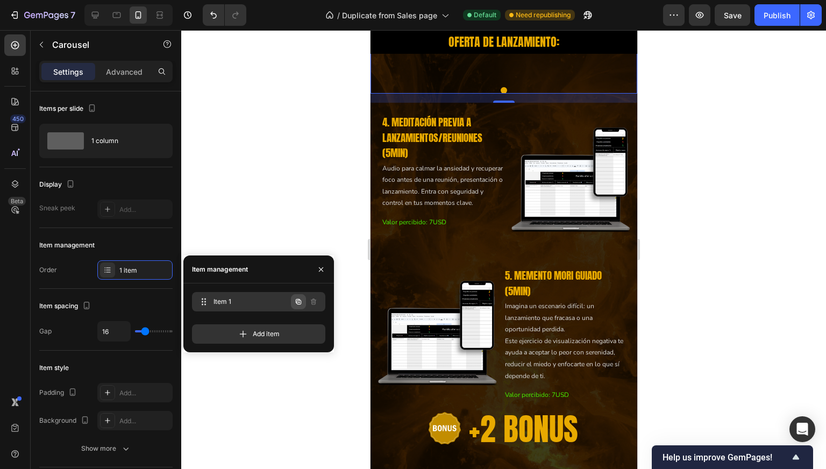
click at [302, 306] on icon "button" at bounding box center [298, 302] width 9 height 9
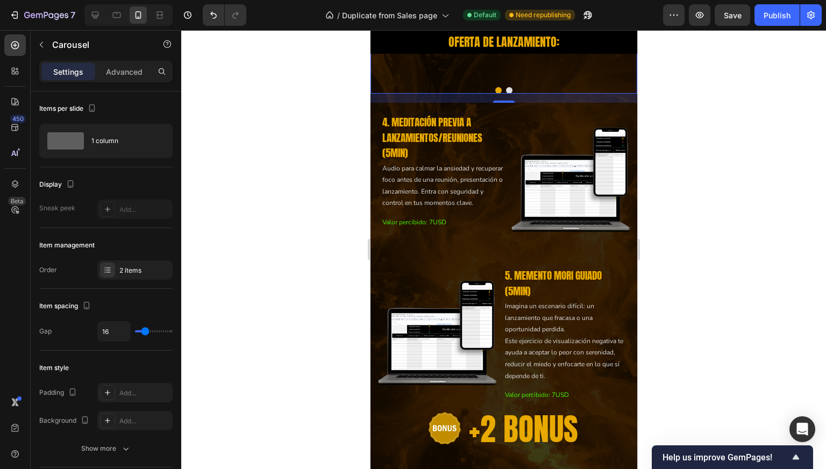
click at [506, 94] on button "Dot" at bounding box center [509, 90] width 6 height 6
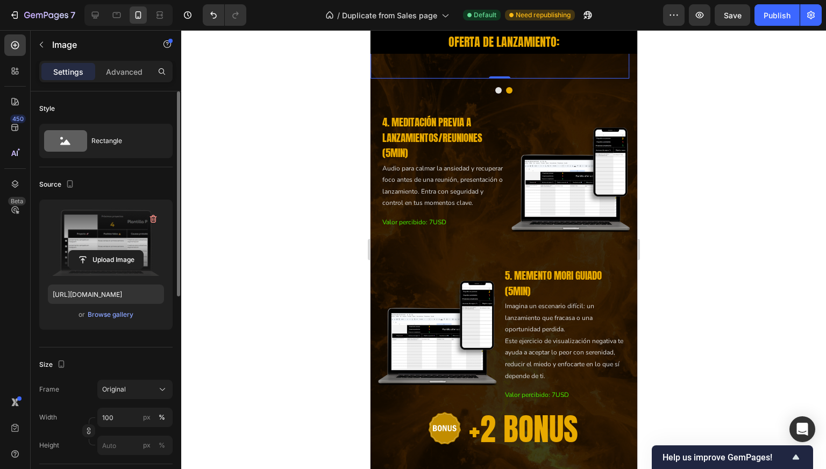
click at [102, 249] on label at bounding box center [106, 242] width 116 height 68
click at [102, 251] on input "file" at bounding box center [106, 260] width 74 height 18
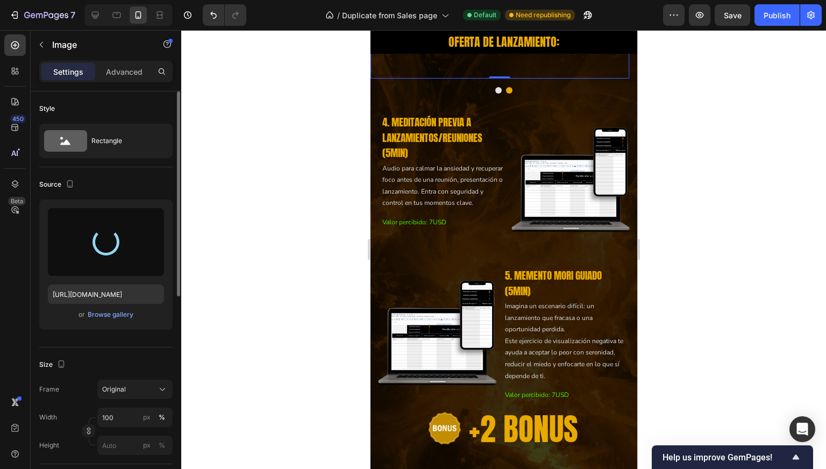
type input "https://cdn.shopify.com/s/files/1/0997/5801/4802/files/gempages_585250243709239…"
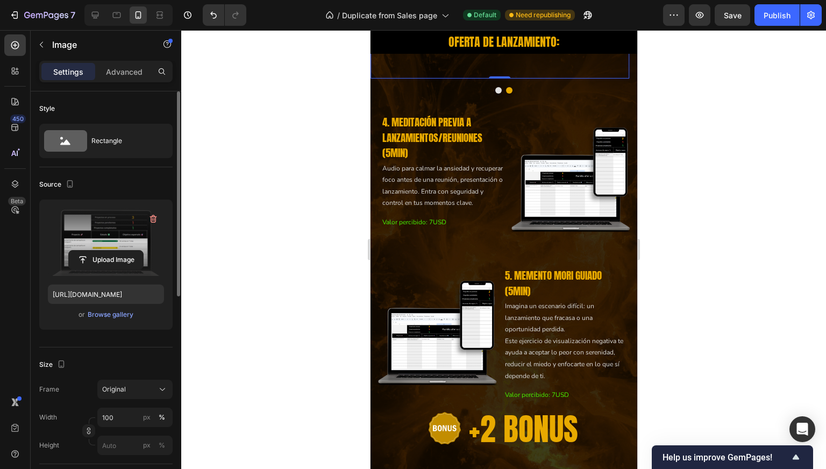
click at [249, 176] on div at bounding box center [503, 249] width 645 height 439
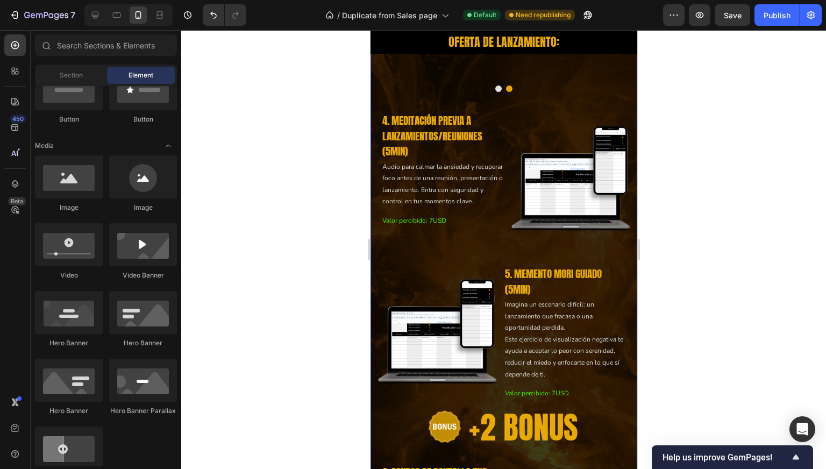
scroll to position [2241, 0]
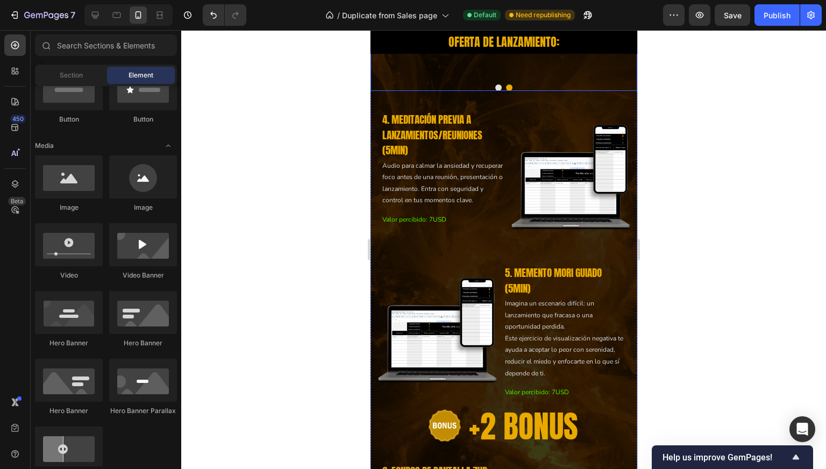
click at [495, 91] on button "Dot" at bounding box center [498, 87] width 6 height 6
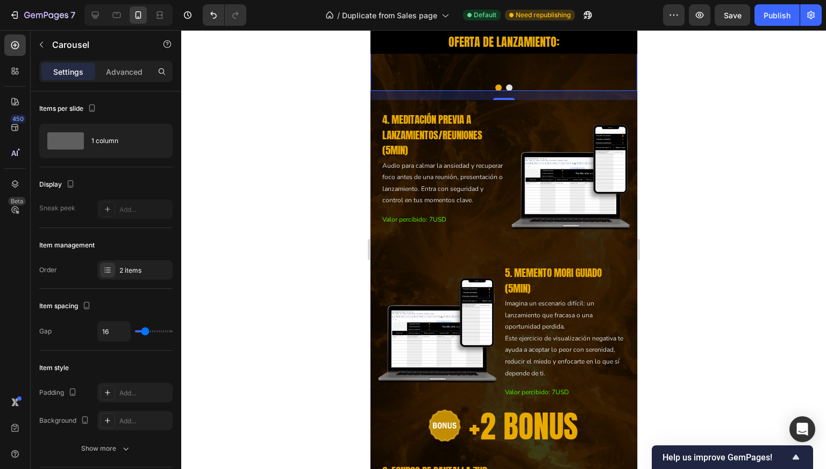
click at [506, 91] on button "Dot" at bounding box center [509, 87] width 6 height 6
click at [495, 91] on button "Dot" at bounding box center [498, 87] width 6 height 6
click at [506, 91] on button "Dot" at bounding box center [509, 87] width 6 height 6
click at [311, 273] on div at bounding box center [503, 249] width 645 height 439
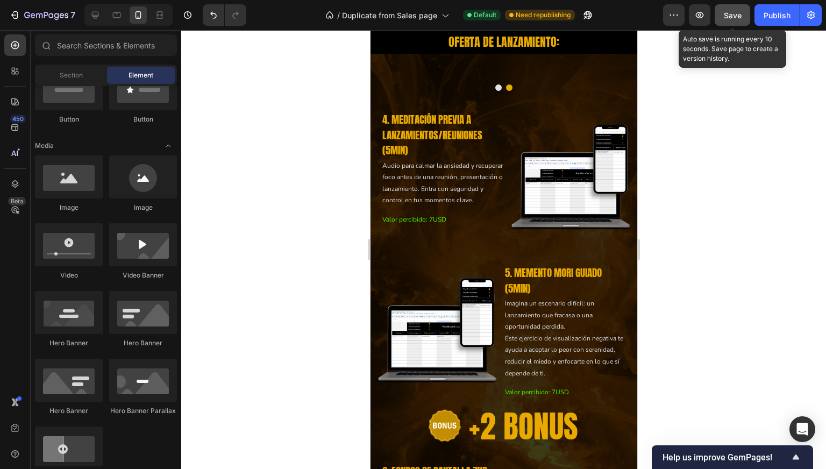
click at [734, 13] on span "Save" at bounding box center [733, 15] width 18 height 9
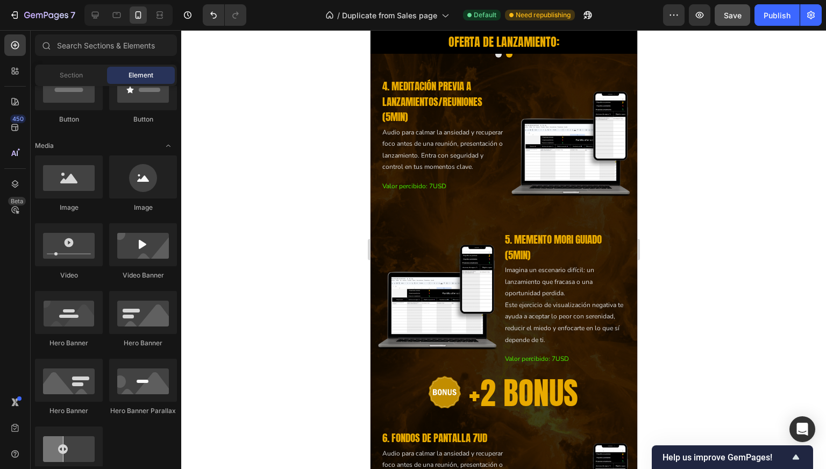
scroll to position [2303, 0]
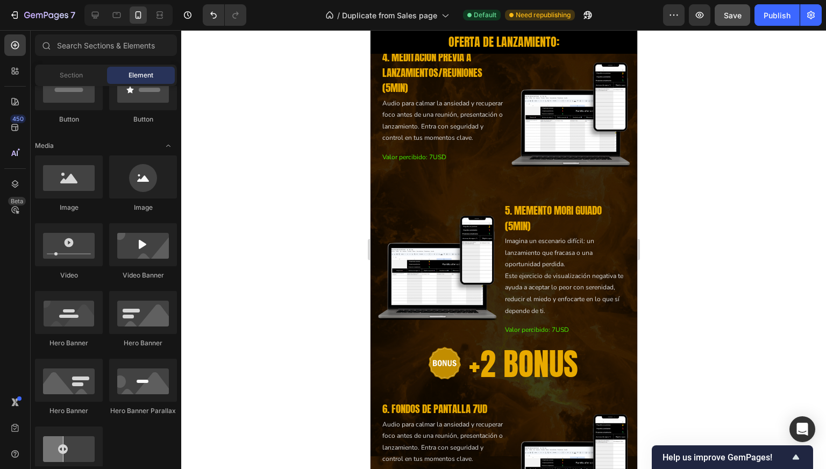
drag, startPoint x: 633, startPoint y: 221, endPoint x: 1010, endPoint y: 256, distance: 378.8
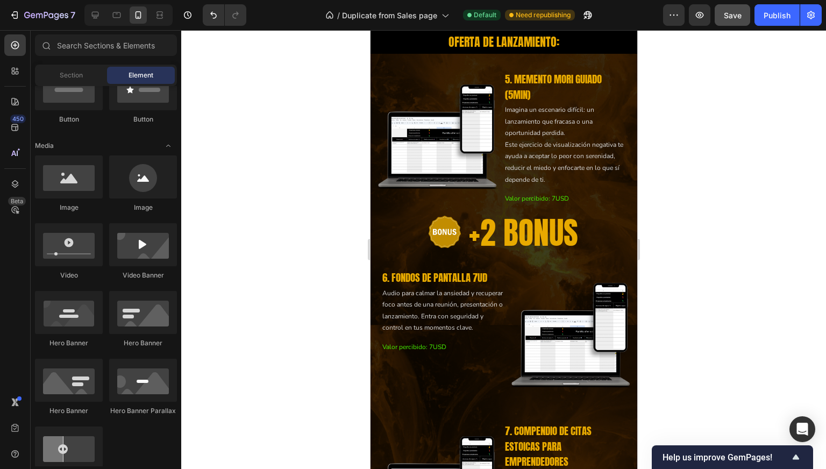
scroll to position [2463, 0]
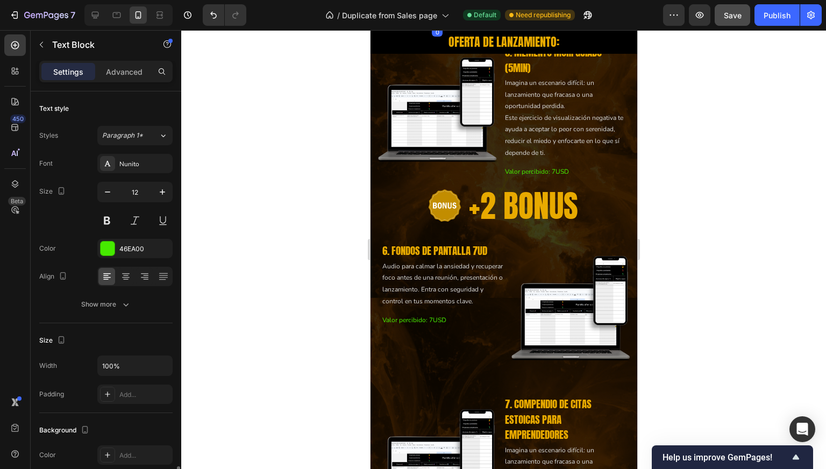
scroll to position [228, 0]
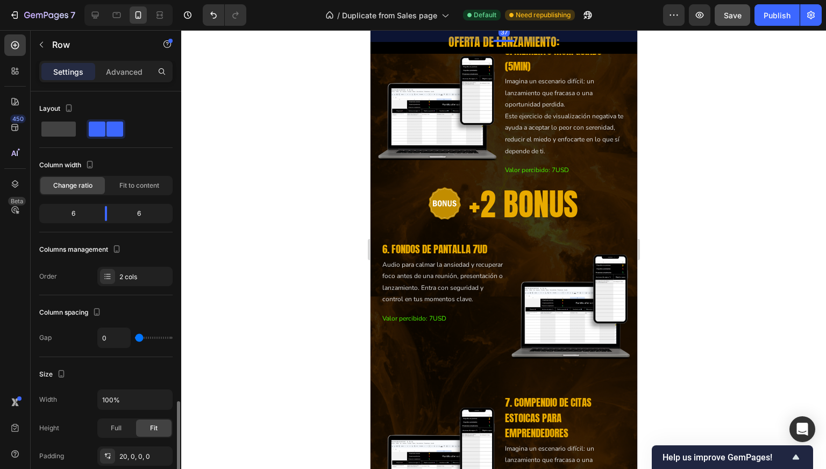
scroll to position [341, 0]
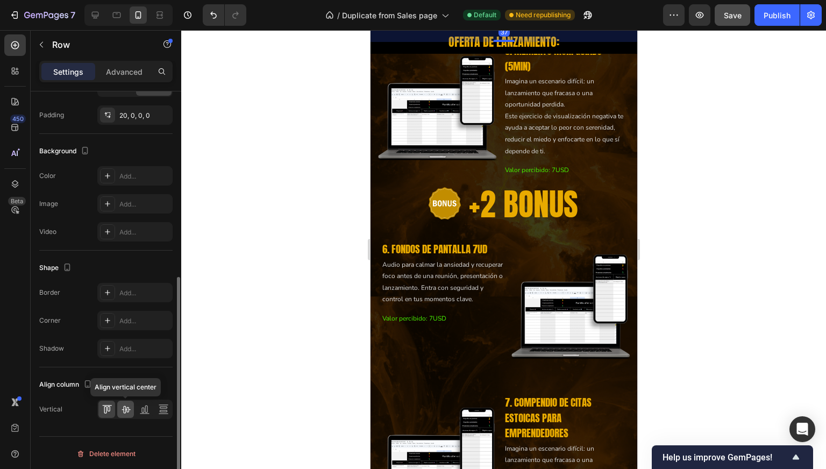
click at [126, 404] on icon at bounding box center [126, 409] width 11 height 11
click at [130, 117] on div "20, 0, 0, 0" at bounding box center [134, 116] width 31 height 10
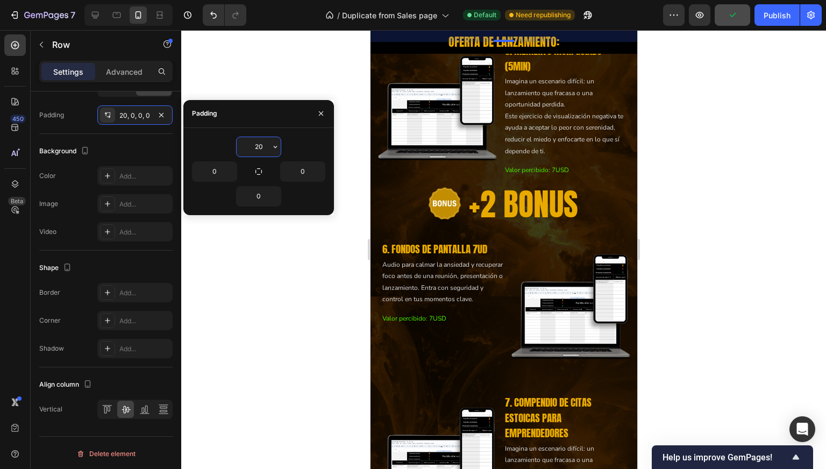
click at [262, 147] on input "20" at bounding box center [259, 146] width 44 height 19
type input "'"
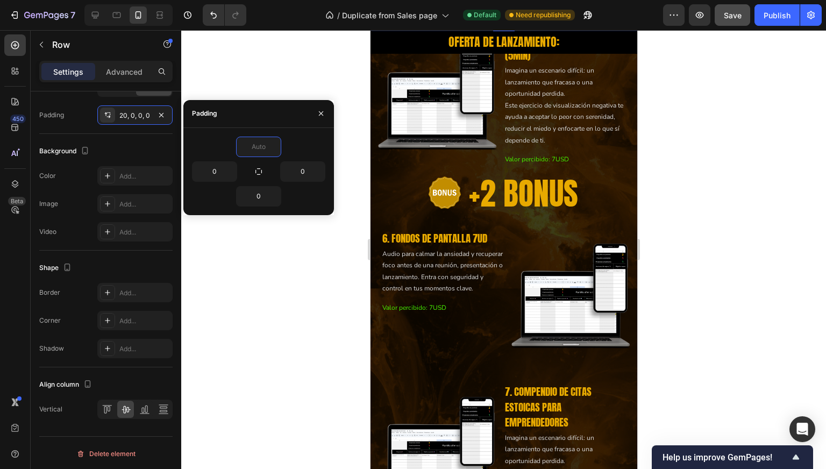
type input "0"
click at [278, 80] on div at bounding box center [503, 249] width 645 height 439
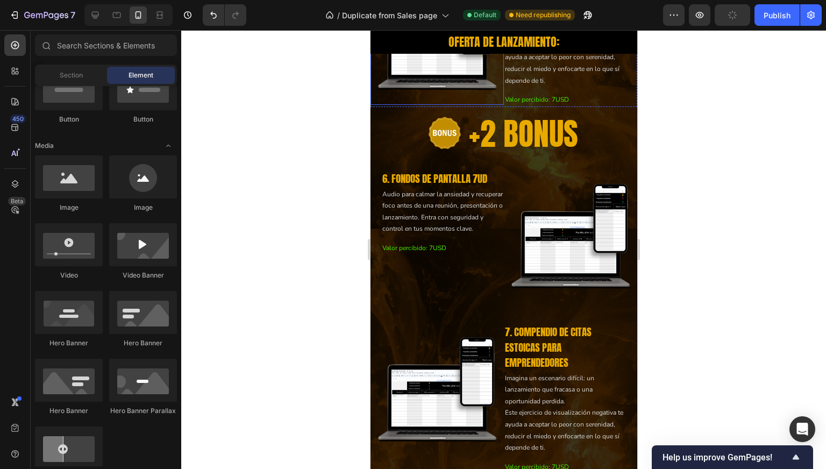
scroll to position [2581, 0]
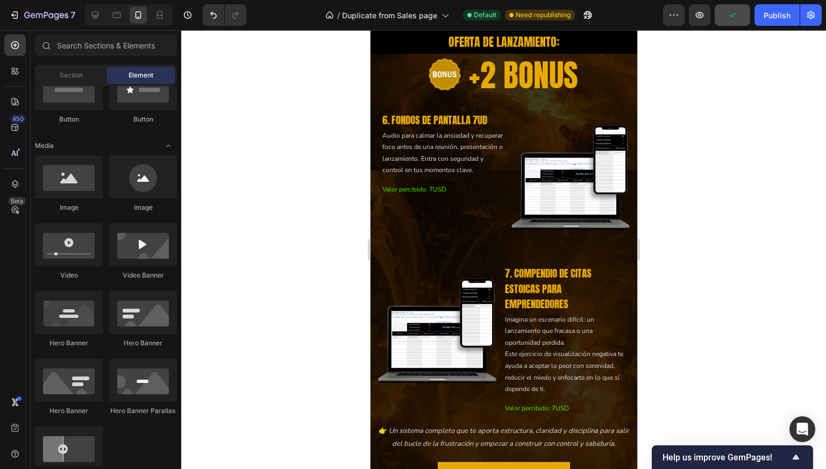
click at [564, 47] on p "Valor percibido: 7USD" at bounding box center [565, 42] width 121 height 12
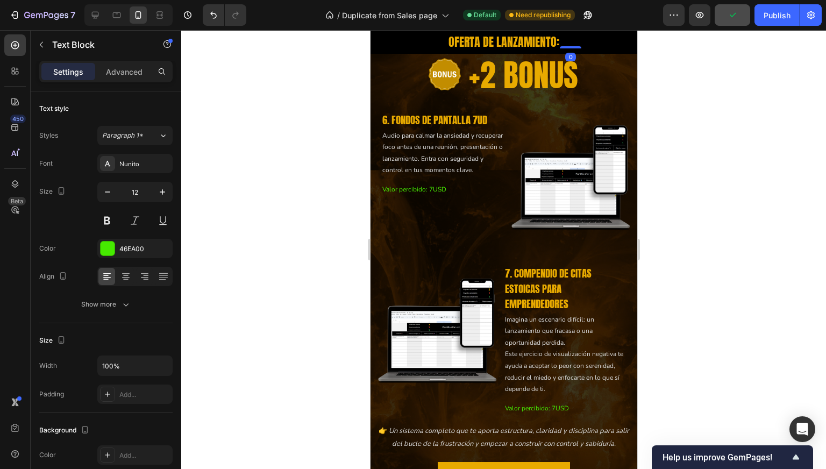
click at [585, 23] on icon at bounding box center [588, 19] width 7 height 8
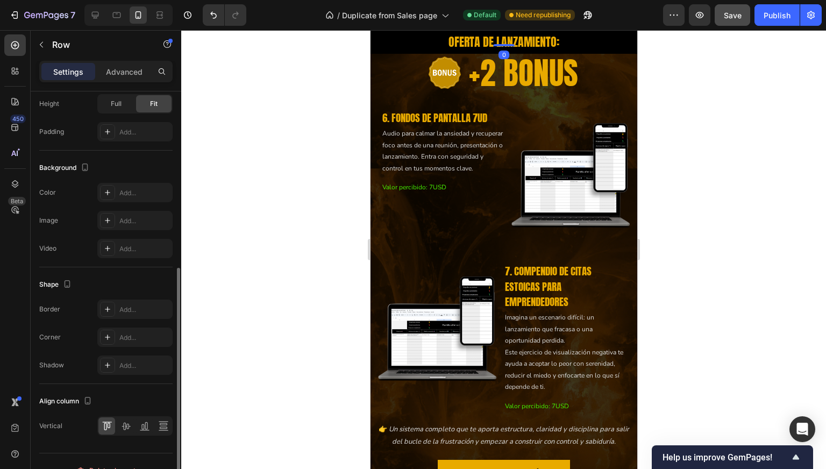
scroll to position [341, 0]
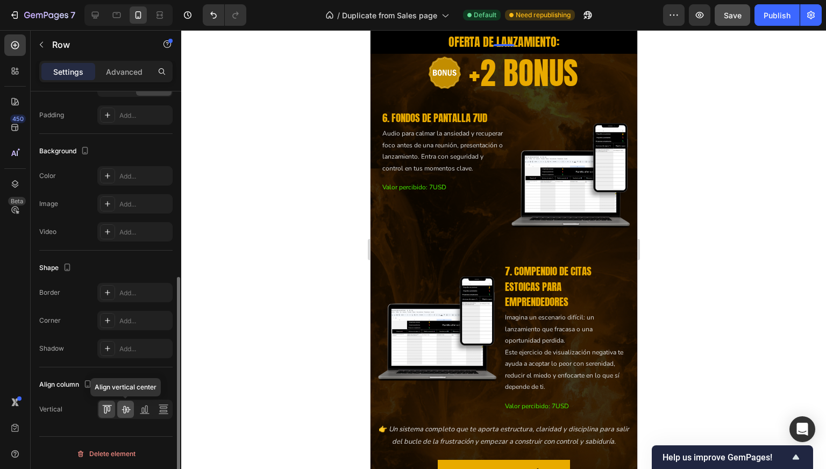
click at [127, 404] on icon at bounding box center [126, 409] width 11 height 11
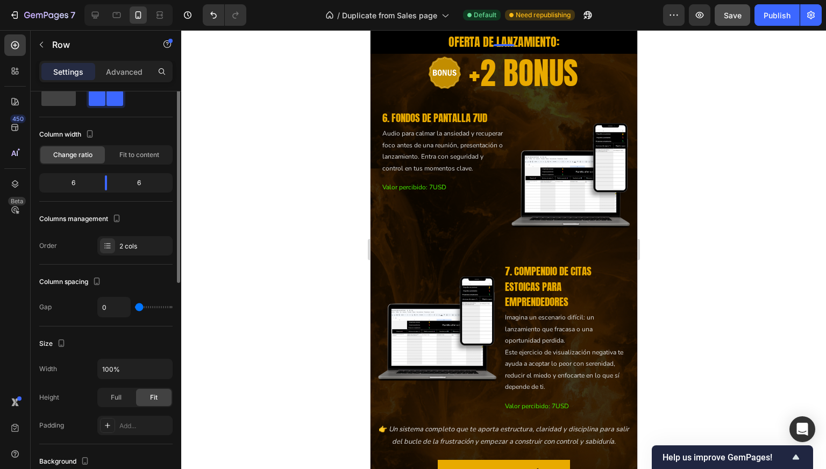
scroll to position [0, 0]
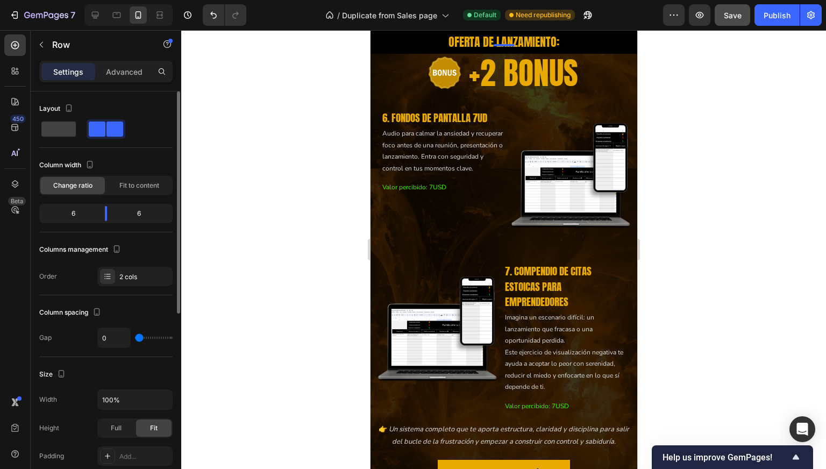
click at [306, 238] on div at bounding box center [503, 249] width 645 height 439
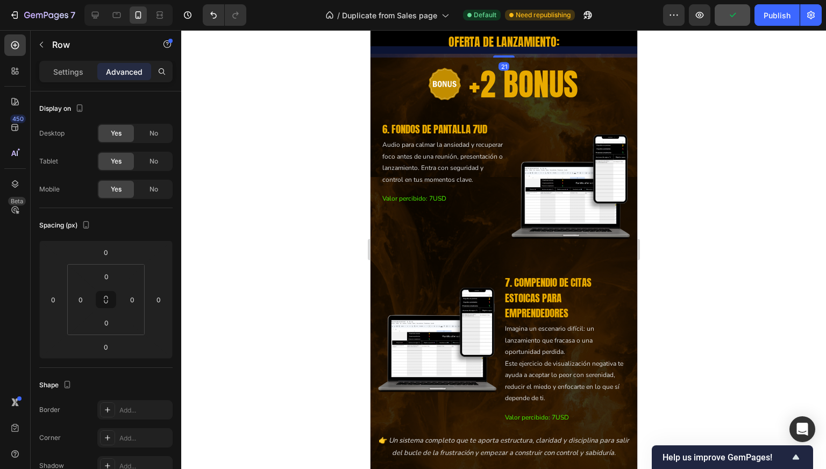
drag, startPoint x: 500, startPoint y: 331, endPoint x: 493, endPoint y: 343, distance: 13.3
type input "21"
click at [303, 297] on div at bounding box center [503, 249] width 645 height 439
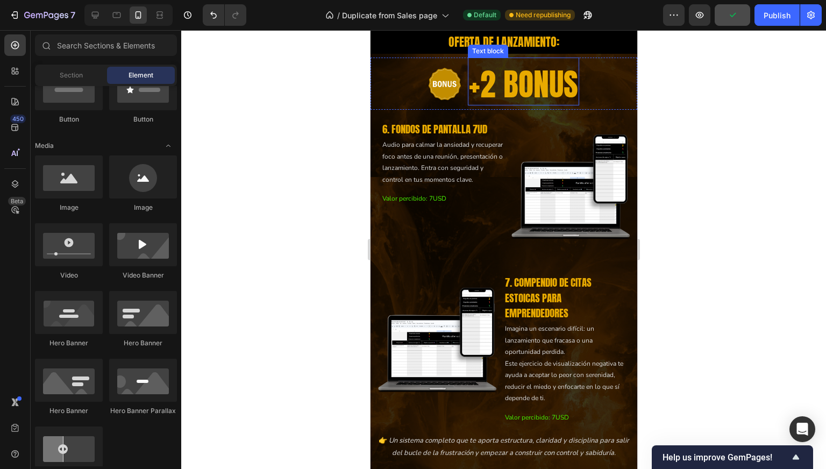
click at [498, 105] on div "+2 BONUS Text block" at bounding box center [523, 82] width 111 height 48
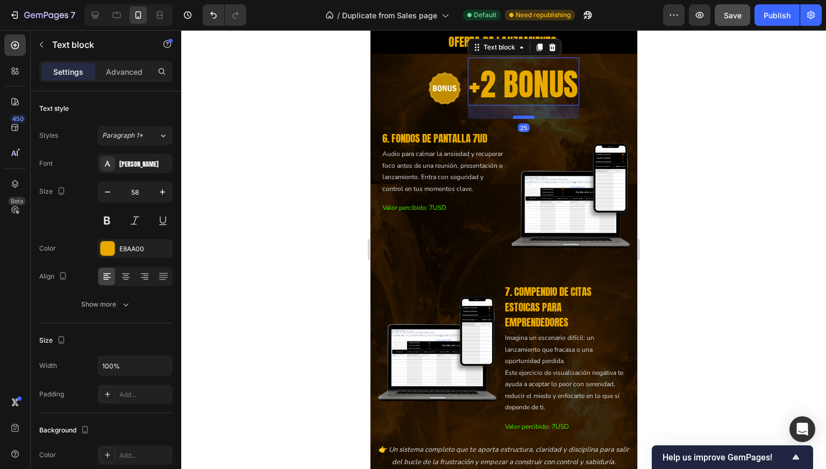
drag, startPoint x: 519, startPoint y: 394, endPoint x: 517, endPoint y: 405, distance: 11.1
click at [517, 119] on div at bounding box center [524, 117] width 22 height 3
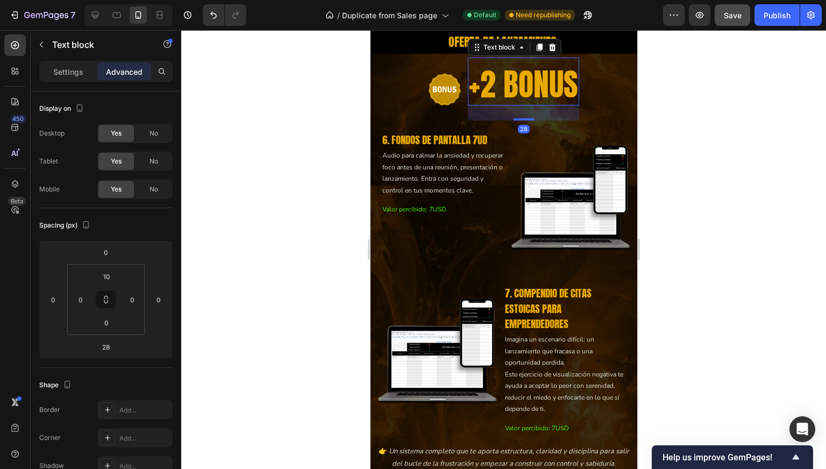
click at [725, 310] on div at bounding box center [503, 249] width 645 height 439
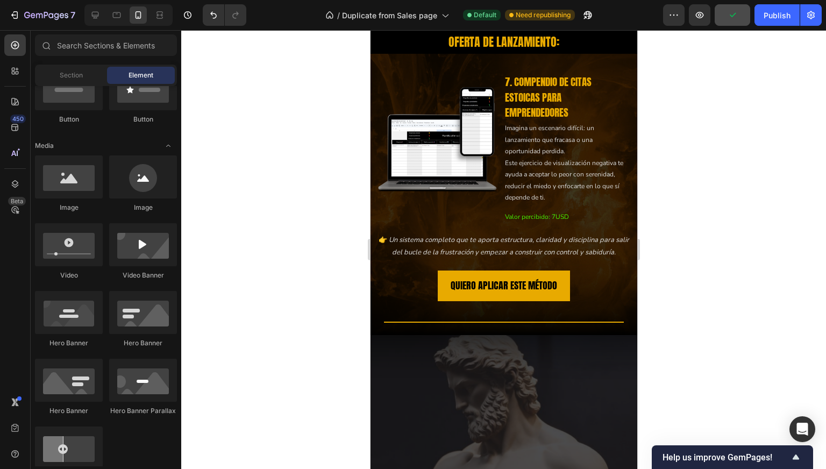
scroll to position [2827, 0]
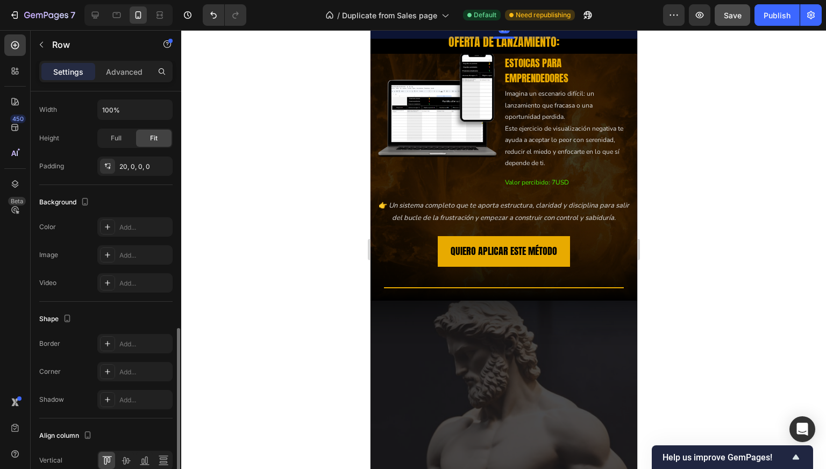
scroll to position [341, 0]
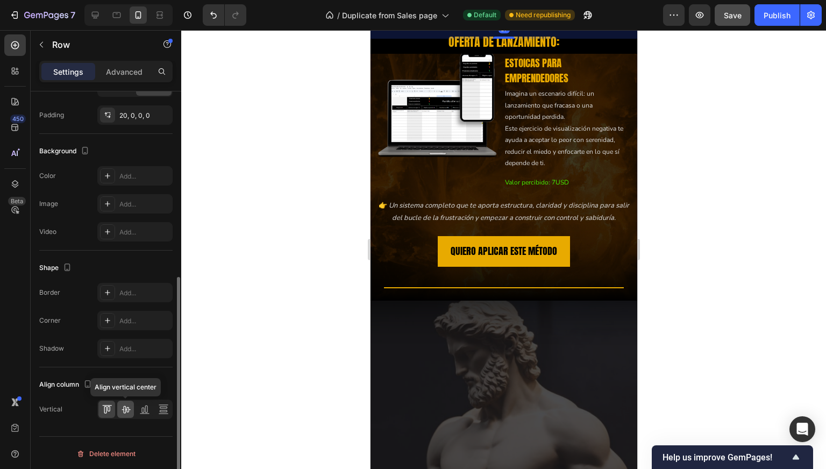
click at [127, 404] on icon at bounding box center [126, 409] width 11 height 11
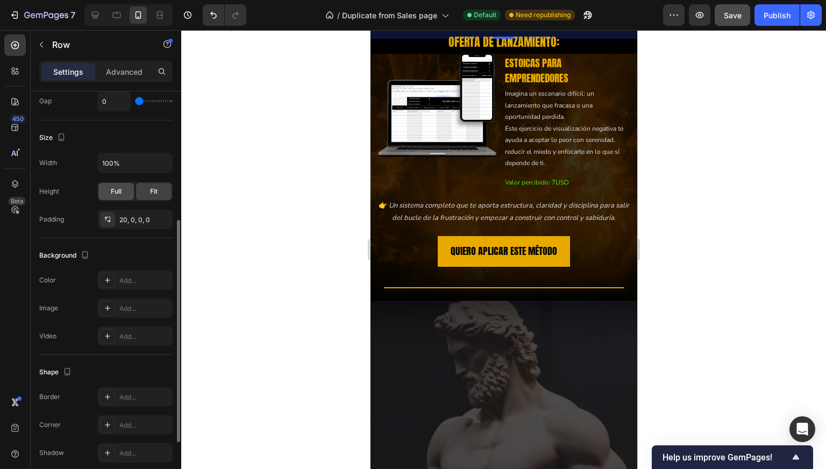
scroll to position [237, 0]
click at [128, 225] on div "20, 0, 0, 0" at bounding box center [134, 219] width 75 height 19
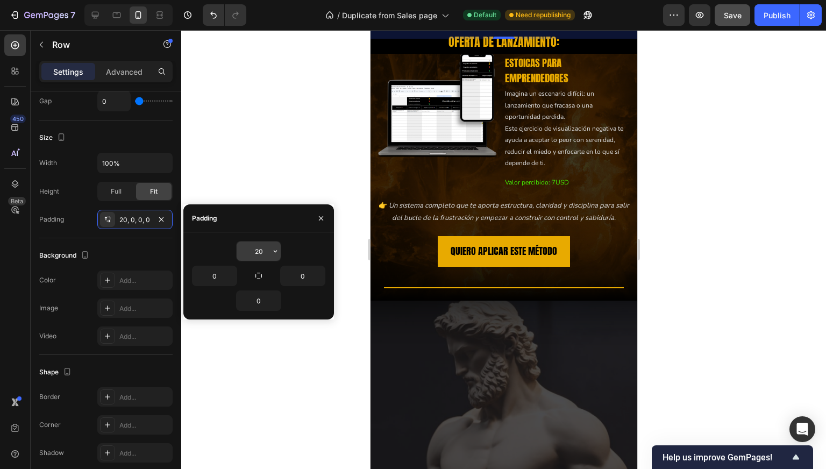
click at [258, 248] on input "20" at bounding box center [259, 251] width 44 height 19
type input "'0"
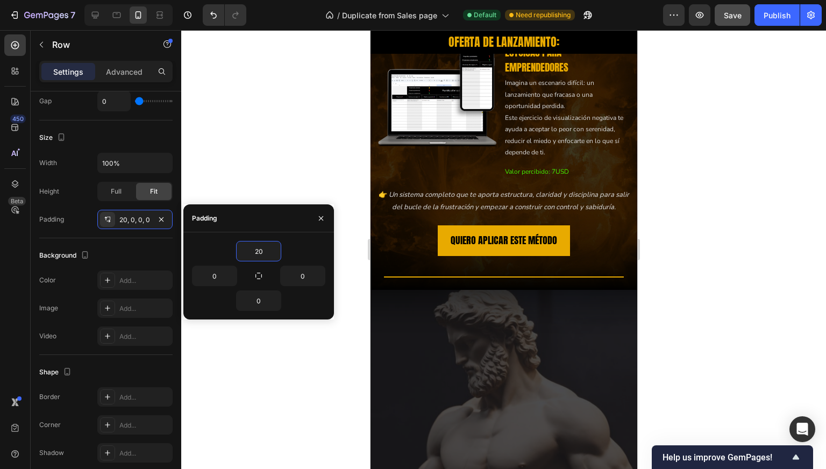
click at [286, 147] on div at bounding box center [503, 249] width 645 height 439
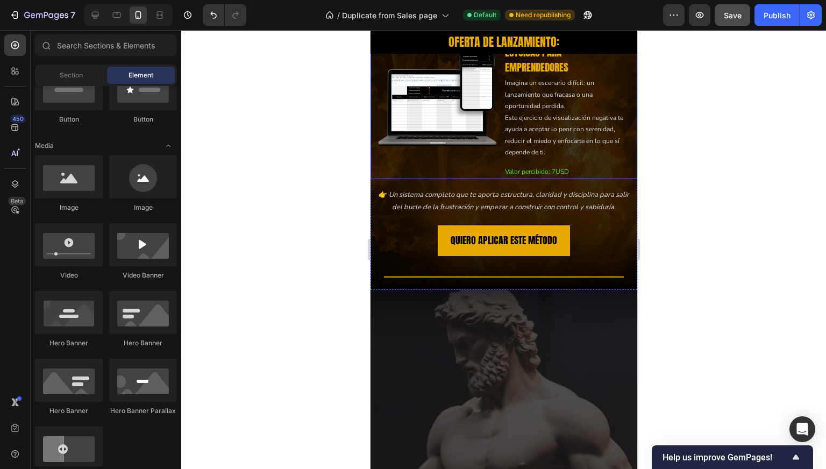
click at [485, 179] on div "Image" at bounding box center [436, 103] width 133 height 151
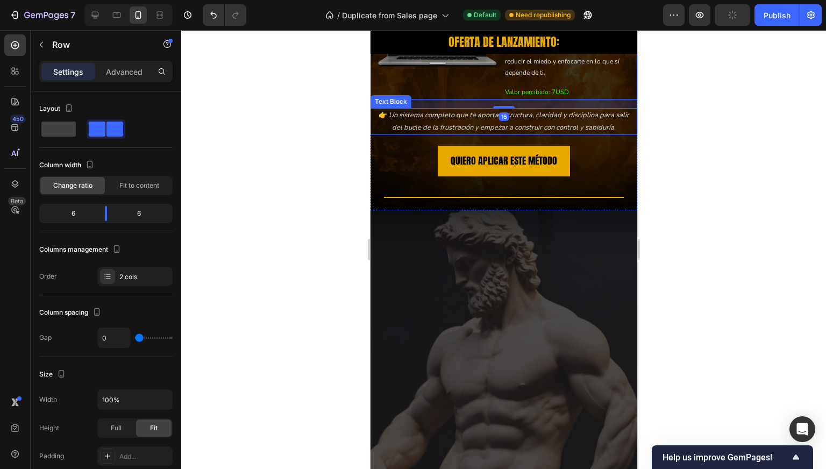
scroll to position [2911, 0]
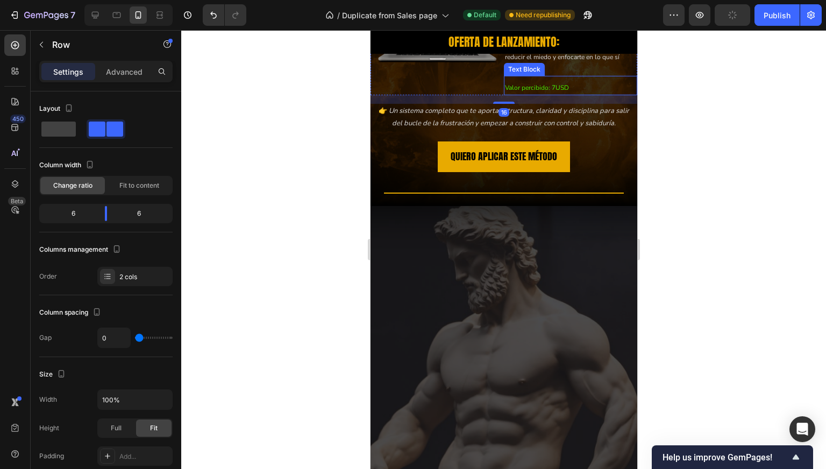
click at [533, 94] on p "Valor percibido: 7USD" at bounding box center [565, 88] width 121 height 12
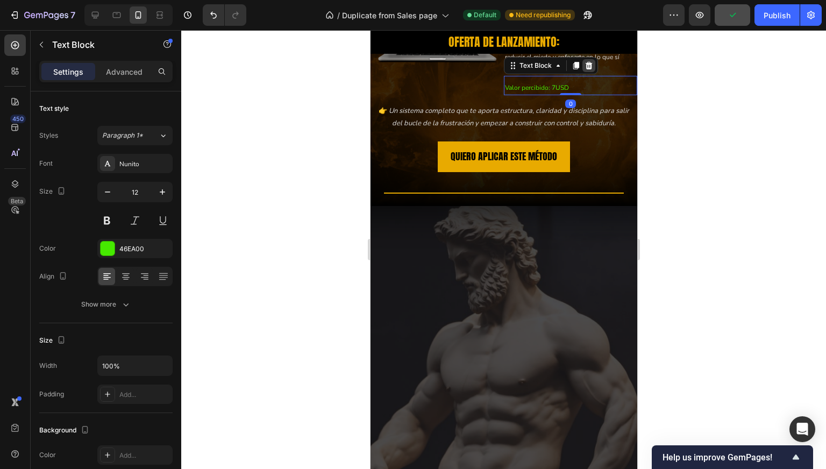
click at [585, 70] on icon at bounding box center [588, 65] width 9 height 9
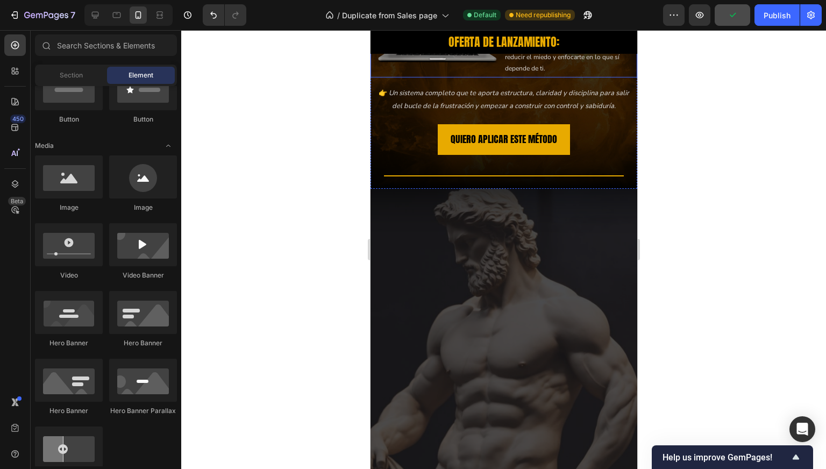
click at [488, 77] on div "Image" at bounding box center [436, 10] width 133 height 133
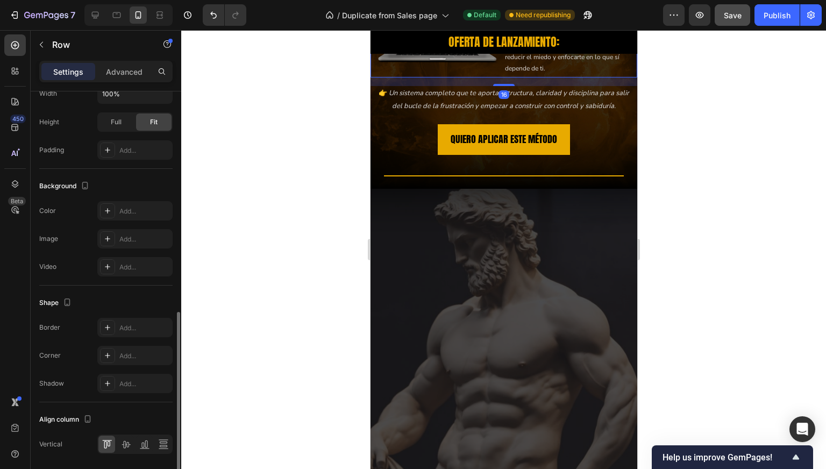
scroll to position [341, 0]
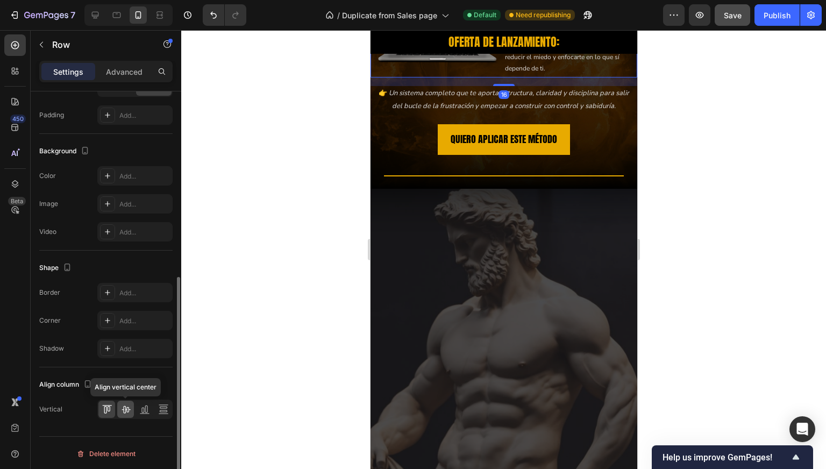
click at [125, 406] on icon at bounding box center [126, 410] width 9 height 8
click at [316, 340] on div at bounding box center [503, 249] width 645 height 439
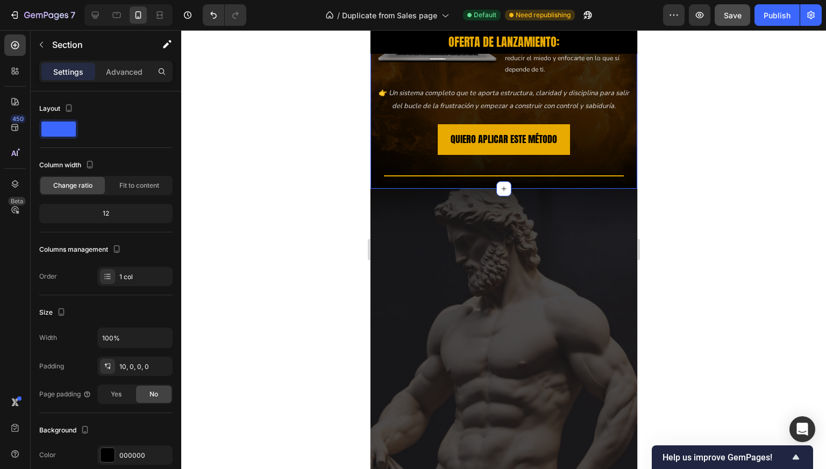
click at [507, 76] on p "Imagina un escenario difícil: un lanzamiento que fracasa o una oportunidad perd…" at bounding box center [565, 35] width 121 height 81
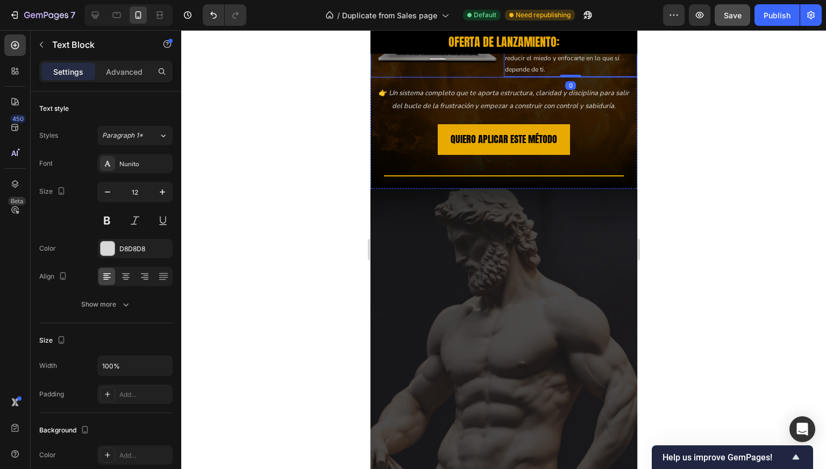
click at [488, 77] on div "7. COMPENDIO DE CITAS ESTOICAS PARA EMPRENDEDORES Heading Imagina un escenario …" at bounding box center [503, 10] width 267 height 133
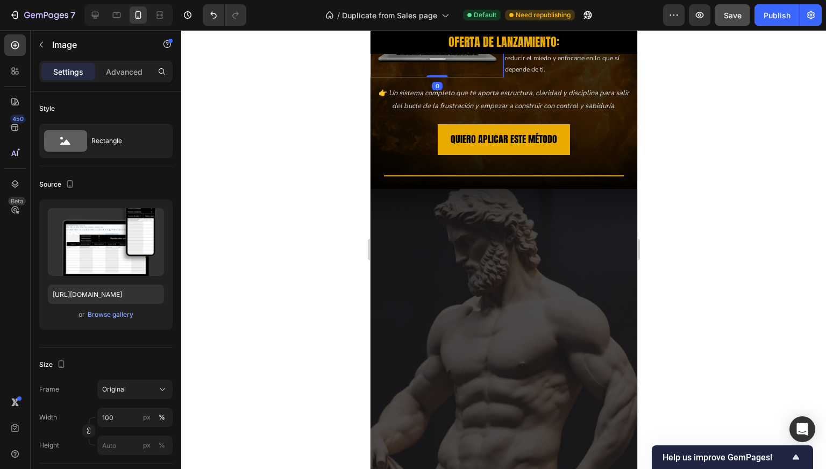
click at [493, 77] on img at bounding box center [436, 10] width 133 height 133
click at [504, 77] on div "Imagina un escenario difícil: un lanzamiento que fracasa o una oportunidad perd…" at bounding box center [565, 35] width 123 height 83
click at [494, 77] on img at bounding box center [436, 10] width 133 height 133
click at [505, 76] on p "Imagina un escenario difícil: un lanzamiento que fracasa o una oportunidad perd…" at bounding box center [565, 35] width 121 height 81
click at [489, 77] on img at bounding box center [436, 10] width 133 height 133
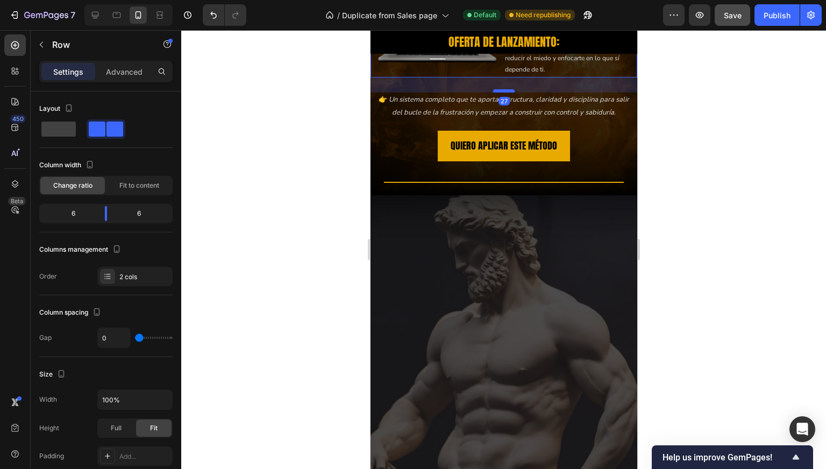
drag, startPoint x: 497, startPoint y: 365, endPoint x: 495, endPoint y: 373, distance: 7.8
click at [495, 93] on div at bounding box center [504, 90] width 22 height 3
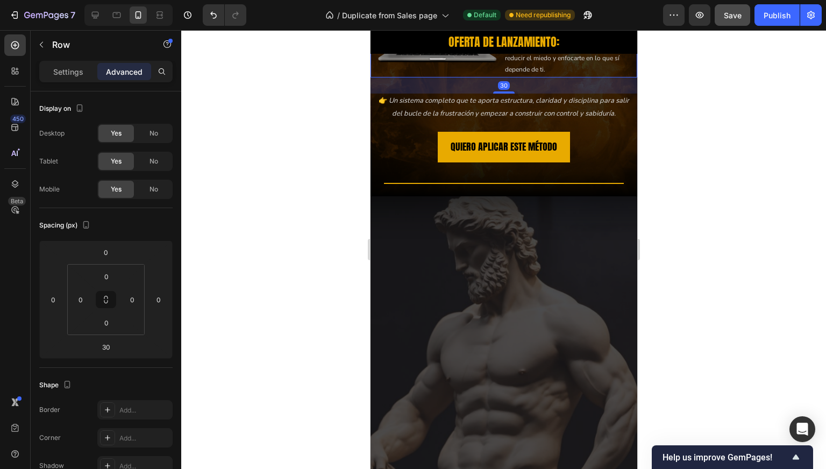
click at [298, 315] on div at bounding box center [503, 249] width 645 height 439
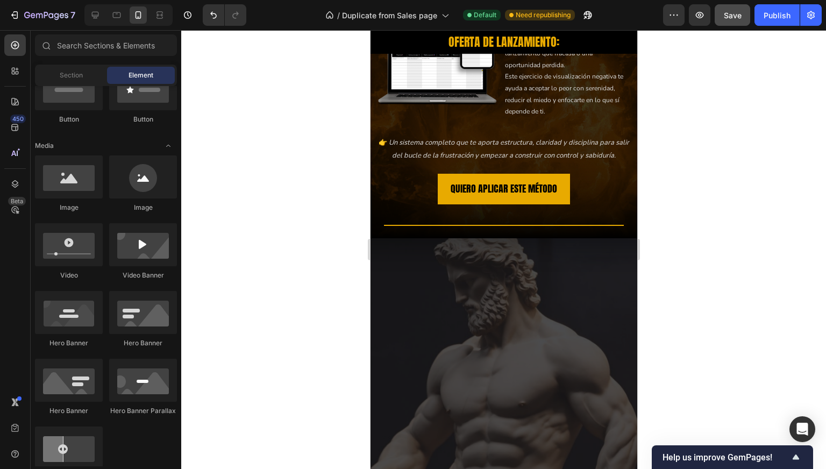
scroll to position [2870, 0]
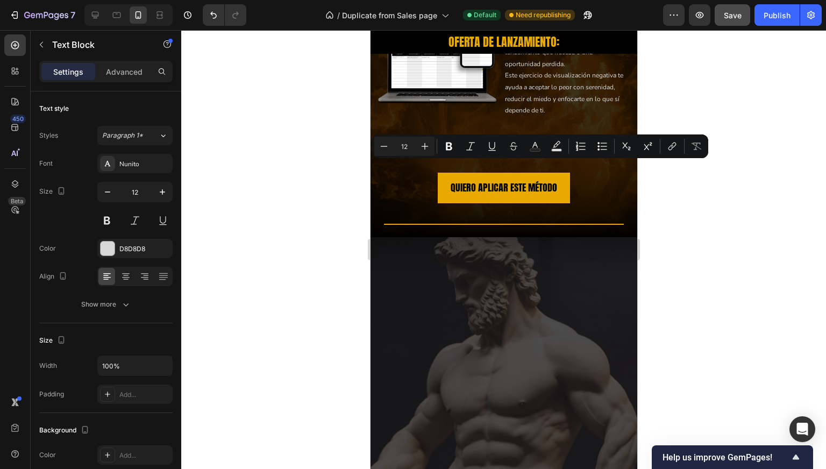
click at [274, 229] on div at bounding box center [503, 249] width 645 height 439
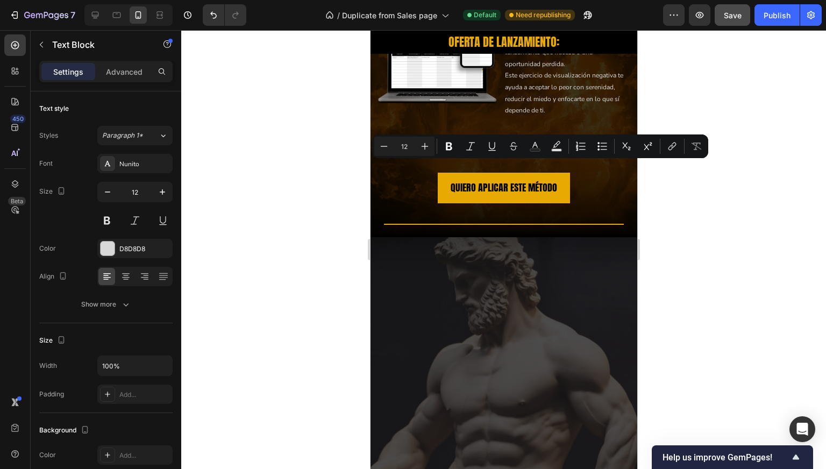
scroll to position [2882, 0]
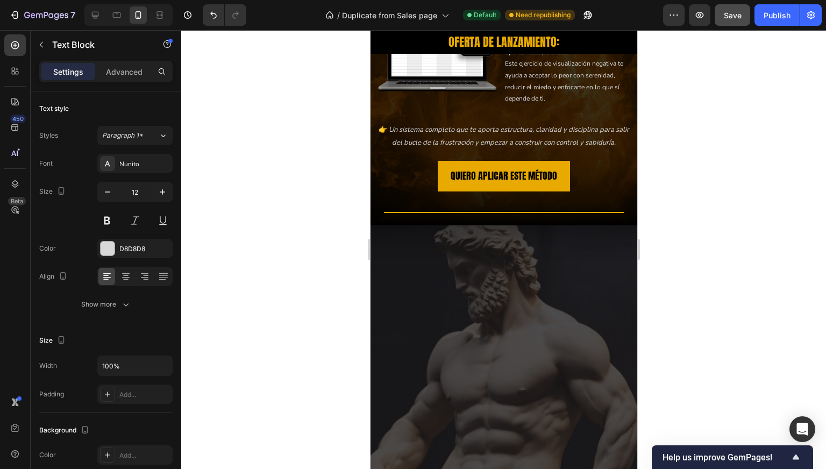
click at [336, 203] on div at bounding box center [503, 249] width 645 height 439
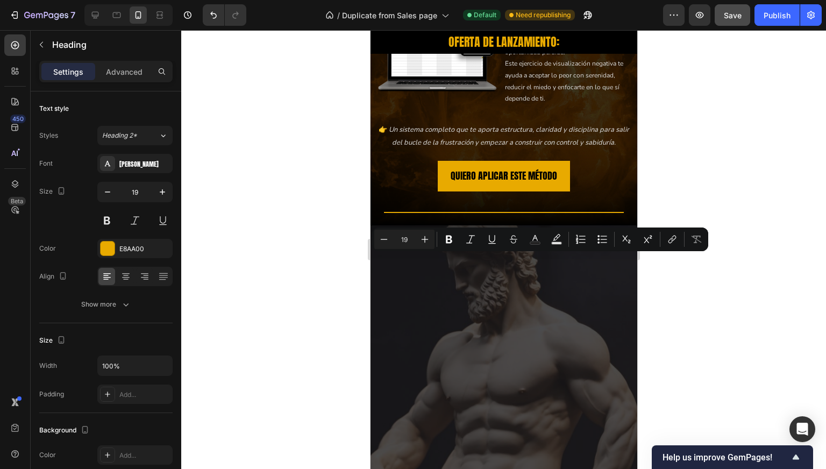
copy p "7. COMPENDIO DE CITAS ESTOICAS PARA EMPRENDEDORES"
click at [689, 316] on div at bounding box center [503, 249] width 645 height 439
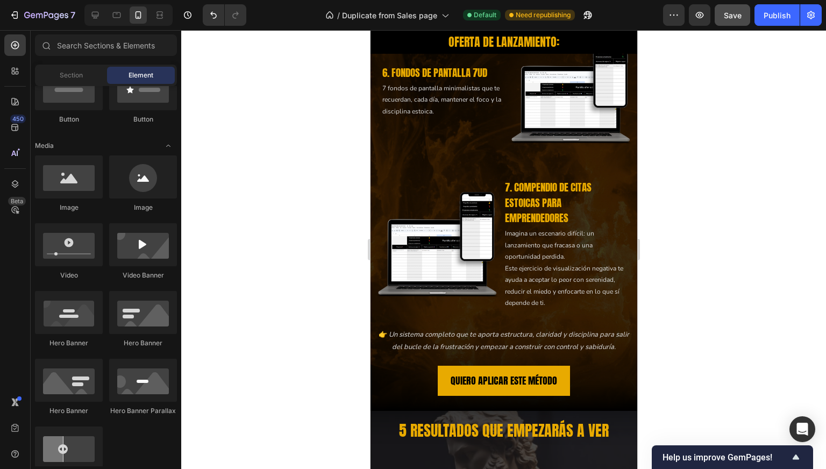
scroll to position [3028, 0]
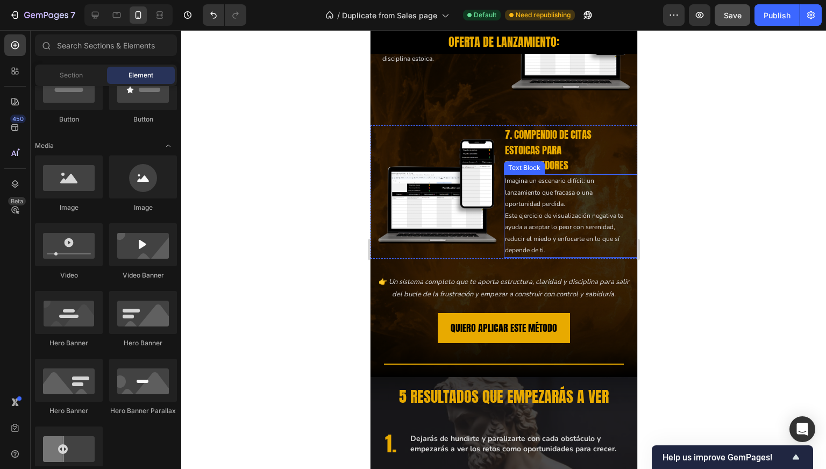
click at [526, 195] on p "Imagina un escenario difícil: un lanzamiento que fracasa o una oportunidad perd…" at bounding box center [565, 215] width 121 height 81
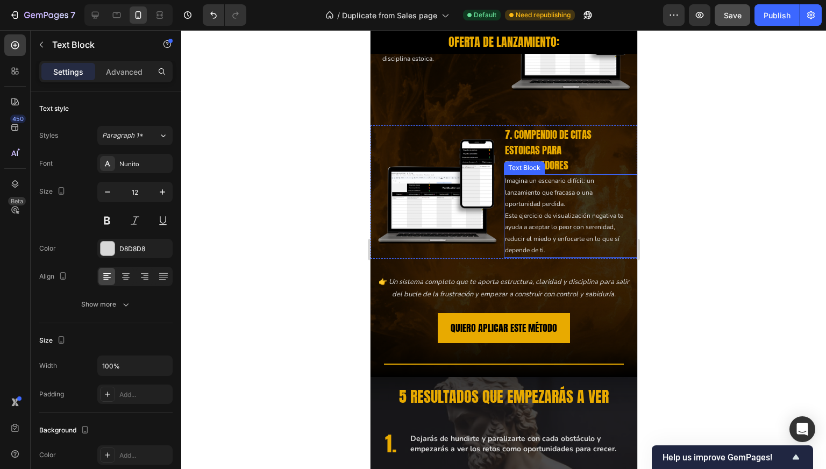
click at [526, 195] on p "Imagina un escenario difícil: un lanzamiento que fracasa o una oportunidad perd…" at bounding box center [565, 215] width 121 height 81
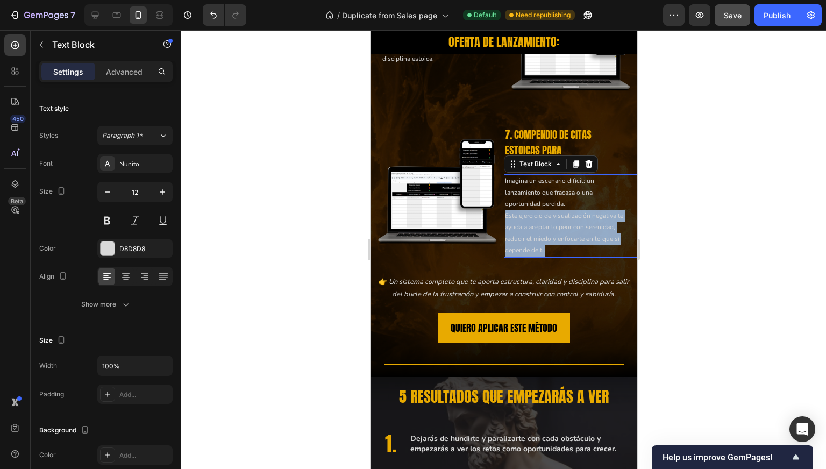
click at [526, 195] on p "Imagina un escenario difícil: un lanzamiento que fracasa o una oportunidad perd…" at bounding box center [565, 215] width 121 height 81
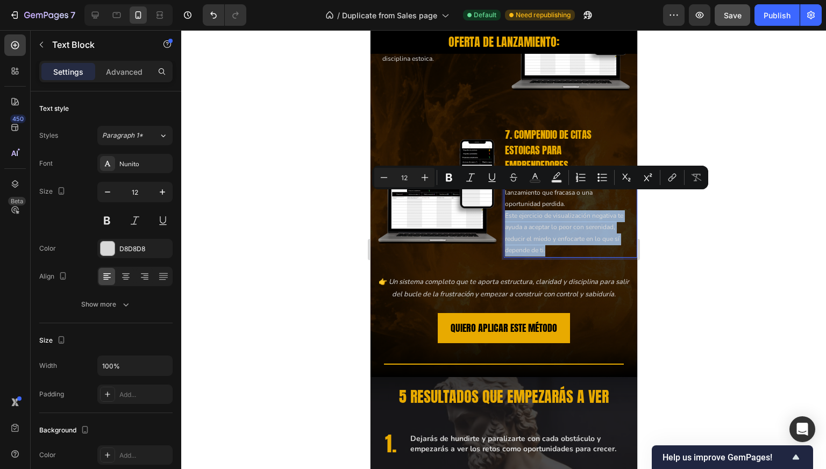
click at [526, 195] on p "Imagina un escenario difícil: un lanzamiento que fracasa o una oportunidad perd…" at bounding box center [565, 215] width 121 height 81
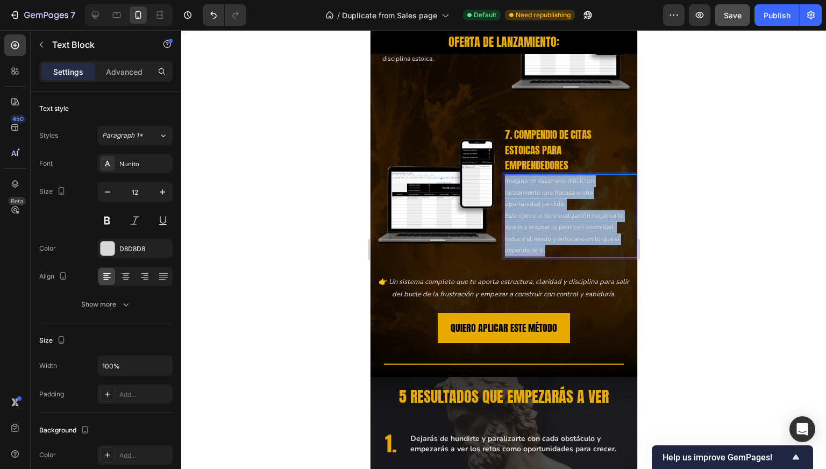
drag, startPoint x: 581, startPoint y: 231, endPoint x: 499, endPoint y: 164, distance: 105.9
click at [499, 164] on div "7. COMPENDIO DE CITAS ESTOICAS PARA EMPRENDEDORES Heading Imagina un escenario …" at bounding box center [503, 191] width 267 height 133
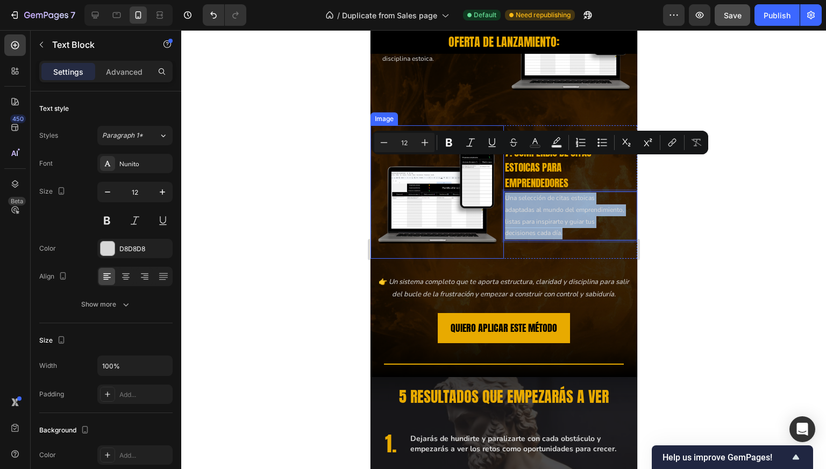
scroll to position [3044, 0]
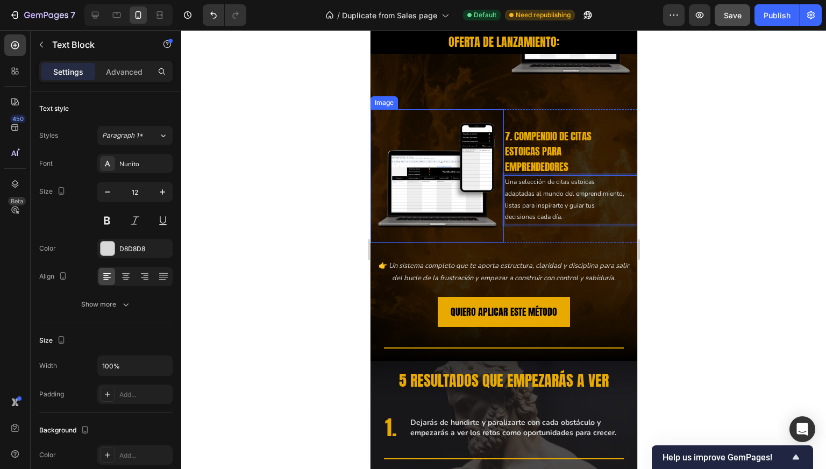
click at [329, 166] on div at bounding box center [503, 249] width 645 height 439
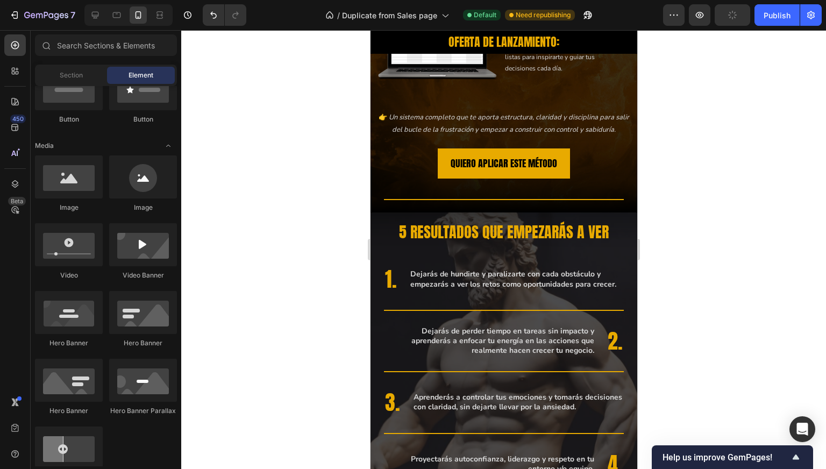
scroll to position [3217, 0]
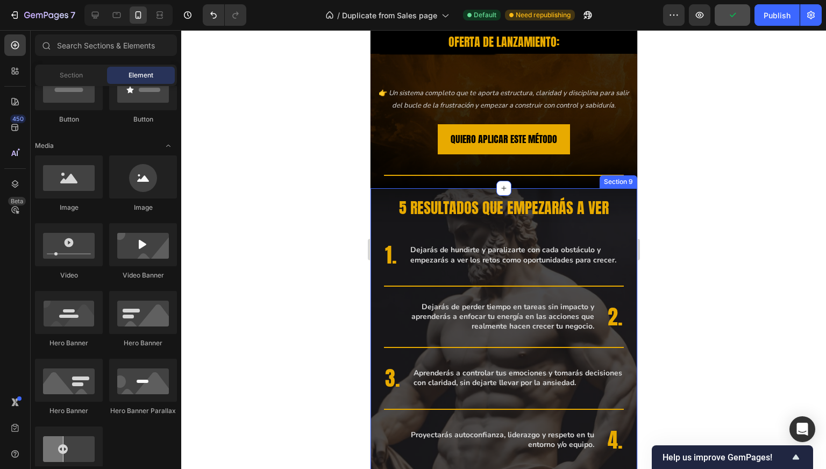
click at [615, 202] on div "5 resultados que empezarás a ver Heading 1. Text Block Dejarás de hundirte y pa…" at bounding box center [503, 359] width 267 height 324
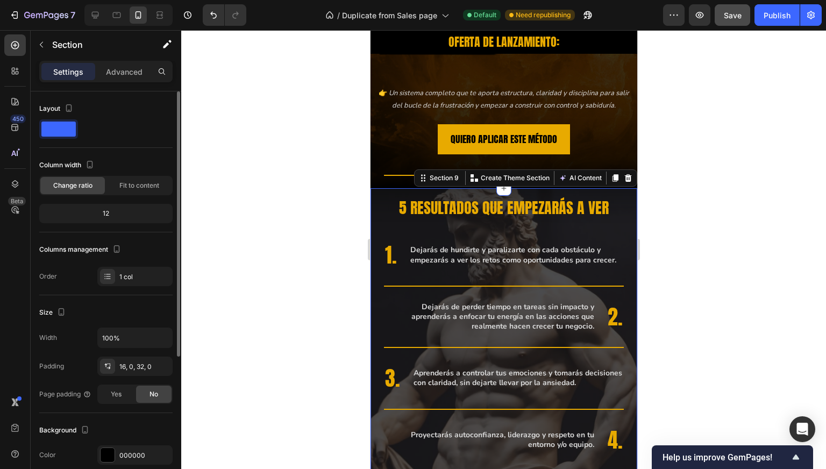
scroll to position [161, 0]
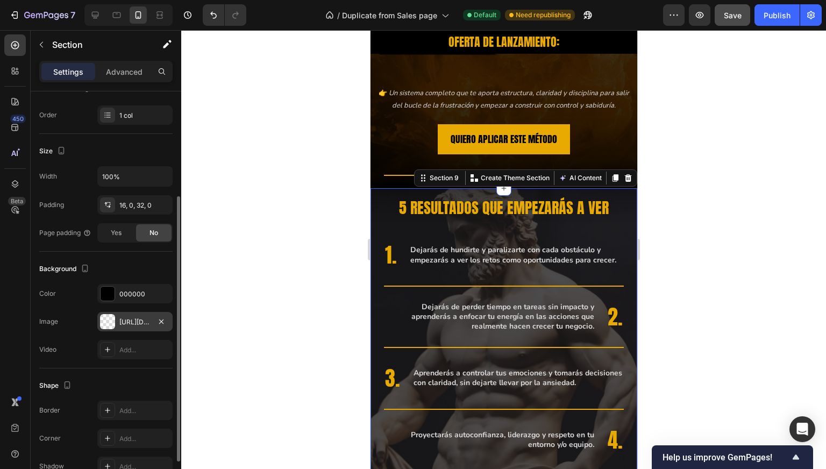
click at [141, 325] on div "https://cdn.shopify.com/s/files/1/0997/5801/4802/files/gempages_585250243709239…" at bounding box center [134, 322] width 31 height 10
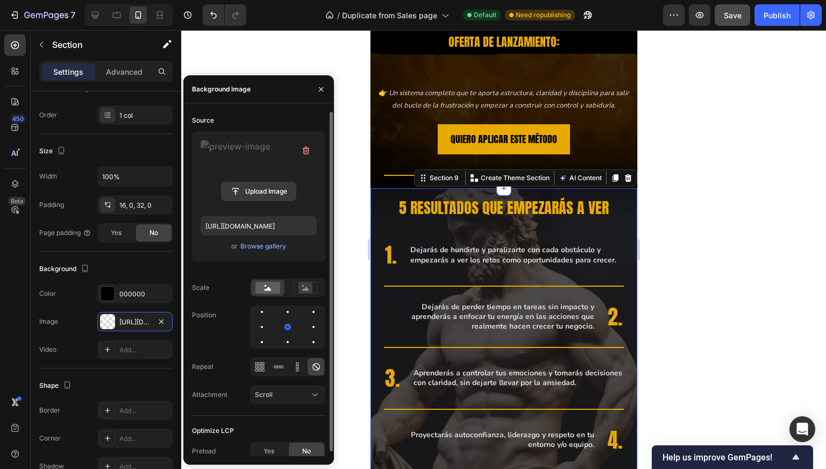
click at [236, 188] on input "file" at bounding box center [259, 191] width 74 height 18
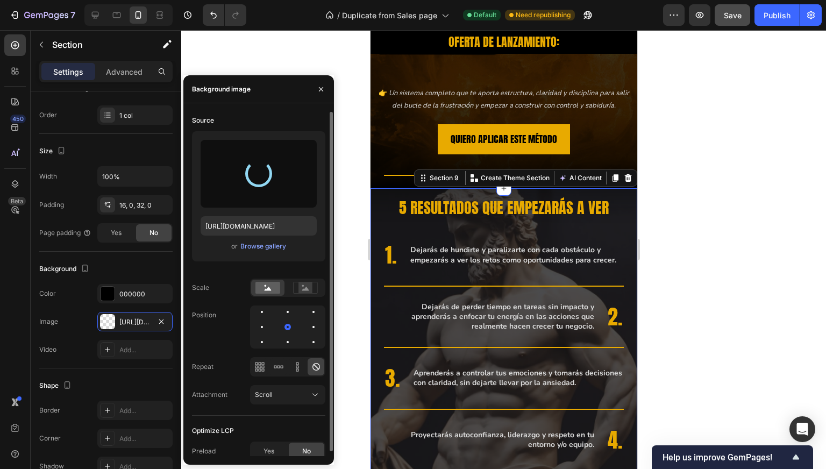
type input "https://cdn.shopify.com/s/files/1/0997/5801/4802/files/gempages_585250243709239…"
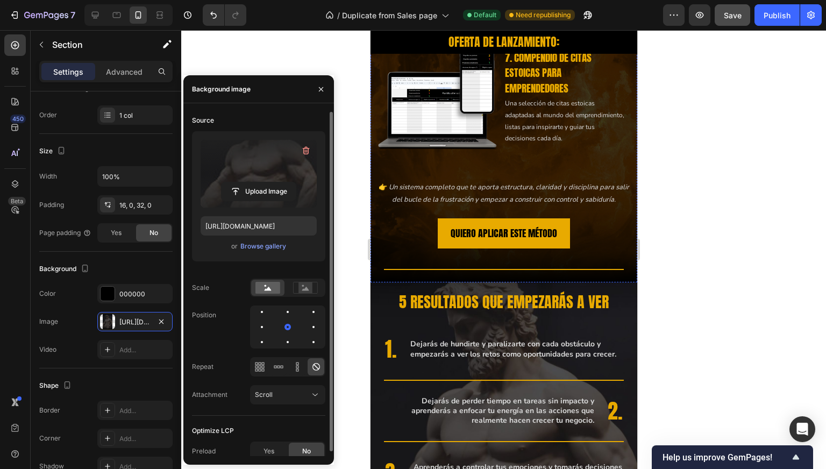
scroll to position [3340, 0]
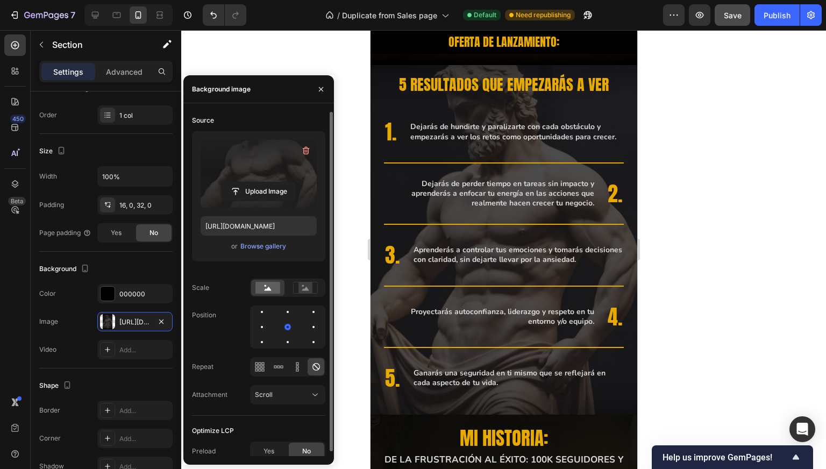
click at [260, 166] on label at bounding box center [259, 174] width 116 height 68
click at [260, 182] on input "file" at bounding box center [259, 191] width 74 height 18
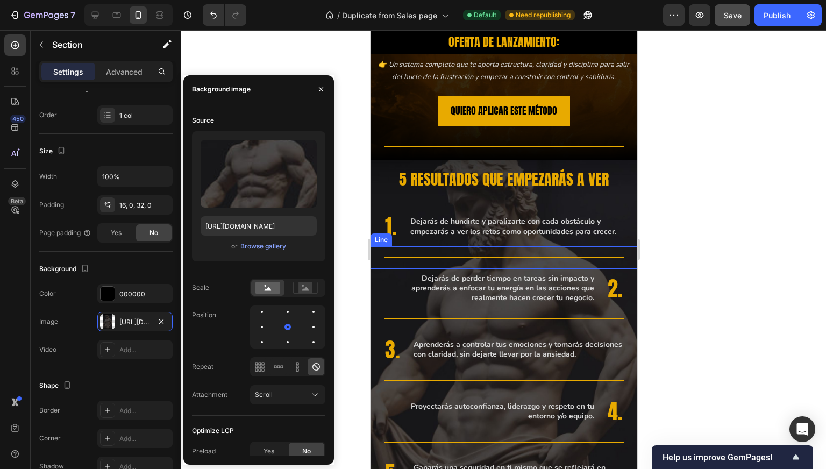
scroll to position [3244, 0]
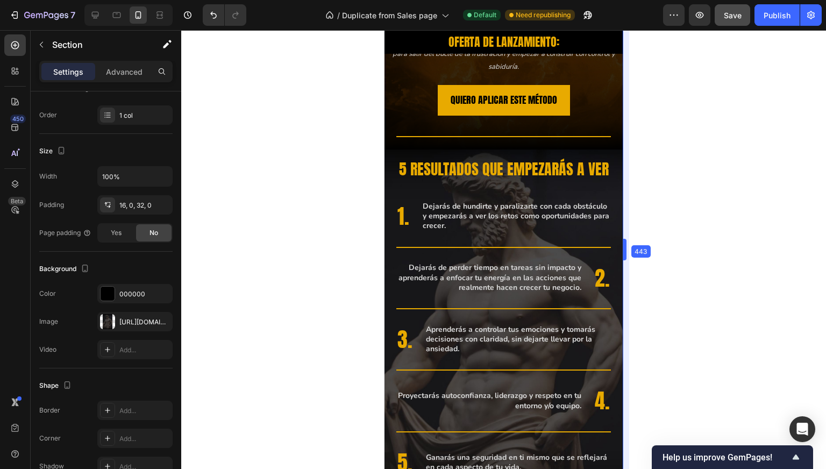
drag, startPoint x: 640, startPoint y: 251, endPoint x: 613, endPoint y: 274, distance: 35.1
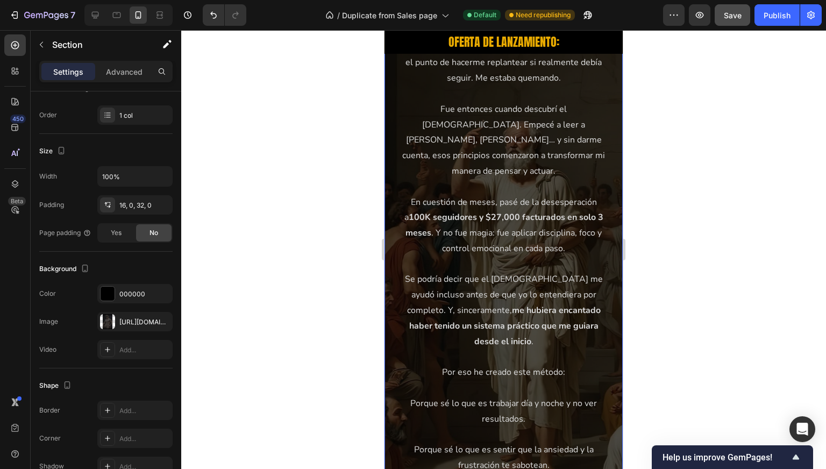
scroll to position [3827, 0]
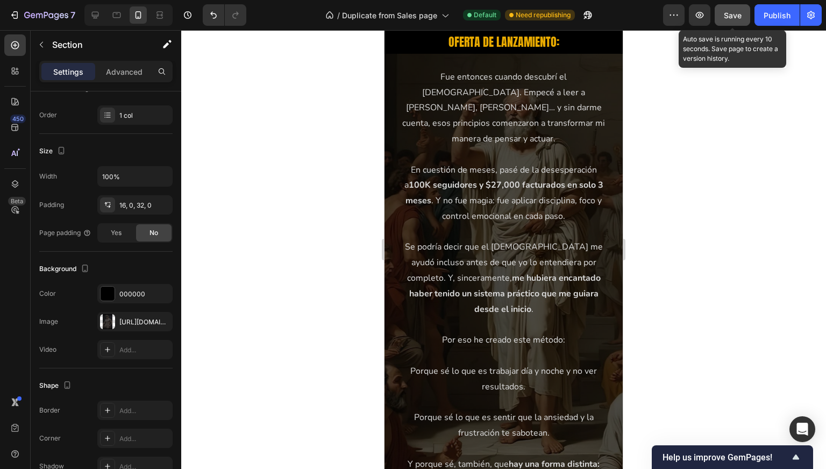
click at [735, 6] on button "Save" at bounding box center [733, 15] width 36 height 22
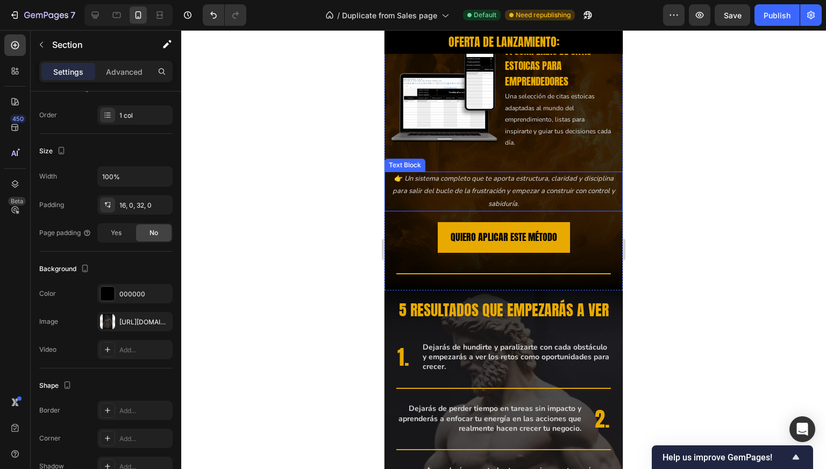
scroll to position [3016, 0]
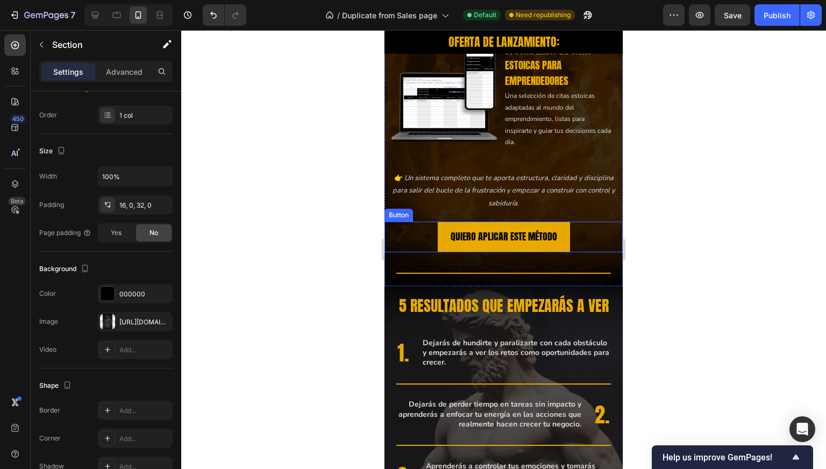
click at [404, 239] on div "QUIERO APLICAR ESTE MÉTODO Button" at bounding box center [504, 237] width 238 height 30
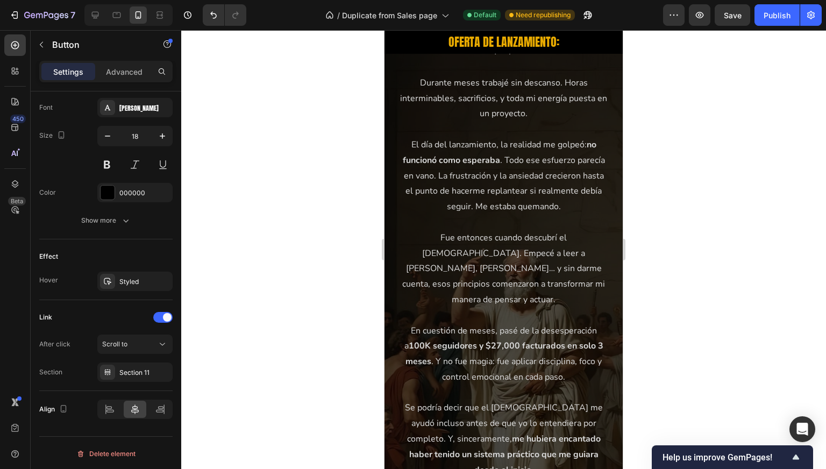
scroll to position [3667, 0]
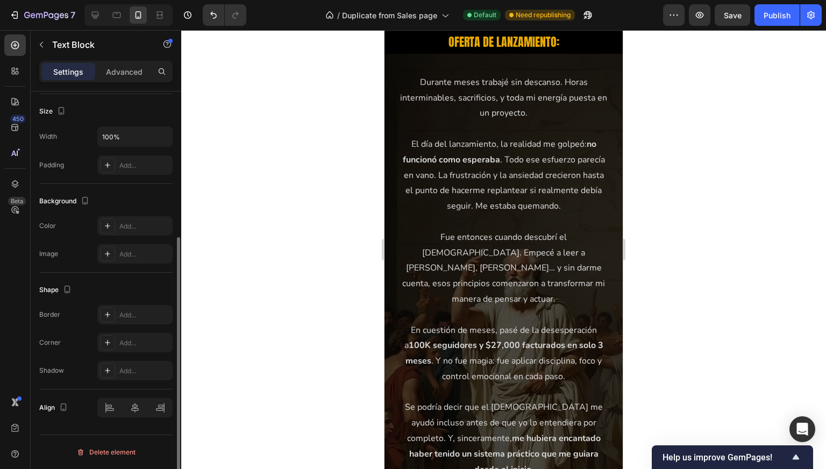
click at [392, 294] on div "Durante meses trabajé sin descanso. Horas interminables, sacrificios, y toda mi…" at bounding box center [504, 361] width 238 height 575
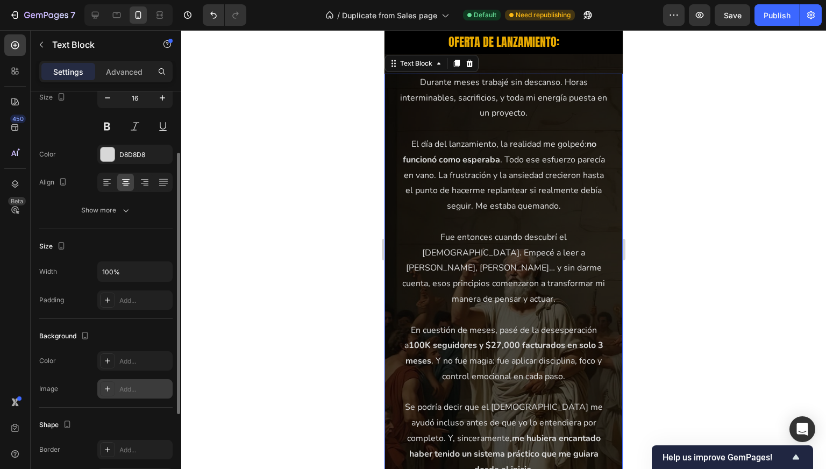
scroll to position [95, 0]
click at [395, 218] on div "Durante meses trabajé sin descanso. Horas interminables, sacrificios, y toda mi…" at bounding box center [504, 361] width 238 height 575
click at [126, 385] on div "Add..." at bounding box center [144, 389] width 51 height 10
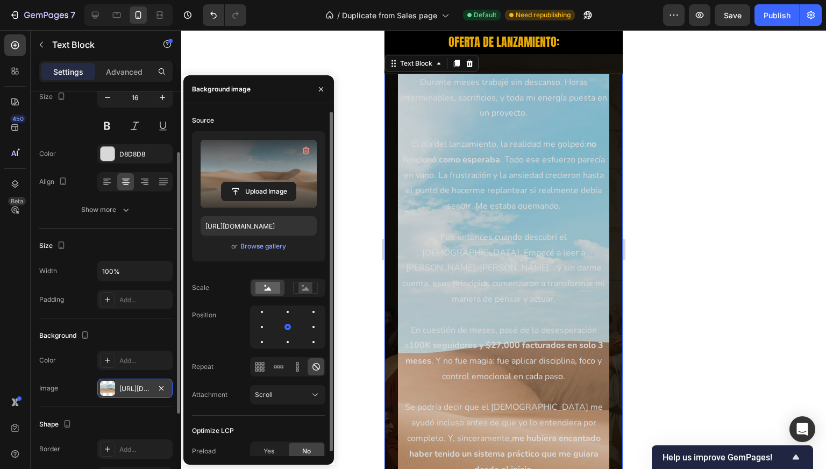
click at [254, 177] on label at bounding box center [259, 174] width 116 height 68
click at [254, 182] on input "file" at bounding box center [259, 191] width 74 height 18
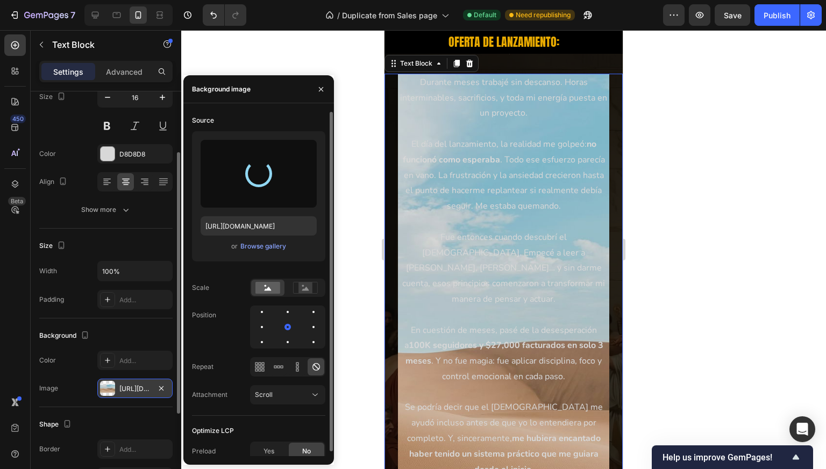
type input "https://cdn.shopify.com/s/files/1/0997/5801/4802/files/gempages_585250243709239…"
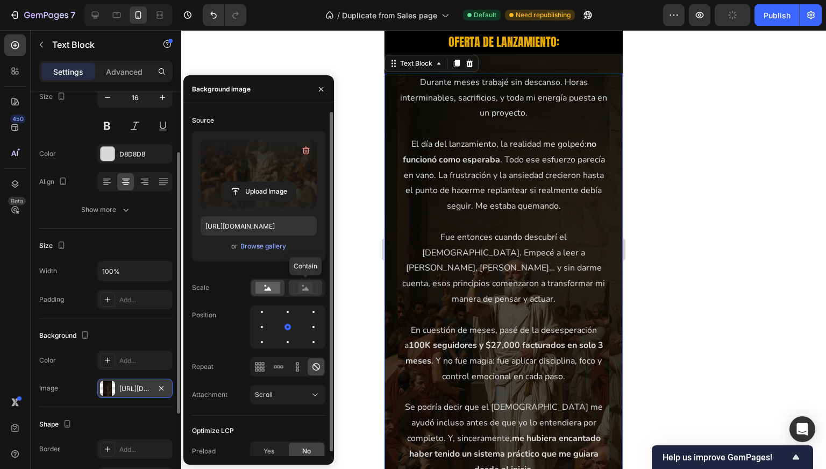
click at [302, 287] on rect at bounding box center [306, 287] width 14 height 11
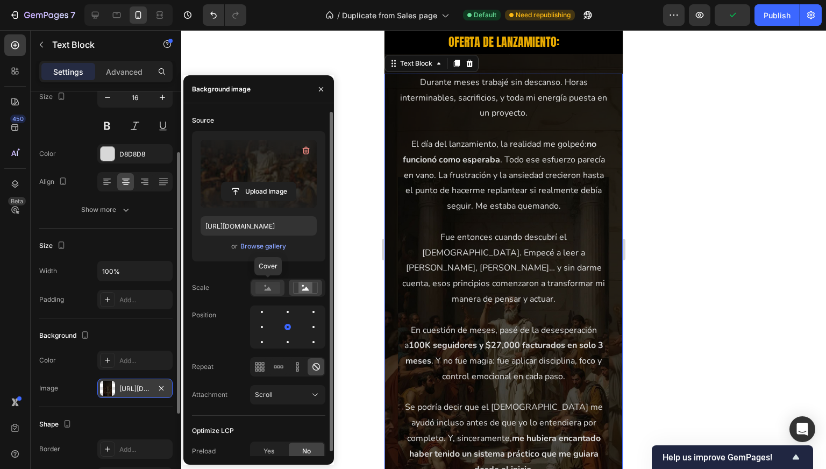
click at [270, 284] on rect at bounding box center [268, 288] width 25 height 12
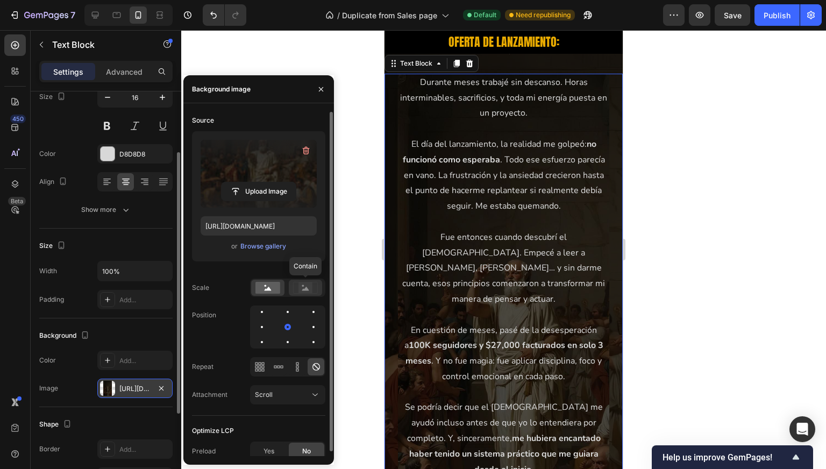
click at [309, 285] on rect at bounding box center [306, 287] width 14 height 11
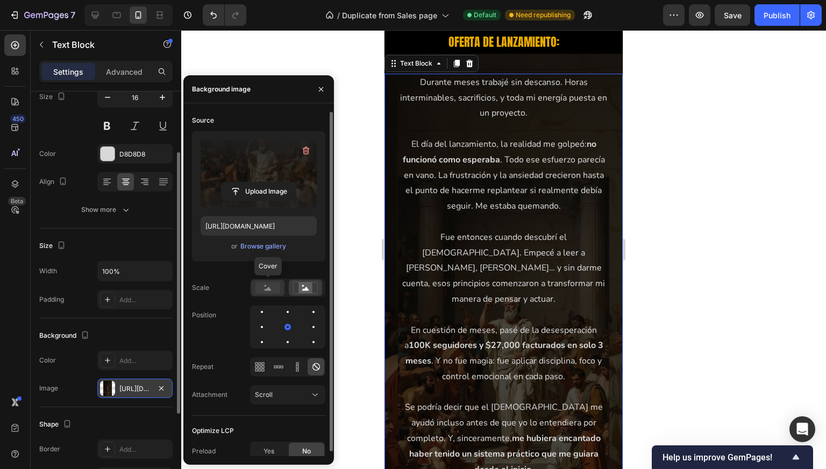
click at [278, 285] on rect at bounding box center [268, 288] width 25 height 12
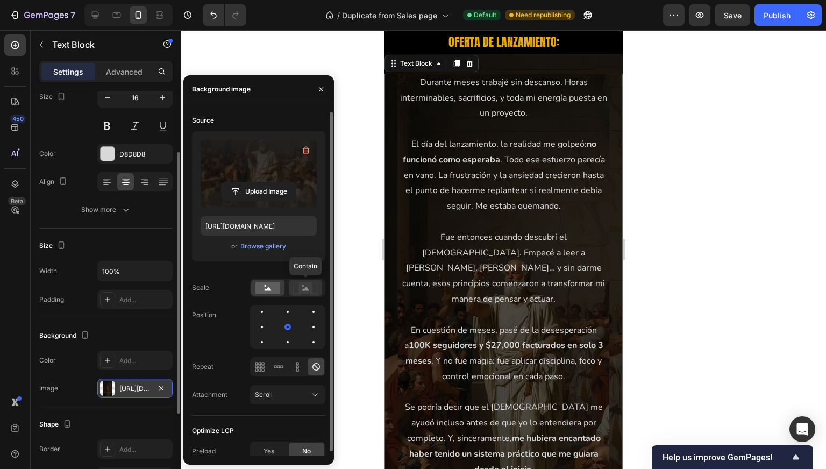
click at [301, 288] on rect at bounding box center [306, 287] width 14 height 11
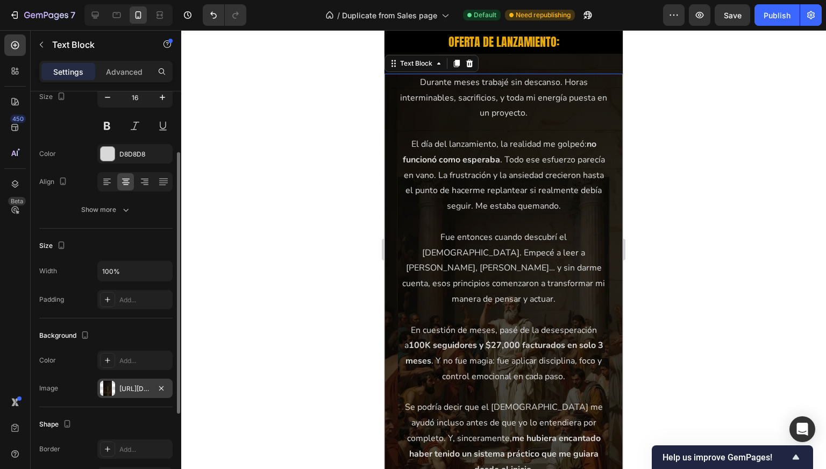
click at [362, 250] on div at bounding box center [503, 249] width 645 height 439
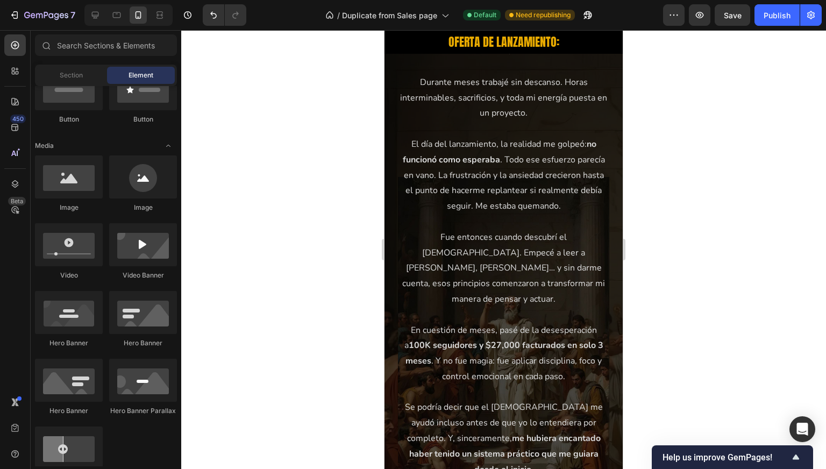
click at [362, 250] on div at bounding box center [503, 249] width 645 height 439
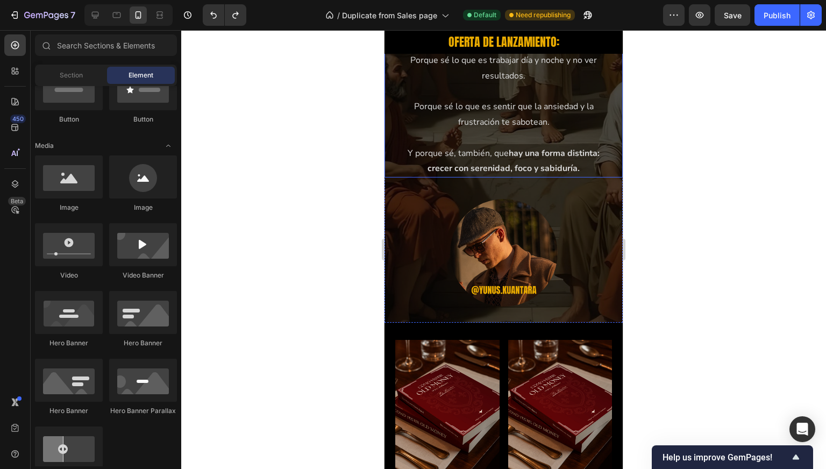
scroll to position [4161, 0]
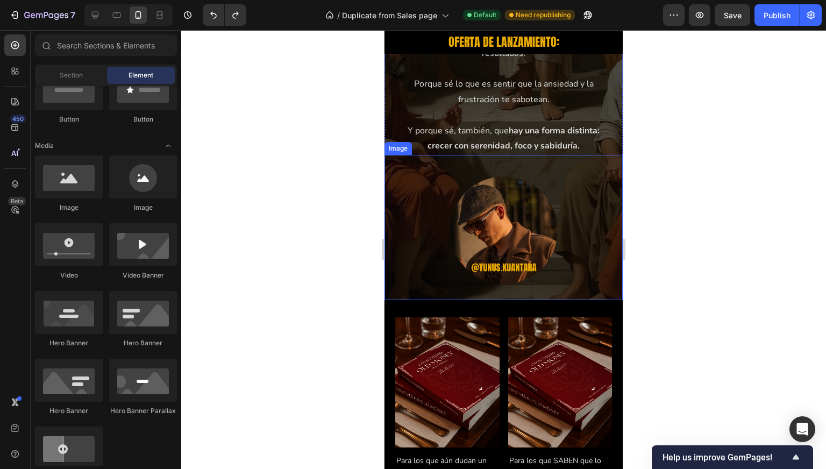
click at [422, 246] on div at bounding box center [504, 230] width 238 height 108
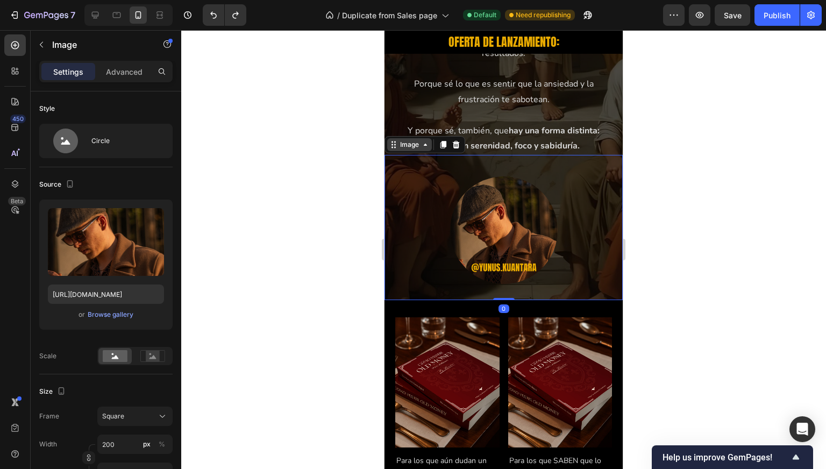
click at [412, 140] on div "Image" at bounding box center [409, 145] width 23 height 10
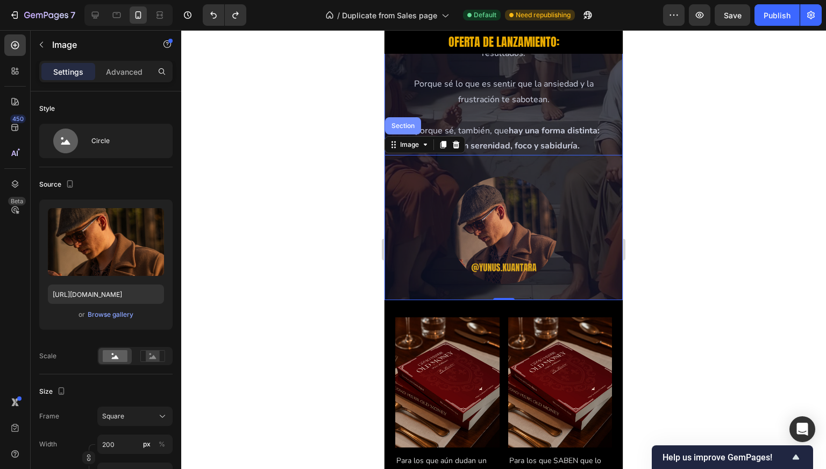
click at [411, 123] on div "Section" at bounding box center [403, 126] width 27 height 6
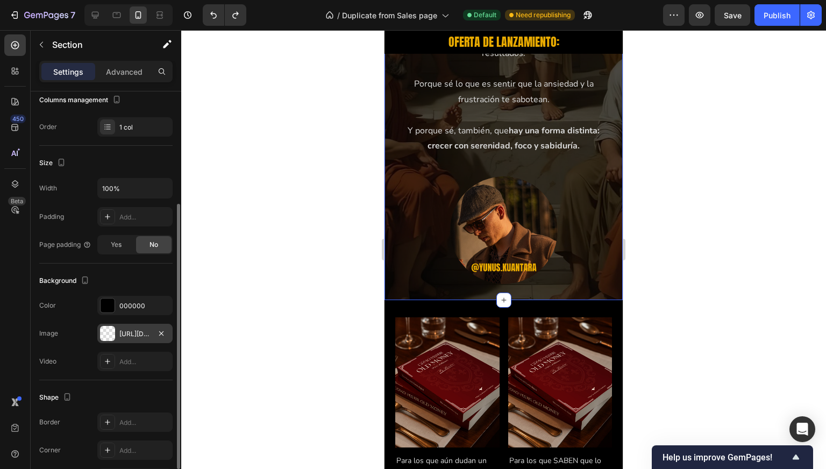
scroll to position [159, 0]
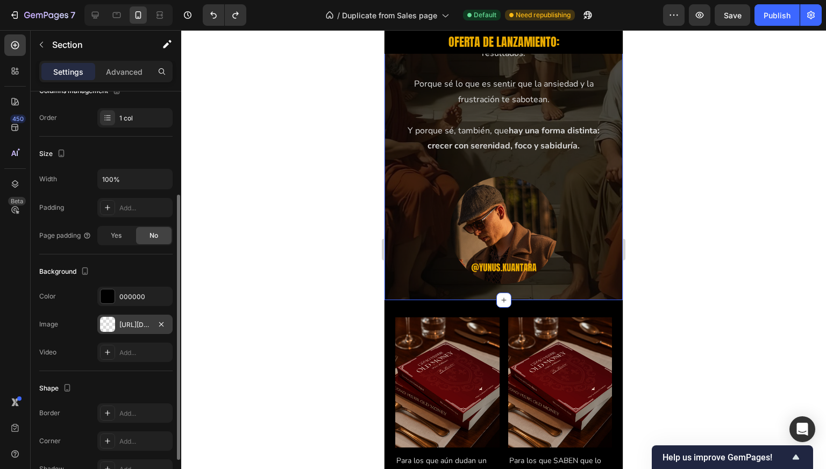
click at [135, 324] on div "https://cdn.shopify.com/s/files/1/0997/5801/4802/files/gempages_585250243709239…" at bounding box center [134, 325] width 31 height 10
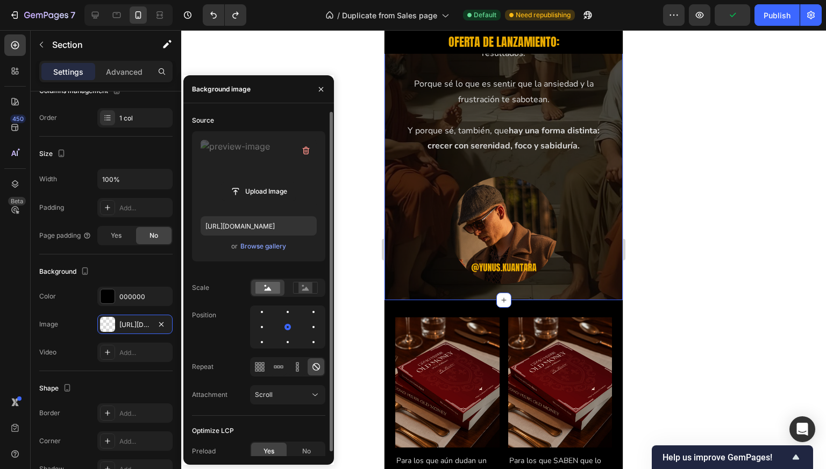
click at [279, 164] on label at bounding box center [259, 174] width 116 height 68
click at [279, 182] on input "file" at bounding box center [259, 191] width 74 height 18
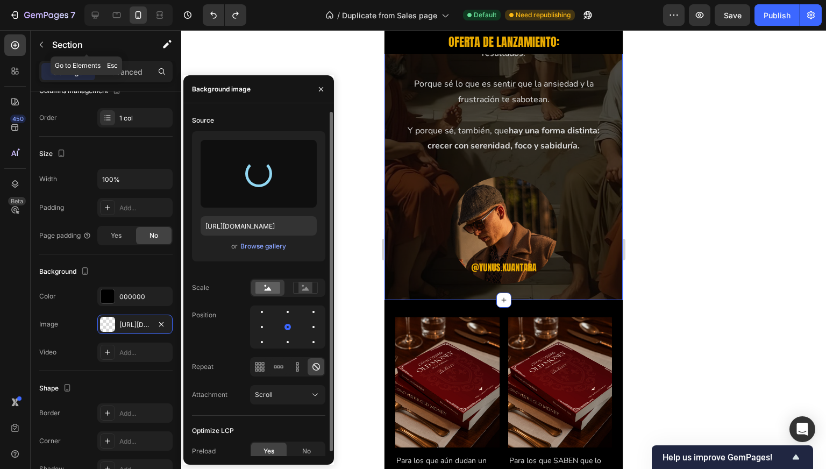
type input "https://cdn.shopify.com/s/files/1/0997/5801/4802/files/gempages_585250243709239…"
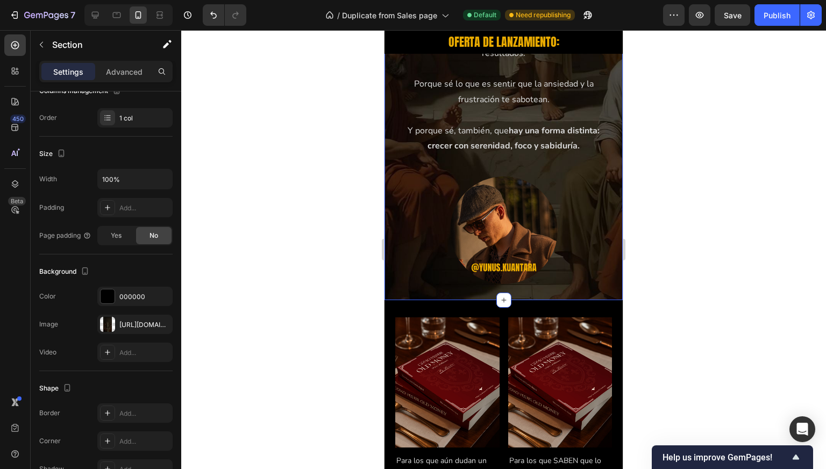
click at [352, 243] on div at bounding box center [503, 249] width 645 height 439
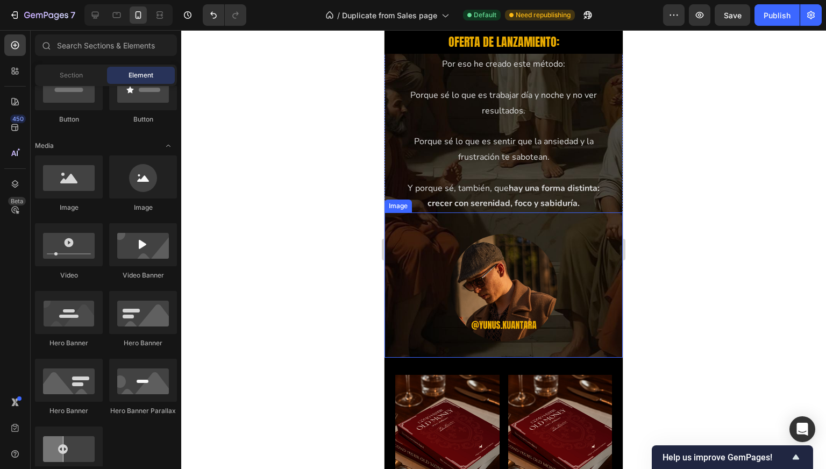
scroll to position [4103, 0]
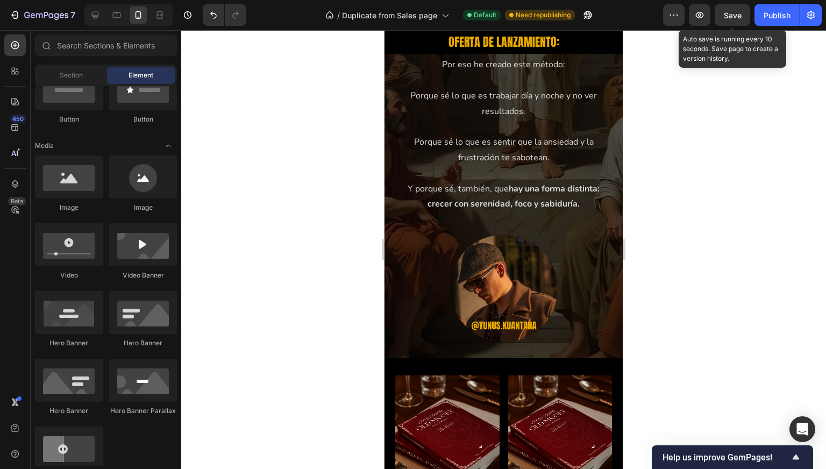
click at [730, 19] on span "Save" at bounding box center [733, 15] width 18 height 9
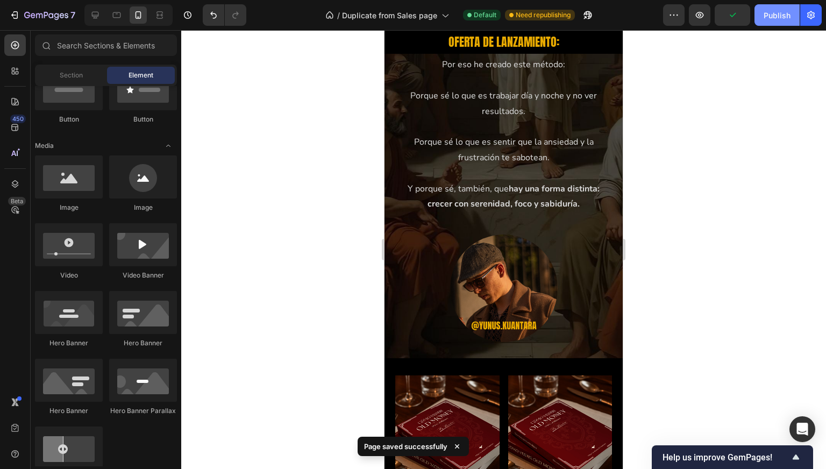
click at [787, 10] on div "Publish" at bounding box center [777, 15] width 27 height 11
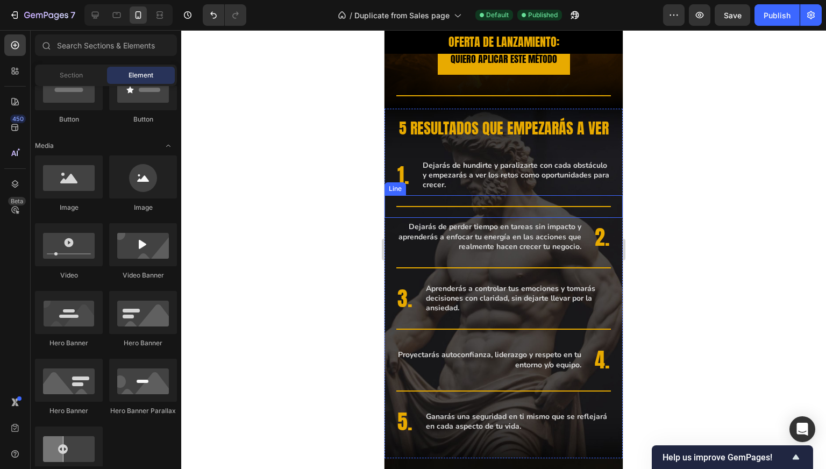
scroll to position [3230, 0]
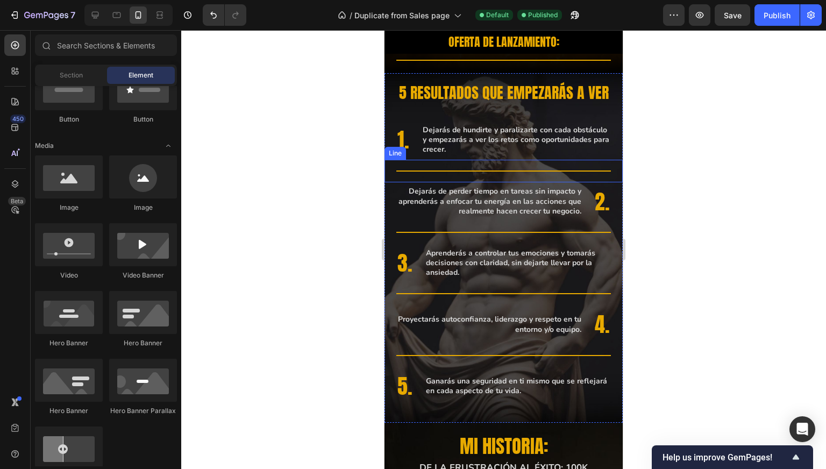
click at [335, 204] on div at bounding box center [503, 249] width 645 height 439
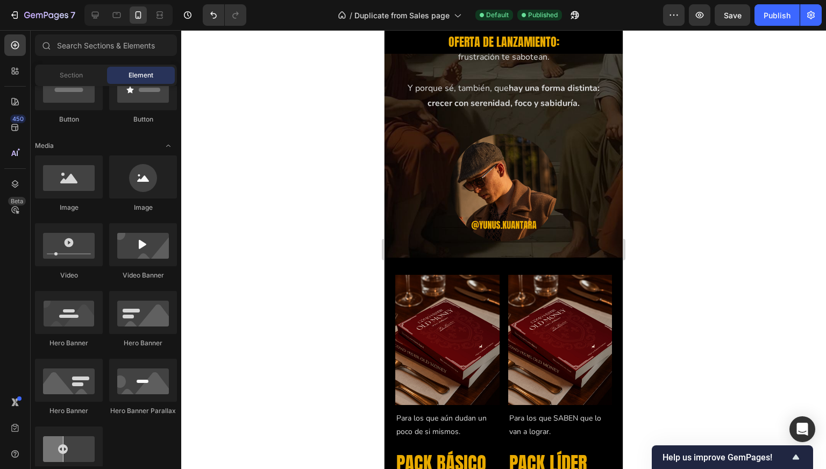
scroll to position [4251, 0]
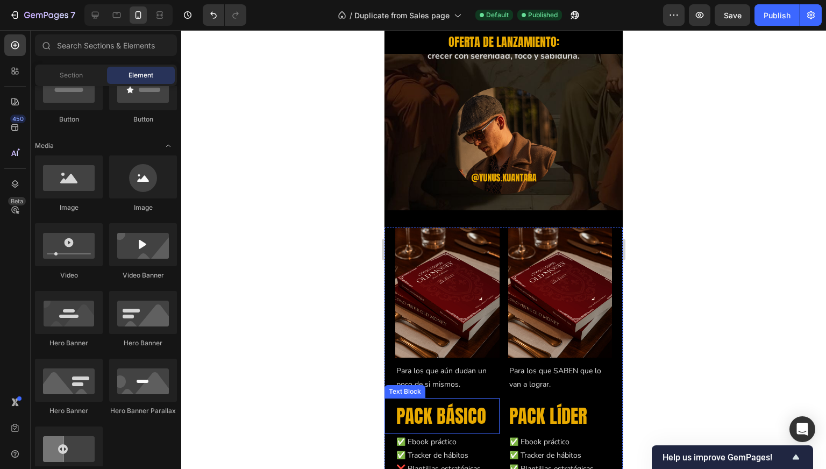
click at [452, 399] on p "PACK BÁSICO" at bounding box center [448, 416] width 102 height 34
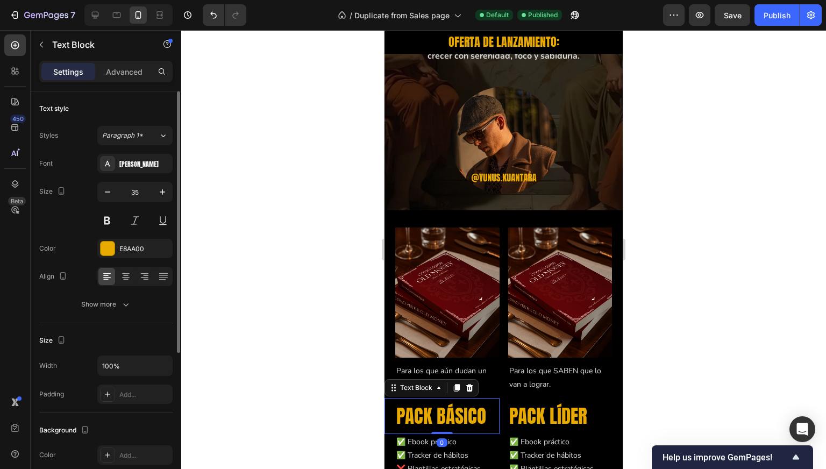
click at [123, 258] on div "Font Anton Size 35 Color E8AA00 Align Show more" at bounding box center [105, 234] width 133 height 160
click at [135, 245] on div "E8AA00" at bounding box center [134, 249] width 31 height 10
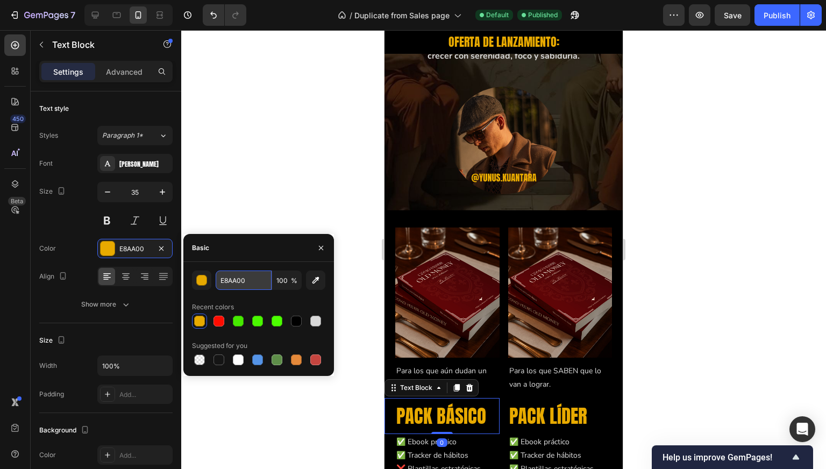
click at [238, 278] on input "E8AA00" at bounding box center [244, 280] width 56 height 19
click at [320, 202] on div at bounding box center [503, 249] width 645 height 439
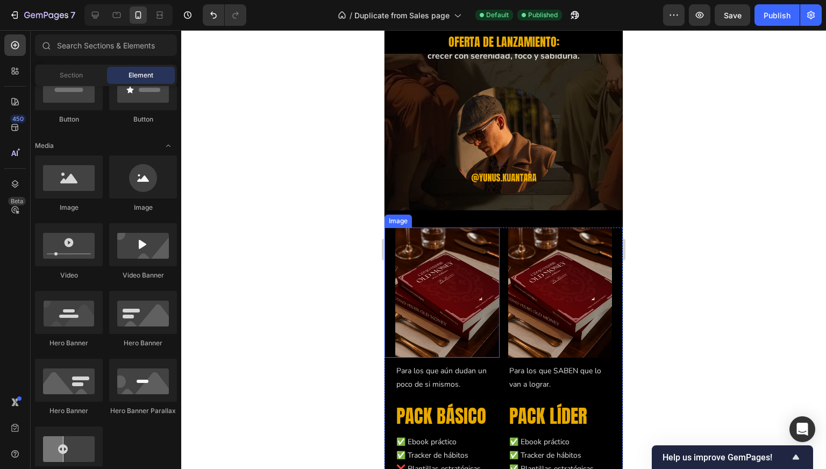
click at [454, 231] on img at bounding box center [447, 293] width 104 height 130
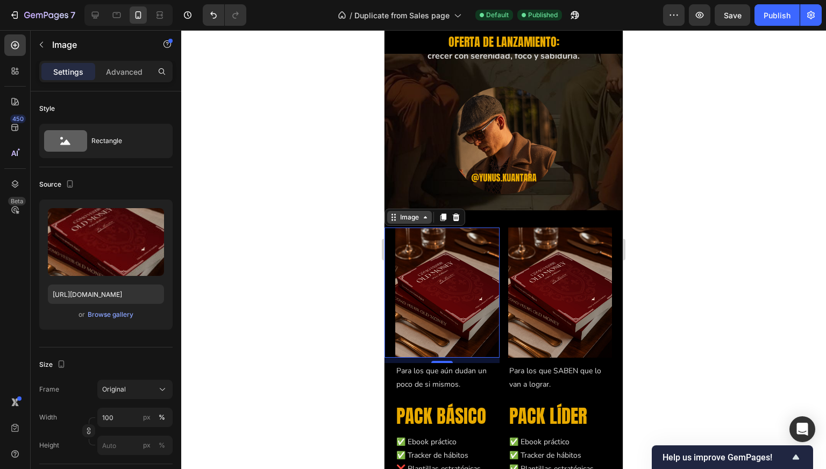
click at [427, 213] on icon at bounding box center [425, 217] width 9 height 9
click at [117, 170] on div "Source Upload Image https://cdn.shopify.com/s/files/1/0997/5801/4802/files/gemp…" at bounding box center [105, 257] width 133 height 180
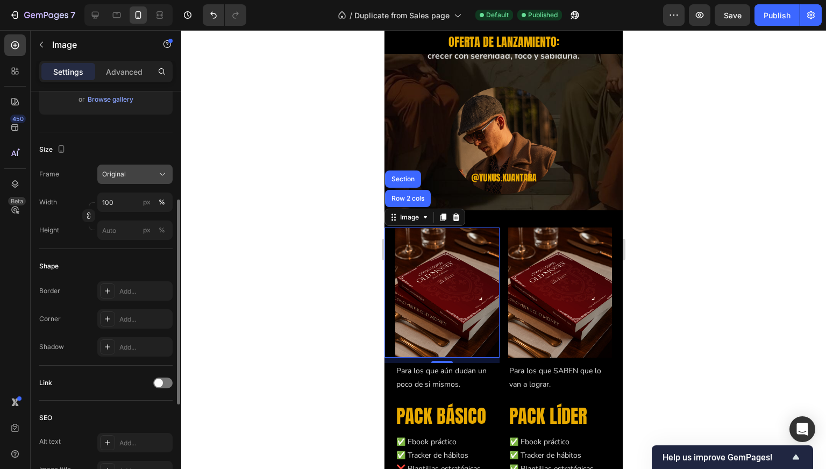
scroll to position [269, 0]
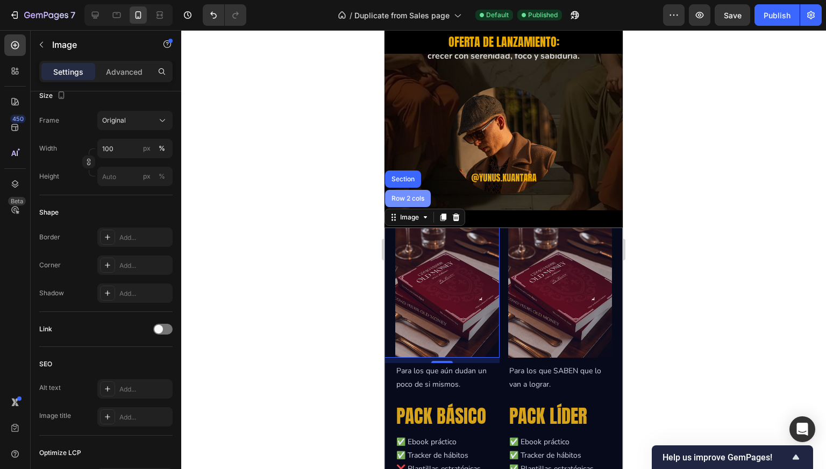
click at [408, 190] on div "Row 2 cols" at bounding box center [408, 198] width 46 height 17
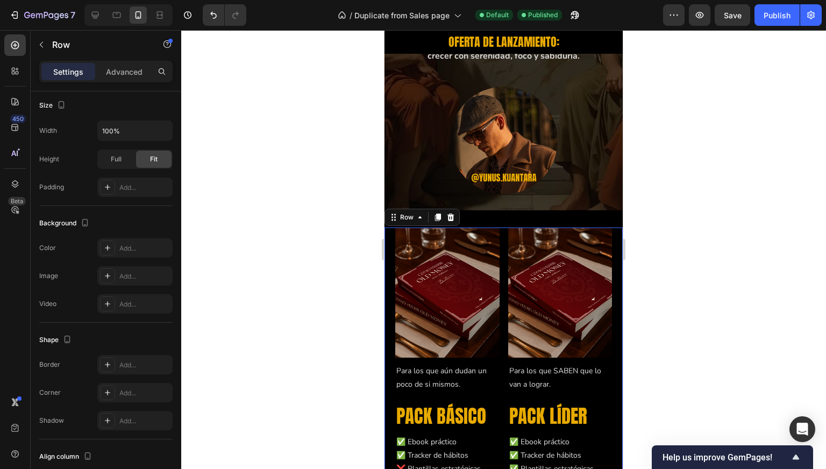
scroll to position [0, 0]
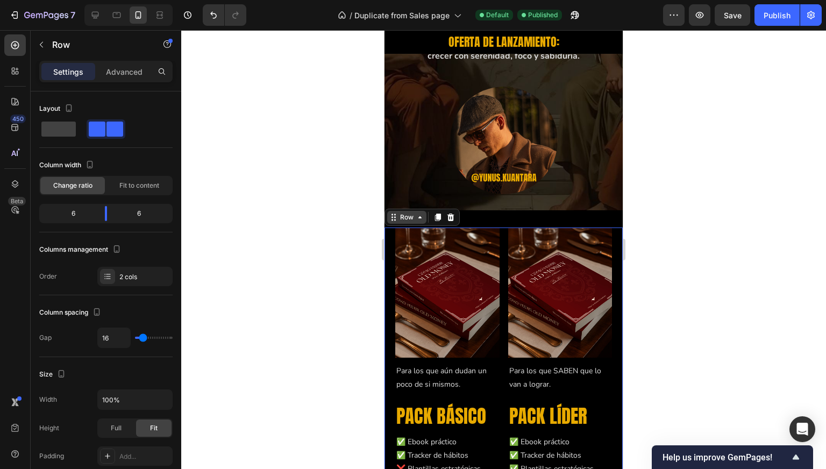
click at [418, 213] on icon at bounding box center [420, 217] width 9 height 9
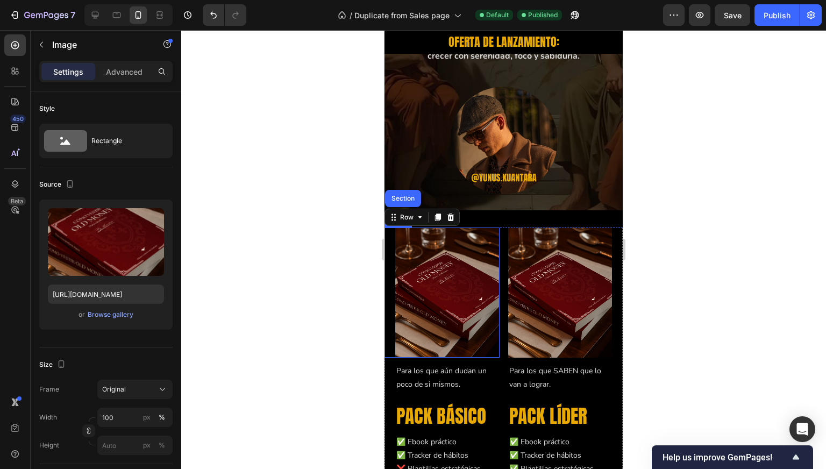
click at [413, 297] on img at bounding box center [447, 293] width 104 height 130
click at [420, 213] on div "Image" at bounding box center [409, 218] width 23 height 10
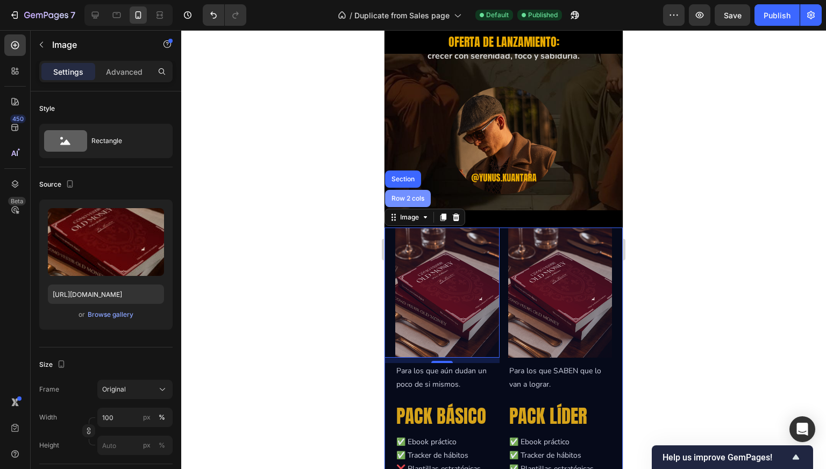
click at [420, 190] on div "Row 2 cols" at bounding box center [408, 198] width 46 height 17
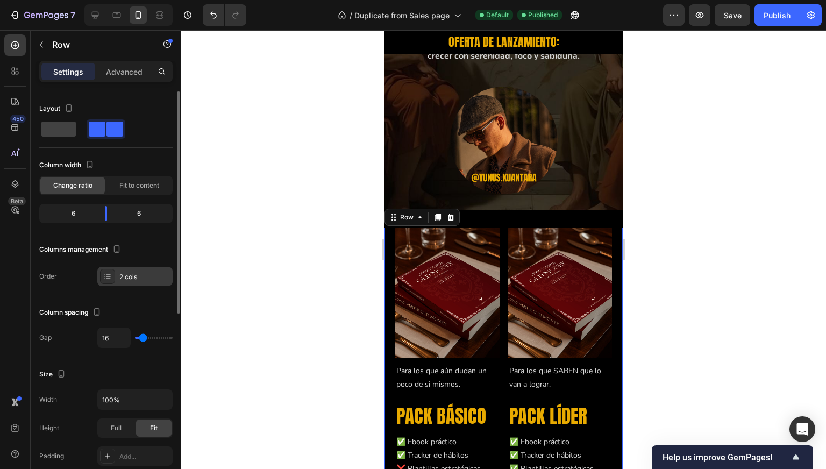
click at [133, 277] on div "2 cols" at bounding box center [144, 277] width 51 height 10
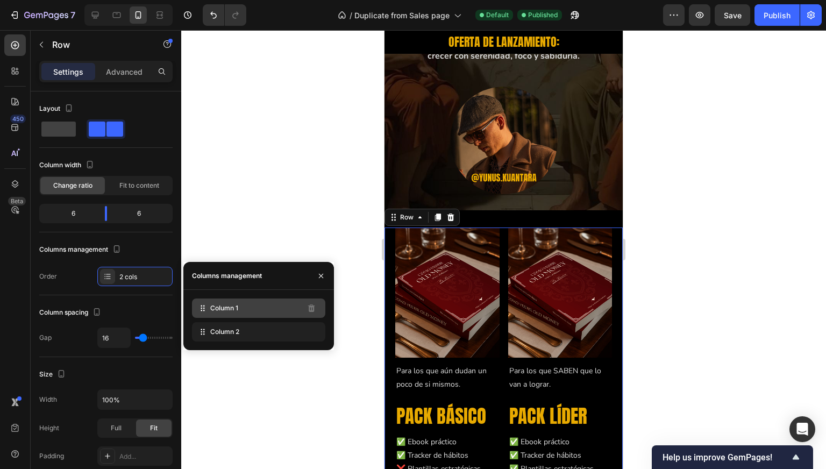
click at [239, 308] on div "Column 1" at bounding box center [258, 308] width 133 height 19
click at [221, 310] on span "Column 1" at bounding box center [224, 308] width 28 height 10
click at [86, 278] on div "Order 2 cols" at bounding box center [105, 276] width 133 height 19
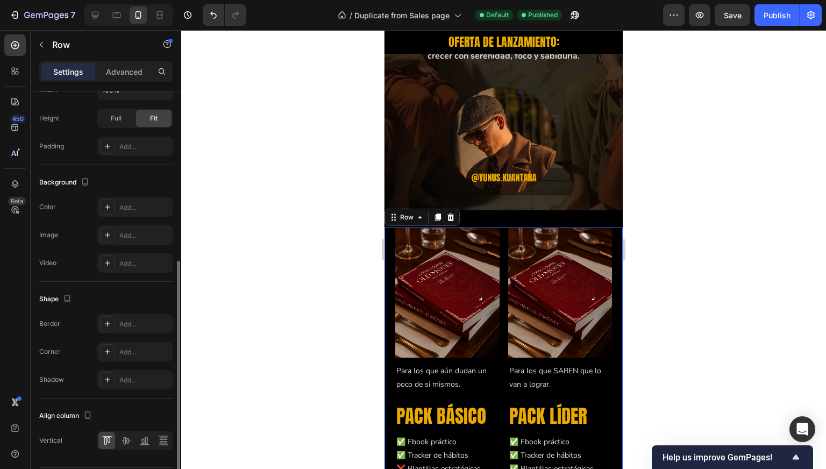
scroll to position [341, 0]
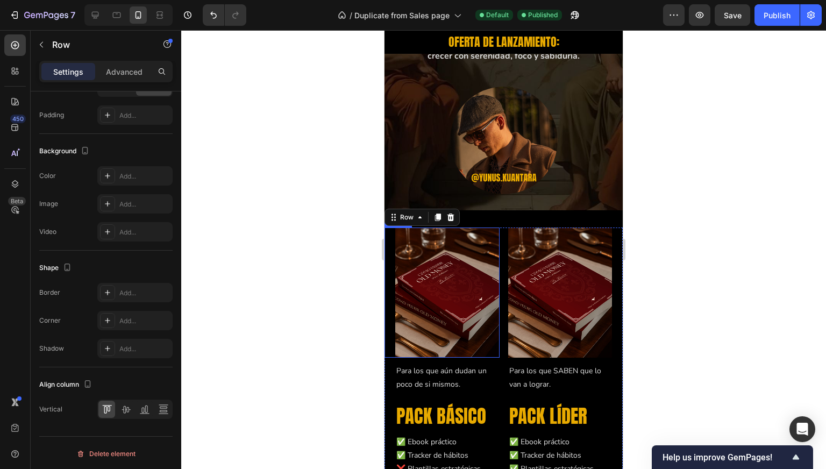
click at [463, 312] on img at bounding box center [447, 293] width 104 height 130
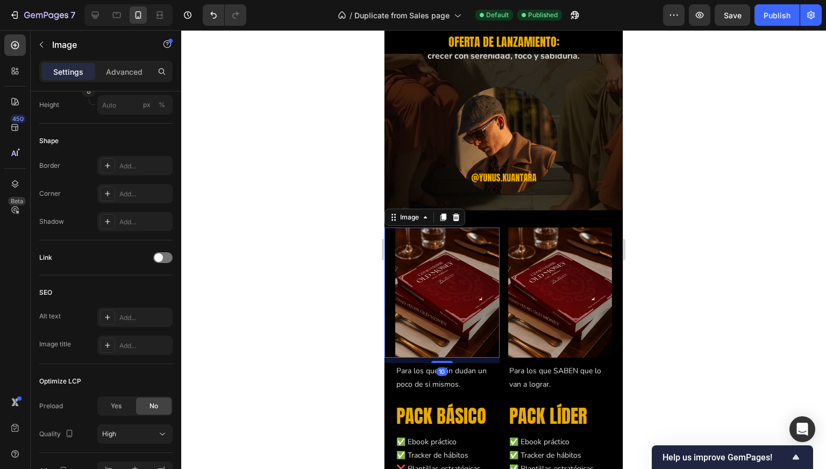
scroll to position [0, 0]
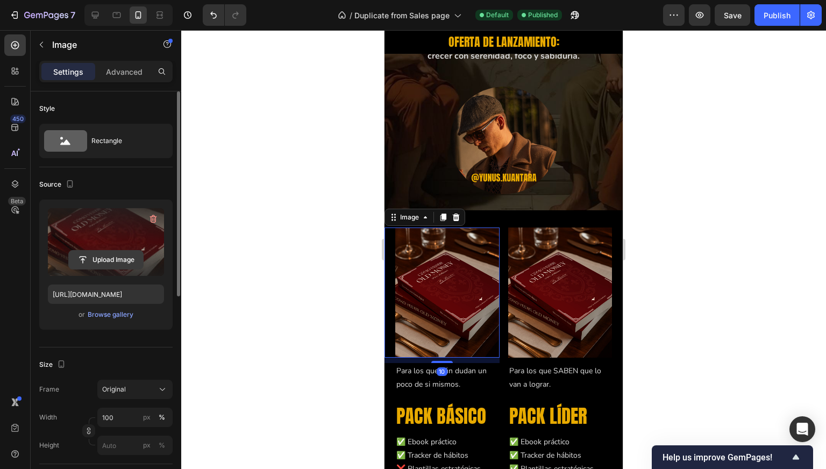
click at [104, 256] on input "file" at bounding box center [106, 260] width 74 height 18
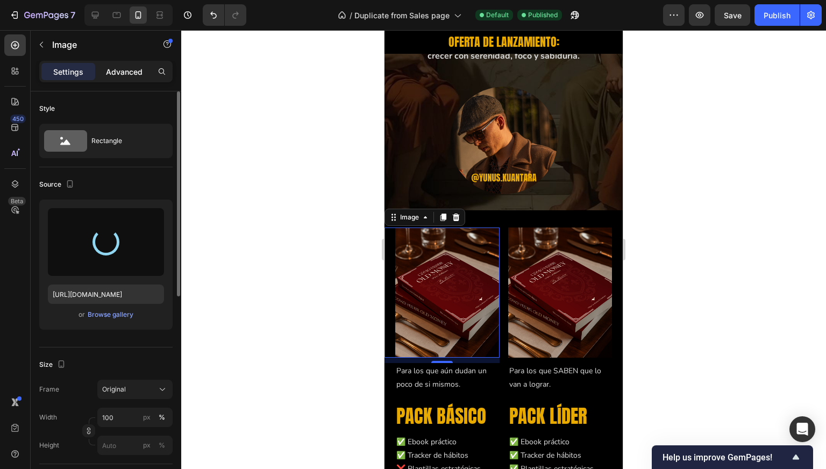
type input "https://cdn.shopify.com/s/files/1/0997/5801/4802/files/gempages_585250243709239…"
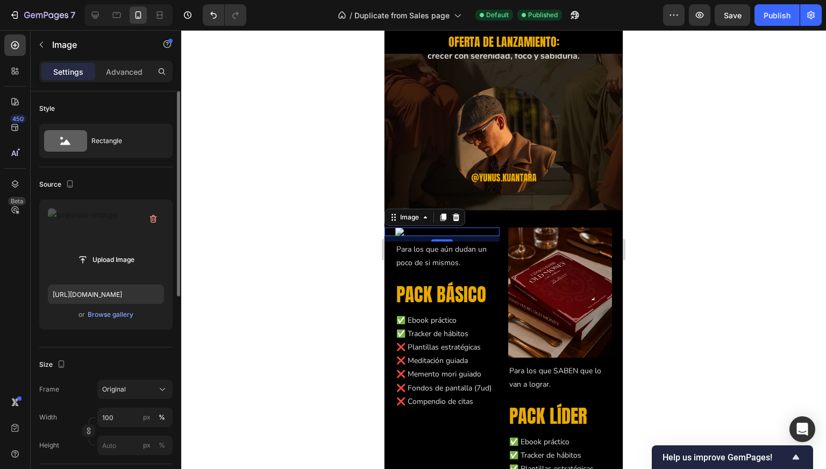
click at [263, 177] on div at bounding box center [503, 249] width 645 height 439
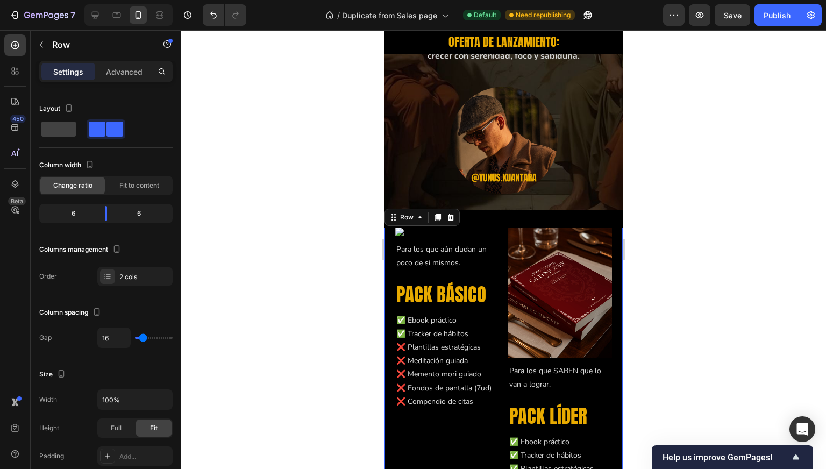
click at [498, 362] on div "Image Para los que aún dudan un poco de si mismos. Text Block PACK BÁSICO Text …" at bounding box center [504, 379] width 238 height 303
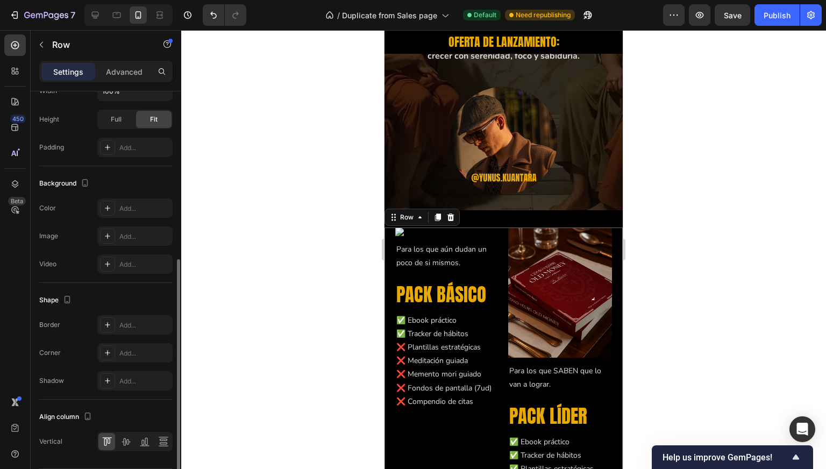
scroll to position [309, 0]
click at [411, 213] on div "Row" at bounding box center [407, 218] width 18 height 10
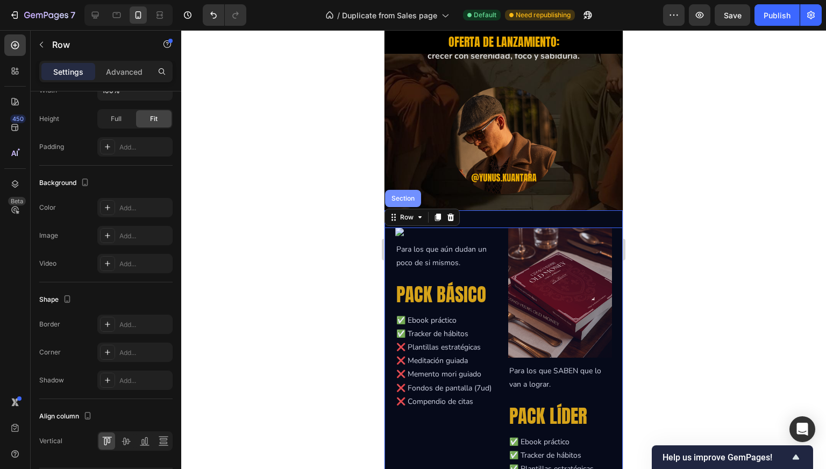
click at [404, 190] on div "Section" at bounding box center [403, 198] width 36 height 17
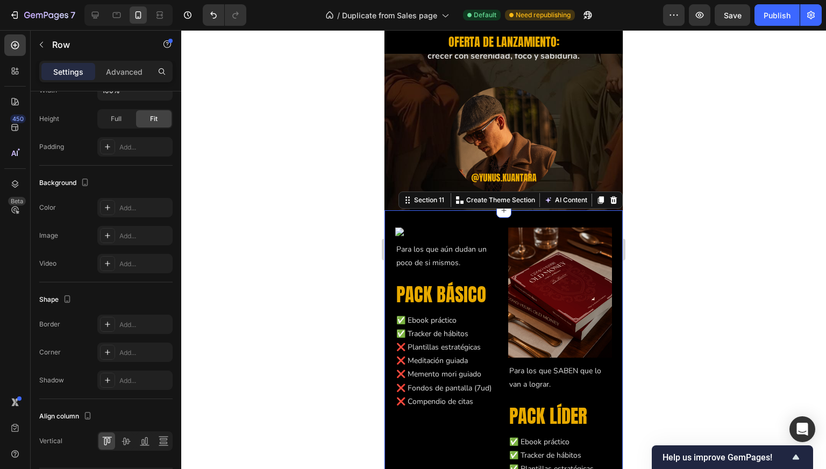
scroll to position [0, 0]
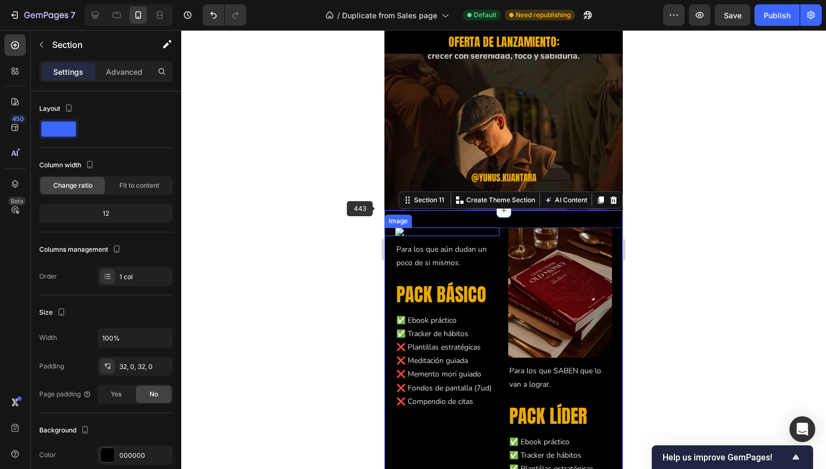
click at [400, 236] on img at bounding box center [447, 232] width 104 height 9
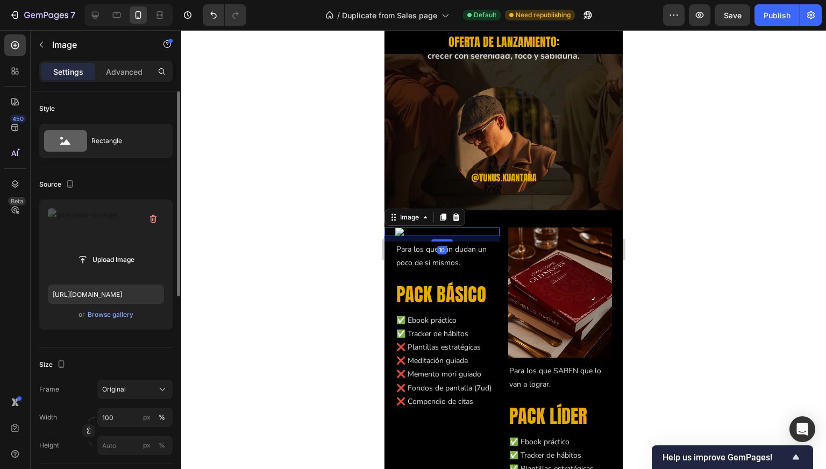
click at [125, 231] on label at bounding box center [106, 242] width 116 height 68
click at [125, 251] on input "file" at bounding box center [106, 260] width 74 height 18
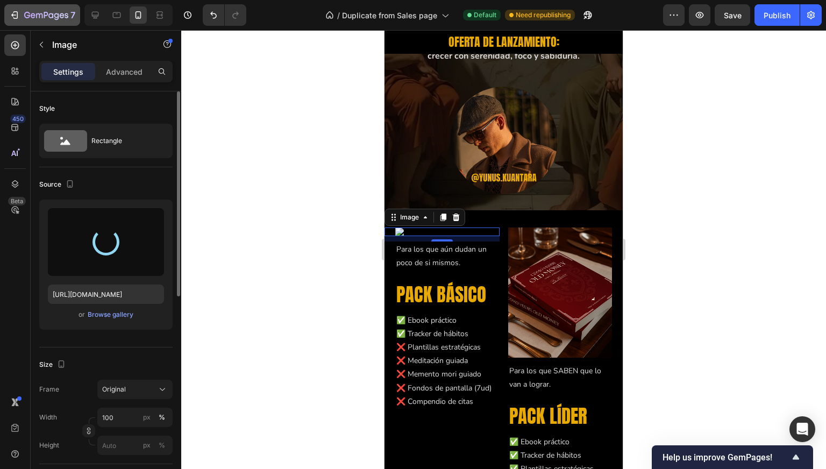
type input "https://cdn.shopify.com/s/files/1/0997/5801/4802/files/gempages_585250243709239…"
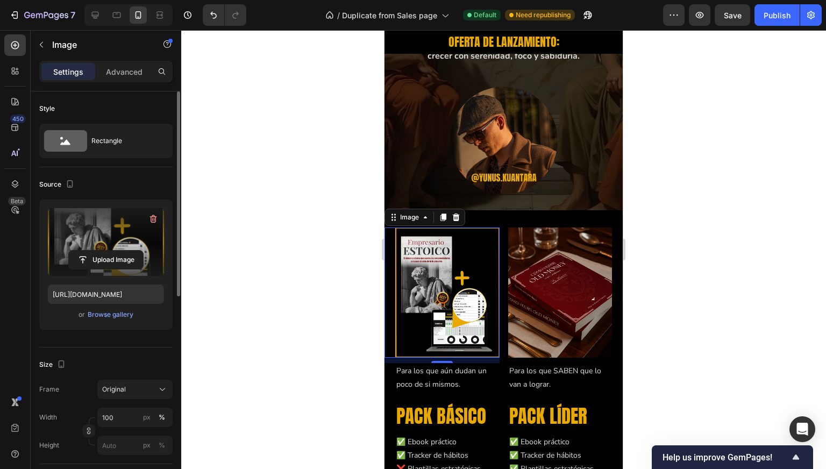
click at [314, 148] on div at bounding box center [503, 249] width 645 height 439
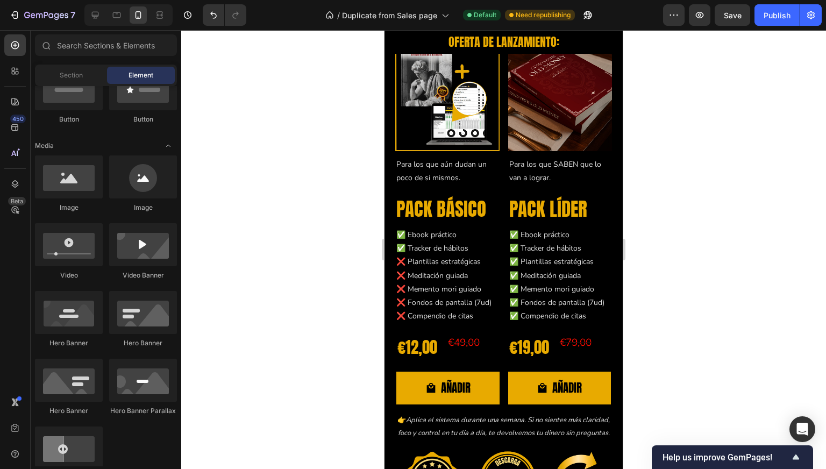
scroll to position [4367, 0]
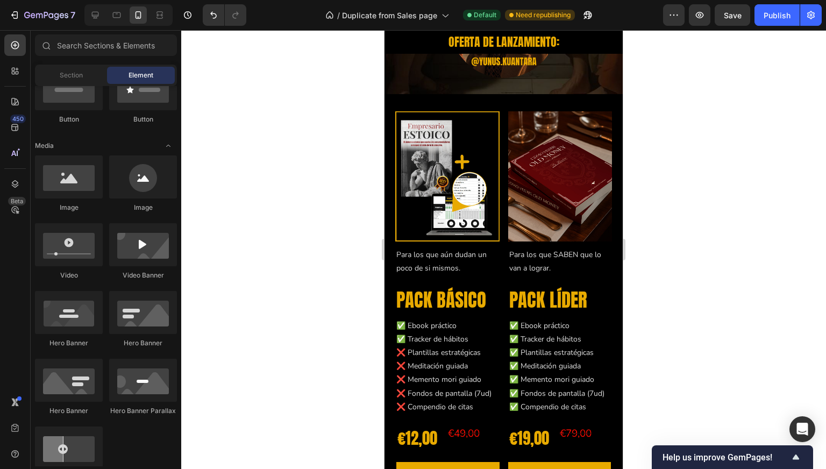
click at [293, 238] on div at bounding box center [503, 249] width 645 height 439
click at [557, 150] on img at bounding box center [560, 176] width 104 height 130
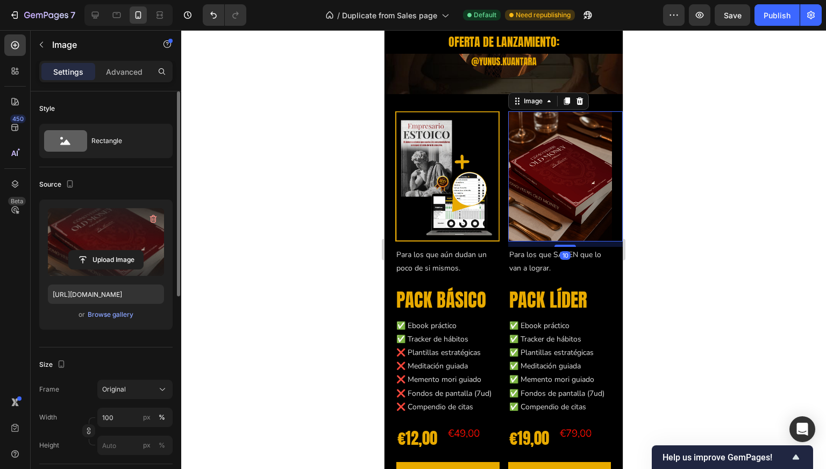
click at [103, 244] on label at bounding box center [106, 242] width 116 height 68
click at [103, 251] on input "file" at bounding box center [106, 260] width 74 height 18
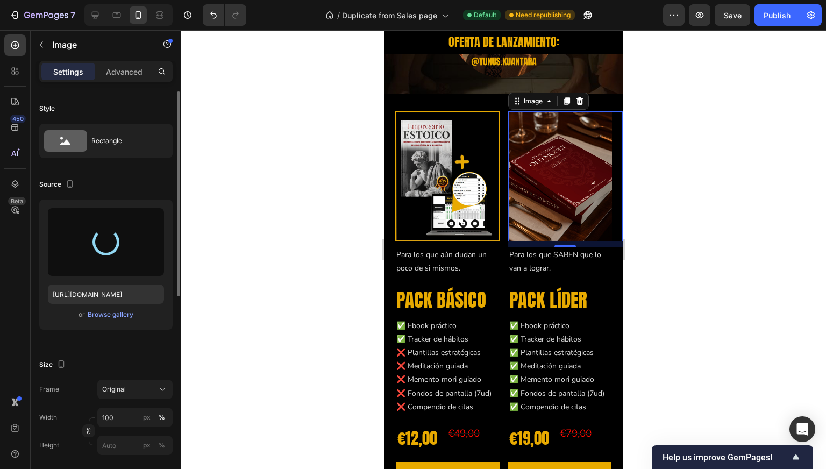
type input "https://cdn.shopify.com/s/files/1/0997/5801/4802/files/gempages_585250243709239…"
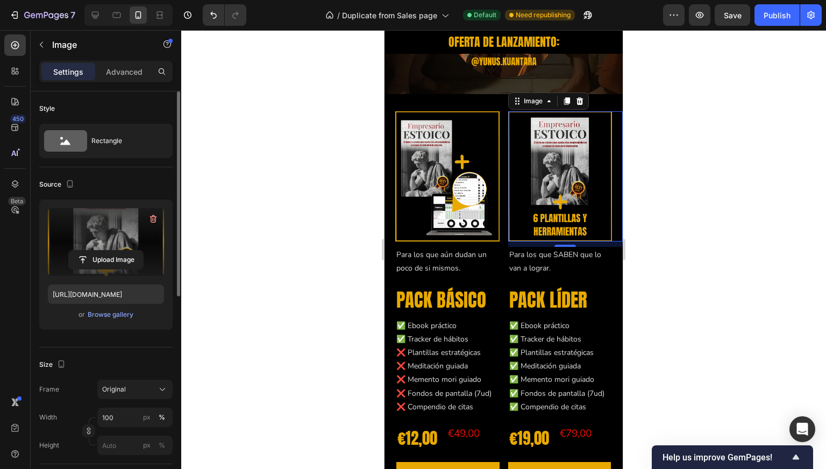
click at [254, 159] on div at bounding box center [503, 249] width 645 height 439
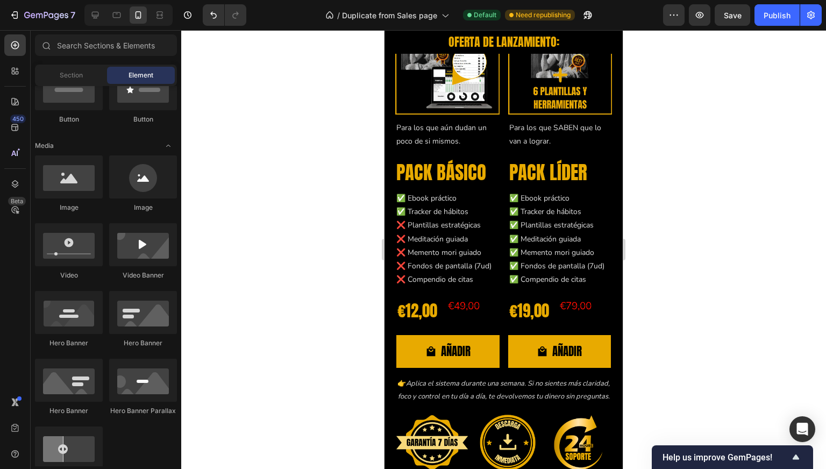
scroll to position [4463, 0]
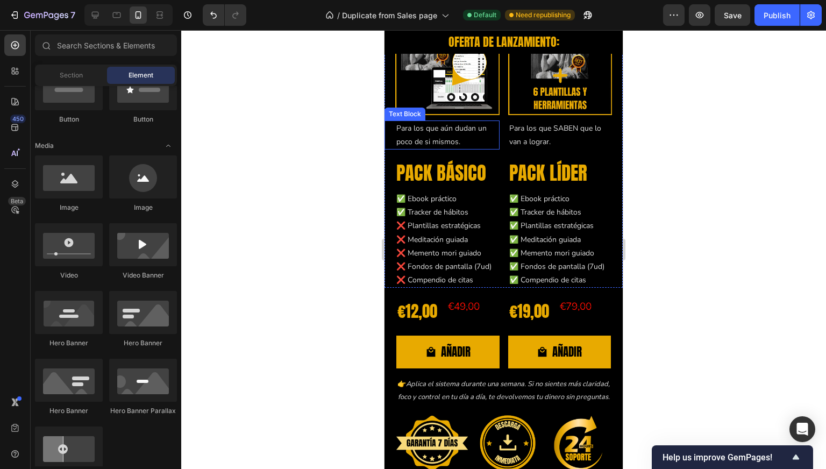
click at [431, 130] on p "Para los que aún dudan un poco de si mismos." at bounding box center [448, 135] width 102 height 27
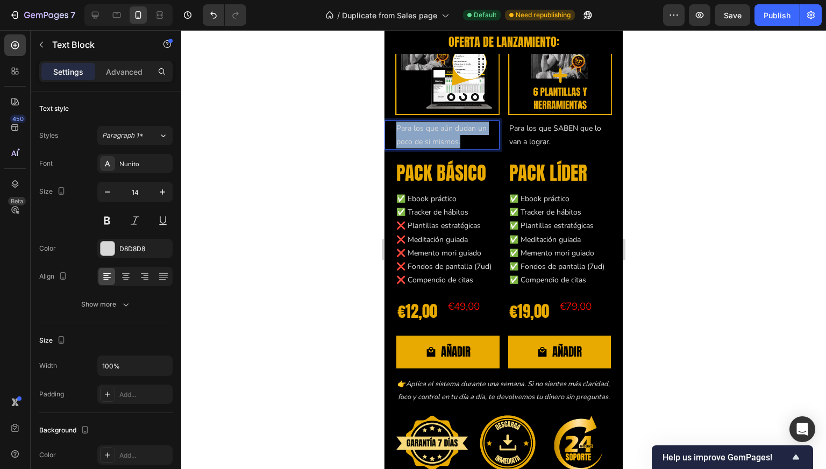
click at [431, 130] on p "Para los que aún dudan un poco de si mismos." at bounding box center [448, 135] width 102 height 27
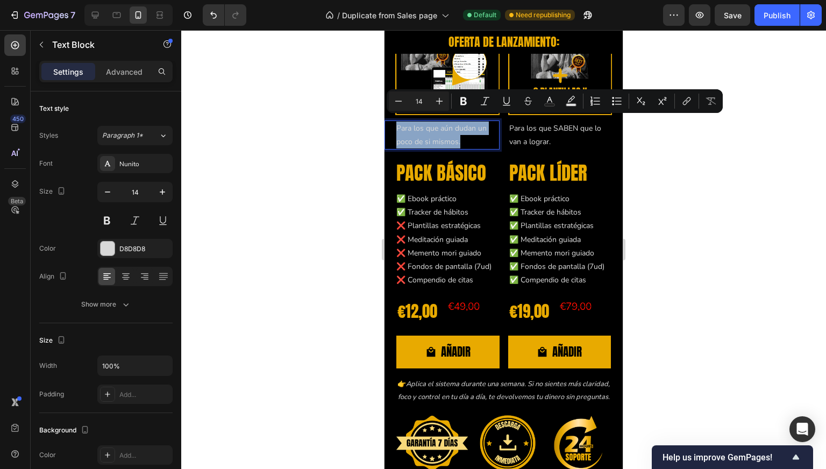
copy p "Para los que aún dudan un poco de si mismos."
click at [331, 179] on div at bounding box center [503, 249] width 645 height 439
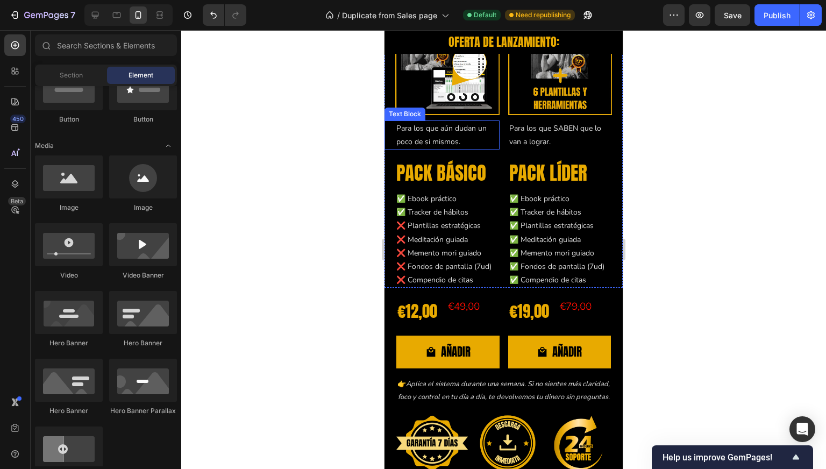
click at [426, 129] on p "Para los que aún dudan un poco de si mismos." at bounding box center [448, 135] width 102 height 27
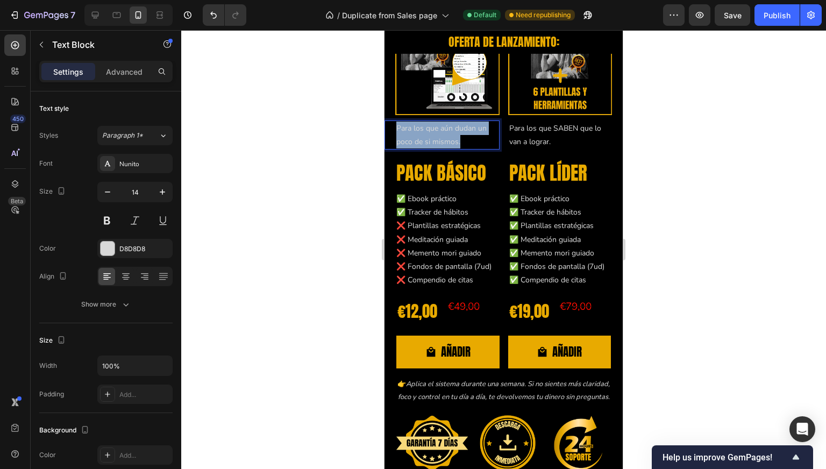
click at [426, 129] on p "Para los que aún dudan un poco de si mismos." at bounding box center [448, 135] width 102 height 27
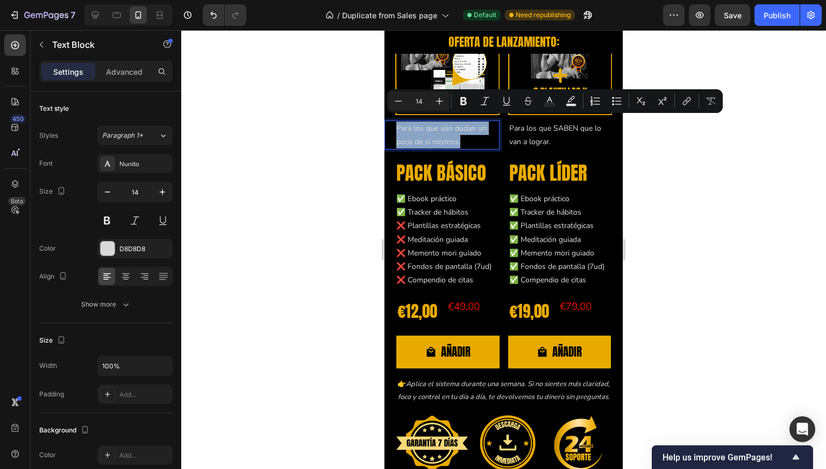
click at [448, 135] on p "Para los que aún dudan un poco de si mismos." at bounding box center [448, 135] width 102 height 27
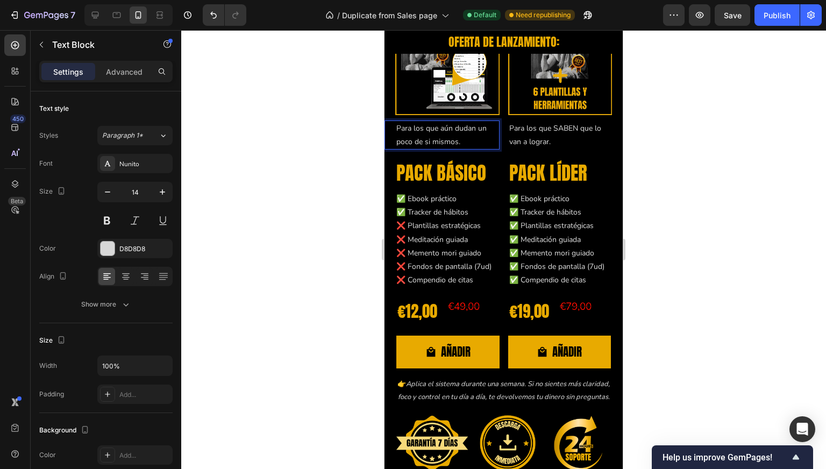
click at [470, 132] on p "Para los que aún dudan un poco de si mismos." at bounding box center [448, 135] width 102 height 27
drag, startPoint x: 411, startPoint y: 136, endPoint x: 481, endPoint y: 122, distance: 71.3
click at [481, 122] on p "Para los que aún dudan un poco de si mismos." at bounding box center [448, 135] width 102 height 27
click at [476, 122] on p "Para los que aún dudan un poco de si mismos." at bounding box center [448, 135] width 102 height 27
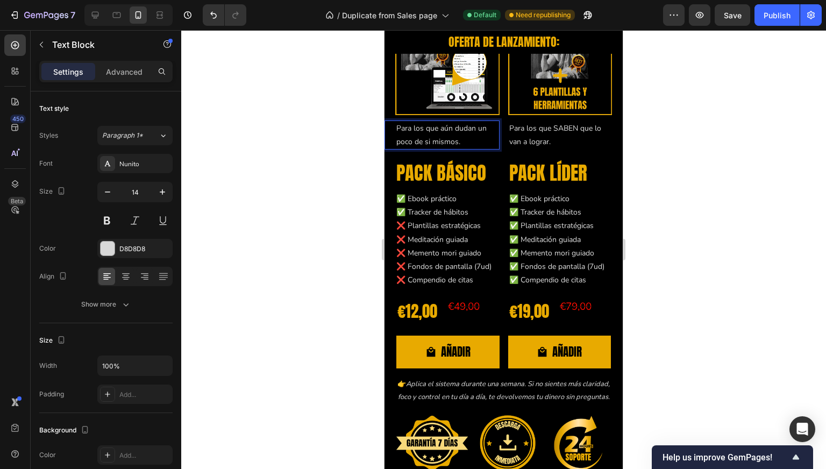
click at [479, 122] on p "Para los que aún dudan un poco de si mismos." at bounding box center [448, 135] width 102 height 27
click at [469, 125] on p "Para los que aún dudan un poco de si mismos." at bounding box center [448, 135] width 102 height 27
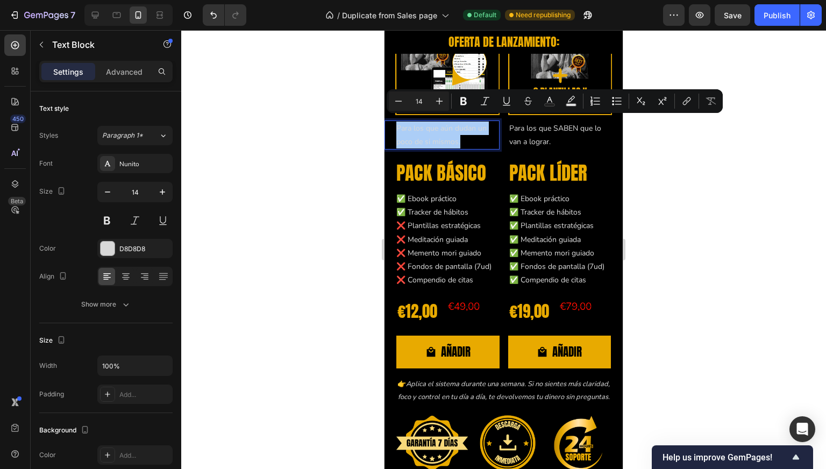
click at [303, 171] on div at bounding box center [503, 249] width 645 height 439
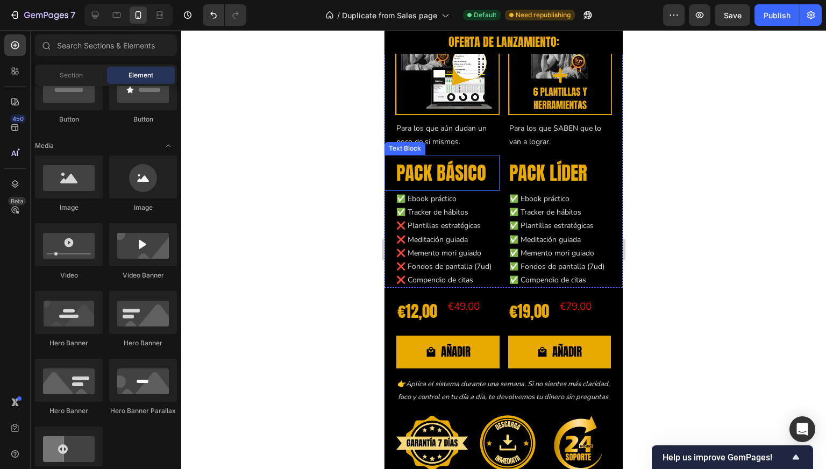
scroll to position [4350, 0]
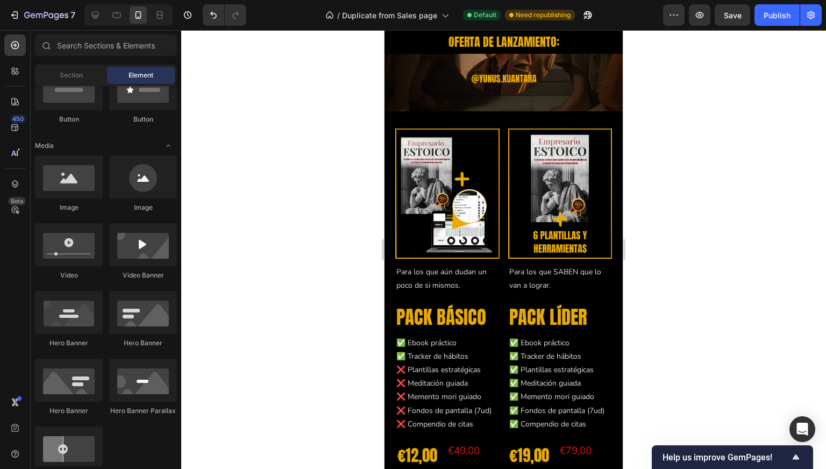
click at [327, 174] on div at bounding box center [503, 249] width 645 height 439
click at [543, 265] on p "Para los que SABEN que lo van a lograr." at bounding box center [561, 278] width 102 height 27
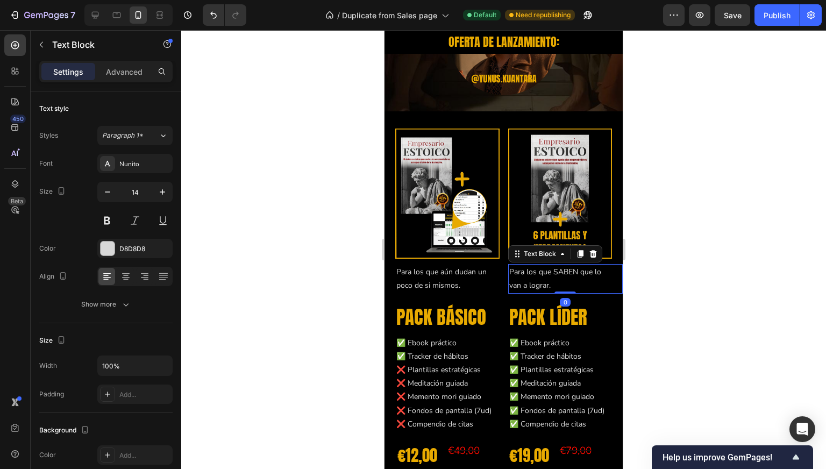
click at [543, 265] on p "Para los que SABEN que lo van a lograr." at bounding box center [561, 278] width 102 height 27
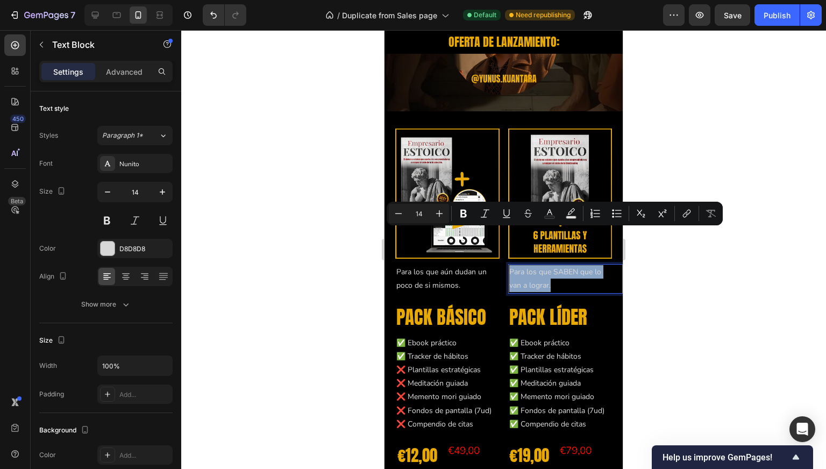
click at [534, 265] on p "Para los que SABEN que lo van a lograr." at bounding box center [561, 278] width 102 height 27
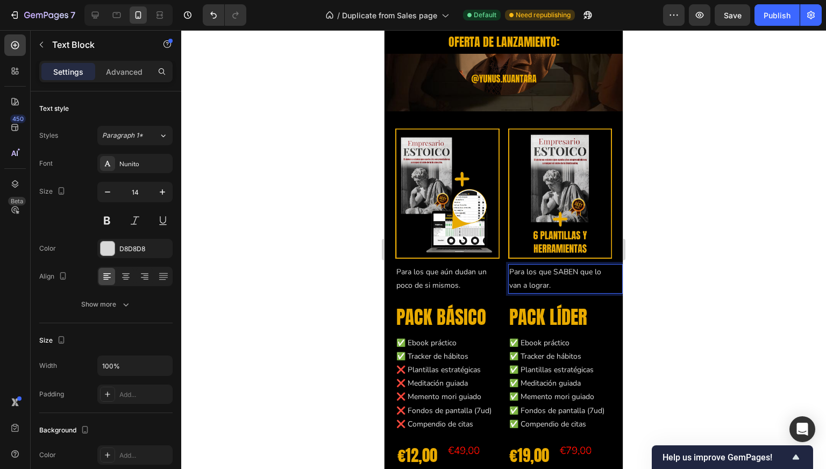
click at [560, 265] on p "Para los que SABEN que lo van a lograr." at bounding box center [561, 278] width 102 height 27
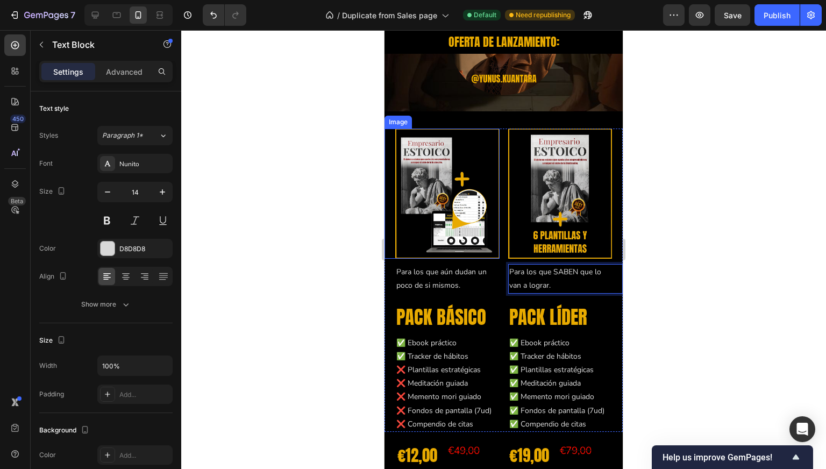
click at [356, 209] on div at bounding box center [503, 249] width 645 height 439
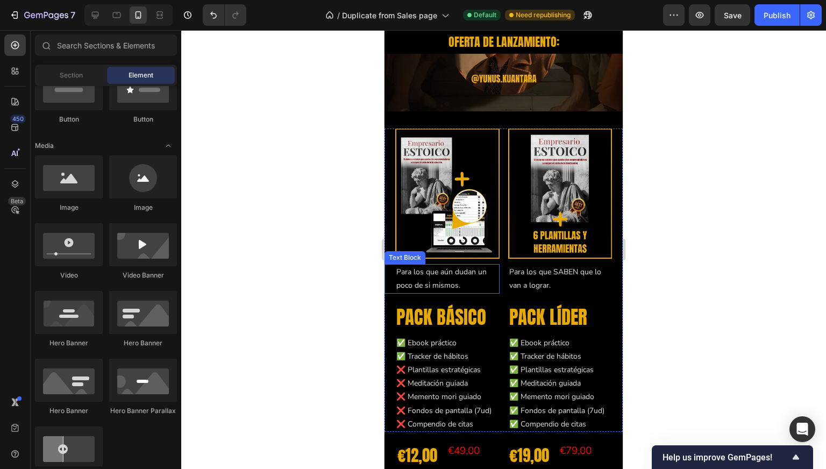
click at [441, 265] on p "Para los que aún dudan un poco de si mismos." at bounding box center [448, 278] width 102 height 27
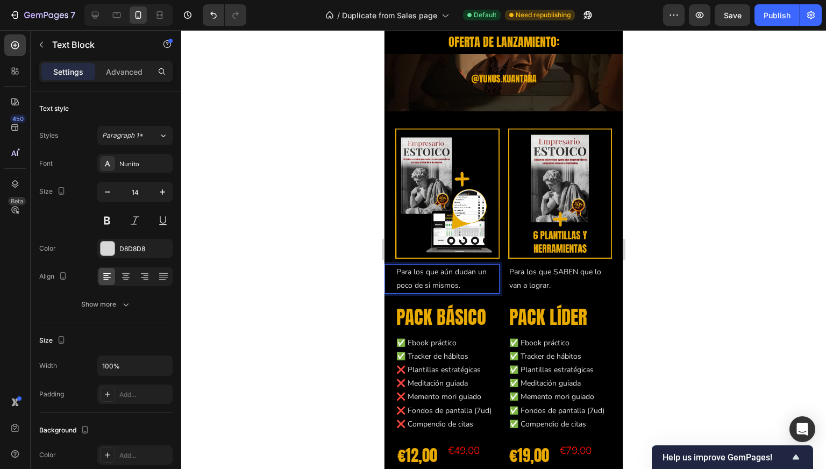
click at [441, 265] on p "Para los que aún dudan un poco de si mismos." at bounding box center [448, 278] width 102 height 27
click at [338, 231] on div at bounding box center [503, 249] width 645 height 439
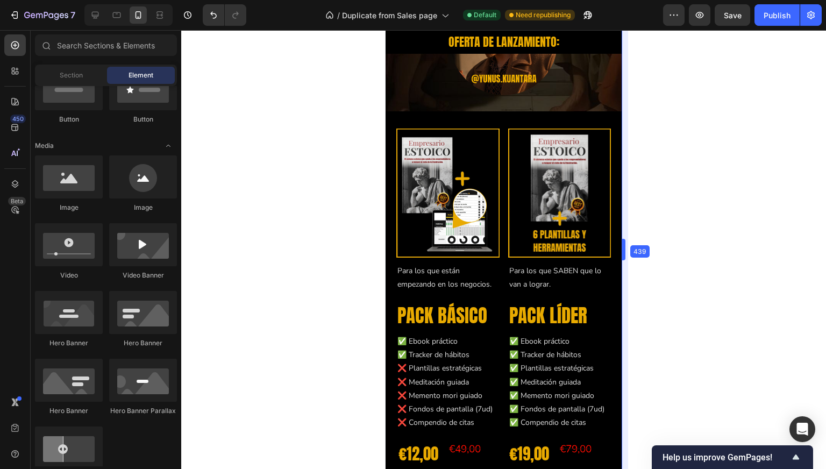
drag, startPoint x: 626, startPoint y: 246, endPoint x: 624, endPoint y: 263, distance: 17.4
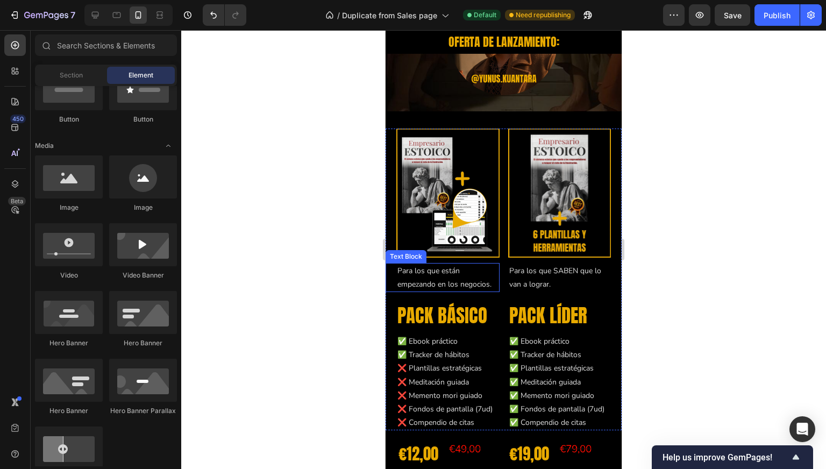
click at [433, 264] on p "Para los que están empezando en los negocios." at bounding box center [448, 277] width 101 height 27
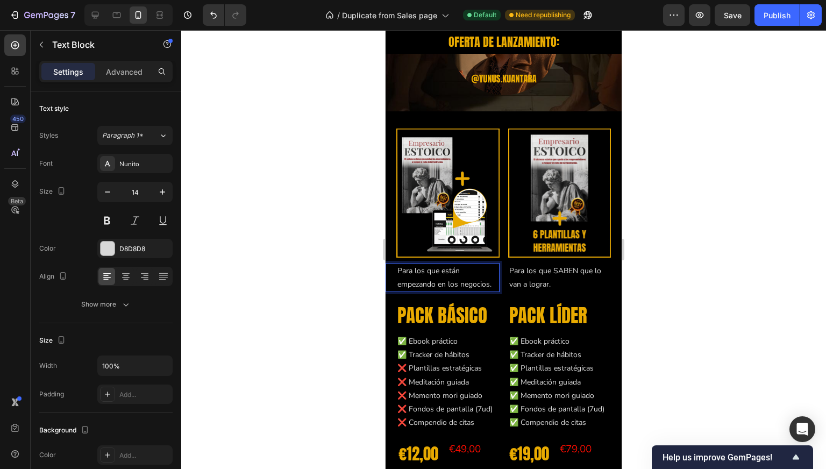
click at [437, 264] on p "Para los que están empezando en los negocios." at bounding box center [448, 277] width 101 height 27
click at [446, 264] on p "Para los que están empezando en los negocios." at bounding box center [448, 277] width 101 height 27
click at [429, 264] on p "Para los que recién empezando en los negocios." at bounding box center [448, 277] width 101 height 27
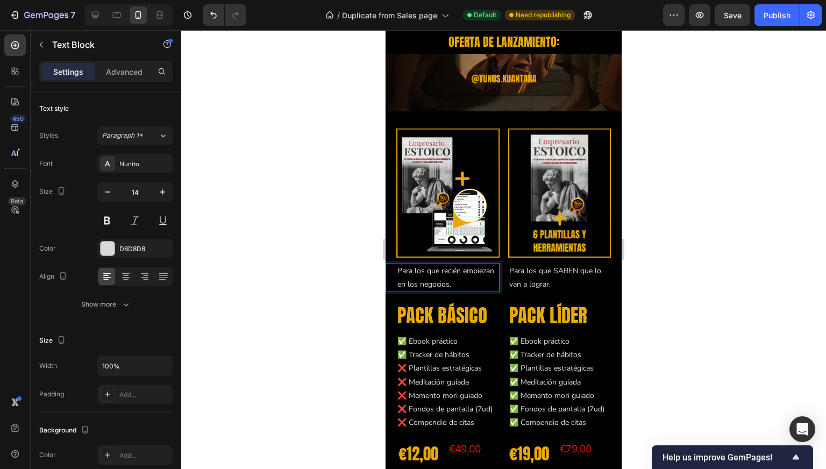
click at [308, 227] on div at bounding box center [503, 249] width 645 height 439
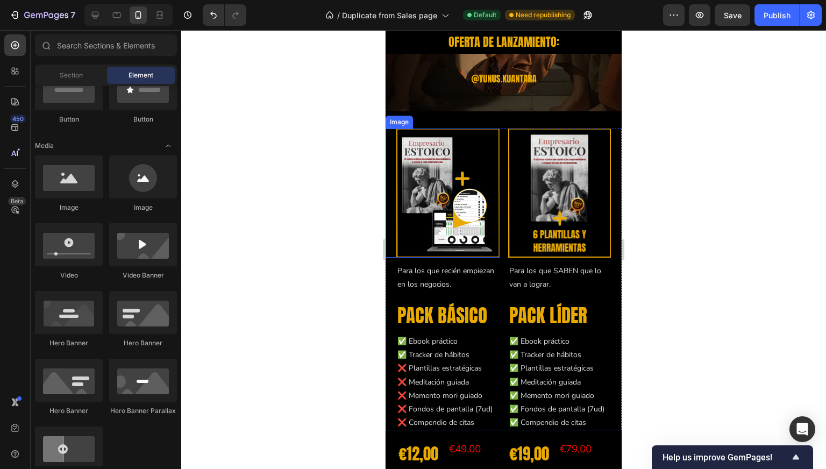
click at [334, 230] on div at bounding box center [503, 249] width 645 height 439
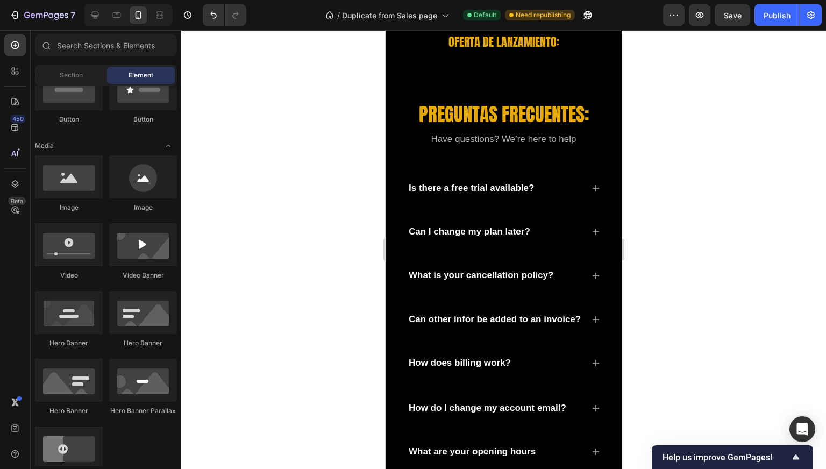
scroll to position [4586, 0]
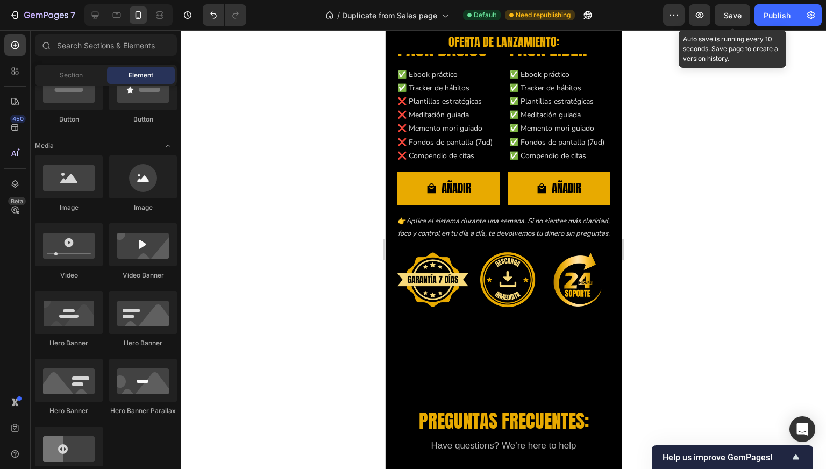
click at [736, 16] on span "Save" at bounding box center [733, 15] width 18 height 9
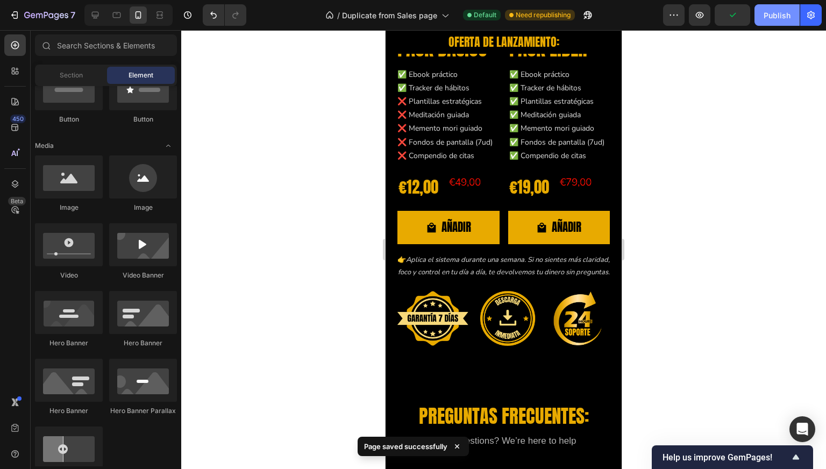
click at [764, 15] on div "Publish" at bounding box center [777, 15] width 27 height 11
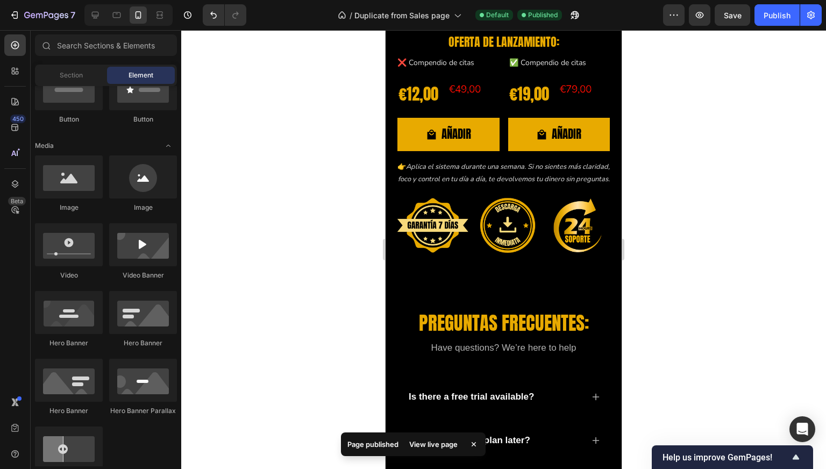
scroll to position [4715, 0]
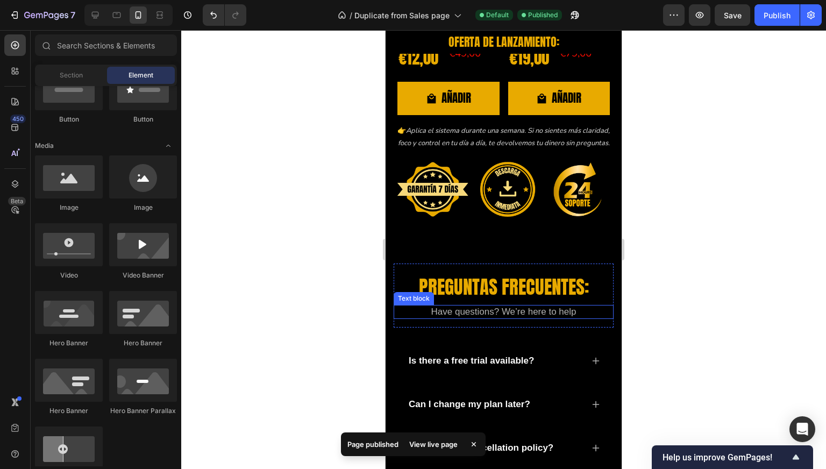
click at [500, 317] on p "Have questions? We’re here to help" at bounding box center [504, 312] width 218 height 12
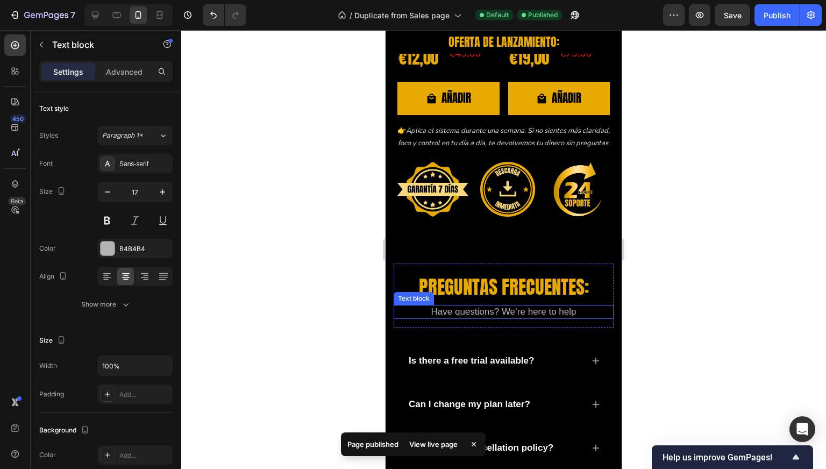
click at [500, 317] on p "Have questions? We’re here to help" at bounding box center [504, 312] width 218 height 12
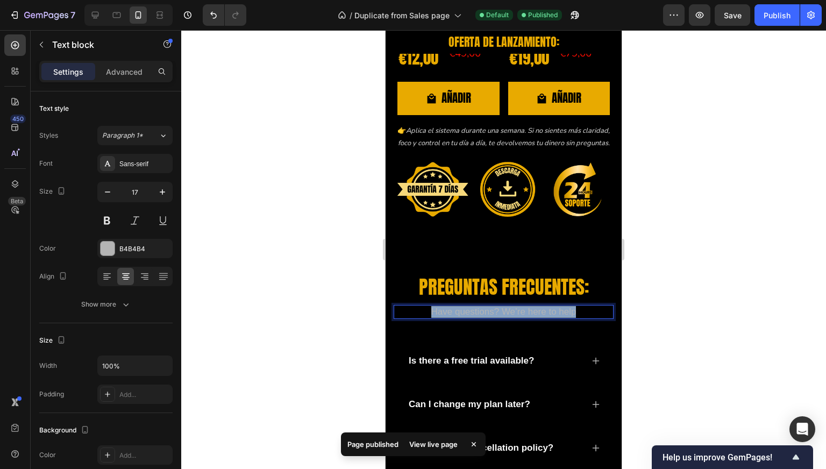
click at [500, 317] on p "Have questions? We’re here to help" at bounding box center [504, 312] width 218 height 12
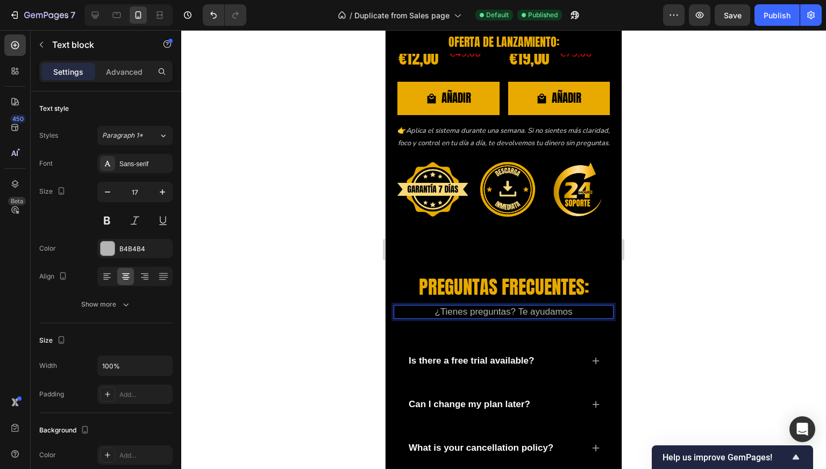
click at [350, 274] on div at bounding box center [503, 249] width 645 height 439
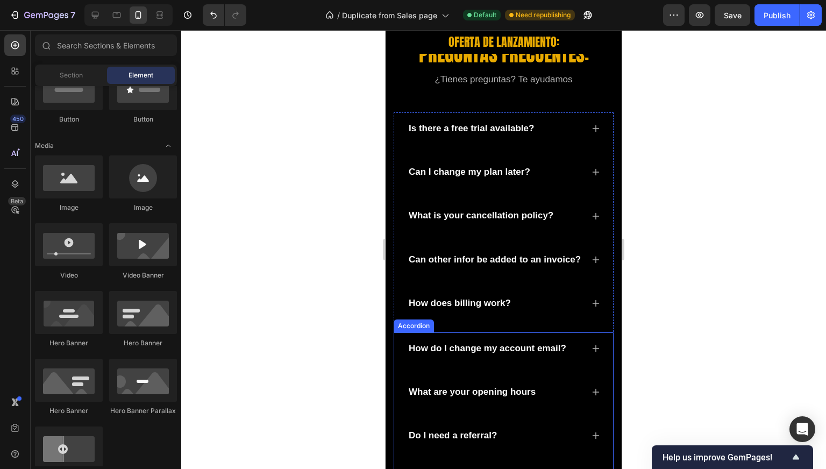
scroll to position [5006, 0]
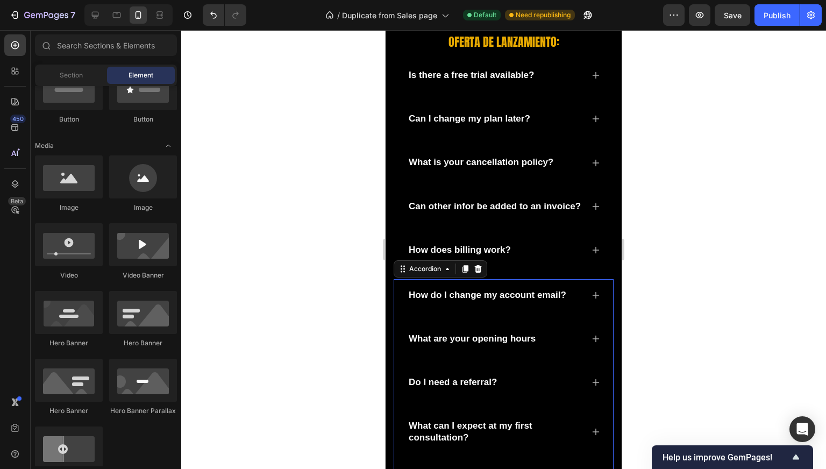
click at [524, 293] on div "How do I change my account email?" at bounding box center [503, 295] width 193 height 32
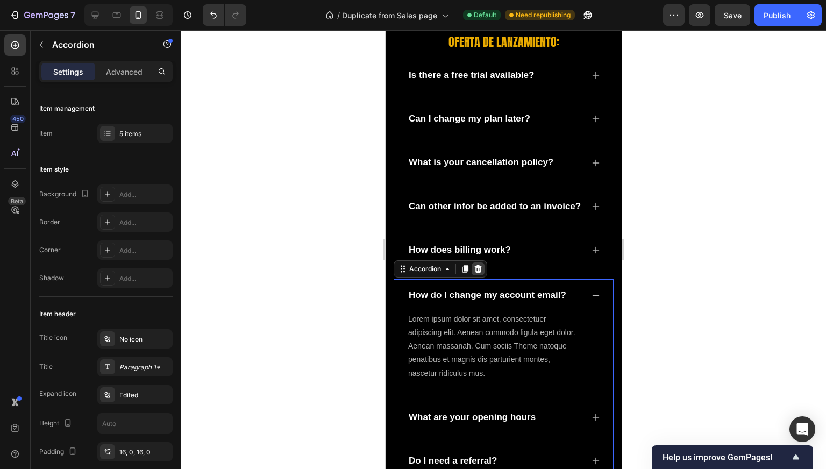
click at [476, 273] on icon at bounding box center [478, 269] width 7 height 8
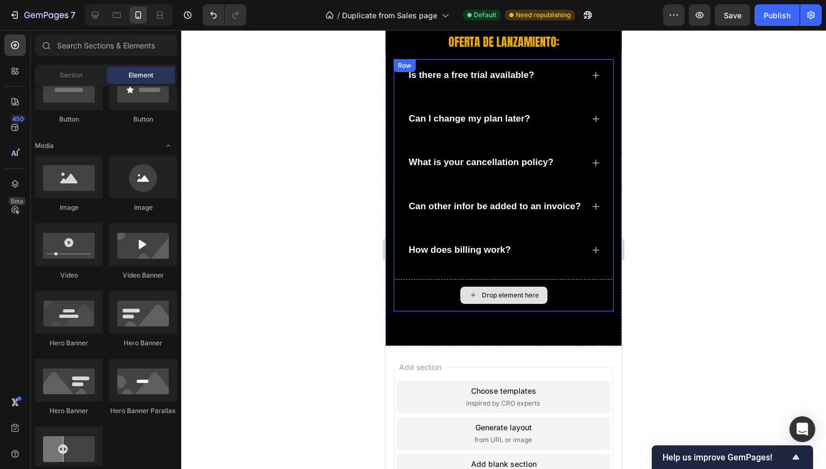
click at [421, 306] on div "Drop element here" at bounding box center [504, 295] width 220 height 32
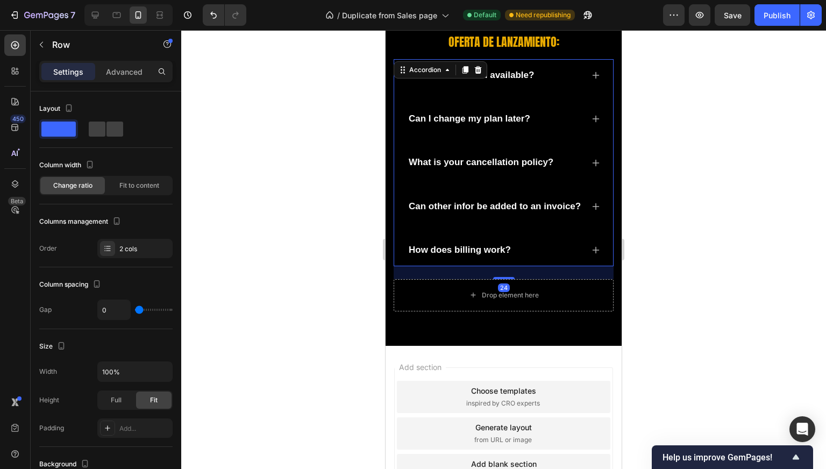
click at [413, 108] on div "Can I change my plan later?" at bounding box center [503, 119] width 193 height 32
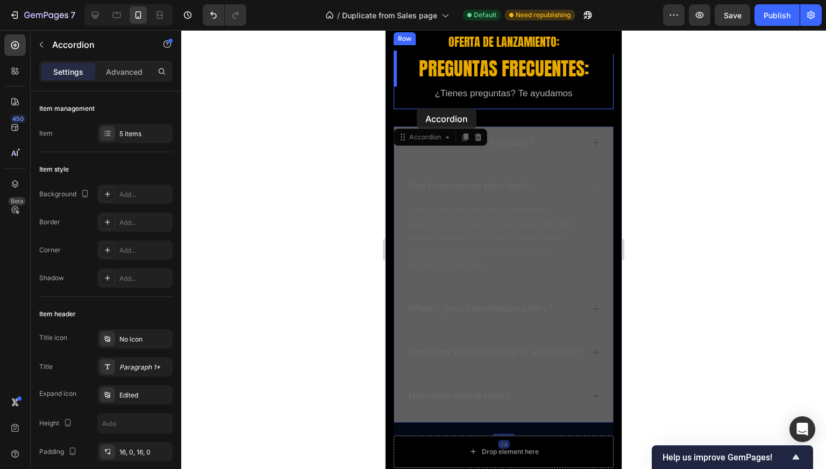
scroll to position [4907, 0]
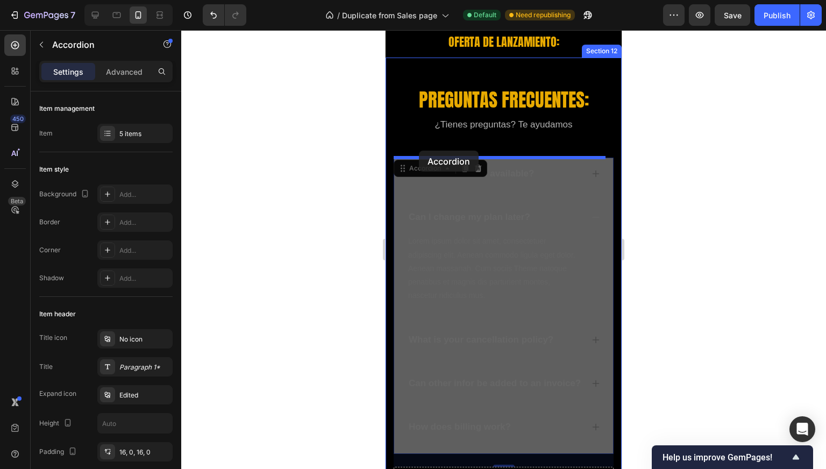
drag, startPoint x: 402, startPoint y: 67, endPoint x: 419, endPoint y: 150, distance: 84.5
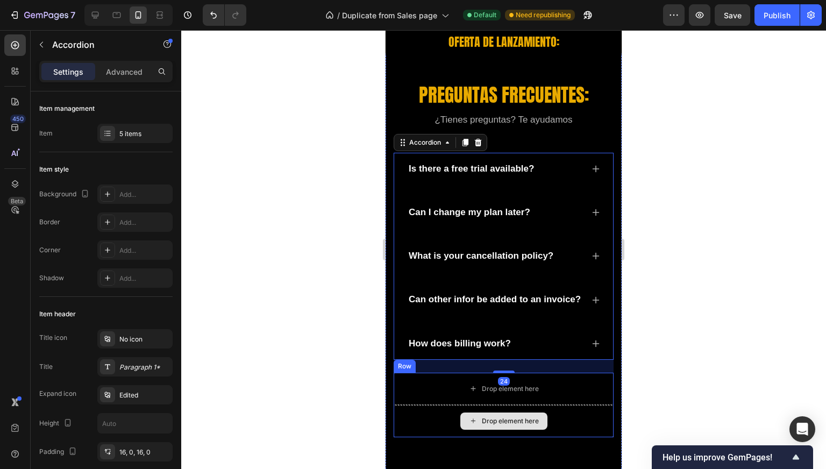
scroll to position [4981, 0]
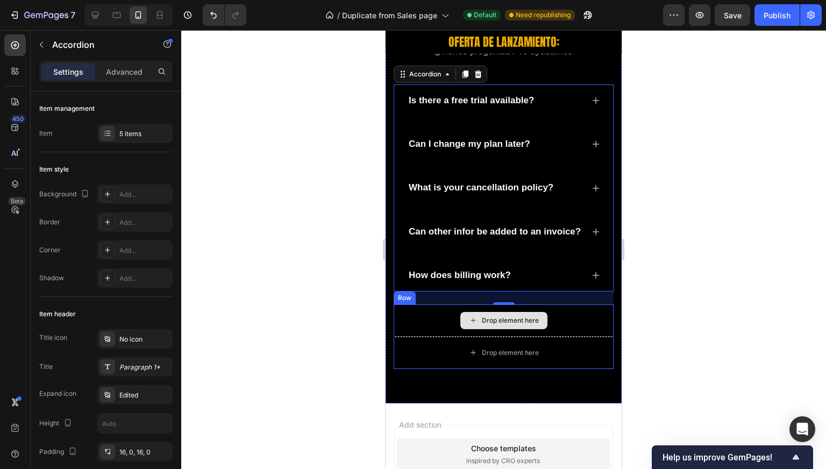
click at [420, 327] on div "Drop element here" at bounding box center [504, 321] width 220 height 32
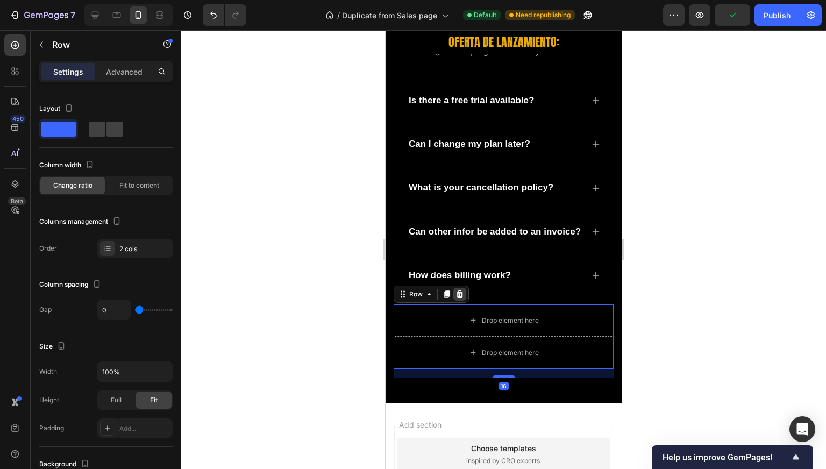
click at [461, 298] on icon at bounding box center [460, 295] width 7 height 8
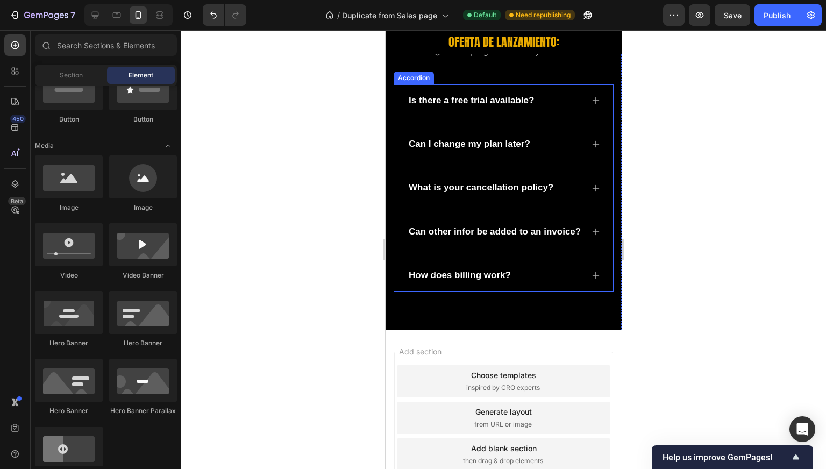
scroll to position [4884, 0]
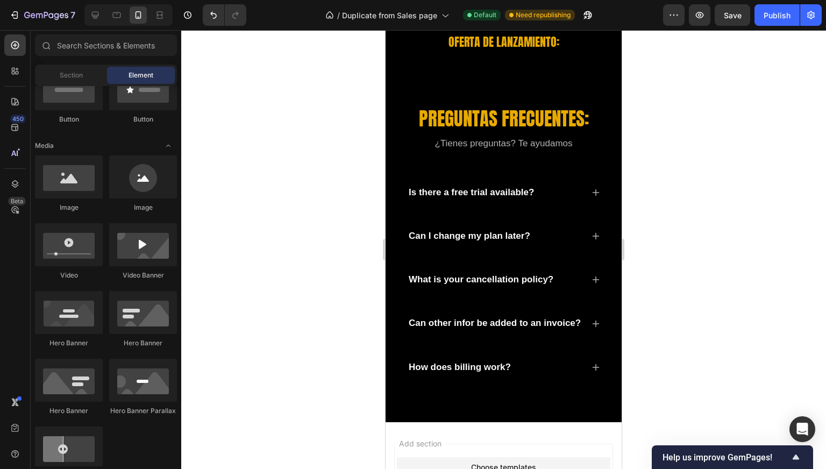
click at [682, 150] on div at bounding box center [503, 249] width 645 height 439
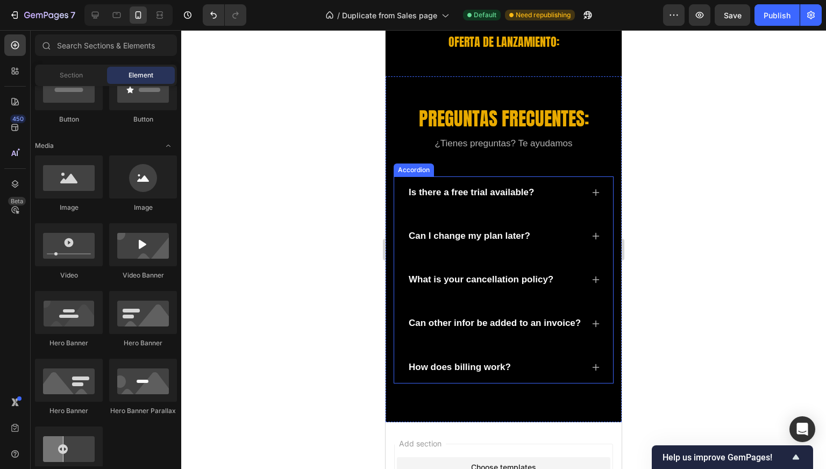
click at [493, 198] on p "Is there a free trial available?" at bounding box center [471, 193] width 125 height 12
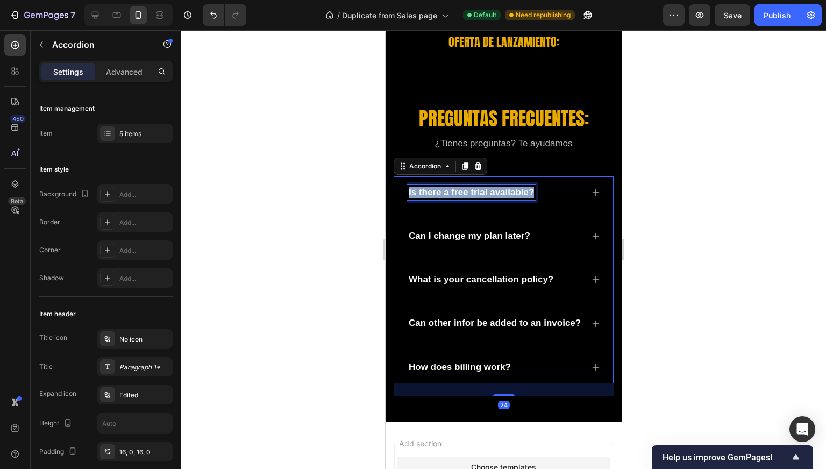
click at [493, 198] on p "Is there a free trial available?" at bounding box center [471, 193] width 125 height 12
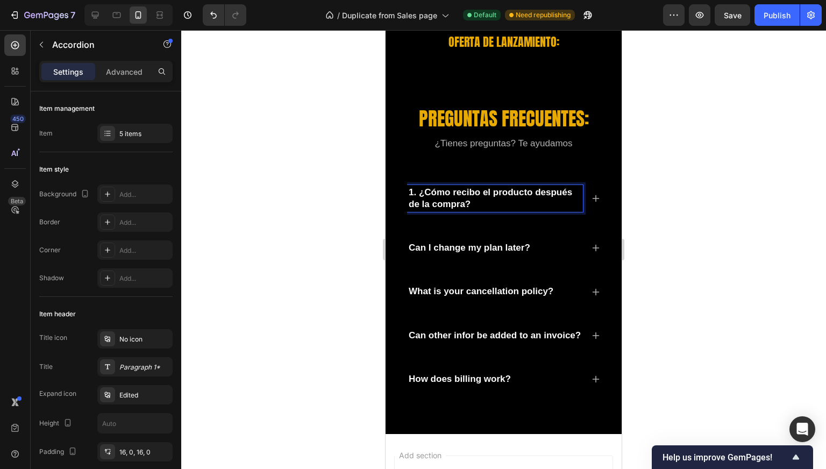
click at [333, 201] on div at bounding box center [503, 249] width 645 height 439
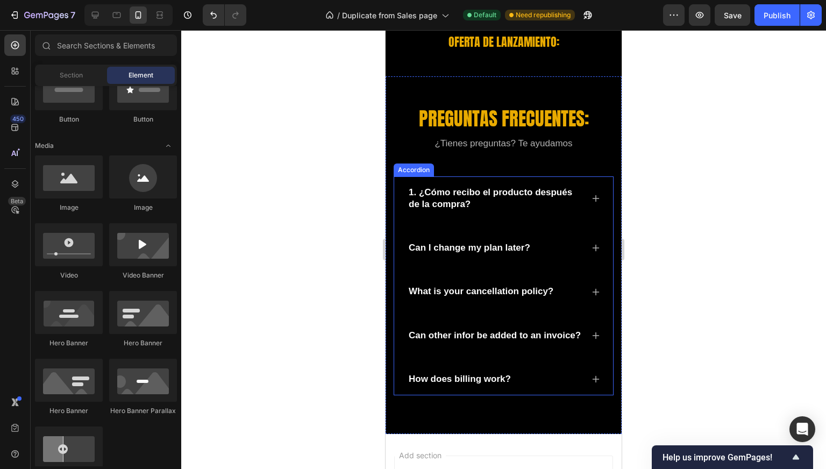
click at [452, 197] on p "1. ¿Cómo recibo el producto después de la compra?" at bounding box center [495, 199] width 173 height 24
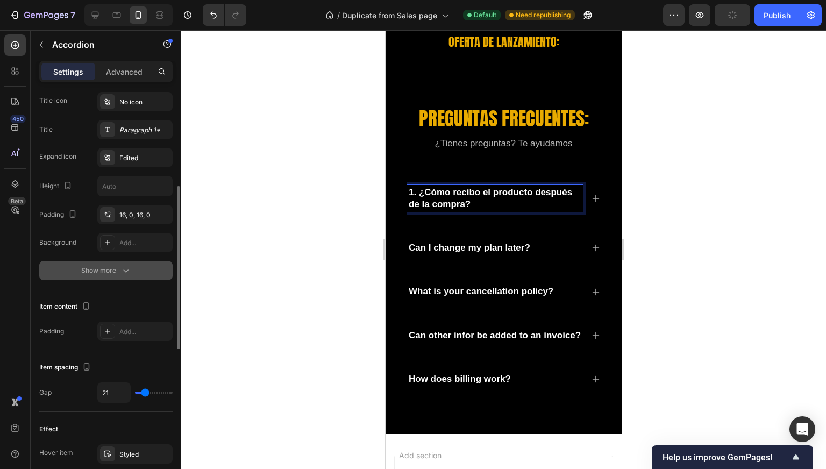
scroll to position [237, 0]
click at [104, 266] on div "Show more" at bounding box center [106, 271] width 50 height 11
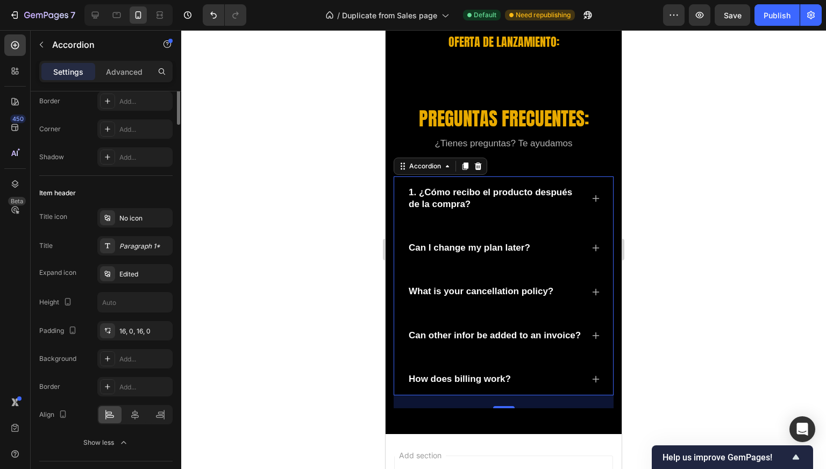
scroll to position [0, 0]
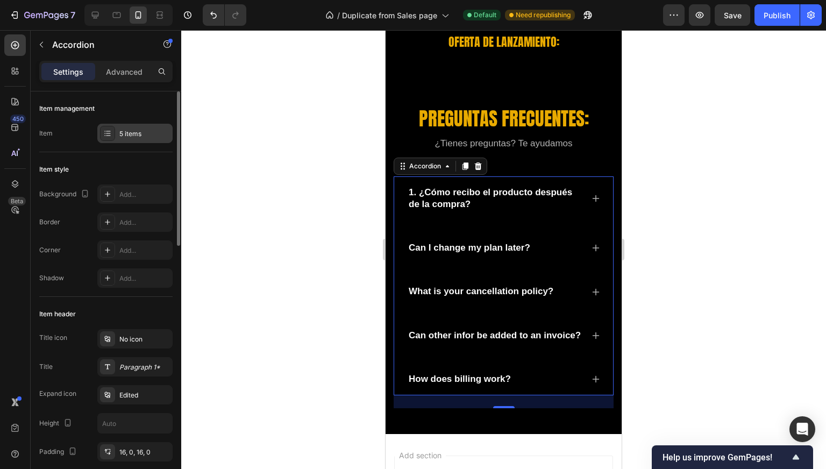
click at [135, 125] on div "5 items" at bounding box center [134, 133] width 75 height 19
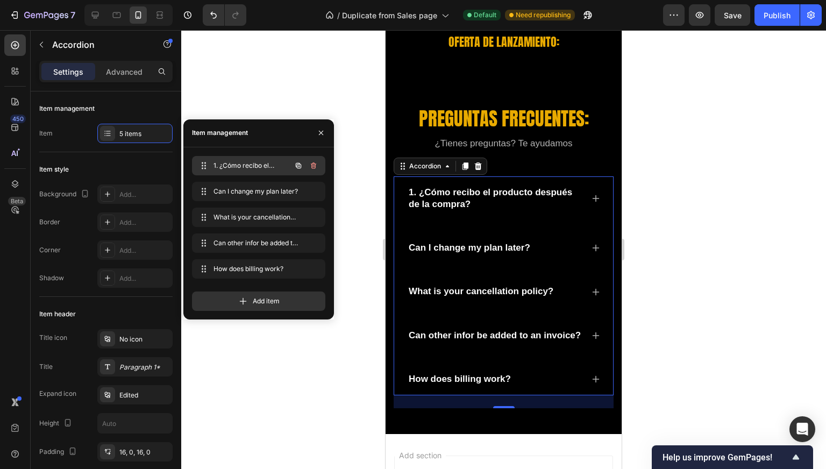
click at [243, 167] on span "1. ¿Cómo recibo el producto después de la compra?" at bounding box center [244, 166] width 61 height 10
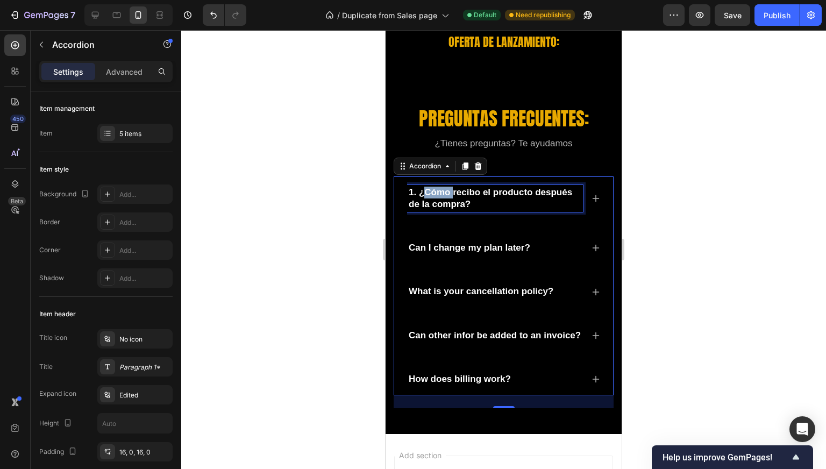
click at [448, 200] on p "1. ¿Cómo recibo el producto después de la compra?" at bounding box center [495, 199] width 173 height 24
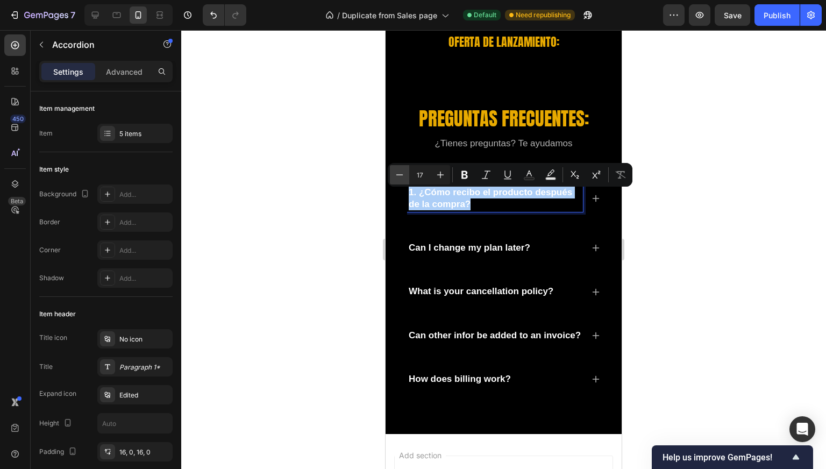
click at [409, 179] on button "Minus" at bounding box center [399, 174] width 19 height 19
type input "15"
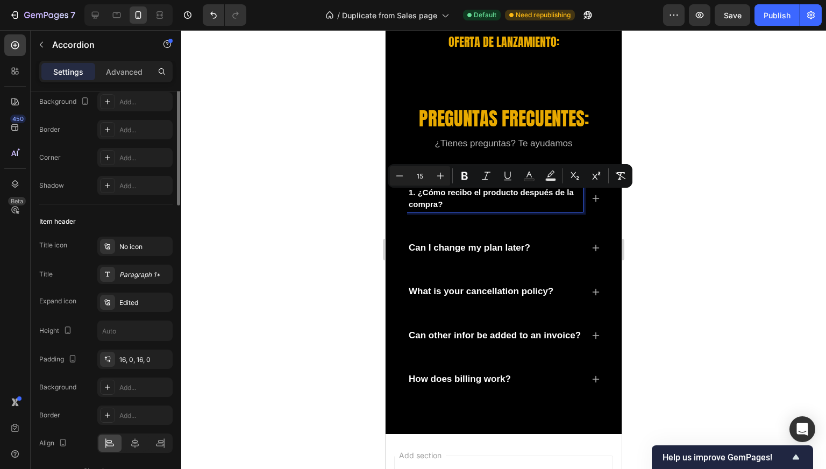
scroll to position [38, 0]
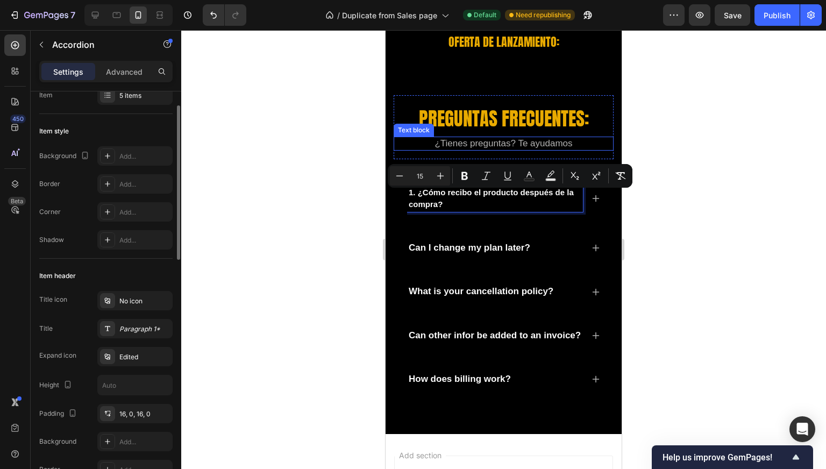
click at [402, 151] on div "¿Tienes preguntas? Te ayudamos" at bounding box center [504, 144] width 220 height 14
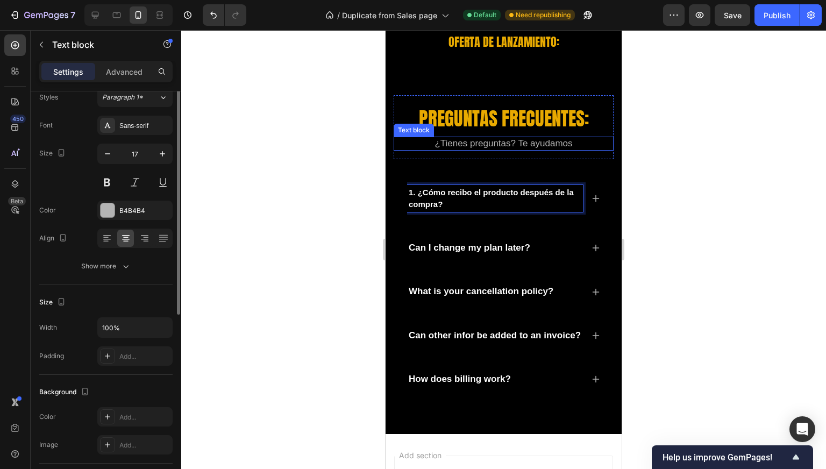
scroll to position [0, 0]
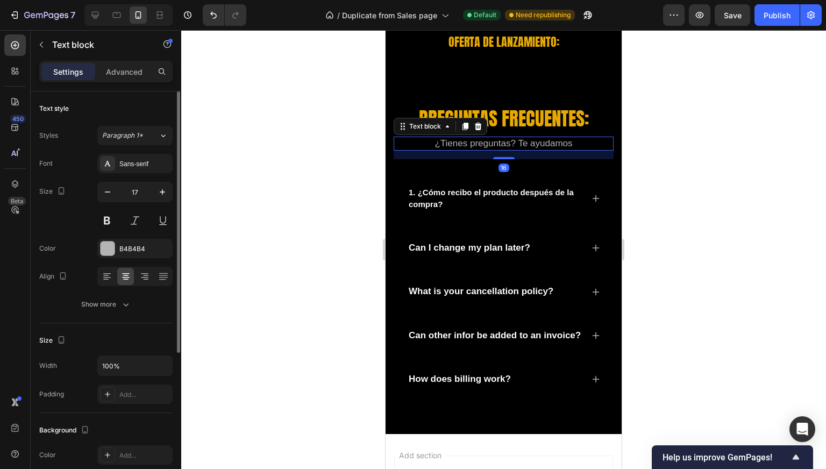
click at [402, 172] on div "PREGUNTAS FRECUENTES: Text Block ¿Tienes preguntas? Te ayudamos Text block 16 R…" at bounding box center [504, 251] width 220 height 313
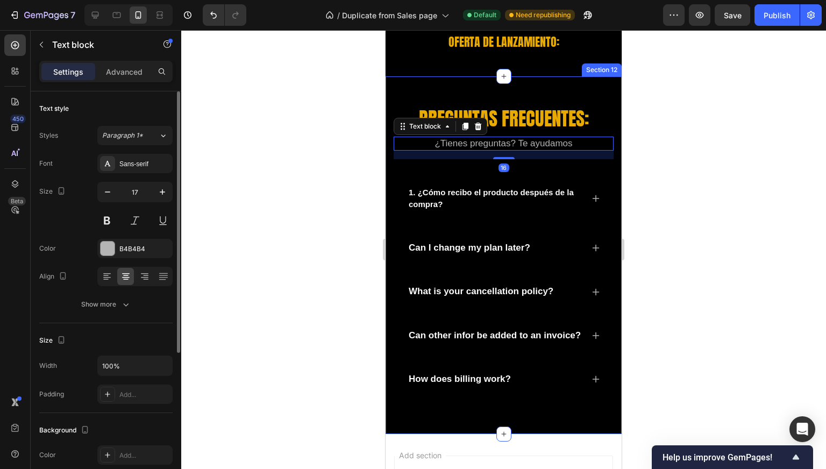
click at [425, 171] on div "PREGUNTAS FRECUENTES: Text Block ¿Tienes preguntas? Te ayudamos Text block 16 R…" at bounding box center [504, 251] width 220 height 313
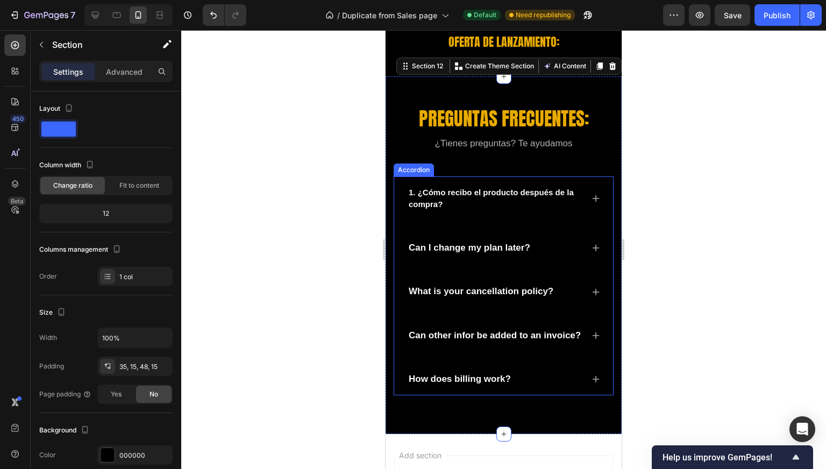
click at [433, 192] on span "1. ¿Cómo recibo el producto después de la compra?" at bounding box center [491, 198] width 165 height 21
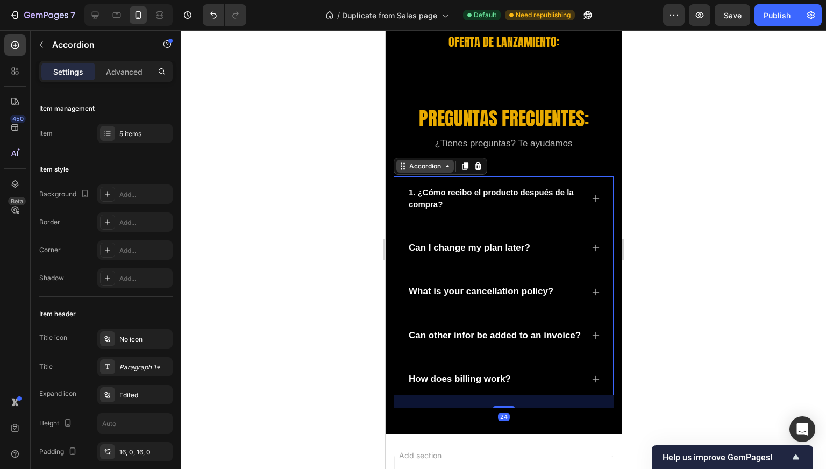
click at [435, 173] on div "Accordion" at bounding box center [426, 166] width 58 height 13
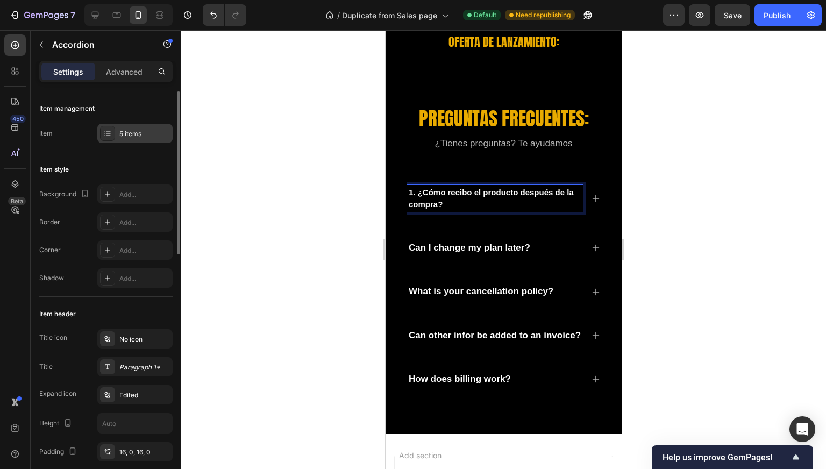
click at [140, 133] on div "5 items" at bounding box center [144, 134] width 51 height 10
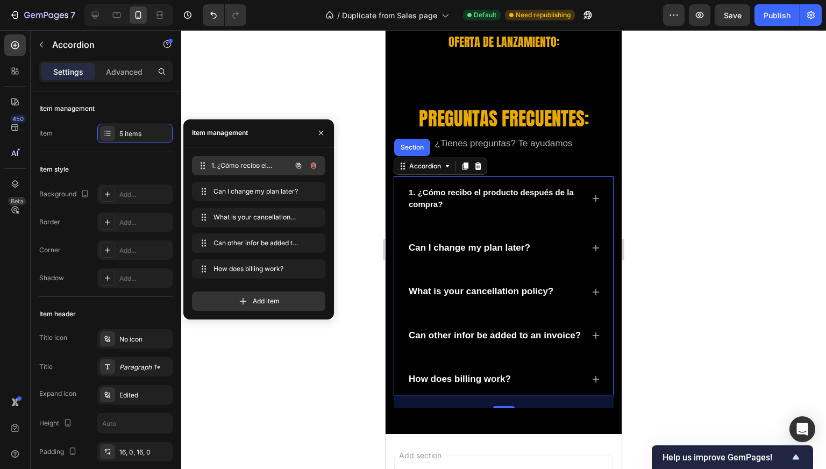
click at [230, 158] on div "1. ¿Cómo recibo el producto después de la compra? 1. ¿Cómo recibo el producto d…" at bounding box center [243, 165] width 95 height 15
click at [228, 163] on span "1. ¿Cómo recibo el producto después de la compra?" at bounding box center [244, 166] width 61 height 10
click at [84, 221] on div "Border Add..." at bounding box center [105, 222] width 133 height 19
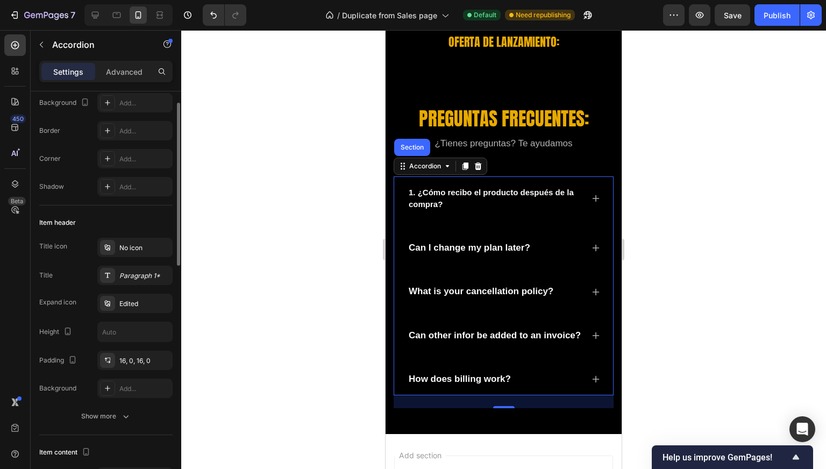
scroll to position [93, 0]
click at [146, 270] on div "Paragraph 1*" at bounding box center [144, 275] width 51 height 10
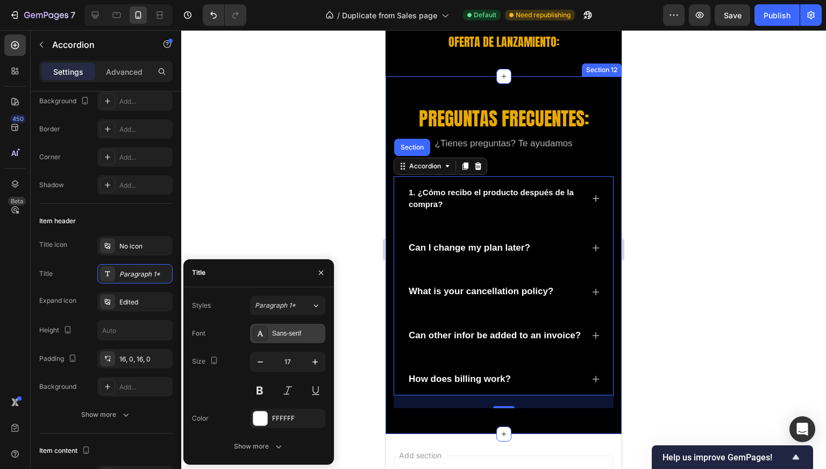
click at [302, 332] on div "Sans-serif" at bounding box center [297, 334] width 51 height 10
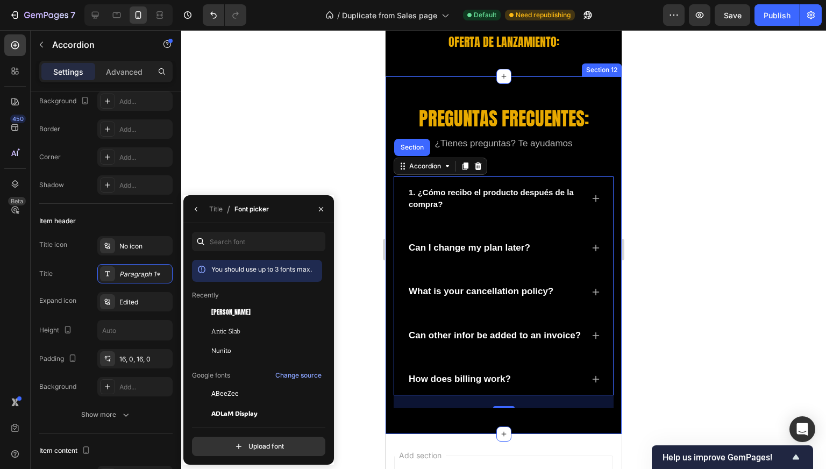
click at [237, 231] on div "You should use up to 3 fonts max. Recently Anton Antic Slab Nunito Google fonts…" at bounding box center [258, 344] width 151 height 242
click at [237, 235] on input "text" at bounding box center [258, 241] width 133 height 19
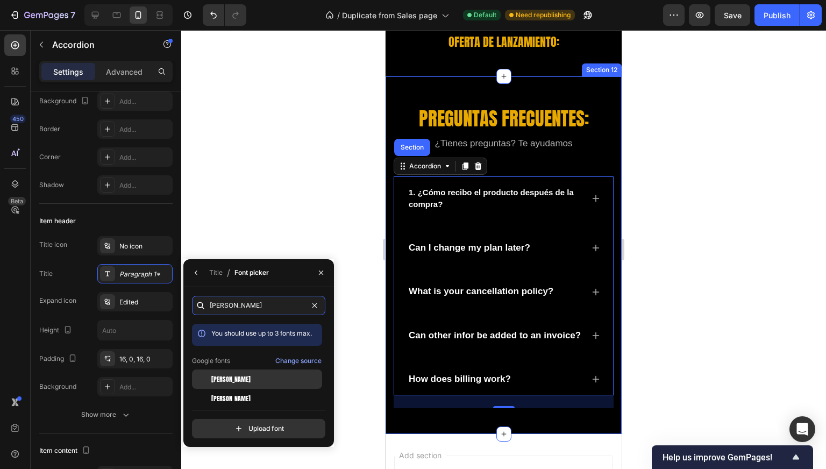
type input "anton"
click at [226, 383] on span "Anton" at bounding box center [230, 380] width 39 height 10
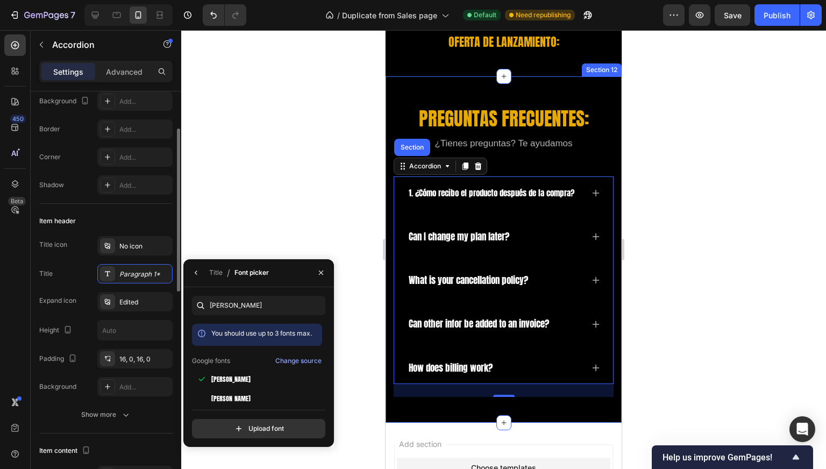
click at [89, 313] on div "Title icon No icon Title Paragraph 1* Expand icon Edited Height Padding 16, 0, …" at bounding box center [105, 316] width 133 height 160
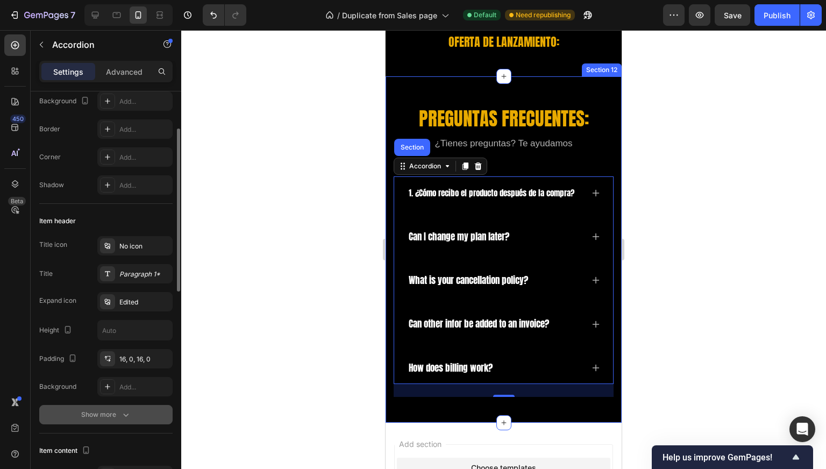
click at [104, 414] on div "Show more" at bounding box center [106, 414] width 50 height 11
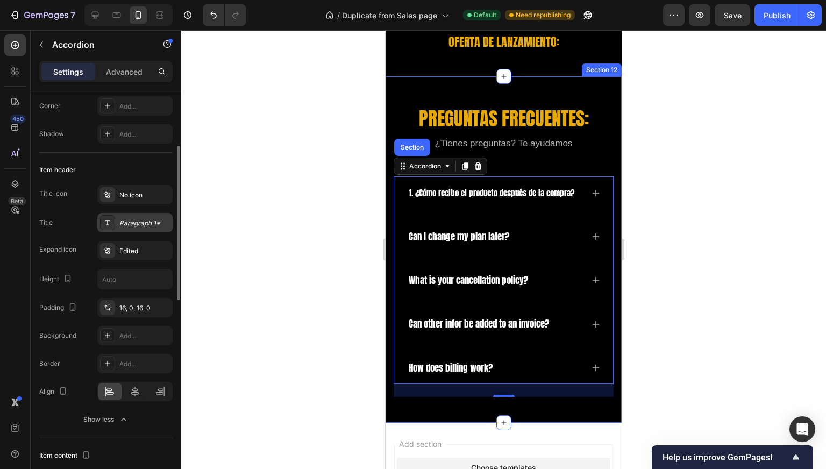
scroll to position [144, 0]
click at [137, 222] on div "Paragraph 1*" at bounding box center [144, 223] width 51 height 10
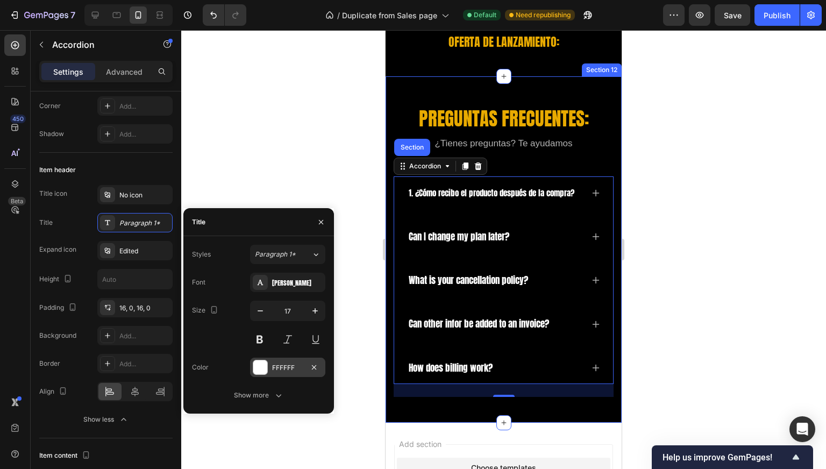
click at [264, 369] on div at bounding box center [260, 368] width 14 height 14
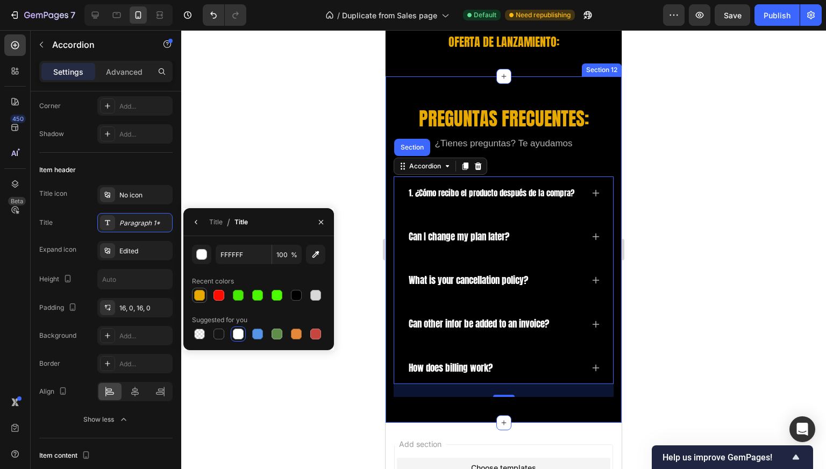
click at [200, 295] on div at bounding box center [199, 295] width 11 height 11
type input "E8AA00"
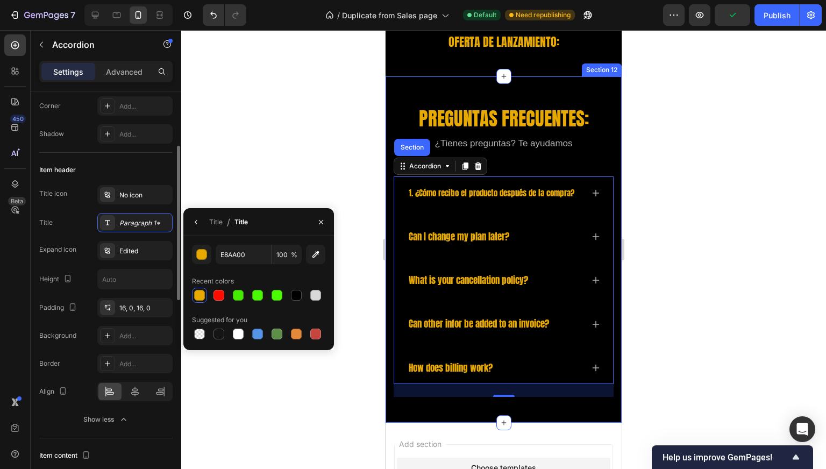
click at [84, 195] on div "Title icon No icon" at bounding box center [105, 194] width 133 height 19
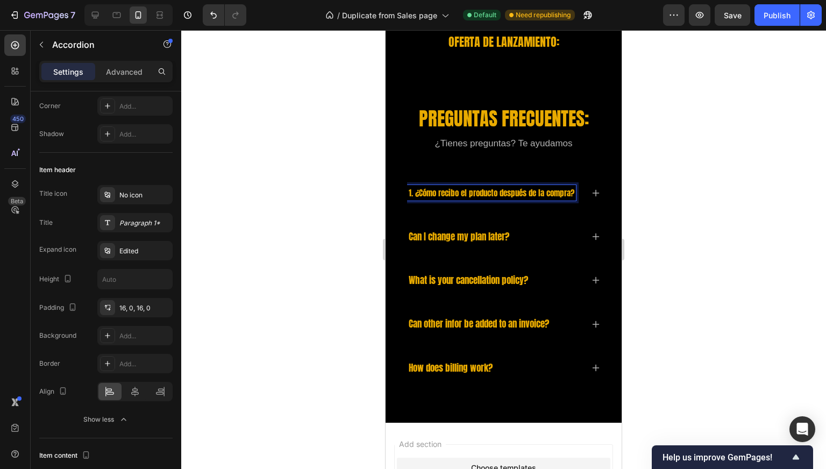
click at [441, 192] on span "1. ¿Cómo recibo el producto después de la compra?" at bounding box center [492, 193] width 166 height 12
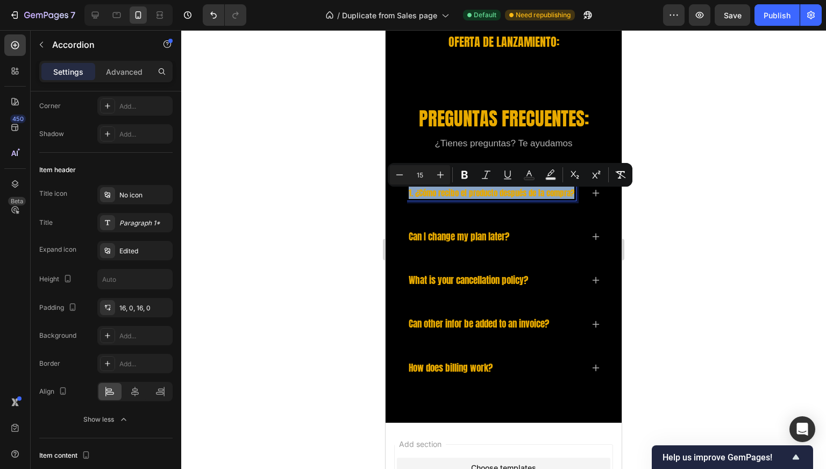
click at [442, 189] on div "1. ¿Cómo recibo el producto después de la compra?" at bounding box center [491, 193] width 169 height 16
click at [438, 175] on icon "Editor contextual toolbar" at bounding box center [440, 174] width 11 height 11
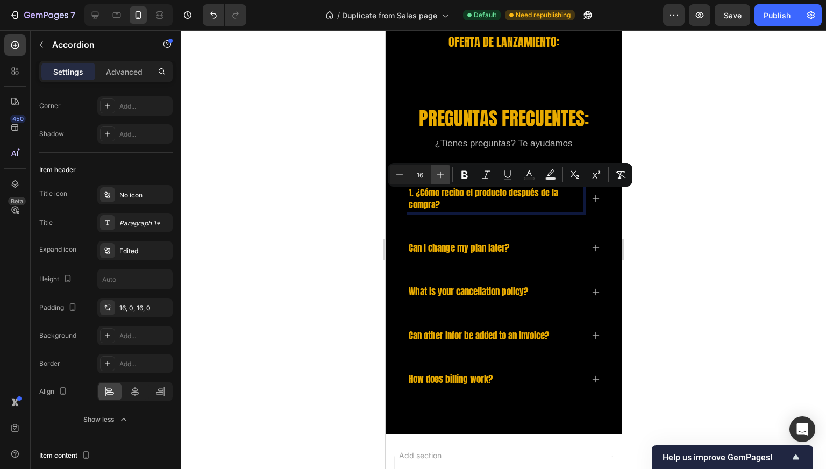
click at [438, 175] on icon "Editor contextual toolbar" at bounding box center [440, 174] width 11 height 11
type input "17"
click at [323, 193] on div at bounding box center [503, 249] width 645 height 439
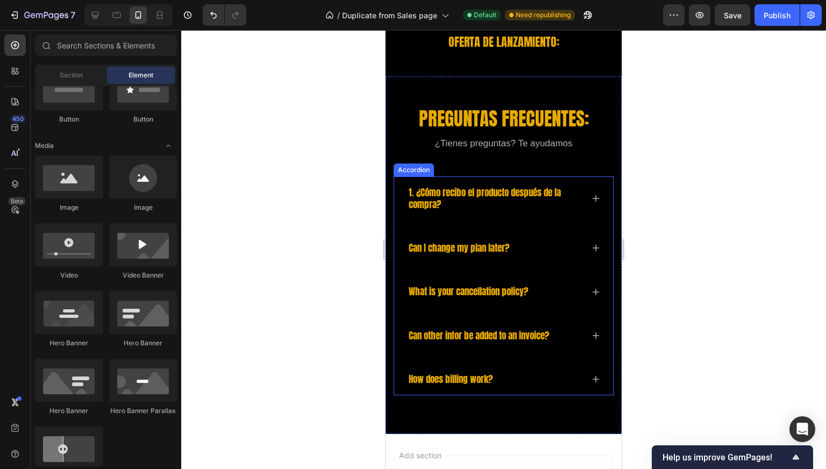
click at [592, 201] on icon at bounding box center [596, 198] width 9 height 9
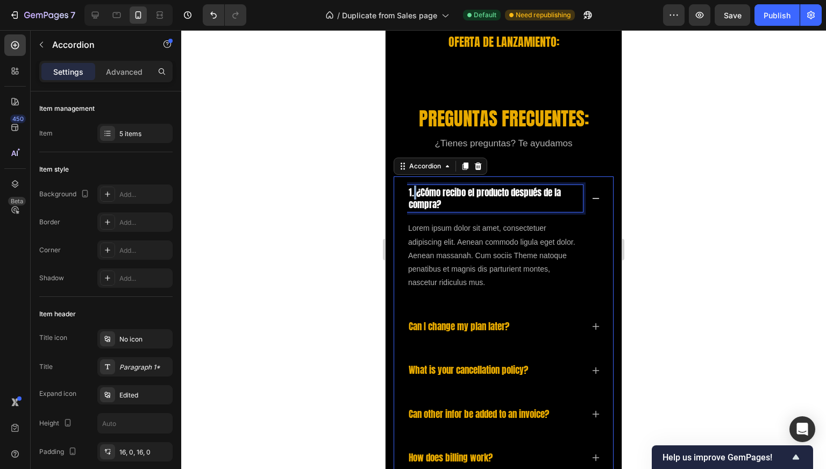
click at [415, 196] on span "1. ¿Cómo recibo el producto después de la compra?" at bounding box center [485, 199] width 152 height 26
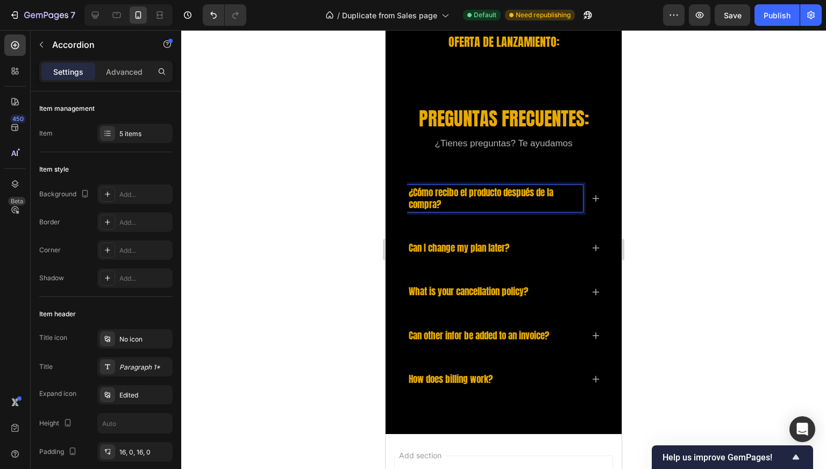
click at [592, 203] on icon at bounding box center [596, 198] width 9 height 9
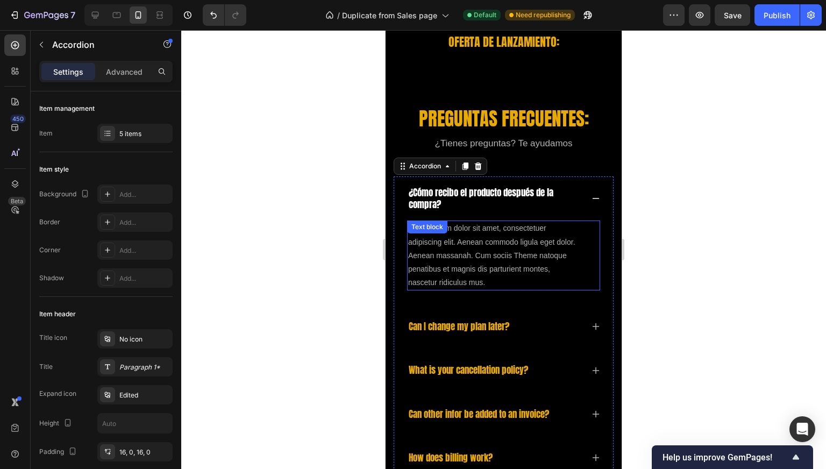
click at [457, 250] on p "Lorem ipsum dolor sit amet, consectetuer adipiscing elit. Aenean commodo ligula…" at bounding box center [492, 256] width 169 height 68
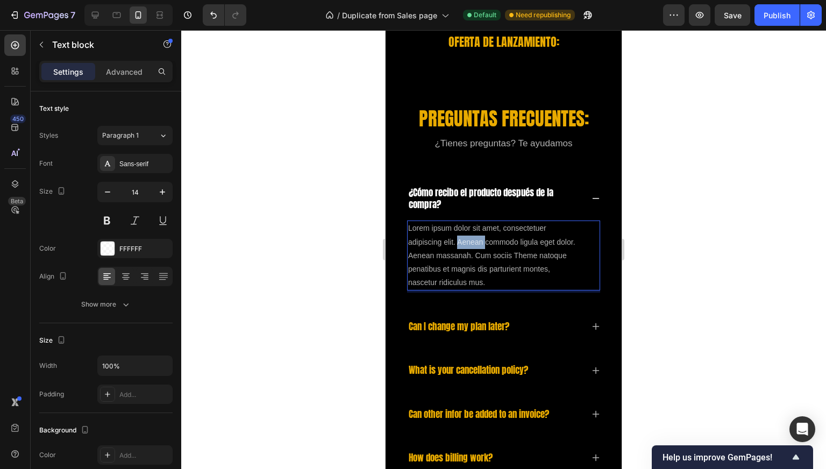
click at [457, 250] on p "Lorem ipsum dolor sit amet, consectetuer adipiscing elit. Aenean commodo ligula…" at bounding box center [492, 256] width 169 height 68
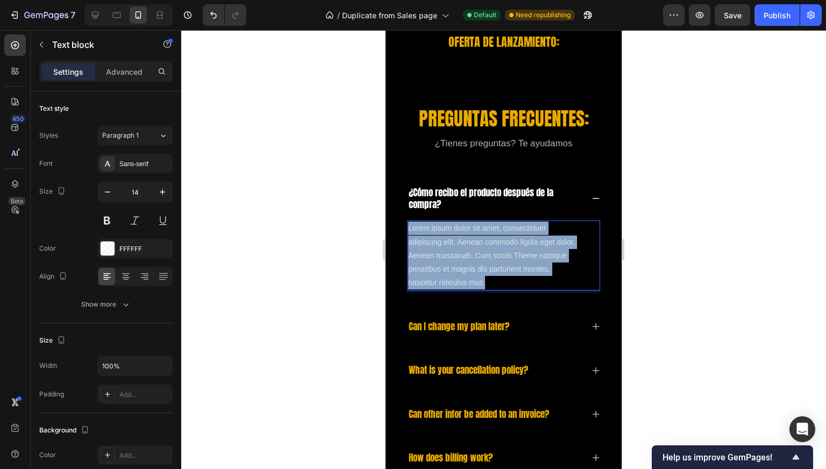
click at [457, 250] on p "Lorem ipsum dolor sit amet, consectetuer adipiscing elit. Aenean commodo ligula…" at bounding box center [492, 256] width 169 height 68
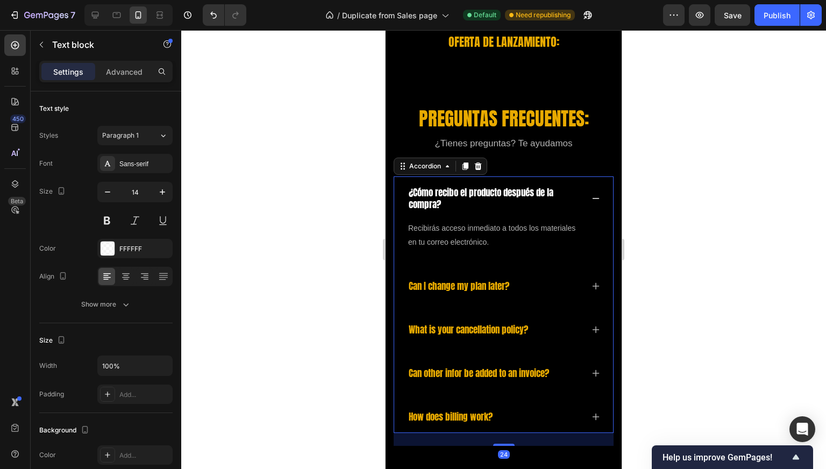
click at [441, 290] on p "Can I change my plan later?" at bounding box center [459, 286] width 101 height 12
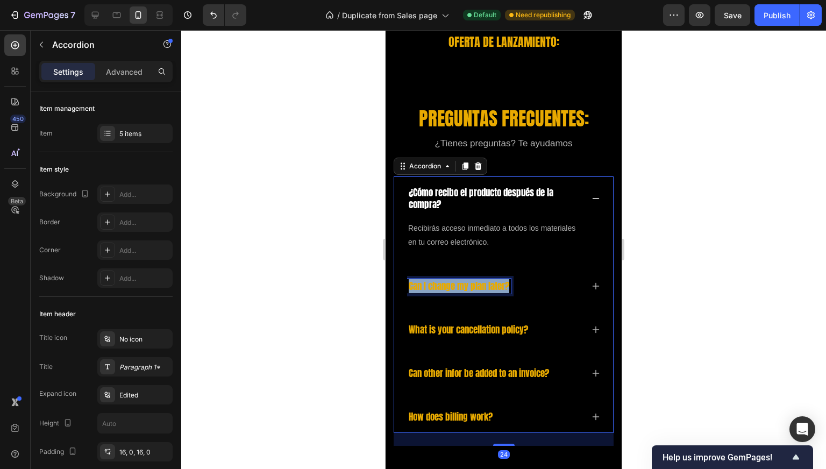
click at [441, 290] on p "Can I change my plan later?" at bounding box center [459, 286] width 101 height 12
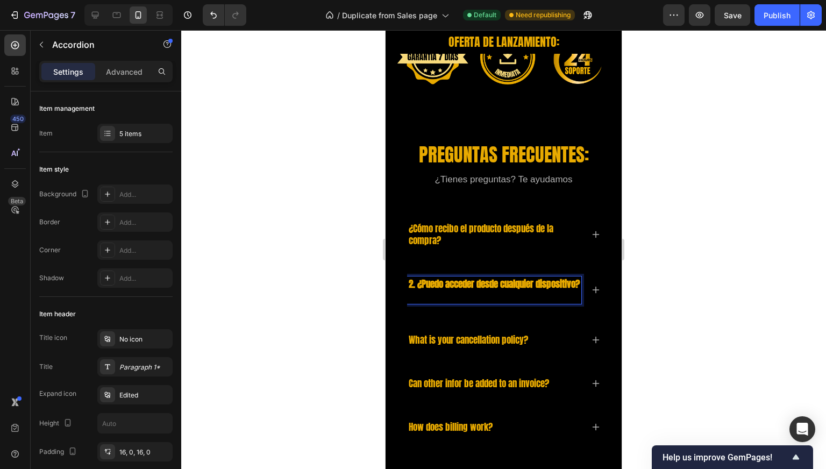
scroll to position [4846, 0]
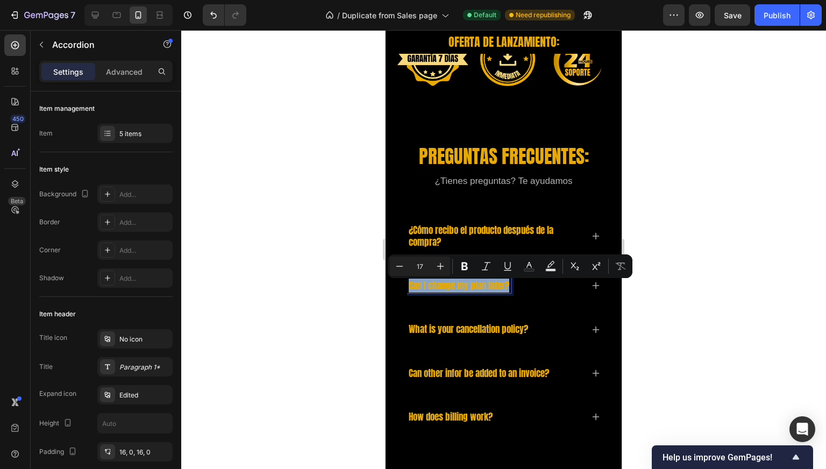
click at [434, 285] on p "Can I change my plan later?" at bounding box center [459, 286] width 101 height 12
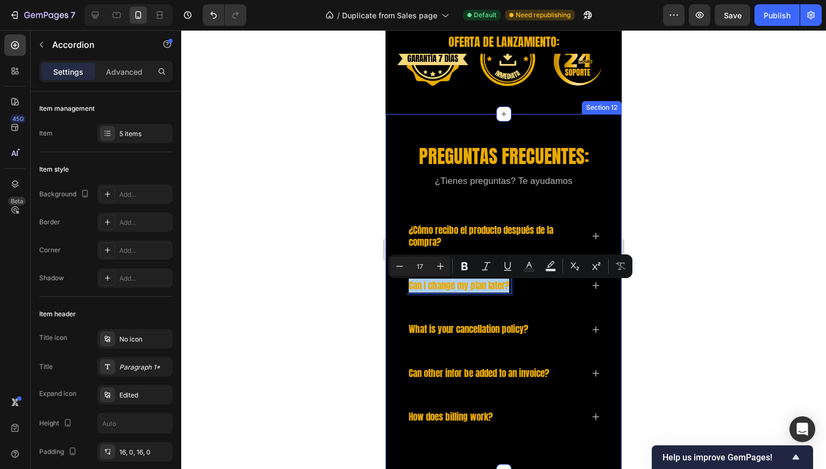
click at [365, 299] on div at bounding box center [503, 249] width 645 height 439
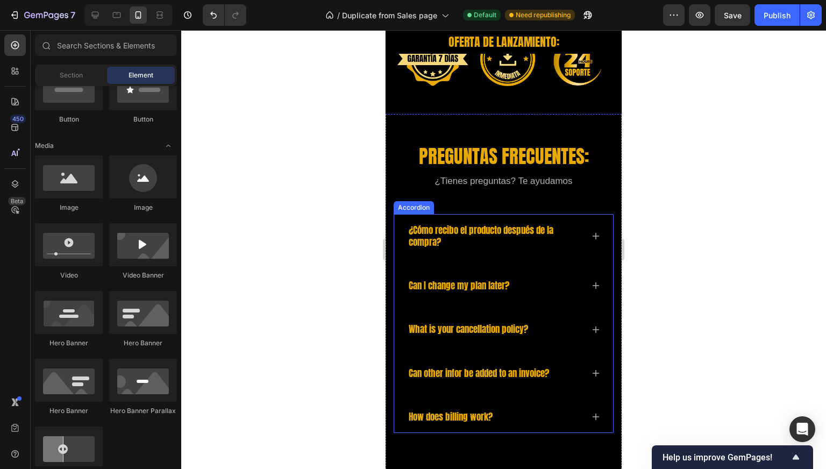
click at [471, 289] on p "Can I change my plan later?" at bounding box center [459, 286] width 101 height 12
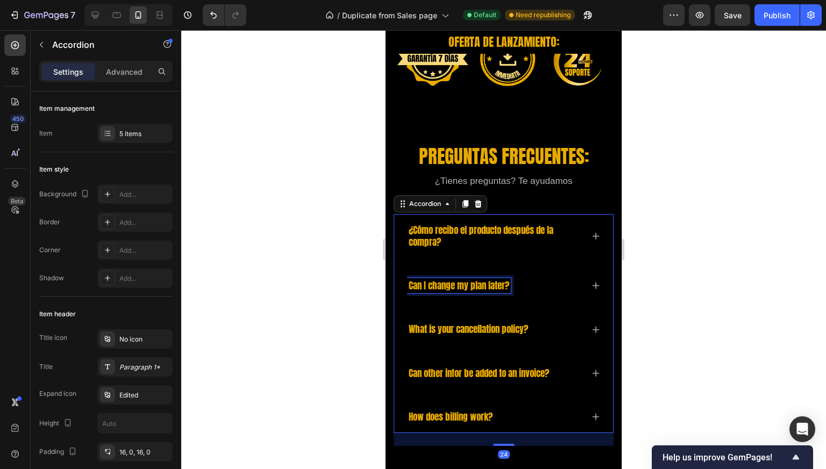
click at [471, 289] on p "Can I change my plan later?" at bounding box center [459, 286] width 101 height 12
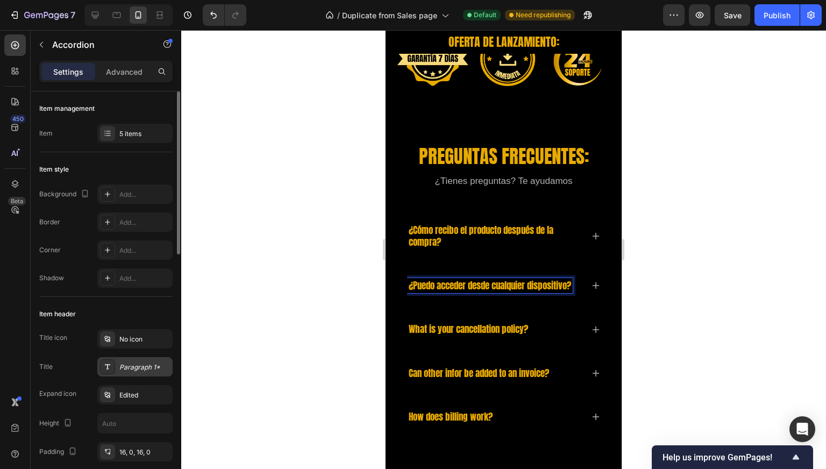
click at [133, 368] on div "Paragraph 1*" at bounding box center [144, 368] width 51 height 10
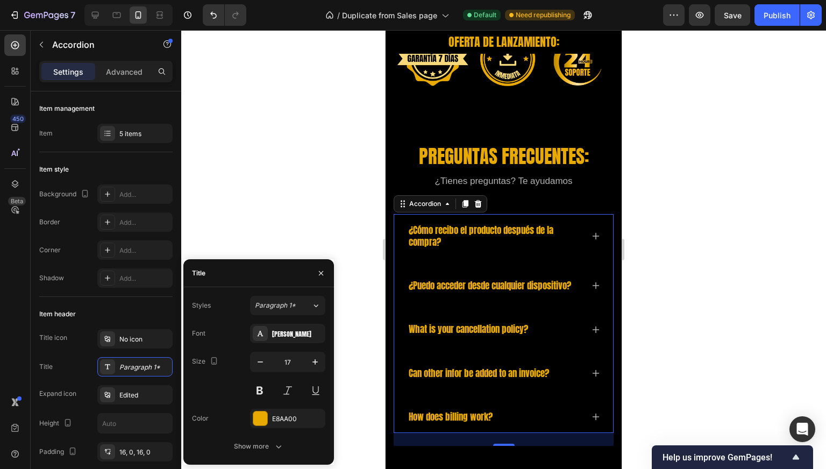
click at [297, 220] on div at bounding box center [503, 249] width 645 height 439
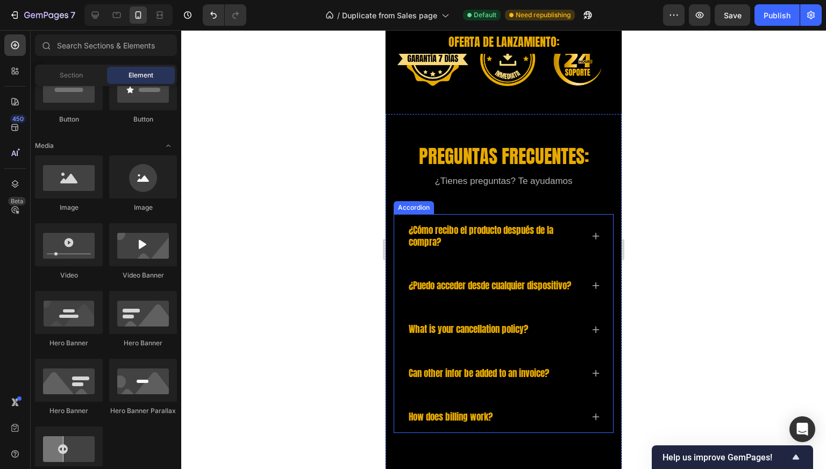
drag, startPoint x: 584, startPoint y: 291, endPoint x: 583, endPoint y: 310, distance: 19.4
click at [585, 289] on div "¿Puedo acceder desde cualquier dispositivo?" at bounding box center [503, 286] width 193 height 32
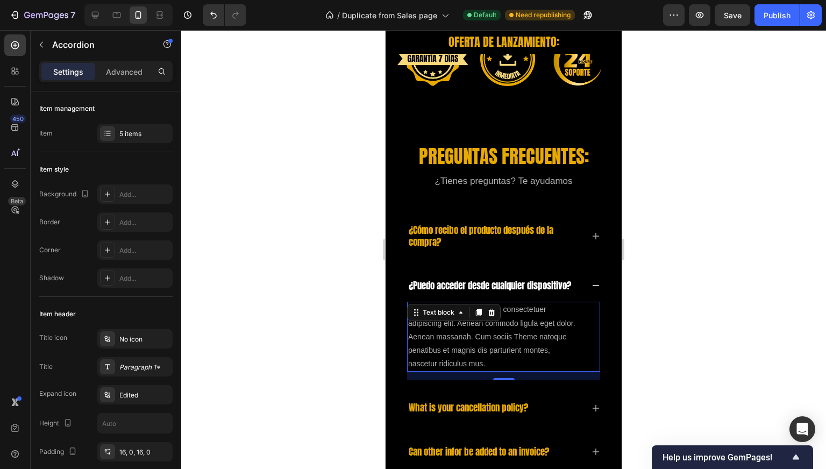
click at [437, 348] on p "Lorem ipsum dolor sit amet, consectetuer adipiscing elit. Aenean commodo ligula…" at bounding box center [492, 337] width 169 height 68
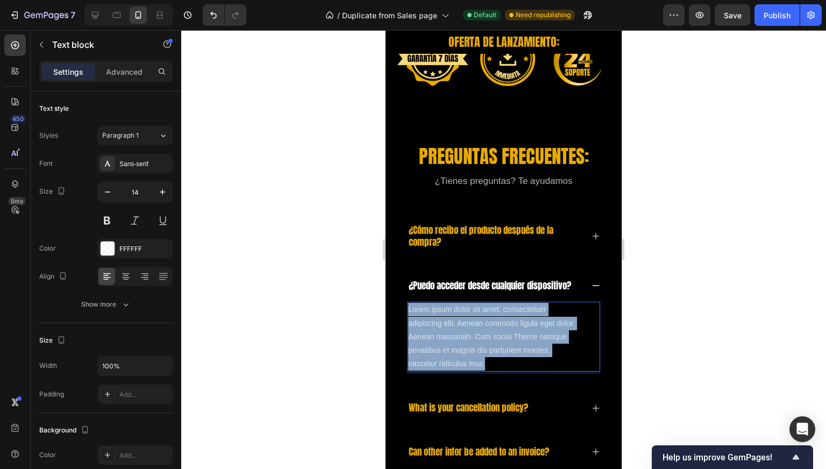
click at [437, 348] on p "Lorem ipsum dolor sit amet, consectetuer adipiscing elit. Aenean commodo ligula…" at bounding box center [492, 337] width 169 height 68
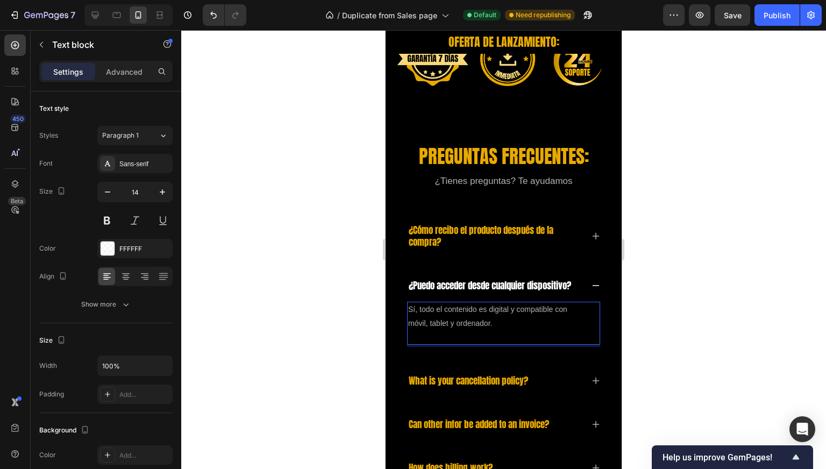
click at [336, 317] on div at bounding box center [503, 249] width 645 height 439
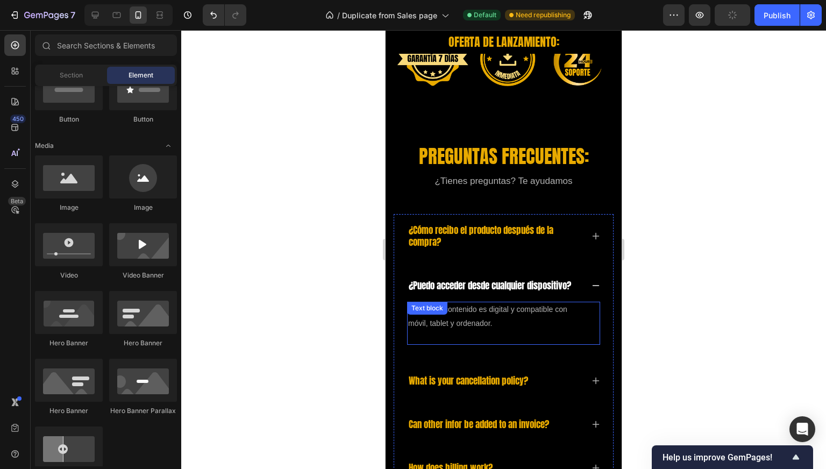
click at [464, 336] on div "Sí, todo el contenido es digital y compatible con móvil, tablet y ordenador. Te…" at bounding box center [503, 323] width 193 height 43
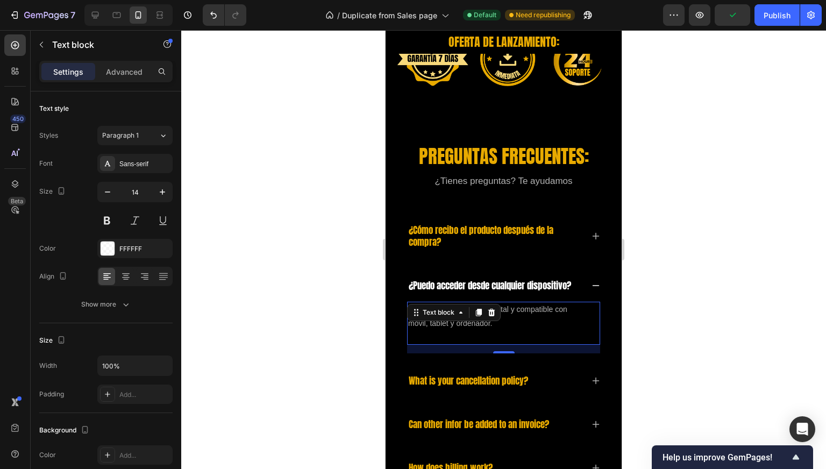
click at [464, 321] on div "Text block" at bounding box center [454, 312] width 94 height 17
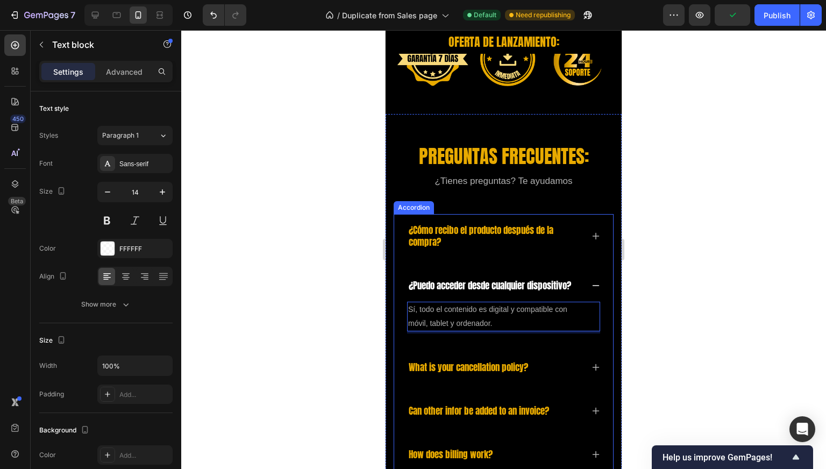
click at [592, 290] on icon at bounding box center [596, 285] width 9 height 9
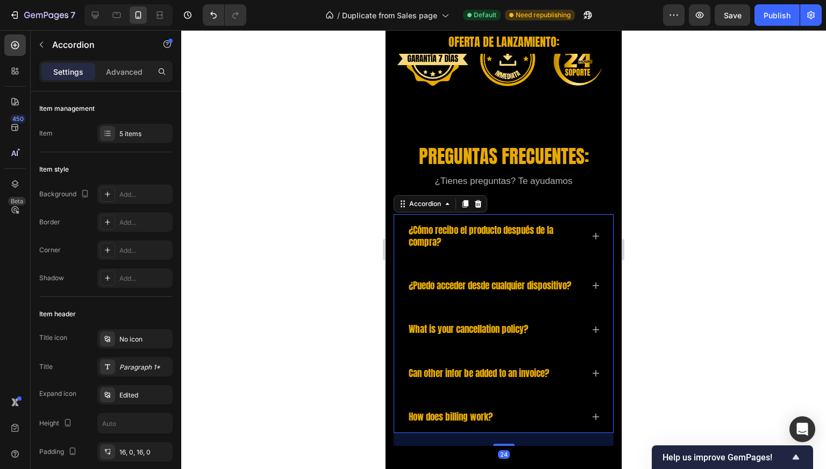
click at [598, 294] on div "¿Cómo recibo el producto después de la compra? ¿Puedo acceder desde cualquier d…" at bounding box center [504, 323] width 220 height 219
click at [592, 290] on icon at bounding box center [596, 285] width 9 height 9
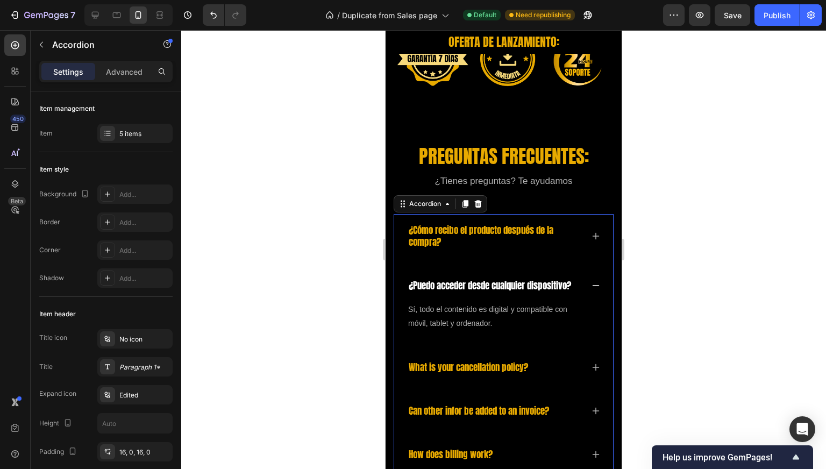
click at [593, 287] on icon at bounding box center [596, 286] width 7 height 1
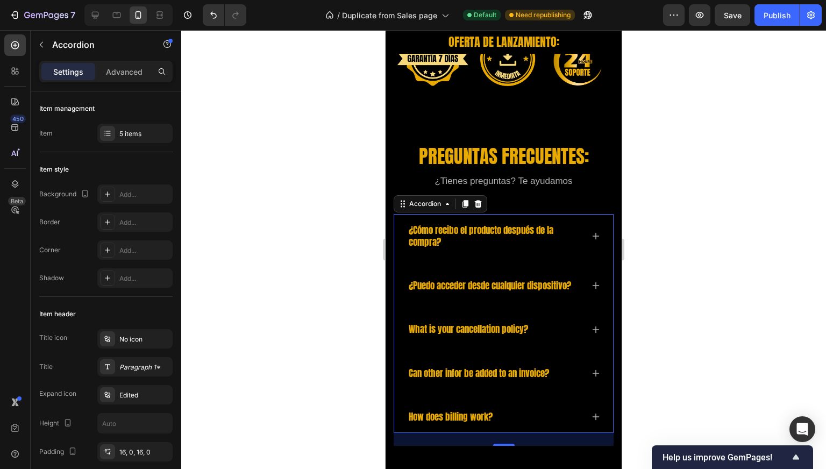
scroll to position [4933, 0]
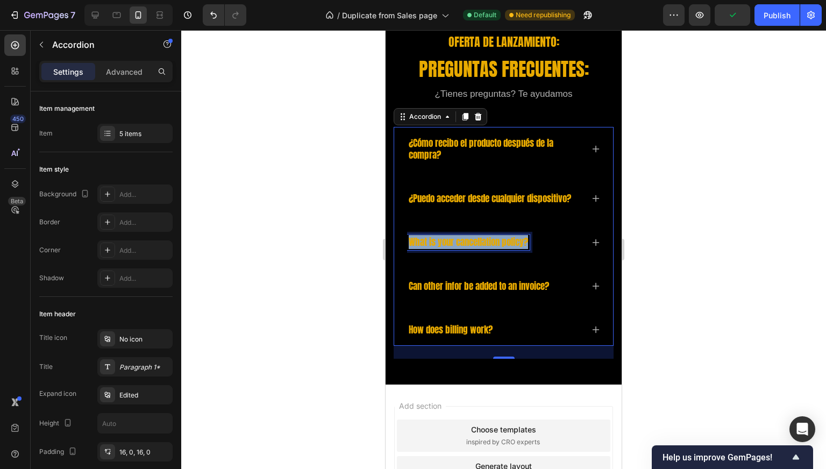
click at [465, 248] on p "What is your cancellation policy?" at bounding box center [468, 242] width 119 height 12
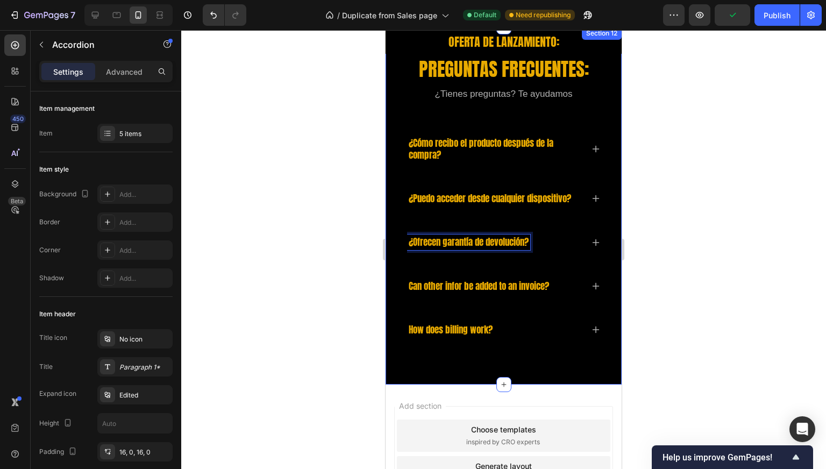
drag, startPoint x: 347, startPoint y: 258, endPoint x: 167, endPoint y: 246, distance: 180.1
click at [347, 258] on div at bounding box center [503, 249] width 645 height 439
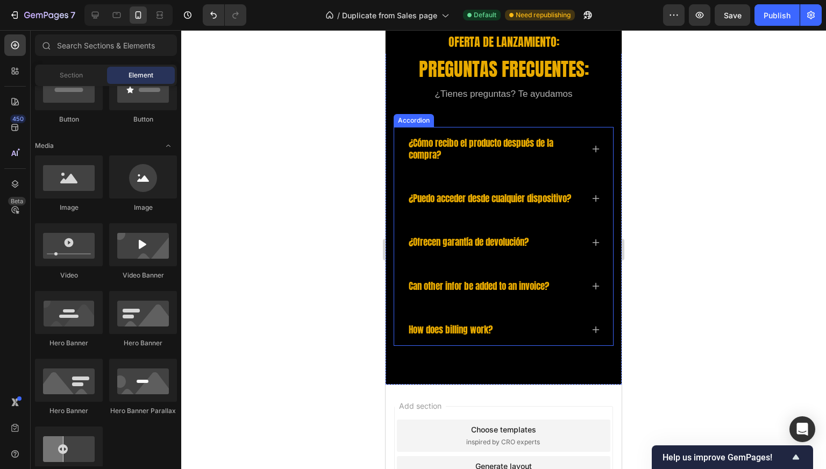
click at [593, 258] on div "¿Cómo recibo el producto después de la compra? ¿Puedo acceder desde cualquier d…" at bounding box center [504, 236] width 220 height 219
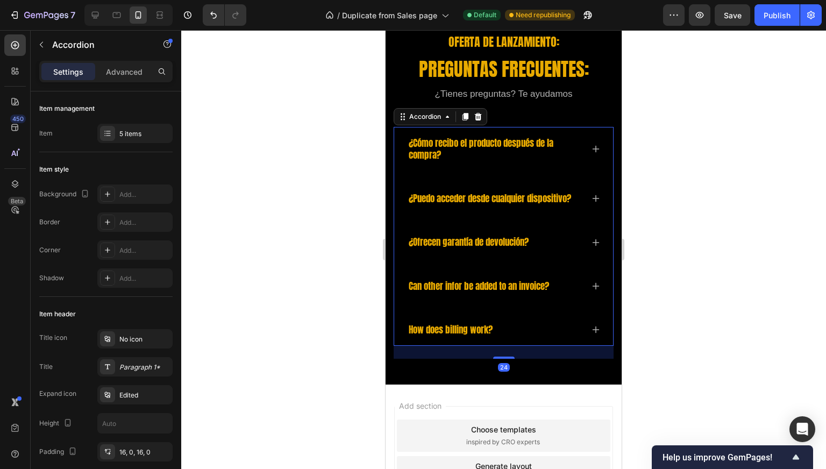
click at [592, 247] on icon at bounding box center [596, 242] width 9 height 9
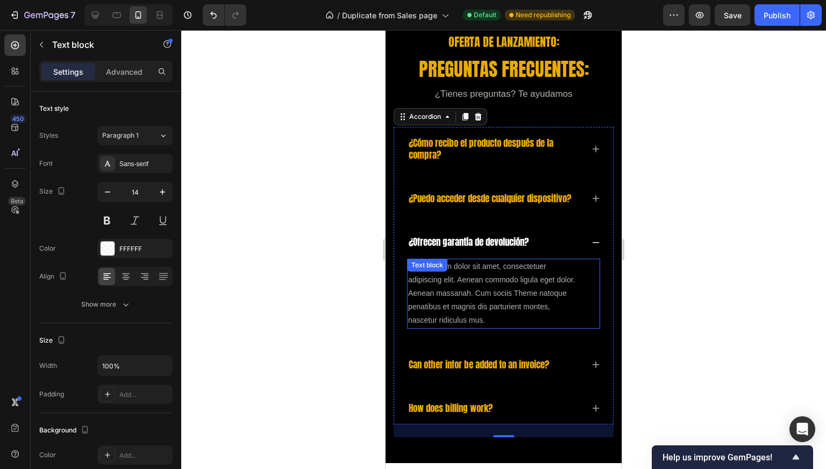
click at [465, 291] on div "Lorem ipsum dolor sit amet, consectetuer adipiscing elit. Aenean commodo ligula…" at bounding box center [503, 294] width 193 height 70
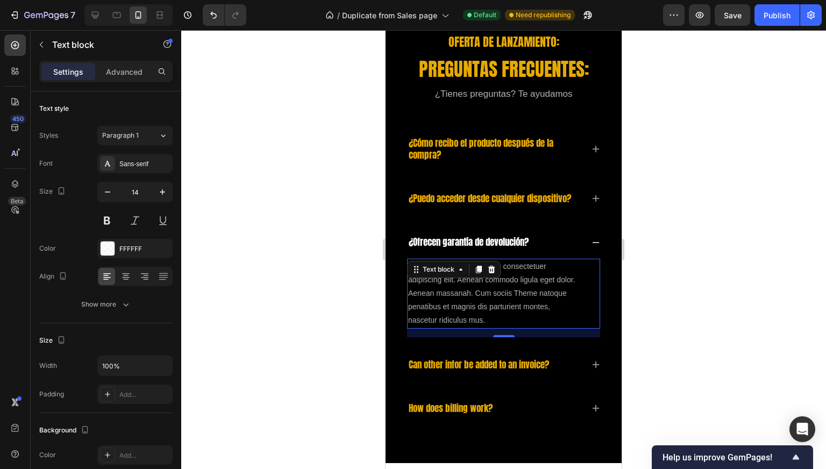
click at [465, 276] on div "Text block" at bounding box center [439, 269] width 58 height 13
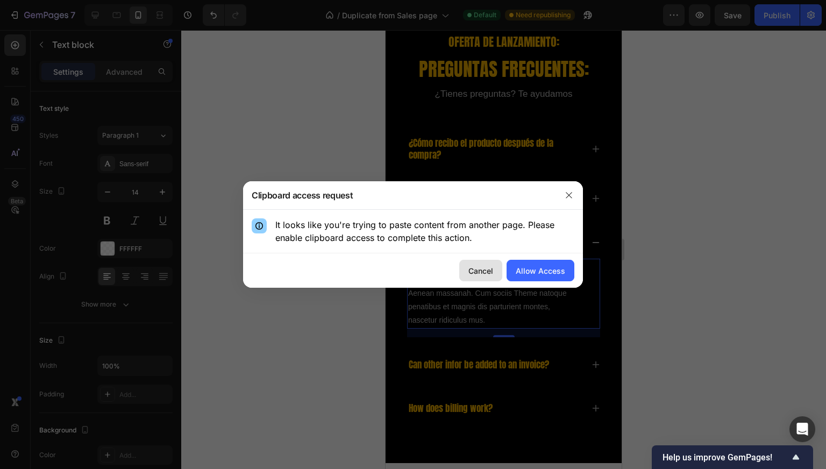
click at [490, 274] on div "Cancel" at bounding box center [481, 270] width 25 height 11
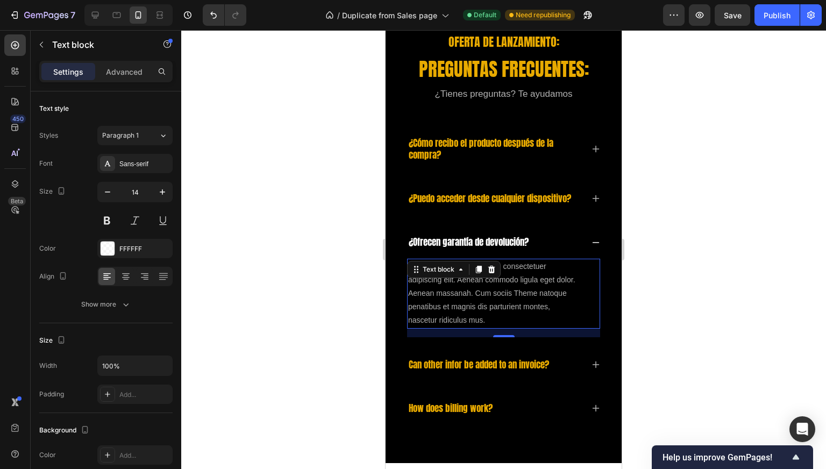
click at [495, 318] on p "Lorem ipsum dolor sit amet, consectetuer adipiscing elit. Aenean commodo ligula…" at bounding box center [492, 294] width 169 height 68
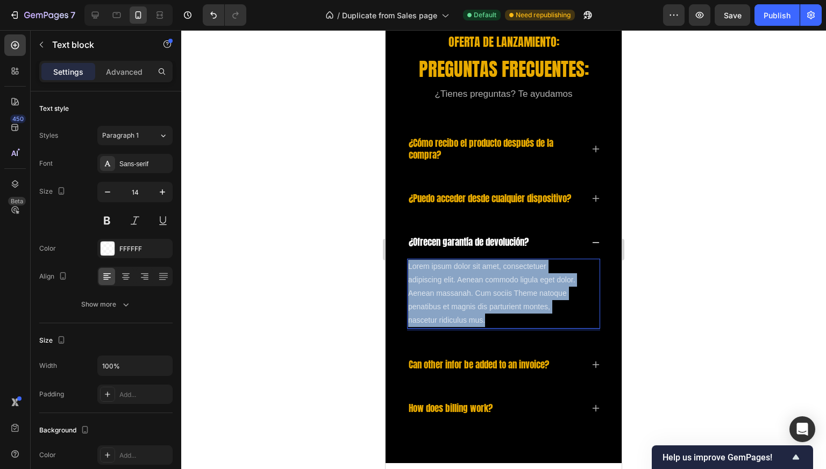
click at [495, 318] on p "Lorem ipsum dolor sit amet, consectetuer adipiscing elit. Aenean commodo ligula…" at bounding box center [492, 294] width 169 height 68
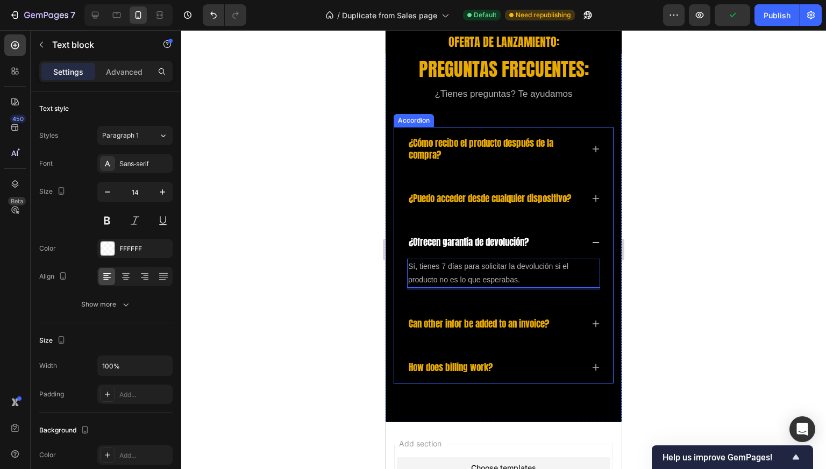
click at [592, 247] on icon at bounding box center [596, 242] width 9 height 9
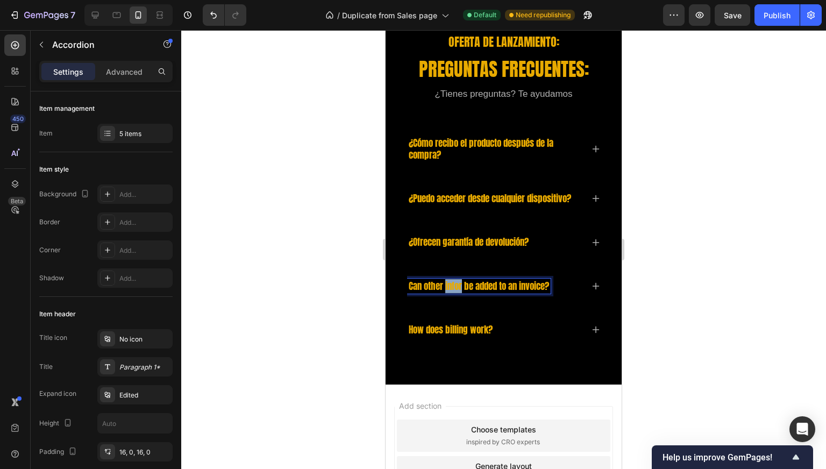
click at [452, 292] on p "Can other infor be added to an invoice?" at bounding box center [479, 286] width 140 height 12
click at [592, 291] on icon at bounding box center [596, 286] width 9 height 9
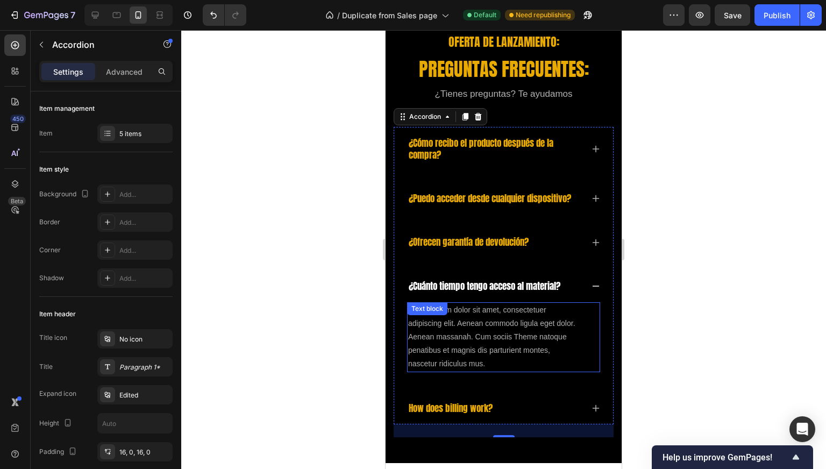
click at [463, 347] on p "Lorem ipsum dolor sit amet, consectetuer adipiscing elit. Aenean commodo ligula…" at bounding box center [492, 337] width 169 height 68
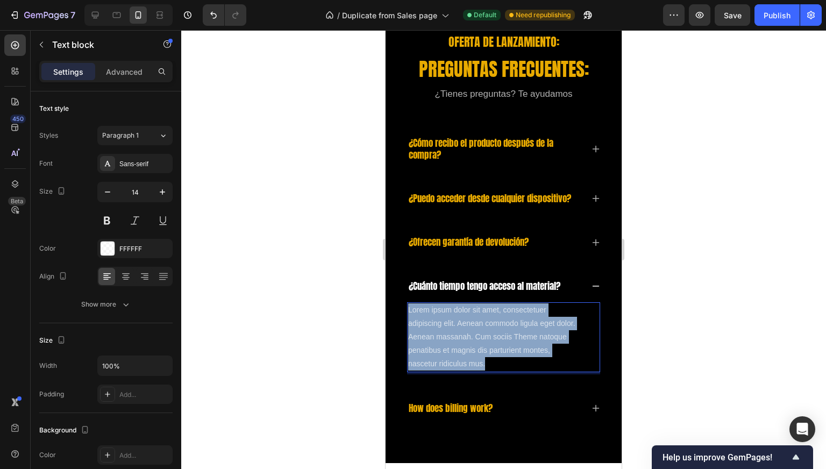
click at [463, 347] on p "Lorem ipsum dolor sit amet, consectetuer adipiscing elit. Aenean commodo ligula…" at bounding box center [492, 337] width 169 height 68
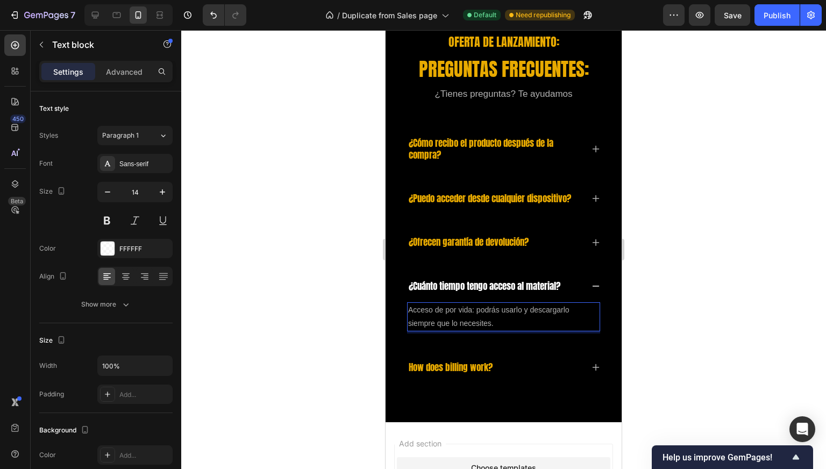
click at [291, 351] on div at bounding box center [503, 249] width 645 height 439
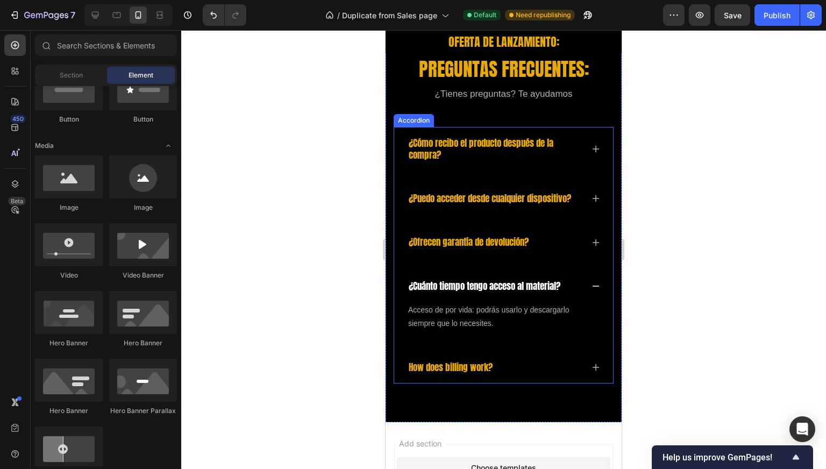
click at [446, 373] on p "How does billing work?" at bounding box center [451, 368] width 84 height 12
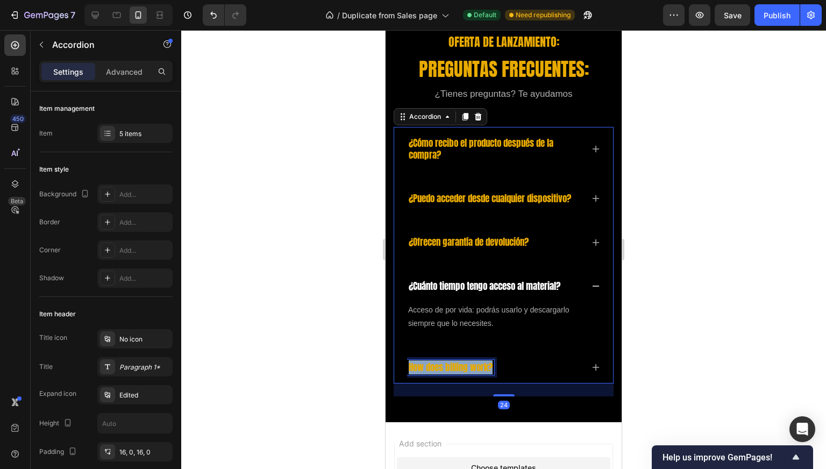
click at [446, 373] on p "How does billing work?" at bounding box center [451, 368] width 84 height 12
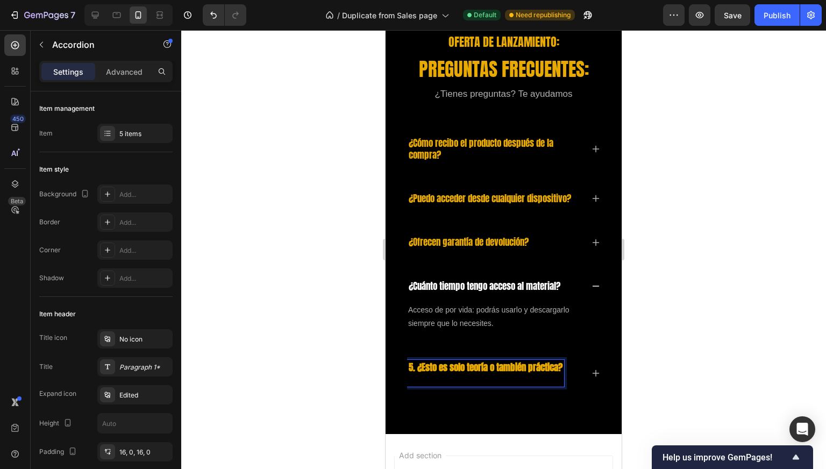
click at [421, 375] on strong "5. ¿Esto es solo teoría o también práctica?" at bounding box center [486, 368] width 154 height 14
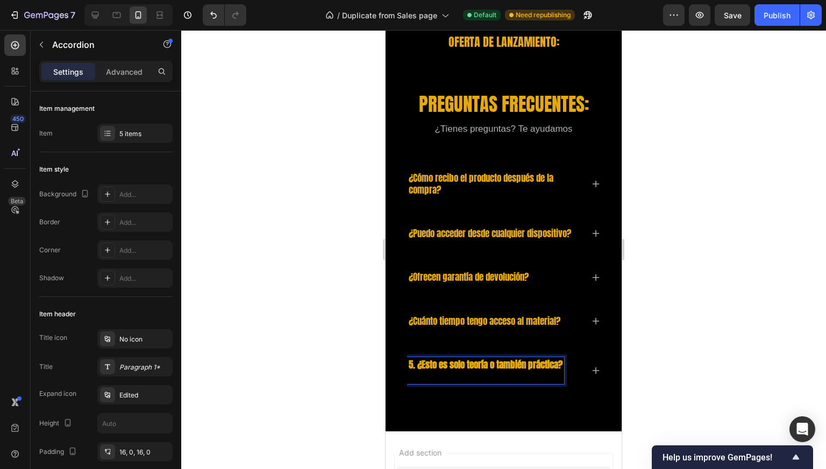
scroll to position [4895, 0]
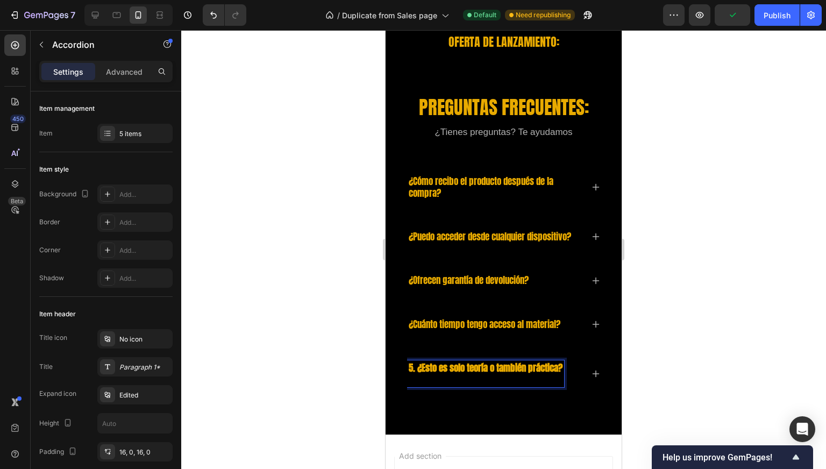
click at [437, 375] on strong "5. ¿Esto es solo teoría o también práctica?" at bounding box center [486, 368] width 154 height 14
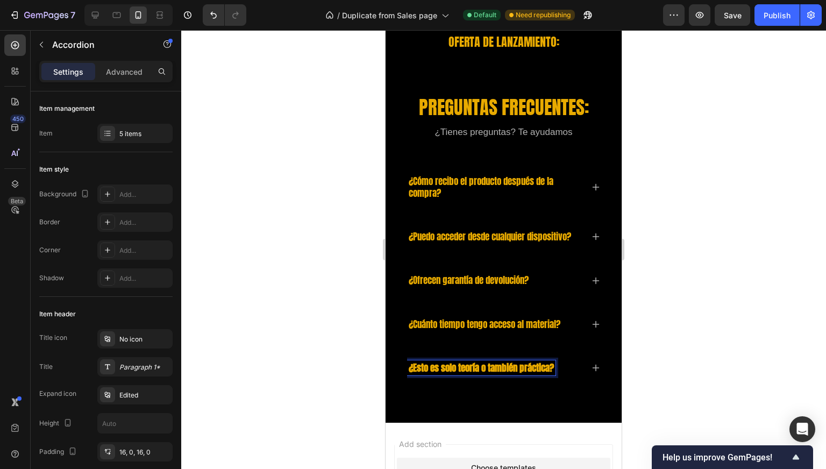
click at [238, 345] on div at bounding box center [503, 249] width 645 height 439
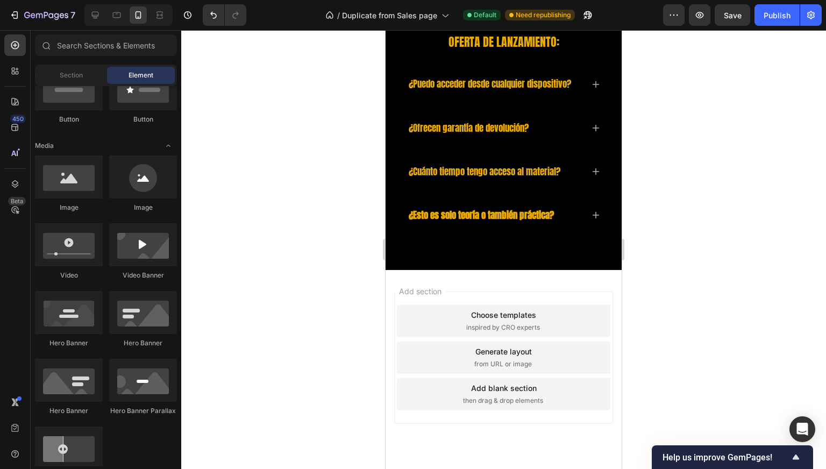
scroll to position [5054, 0]
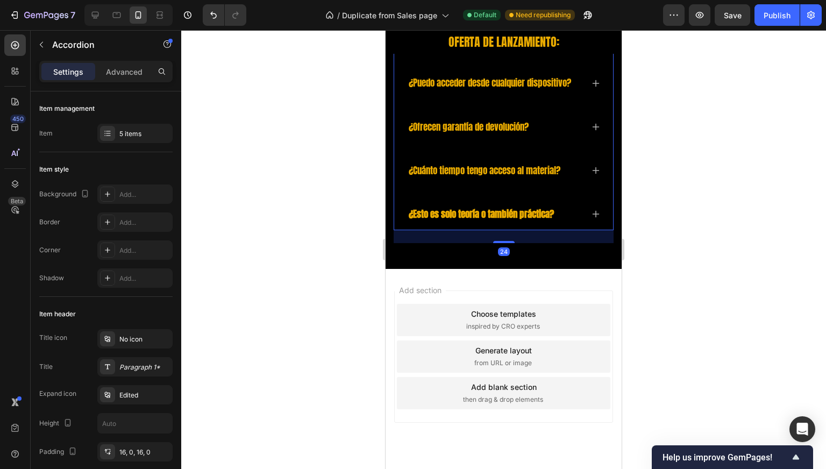
click at [469, 219] on strong "¿Esto es solo teoría o también práctica?" at bounding box center [481, 214] width 145 height 14
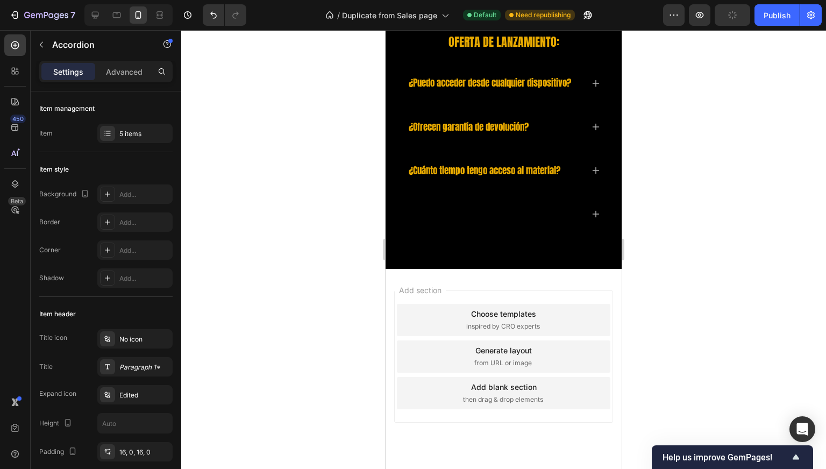
scroll to position [5050, 0]
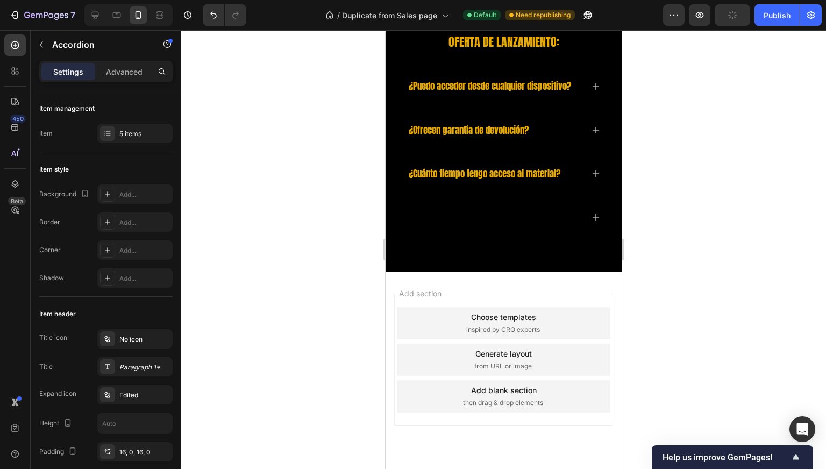
click at [430, 177] on div "¿Cuánto tiempo tengo acceso al material?" at bounding box center [484, 173] width 155 height 15
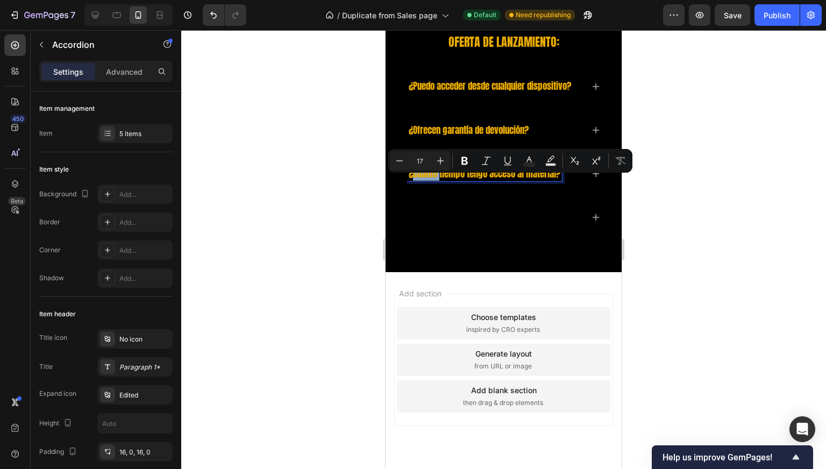
click at [430, 177] on div "¿Cuánto tiempo tengo acceso al material?" at bounding box center [484, 173] width 155 height 15
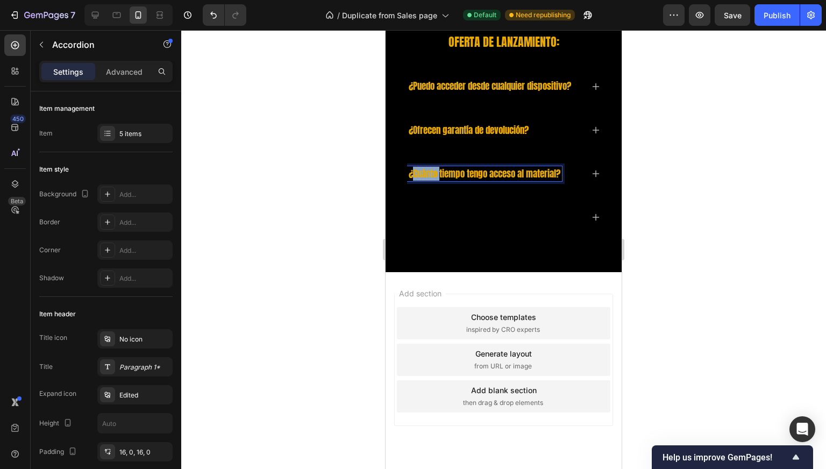
click at [430, 177] on div "¿Cuánto tiempo tengo acceso al material?" at bounding box center [484, 173] width 155 height 15
copy p "¿Cuánto tiempo tengo acceso al material?"
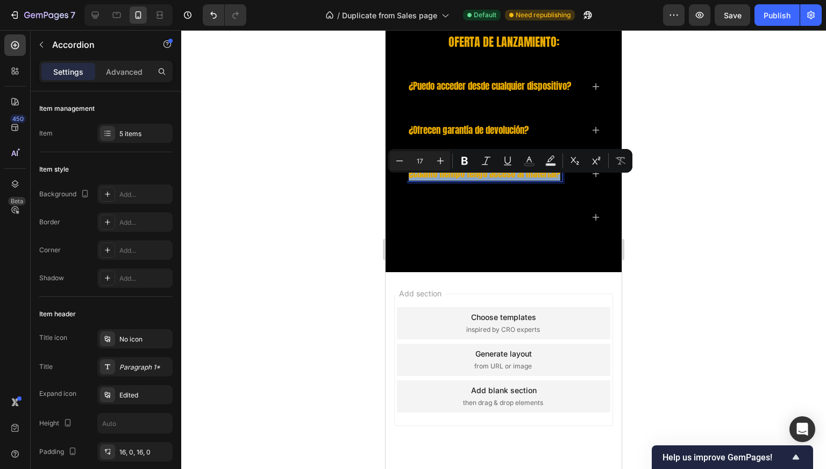
click at [433, 224] on div at bounding box center [503, 217] width 193 height 32
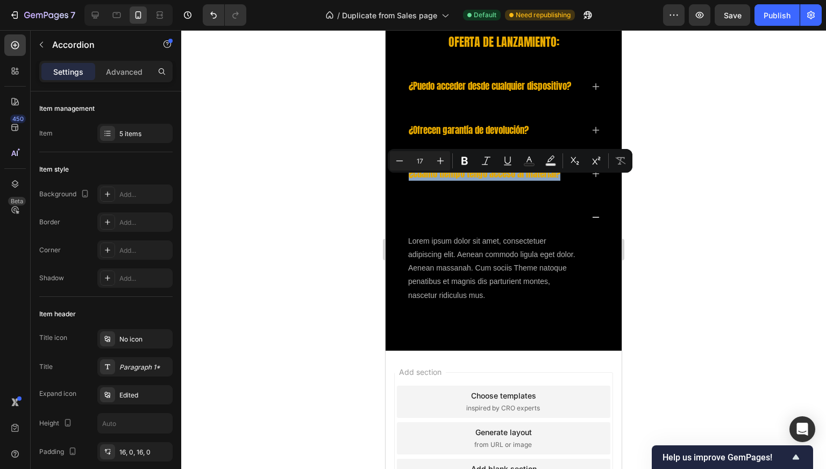
click at [431, 225] on div at bounding box center [495, 217] width 176 height 15
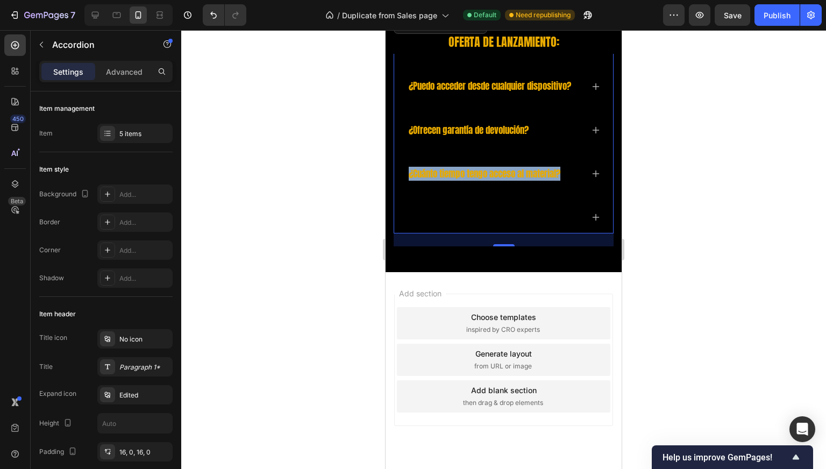
click at [431, 225] on div at bounding box center [495, 217] width 176 height 15
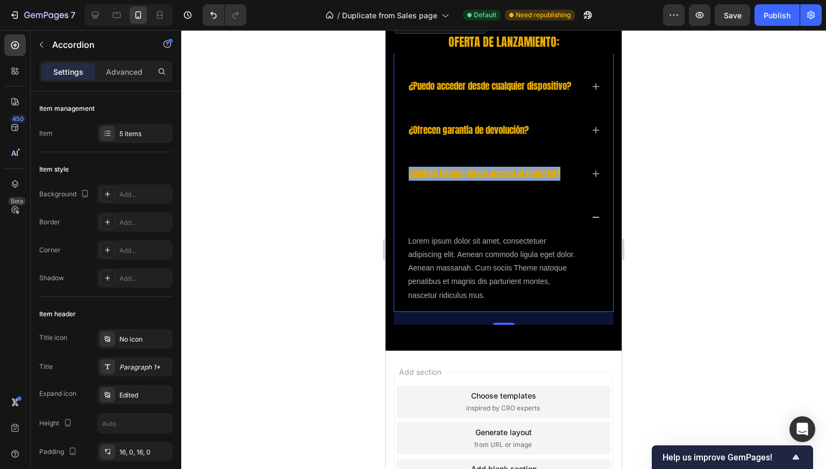
click at [479, 225] on div at bounding box center [495, 217] width 176 height 15
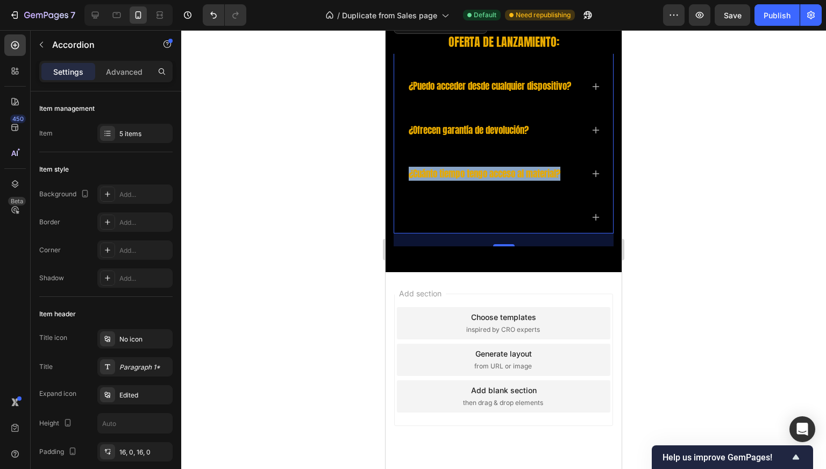
click at [478, 225] on div at bounding box center [495, 217] width 176 height 15
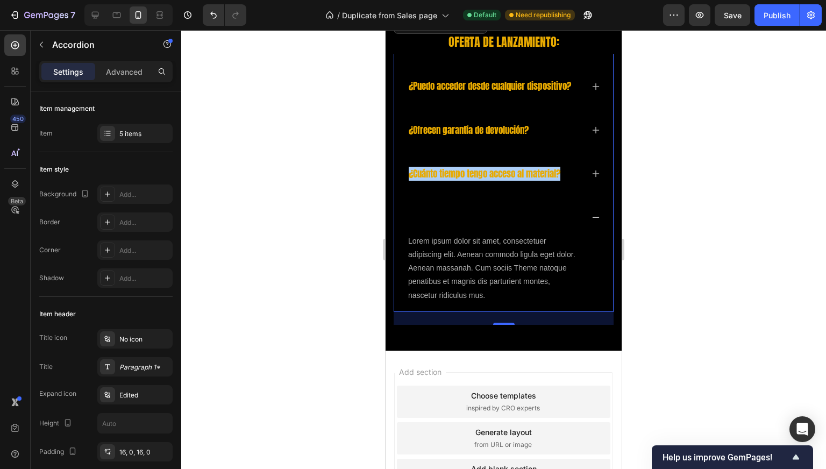
click at [183, 216] on div at bounding box center [503, 249] width 645 height 439
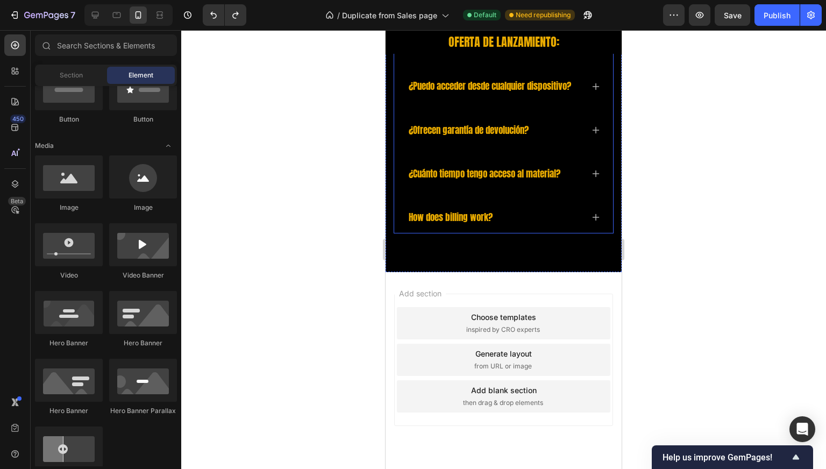
click at [458, 222] on p "How does billing work?" at bounding box center [451, 217] width 84 height 12
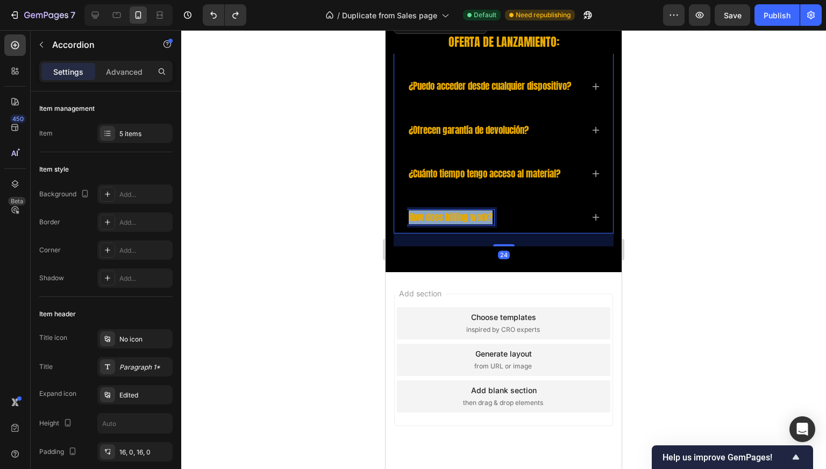
click at [458, 222] on p "How does billing work?" at bounding box center [451, 217] width 84 height 12
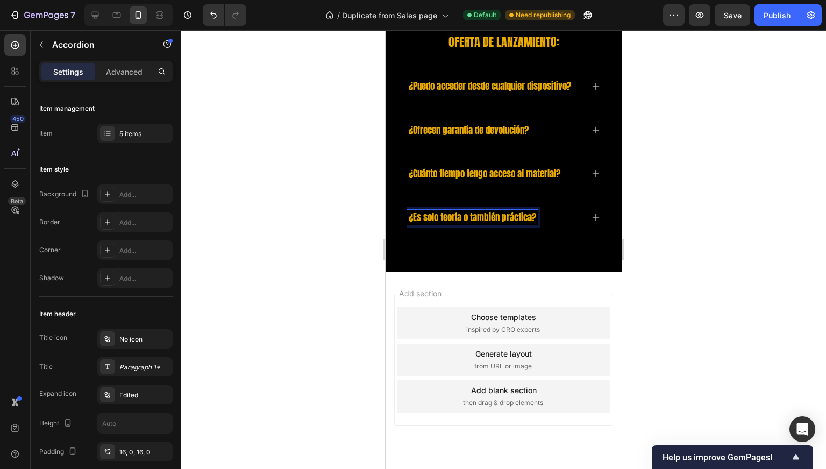
click at [591, 220] on div "¿Es solo teoría o también práctica?" at bounding box center [503, 217] width 193 height 32
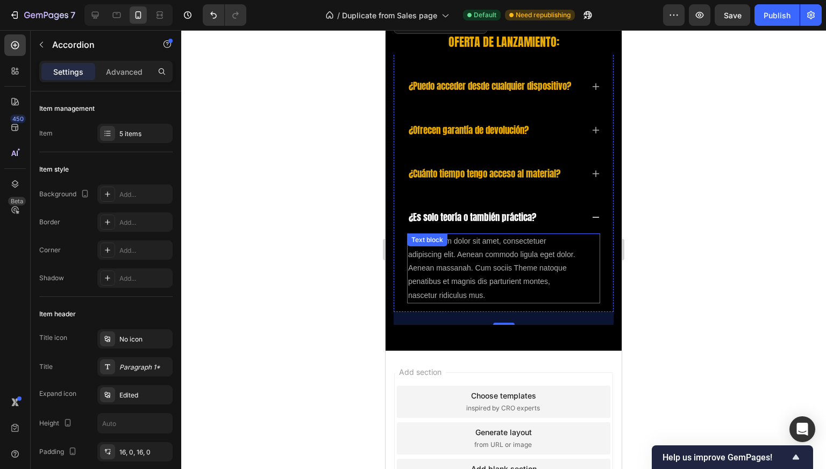
click at [439, 260] on div "Lorem ipsum dolor sit amet, consectetuer adipiscing elit. Aenean commodo ligula…" at bounding box center [503, 269] width 193 height 70
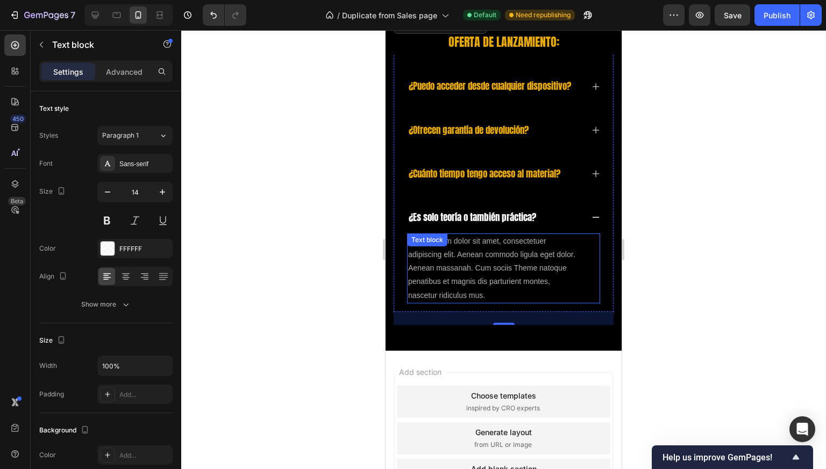
click at [439, 245] on div "Text block" at bounding box center [427, 240] width 36 height 10
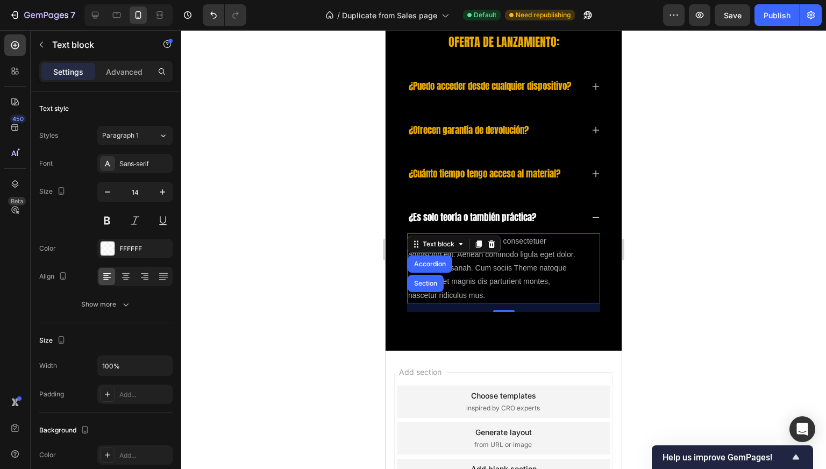
click at [439, 251] on div "Text block" at bounding box center [439, 244] width 58 height 13
click at [446, 275] on p "Lorem ipsum dolor sit amet, consectetuer adipiscing elit. Aenean commodo ligula…" at bounding box center [492, 269] width 169 height 68
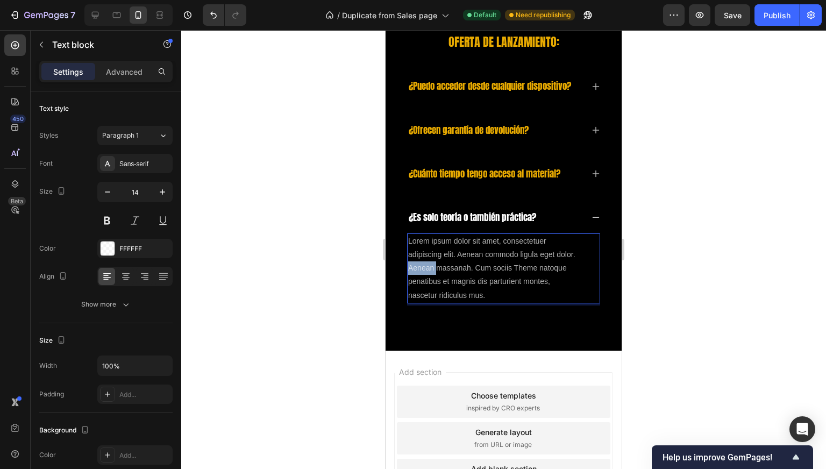
click at [446, 275] on p "Lorem ipsum dolor sit amet, consectetuer adipiscing elit. Aenean commodo ligula…" at bounding box center [492, 269] width 169 height 68
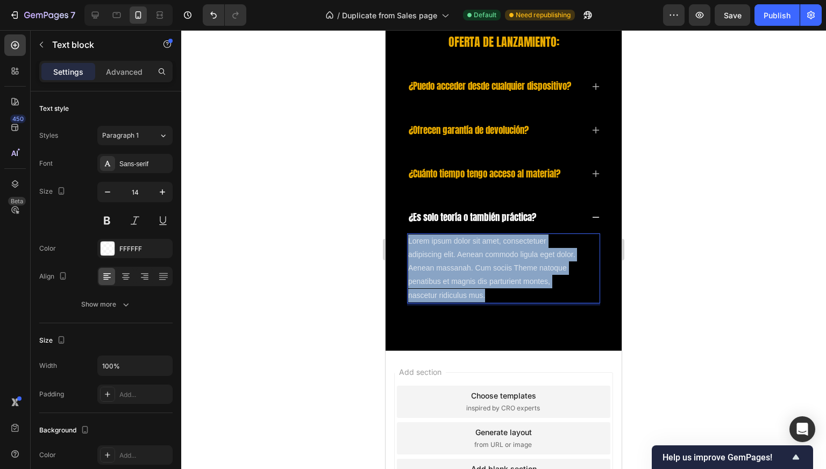
click at [446, 275] on p "Lorem ipsum dolor sit amet, consectetuer adipiscing elit. Aenean commodo ligula…" at bounding box center [492, 269] width 169 height 68
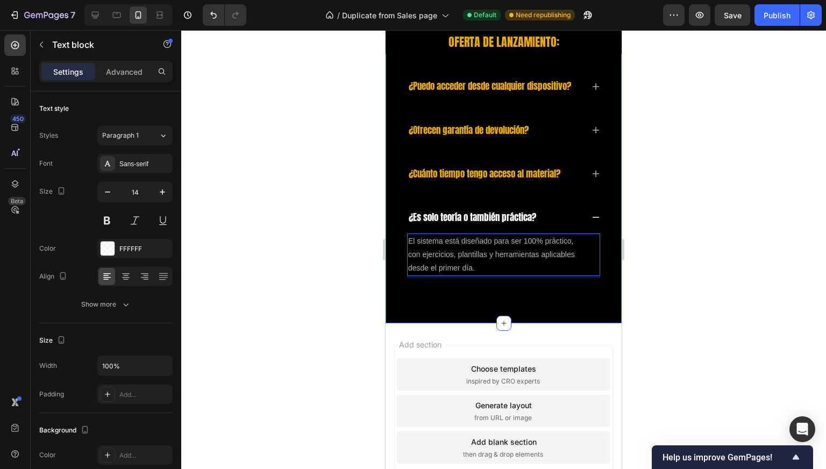
click at [335, 270] on div at bounding box center [503, 249] width 645 height 439
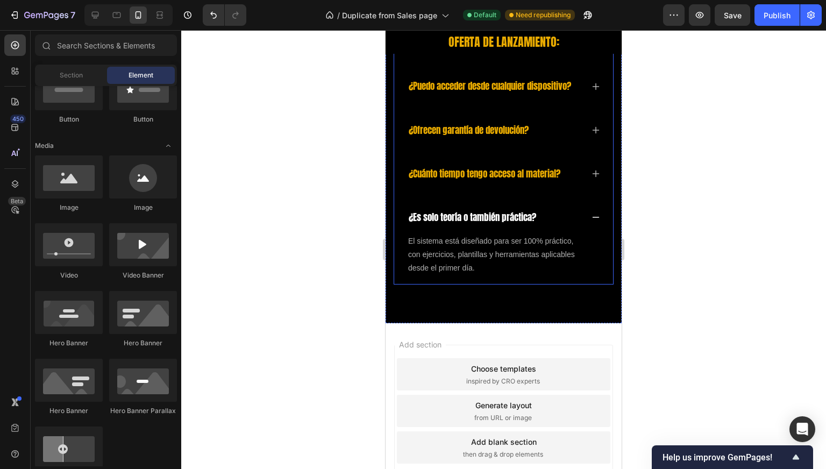
click at [594, 228] on div "¿Cómo recibo el producto después de la compra? ¿Puedo acceder desde cualquier d…" at bounding box center [504, 150] width 220 height 270
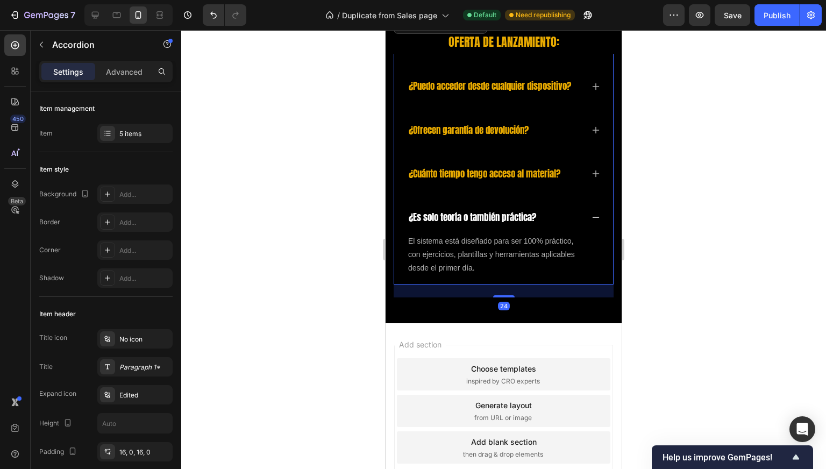
click at [592, 222] on icon at bounding box center [596, 217] width 9 height 9
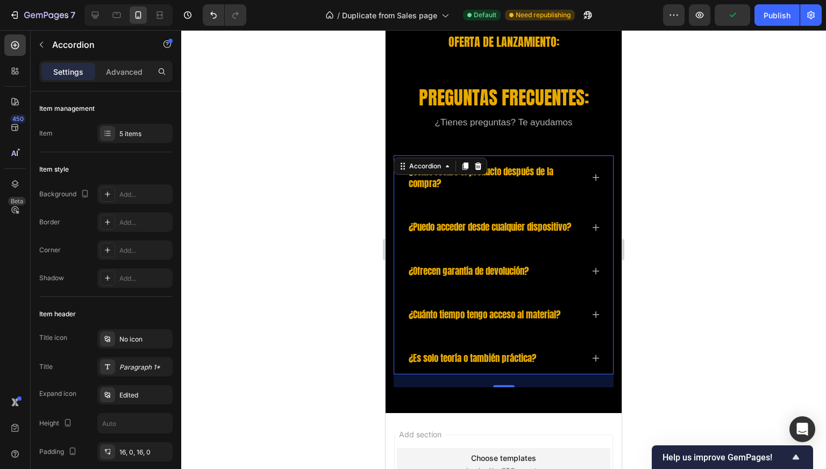
scroll to position [4907, 0]
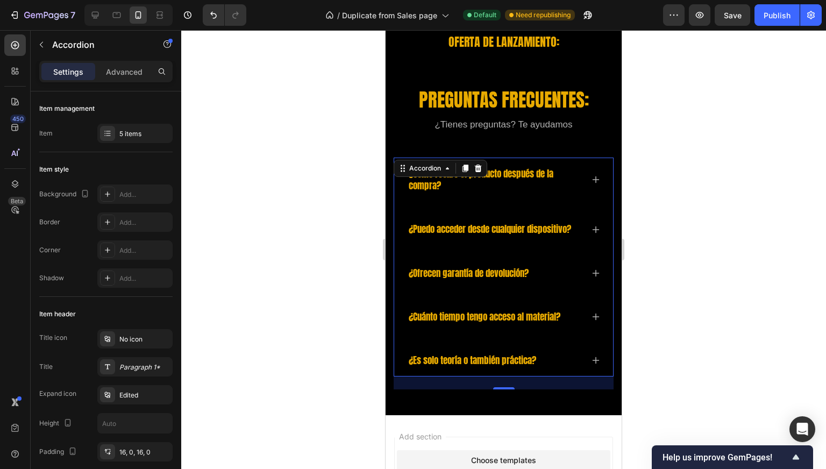
click at [319, 84] on div at bounding box center [503, 249] width 645 height 439
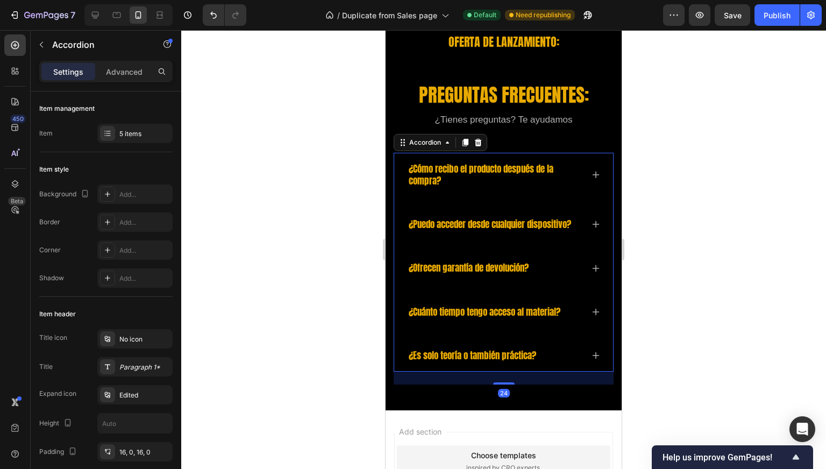
click at [487, 160] on div "¿Cómo recibo el producto después de la compra?" at bounding box center [503, 175] width 193 height 44
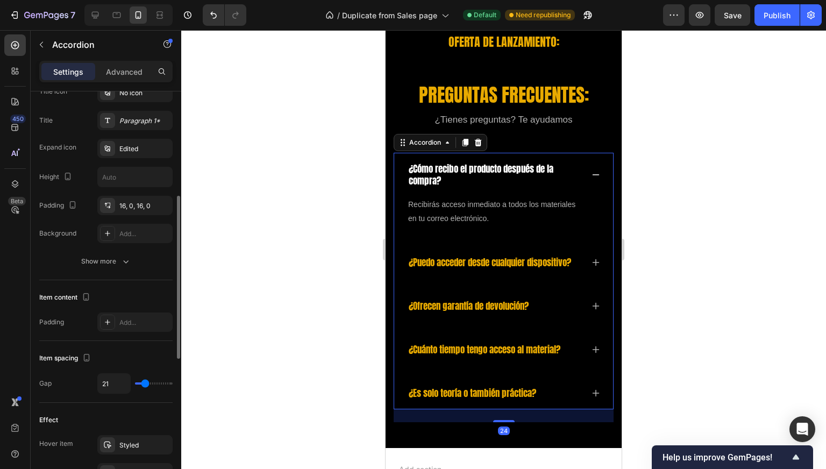
scroll to position [251, 0]
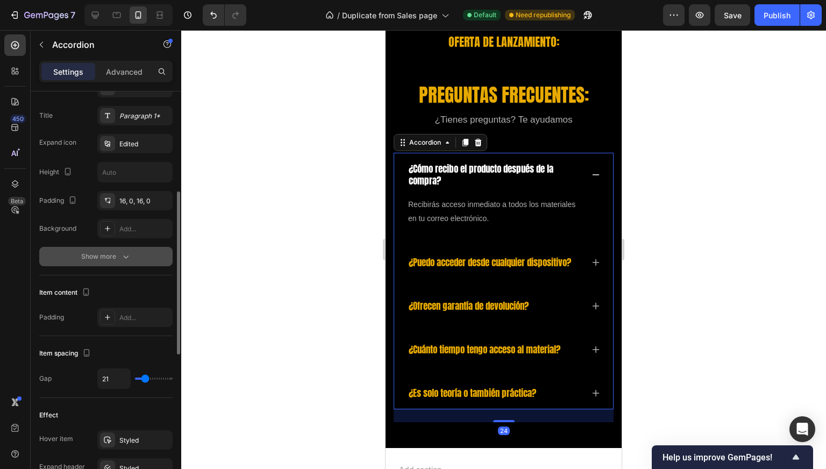
click at [98, 255] on div "Show more" at bounding box center [106, 256] width 50 height 11
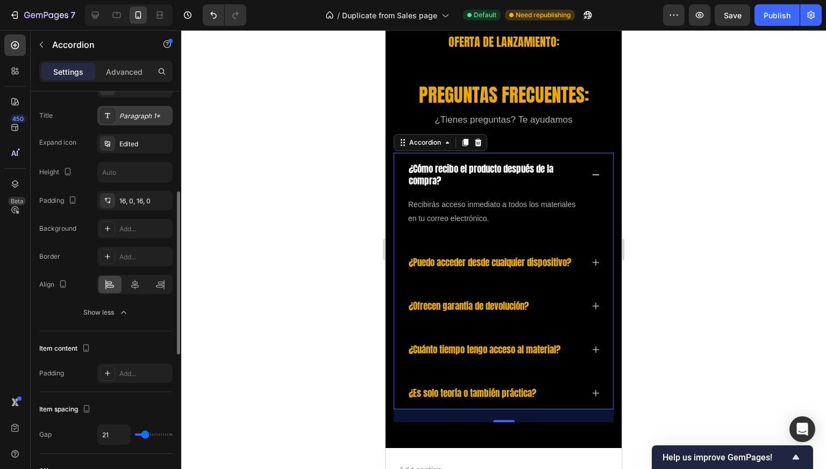
click at [147, 121] on div "Paragraph 1*" at bounding box center [134, 115] width 75 height 19
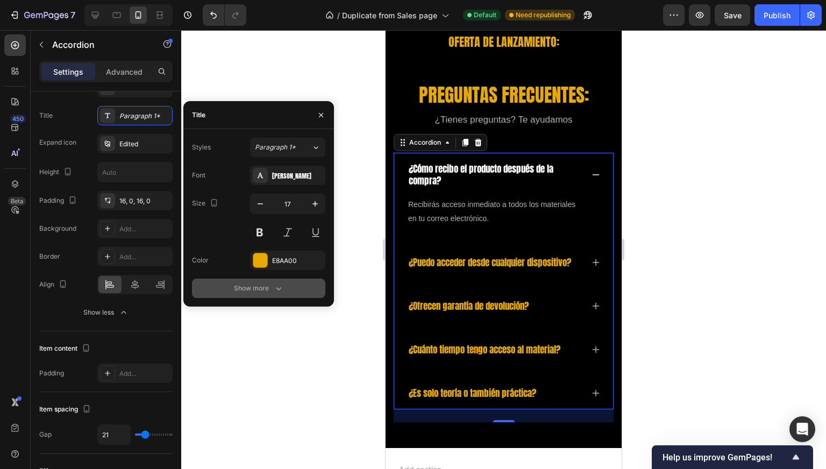
click at [254, 295] on button "Show more" at bounding box center [258, 288] width 133 height 19
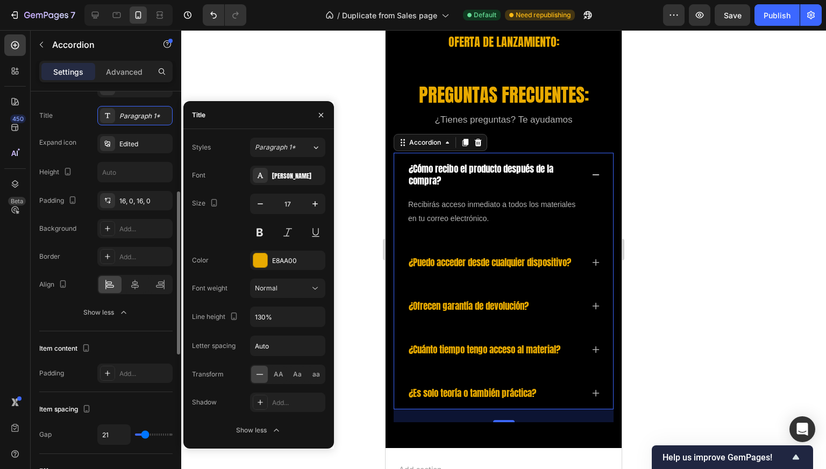
click at [59, 325] on div "Item header Title icon No icon Title Paragraph 1* Expand icon Edited Height Pad…" at bounding box center [105, 189] width 133 height 286
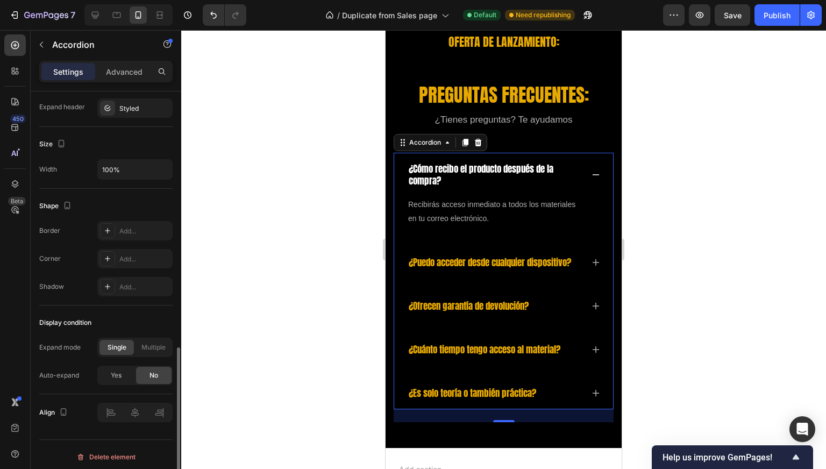
scroll to position [670, 0]
click at [157, 341] on span "Multiple" at bounding box center [154, 345] width 24 height 10
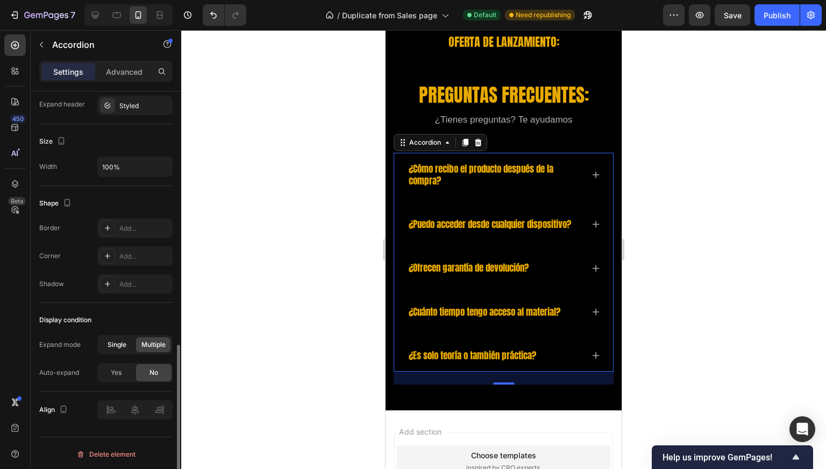
click at [123, 344] on span "Single" at bounding box center [117, 345] width 19 height 10
click at [146, 341] on span "Multiple" at bounding box center [154, 345] width 24 height 10
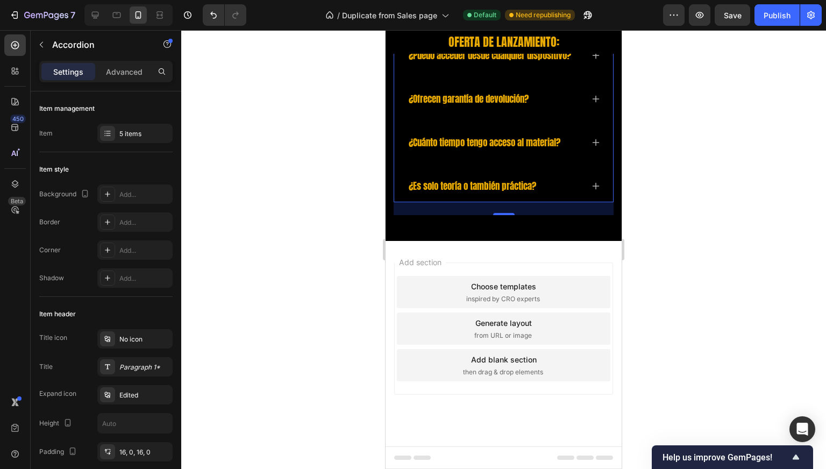
scroll to position [670, 0]
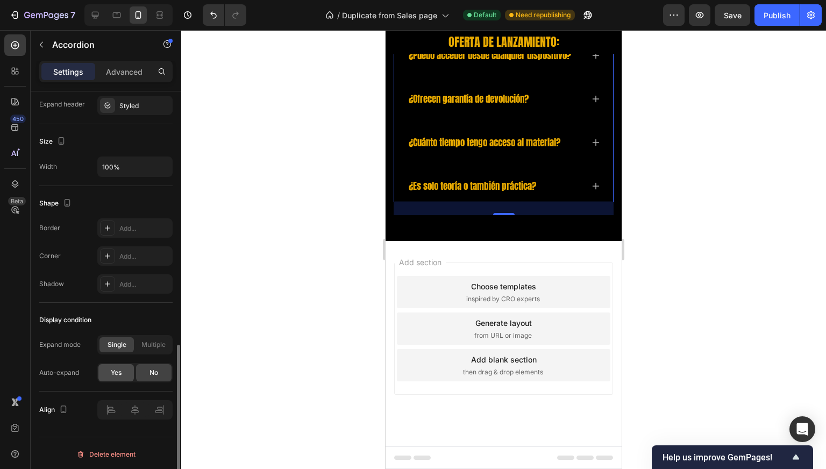
click at [113, 373] on span "Yes" at bounding box center [116, 373] width 11 height 10
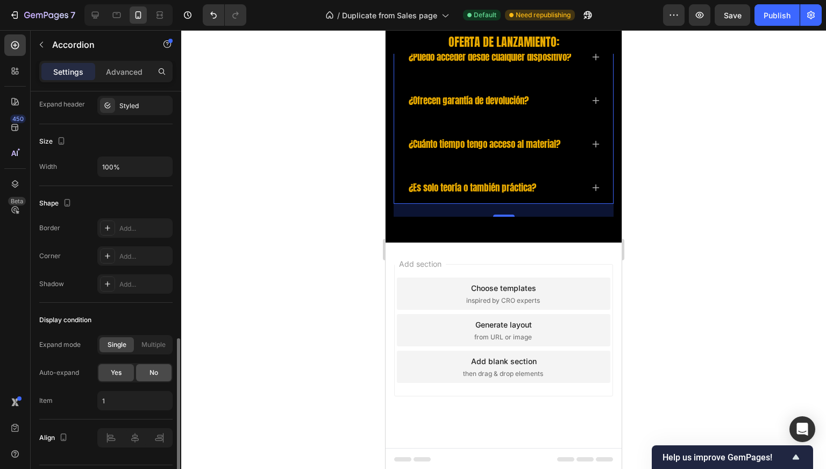
click at [146, 370] on div "No" at bounding box center [154, 372] width 36 height 17
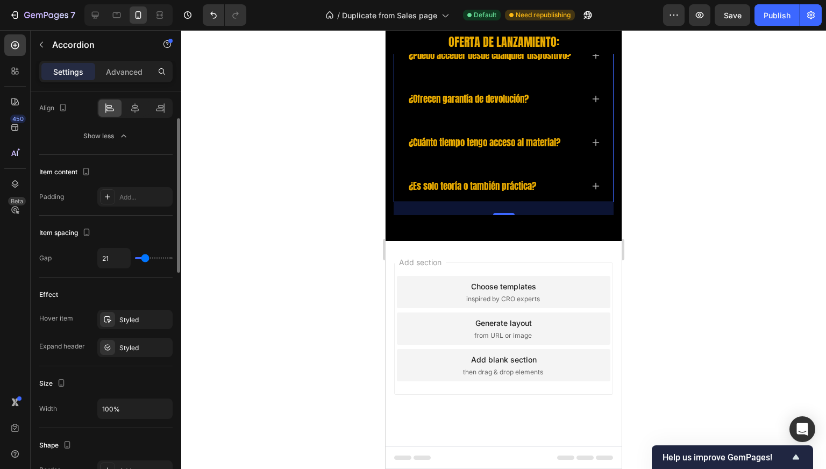
scroll to position [230, 0]
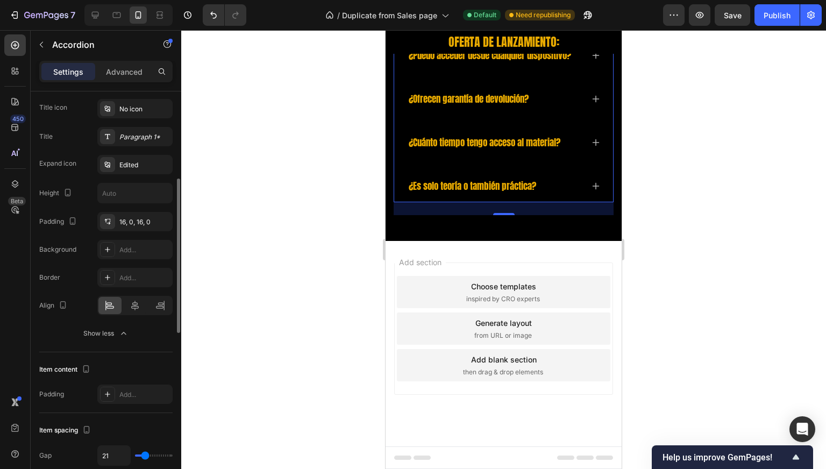
click at [242, 109] on div at bounding box center [503, 249] width 645 height 439
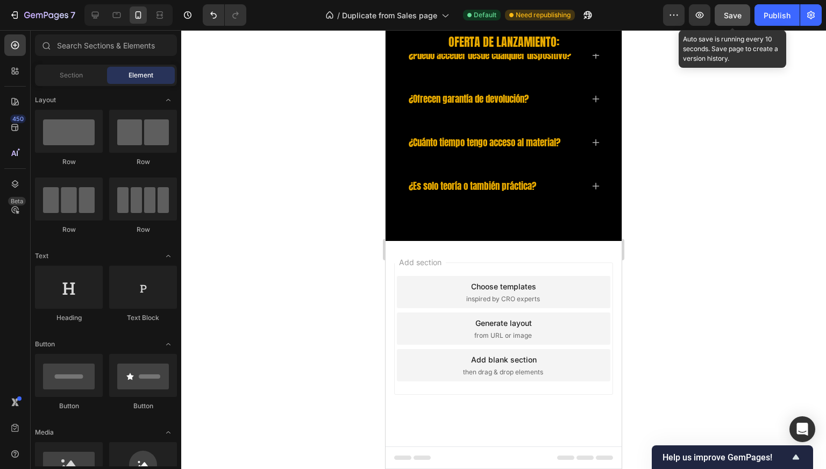
click at [739, 15] on span "Save" at bounding box center [733, 15] width 18 height 9
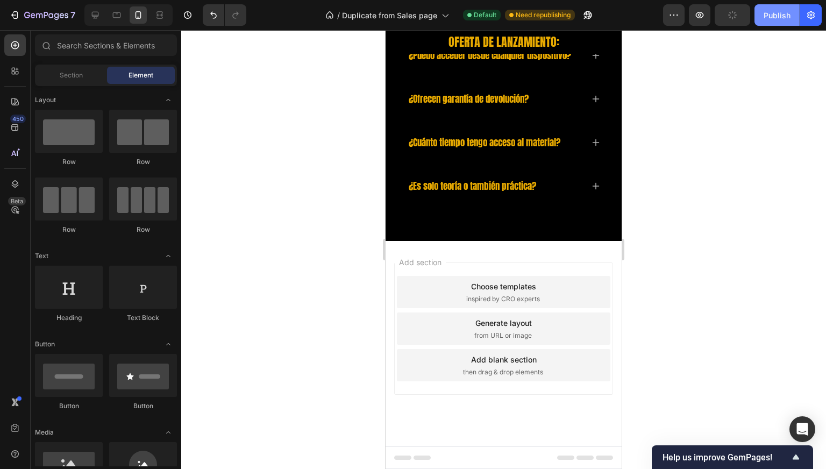
click at [757, 11] on button "Publish" at bounding box center [777, 15] width 45 height 22
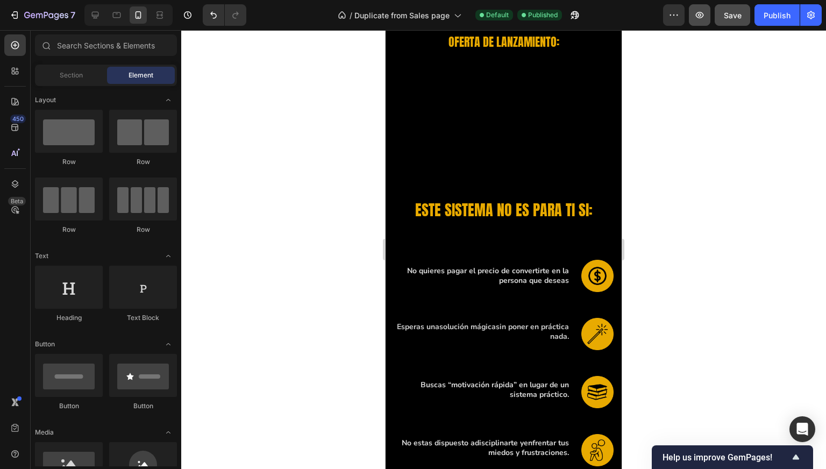
scroll to position [825, 0]
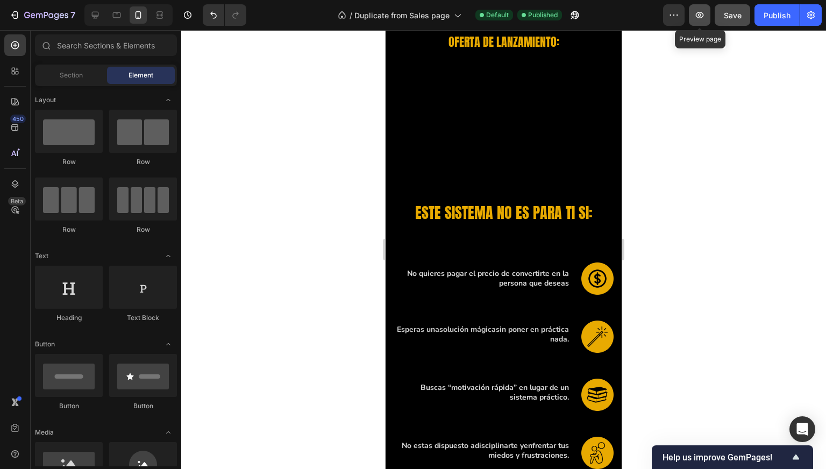
click at [696, 10] on icon "button" at bounding box center [700, 15] width 11 height 11
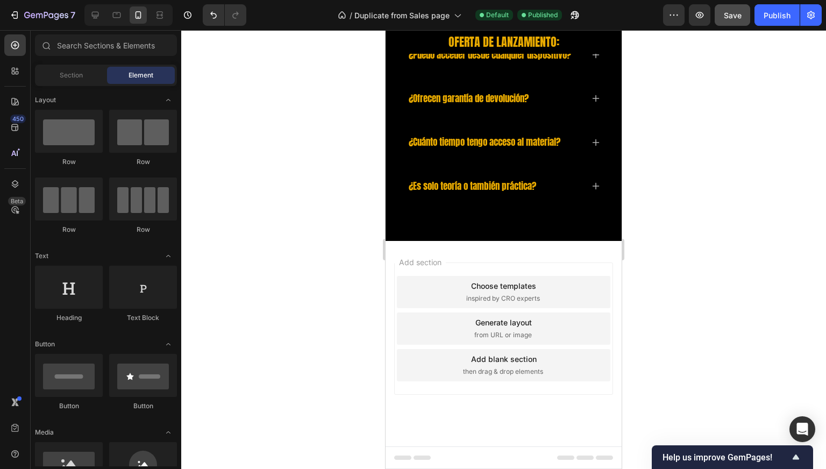
scroll to position [5045, 0]
click at [809, 16] on icon "button" at bounding box center [811, 15] width 11 height 11
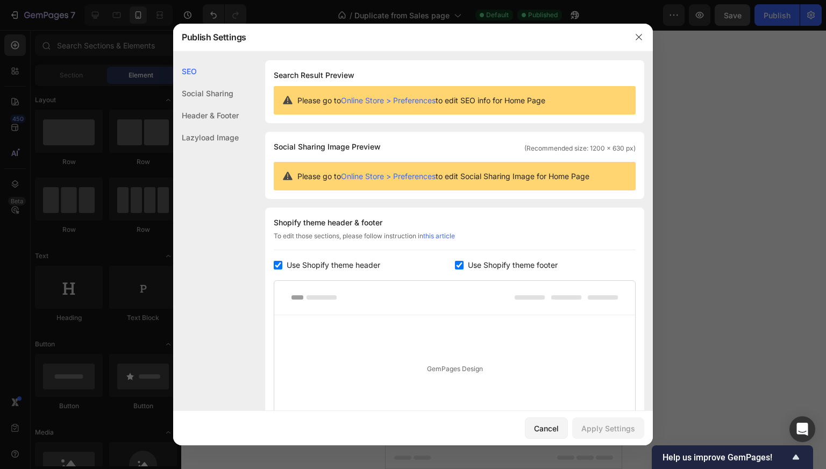
scroll to position [135, 0]
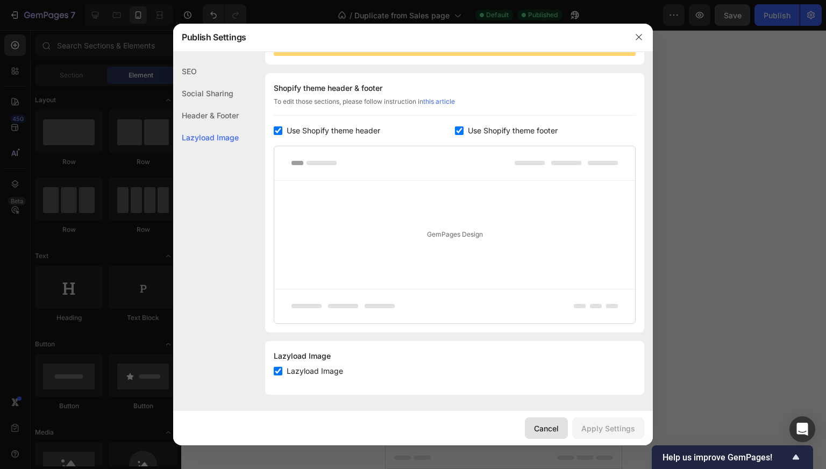
click at [562, 428] on button "Cancel" at bounding box center [546, 429] width 43 height 22
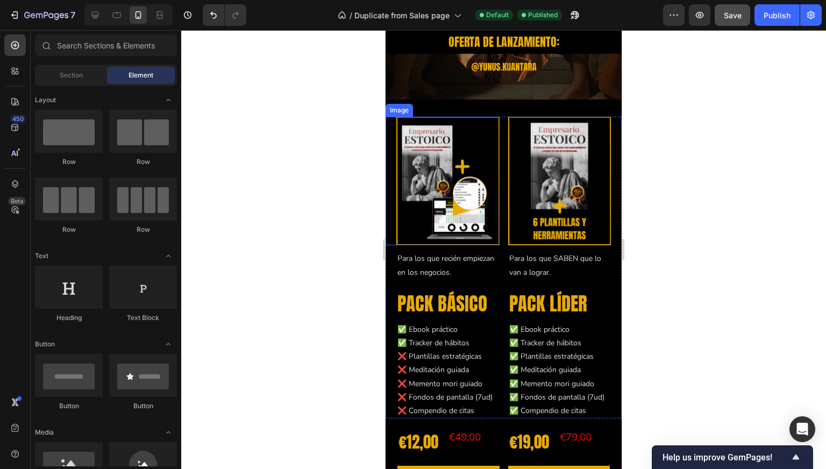
scroll to position [4315, 0]
